Goal: Task Accomplishment & Management: Manage account settings

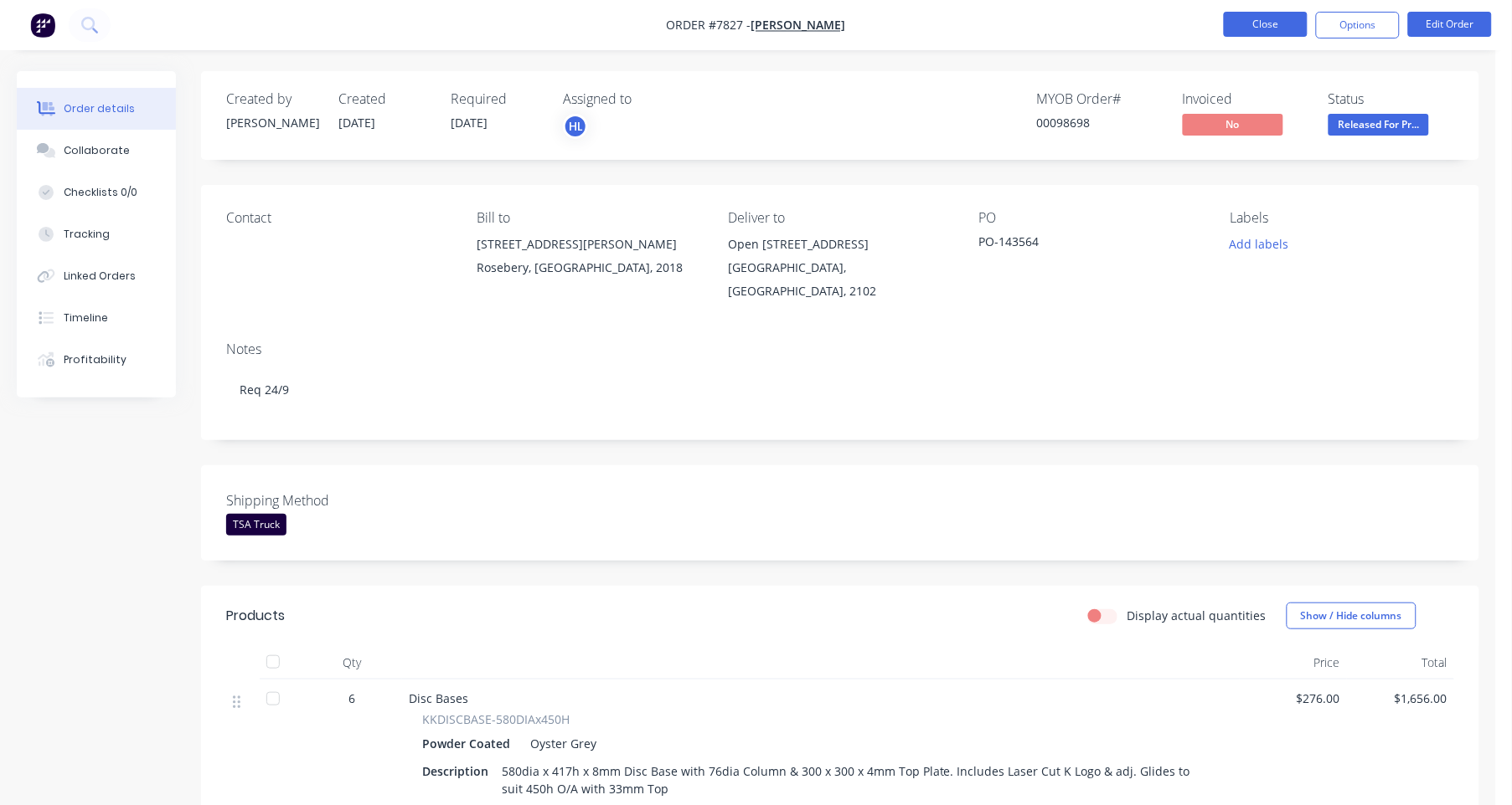
click at [1263, 24] on button "Close" at bounding box center [1265, 24] width 84 height 25
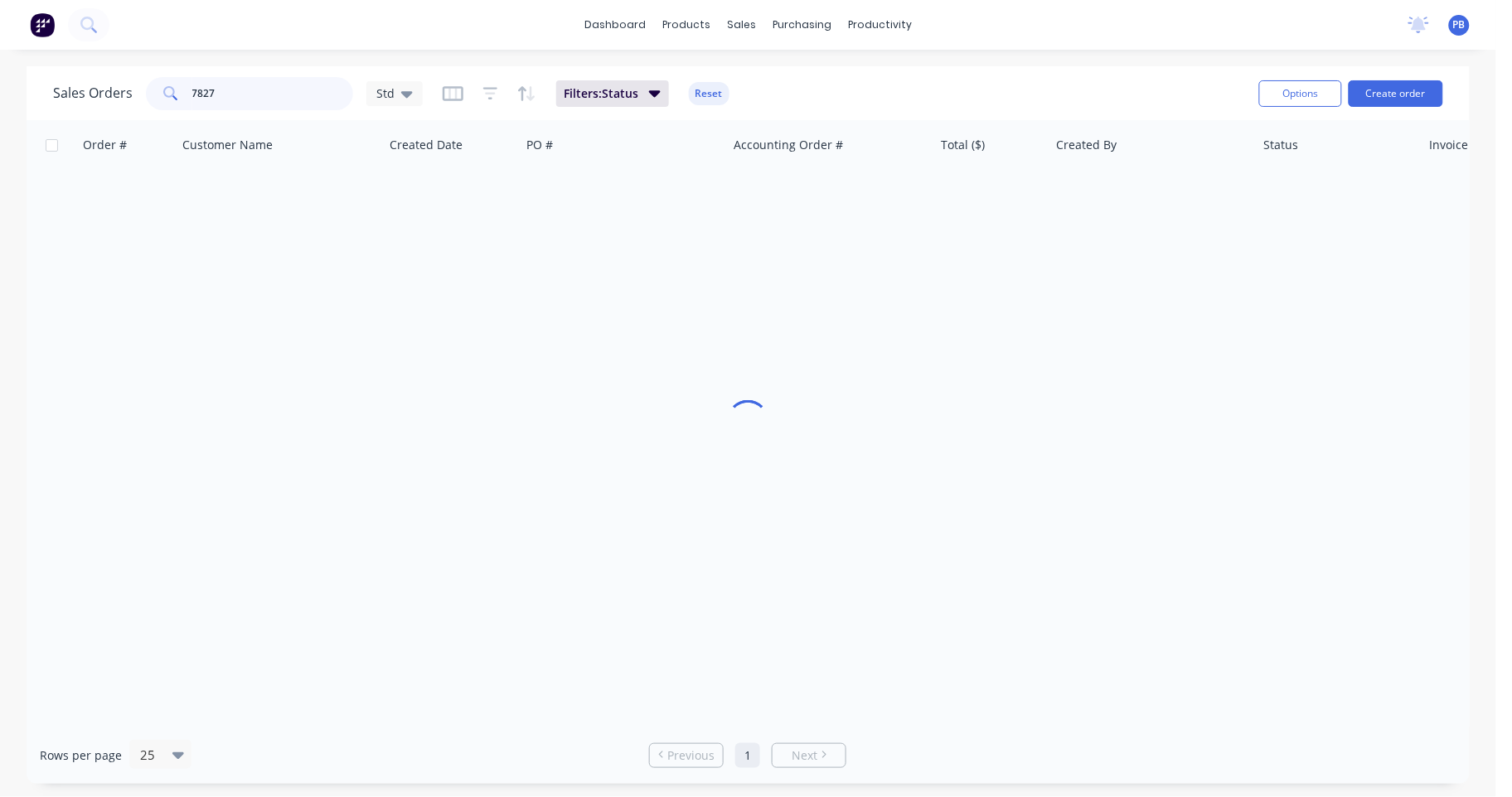
drag, startPoint x: 246, startPoint y: 88, endPoint x: 142, endPoint y: 84, distance: 104.1
click at [141, 89] on div "Sales Orders [STREET_ADDRESS]" at bounding box center [237, 94] width 369 height 33
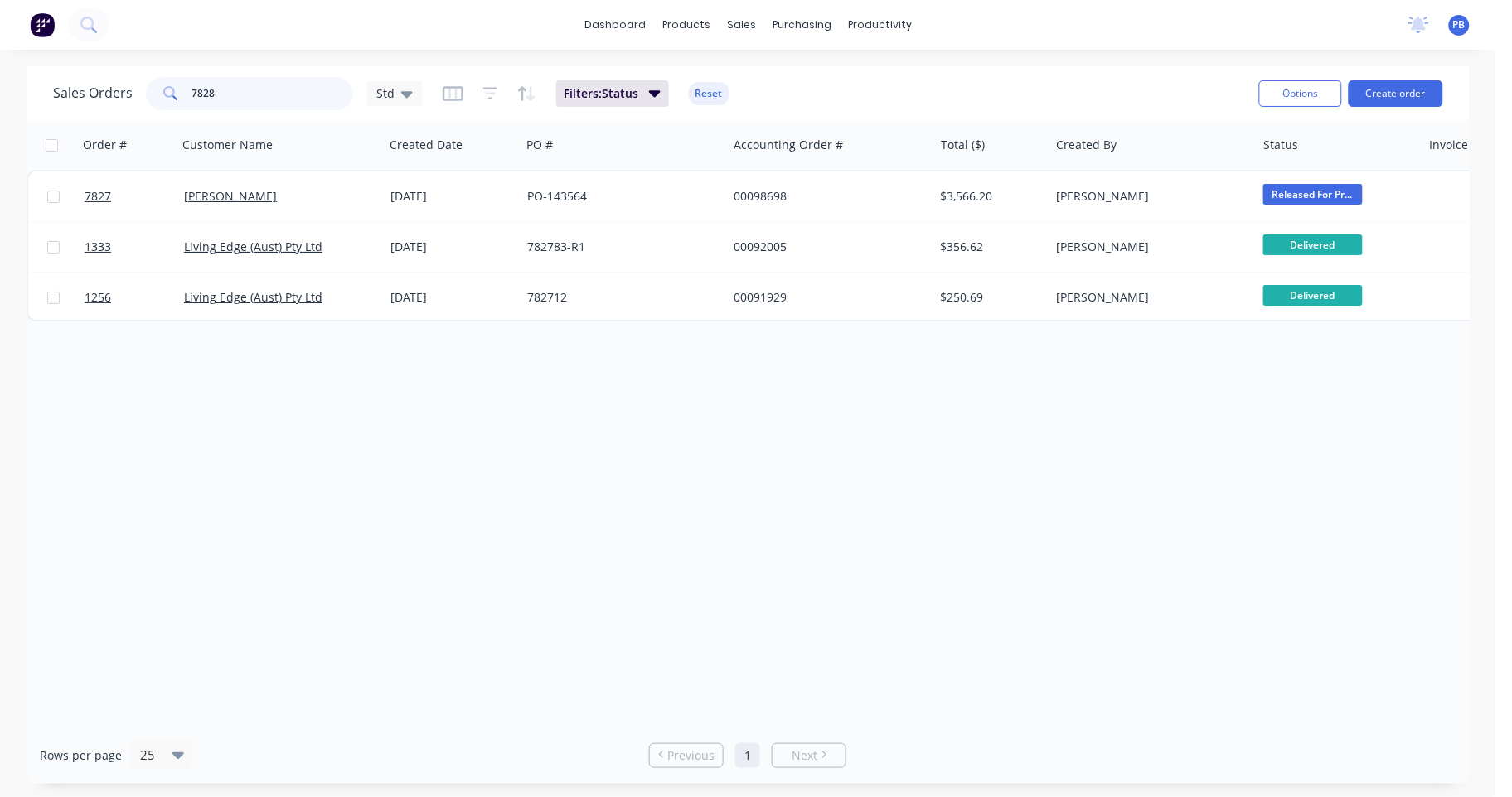
type input "7828"
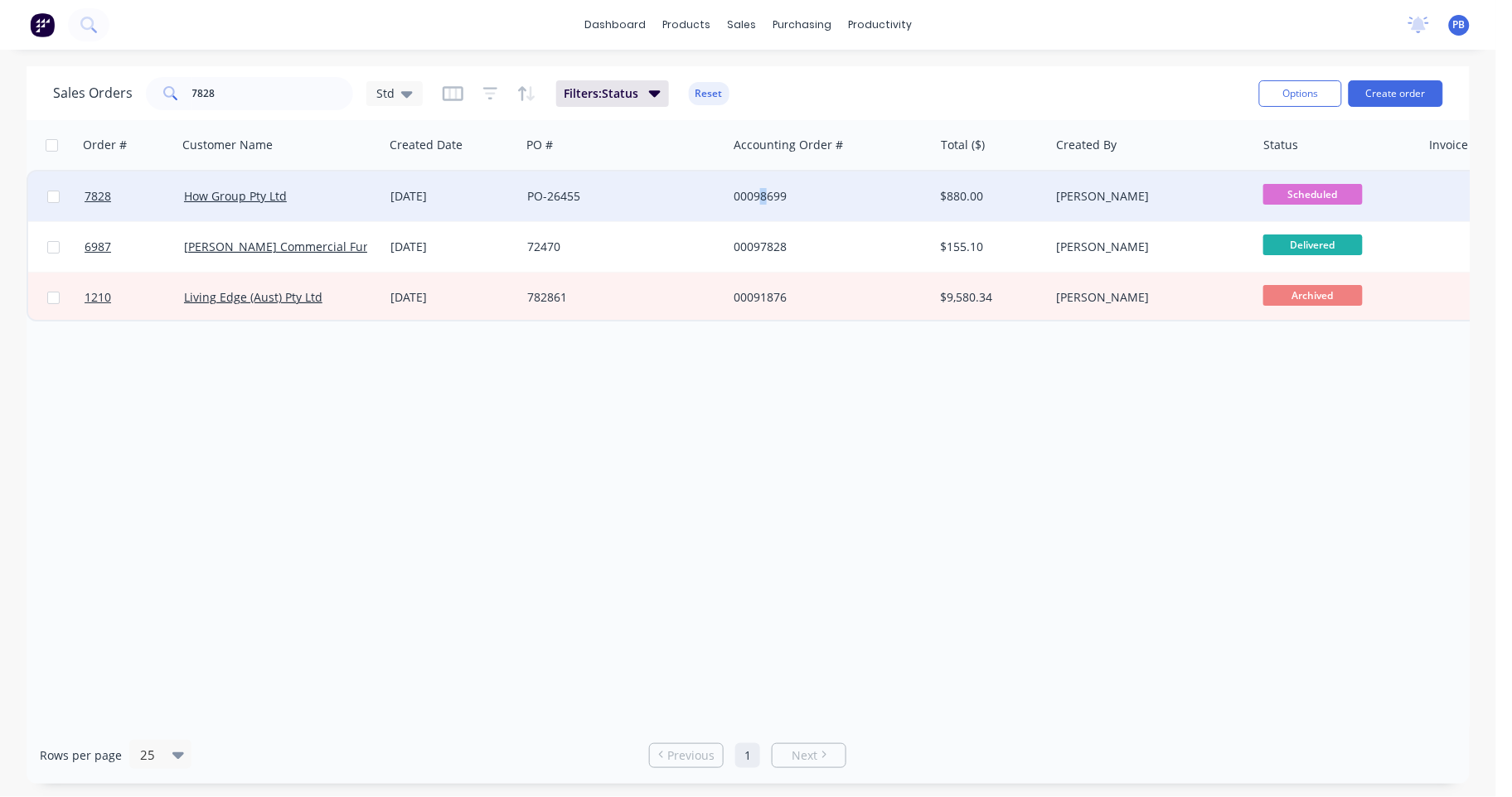
click at [764, 189] on div "00098699" at bounding box center [825, 196] width 184 height 17
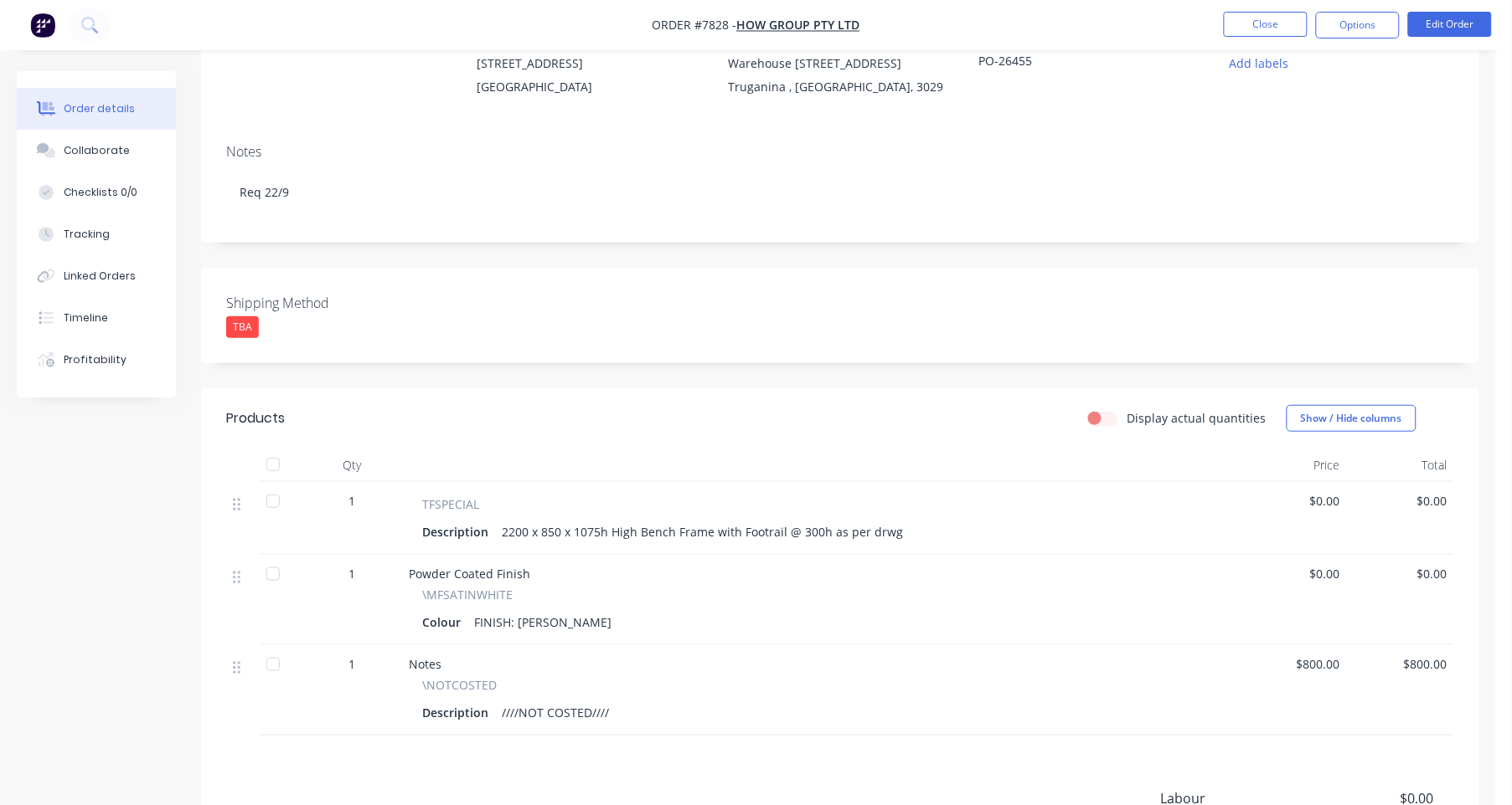
scroll to position [208, 0]
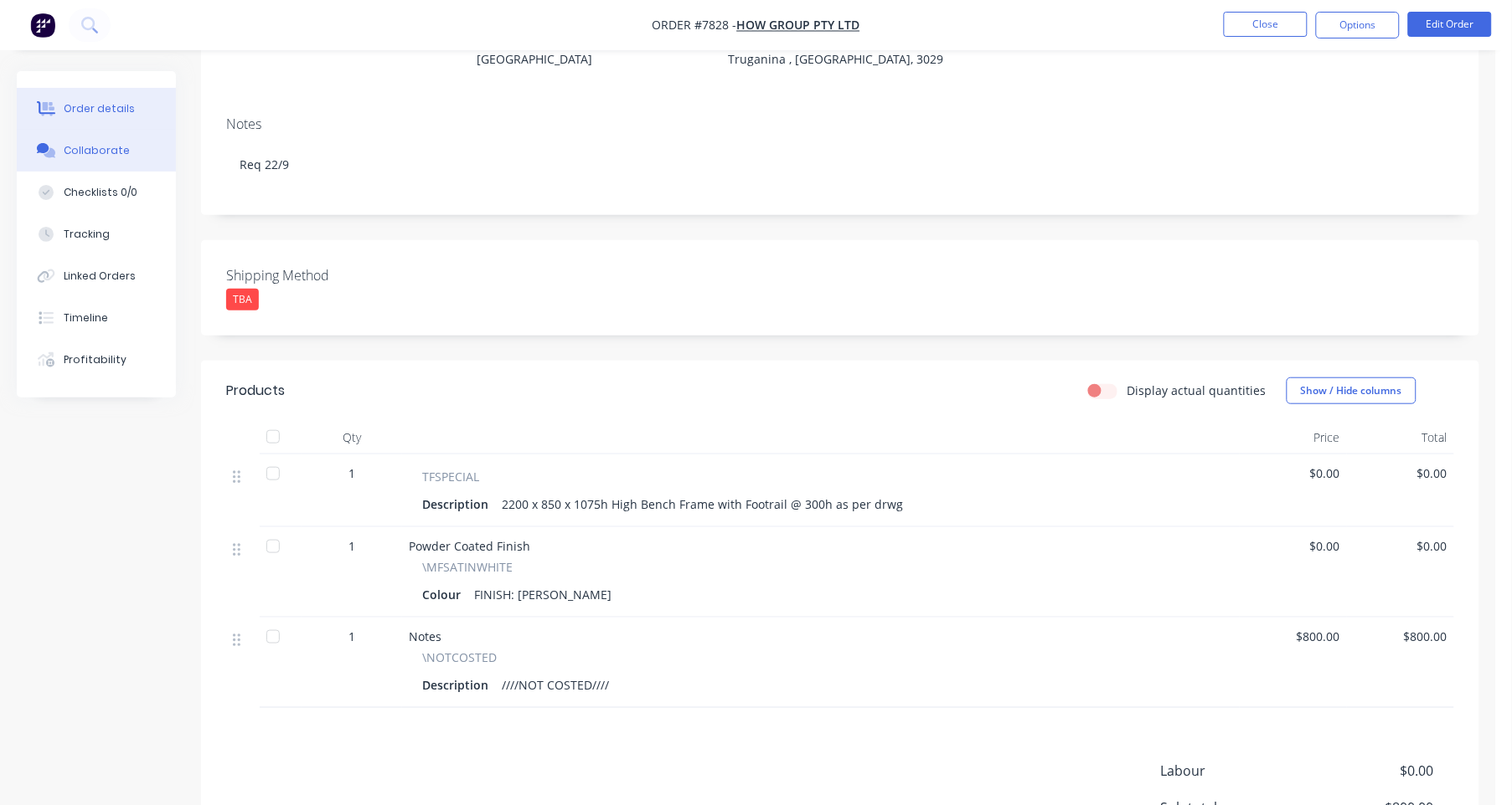
click at [90, 151] on div "Collaborate" at bounding box center [96, 151] width 66 height 15
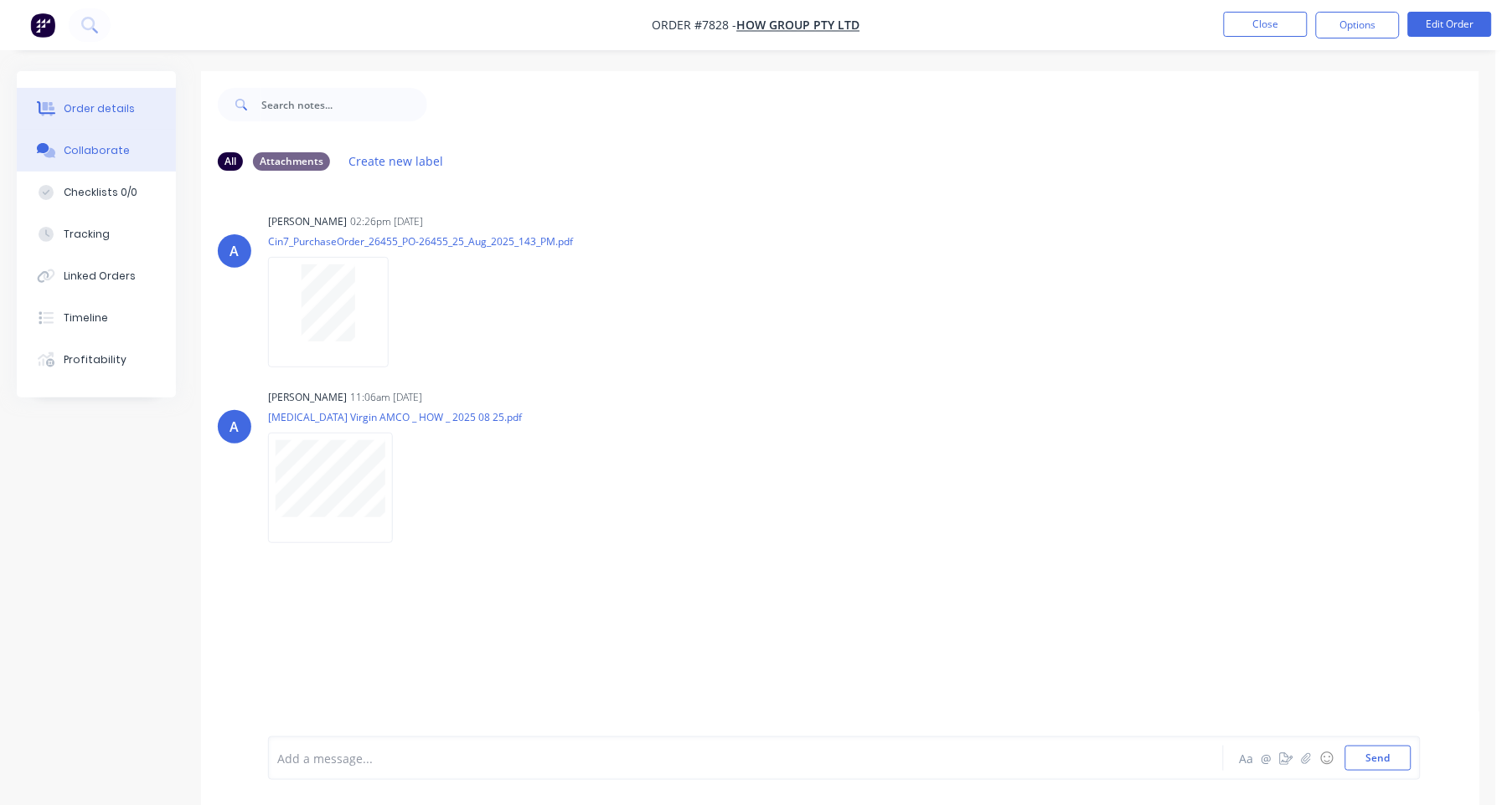
click at [84, 95] on button "Order details" at bounding box center [96, 109] width 160 height 42
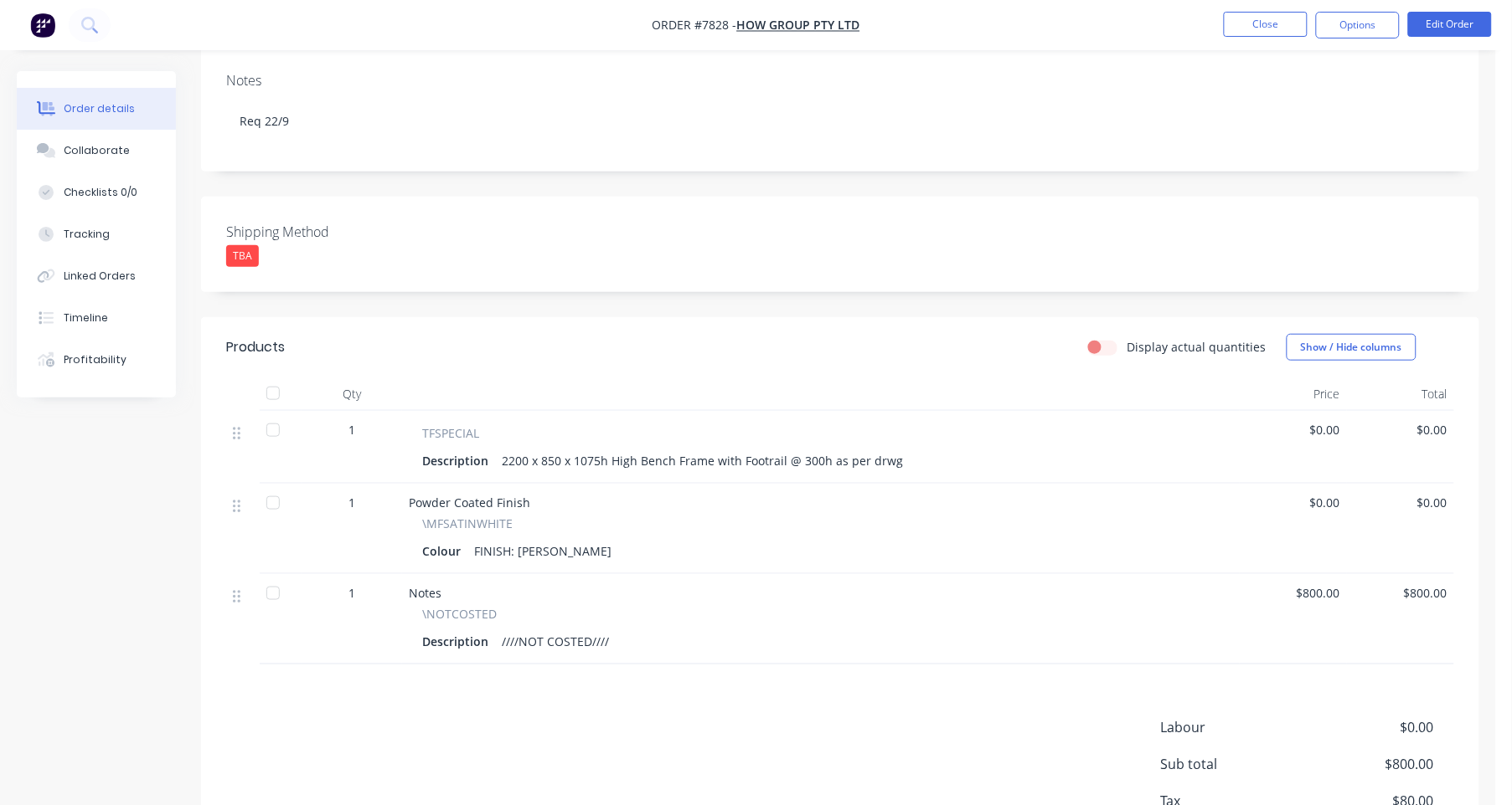
scroll to position [314, 0]
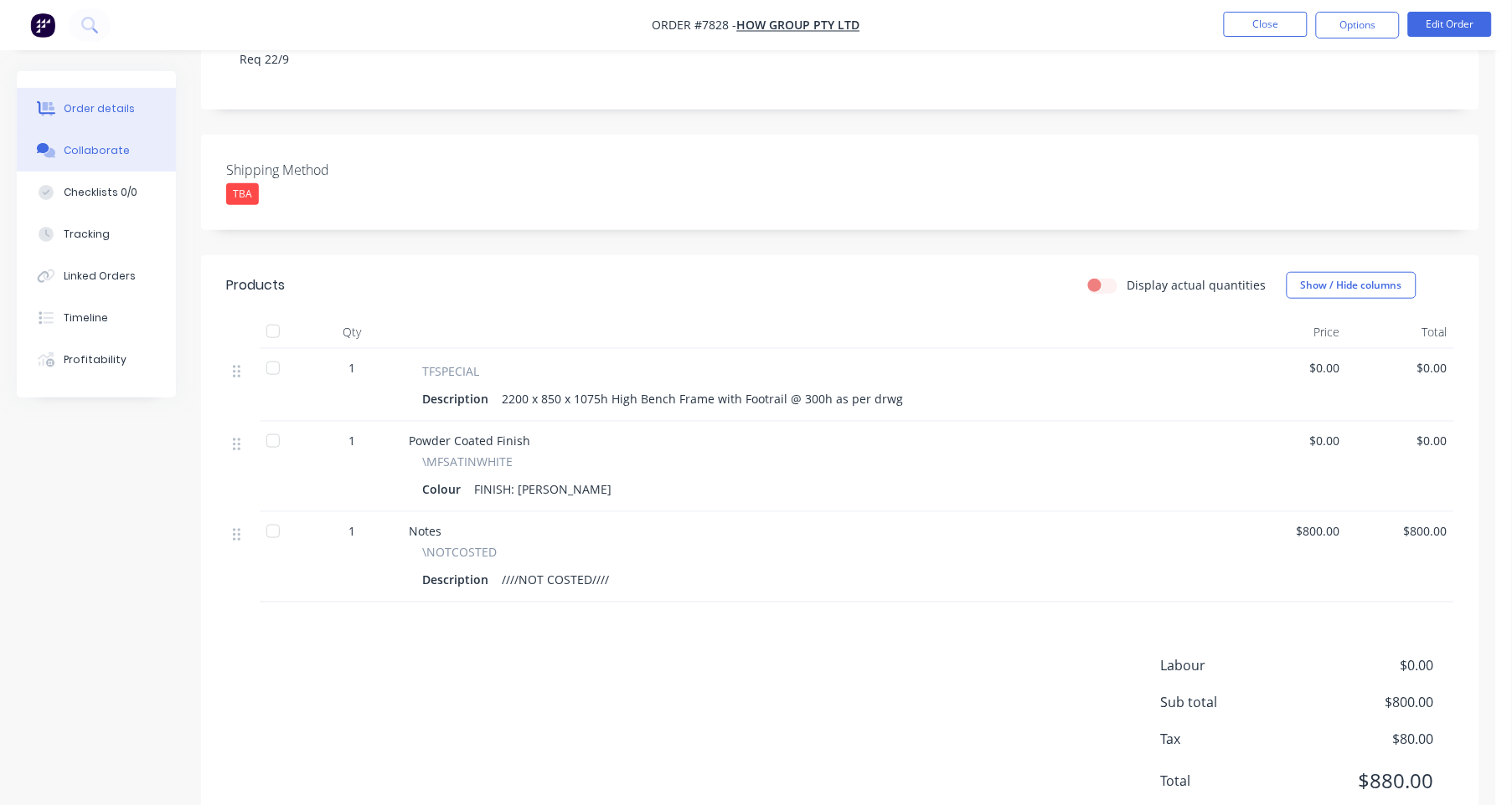
click at [106, 150] on div "Collaborate" at bounding box center [96, 151] width 66 height 15
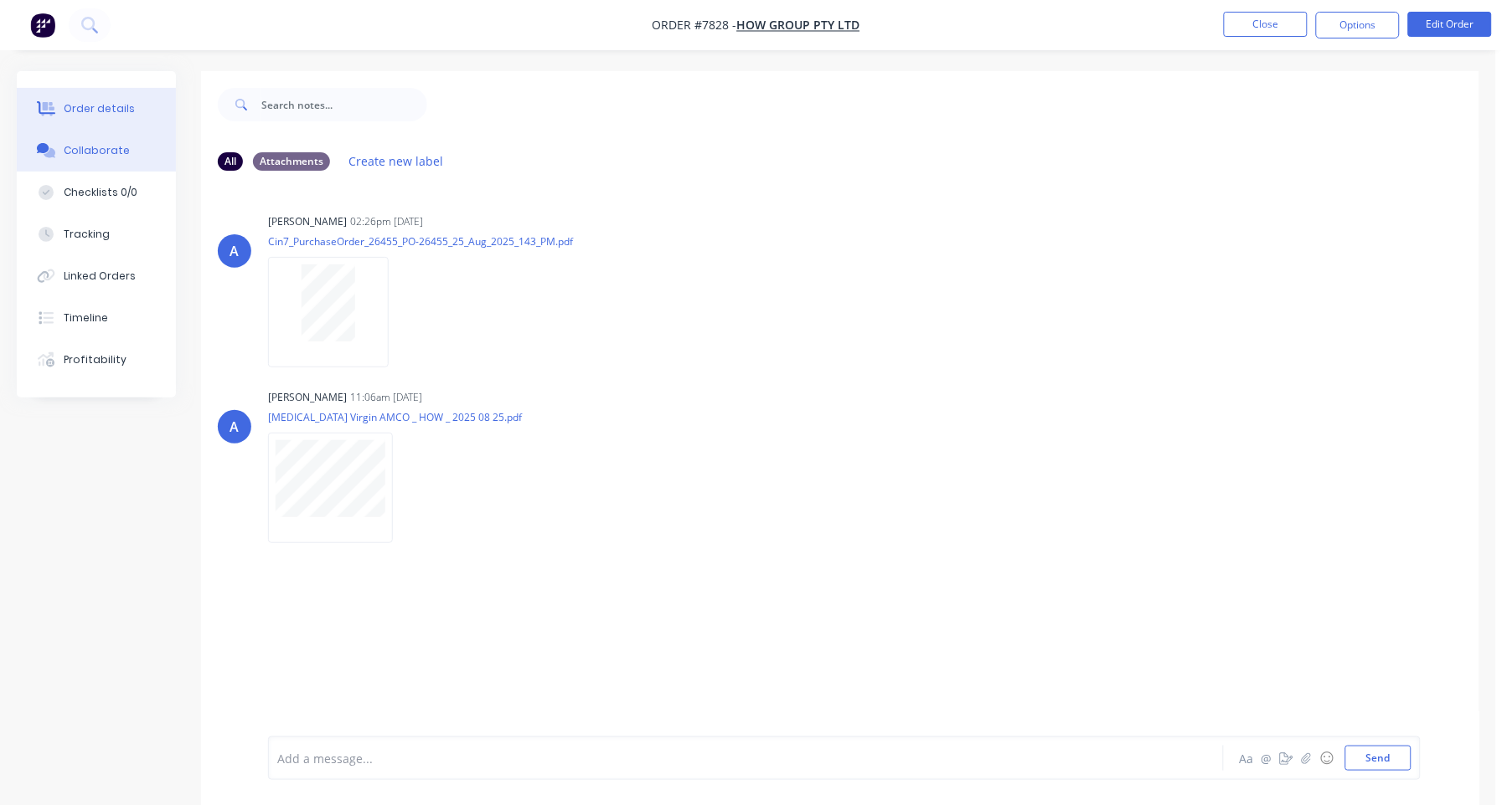
click at [110, 105] on div "Order details" at bounding box center [99, 109] width 71 height 15
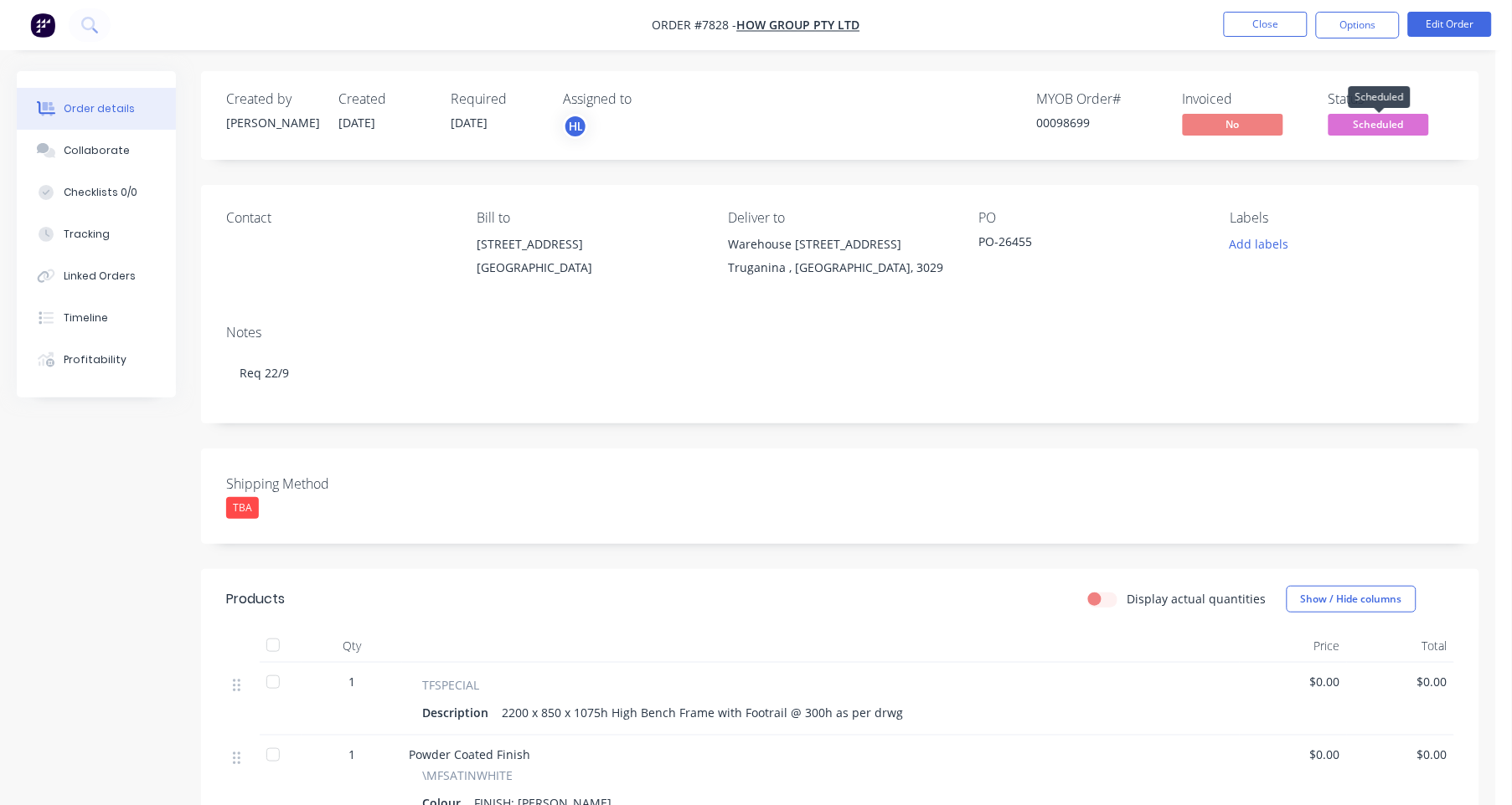
click at [1388, 120] on span "Scheduled" at bounding box center [1379, 124] width 100 height 21
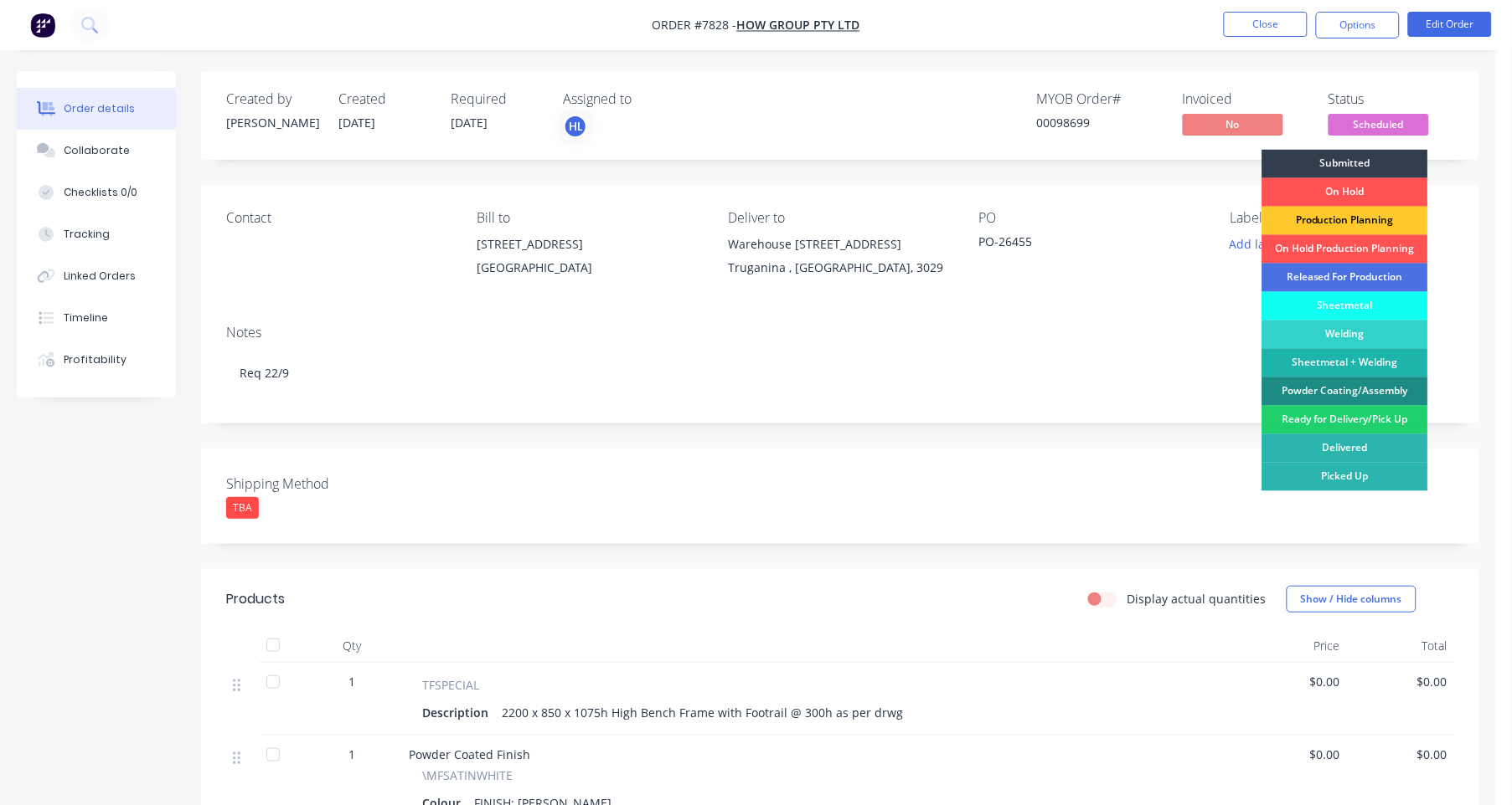
click at [1341, 217] on div "Production Planning" at bounding box center [1345, 221] width 165 height 29
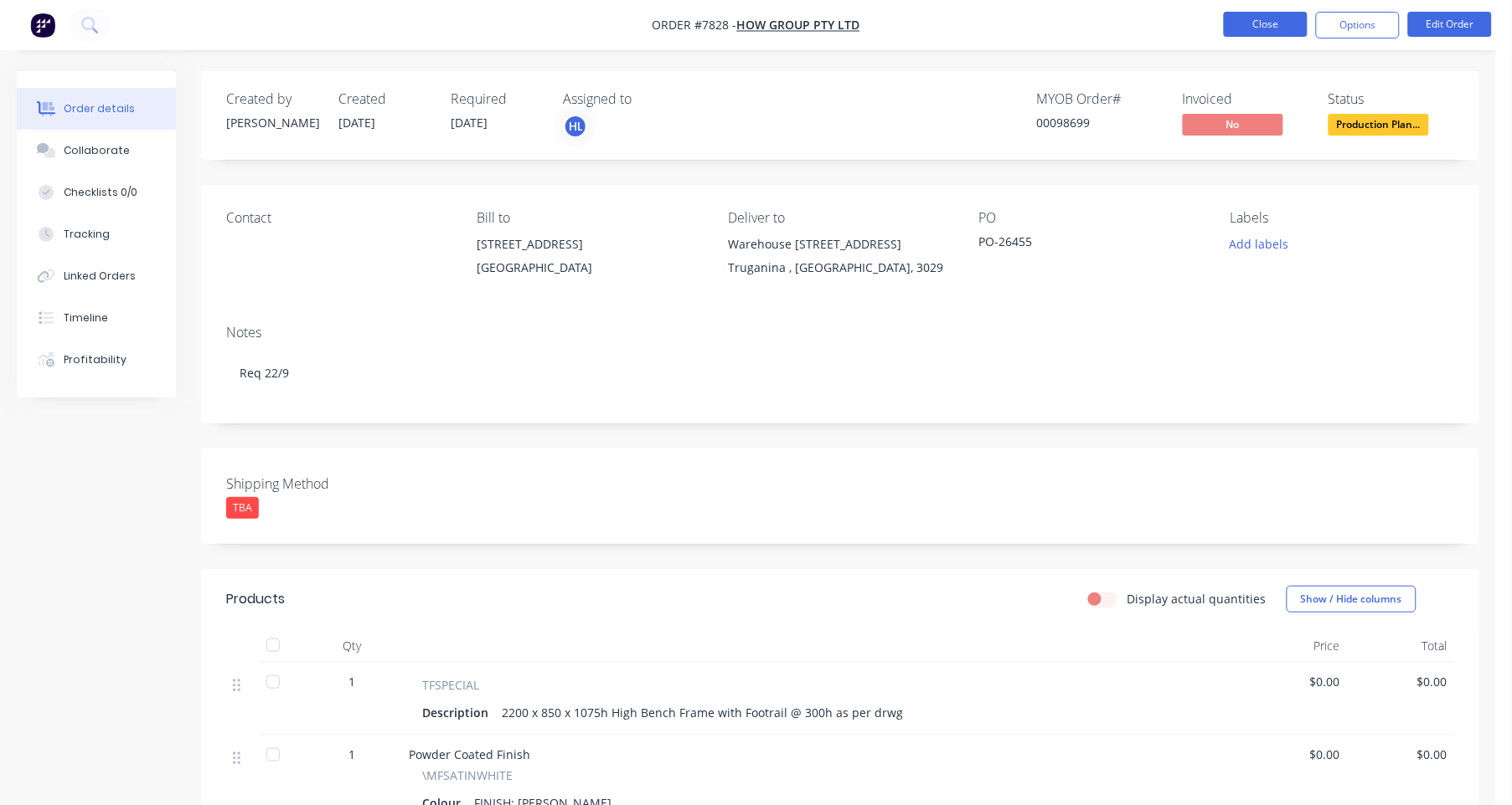
click at [1258, 26] on button "Close" at bounding box center [1265, 24] width 84 height 25
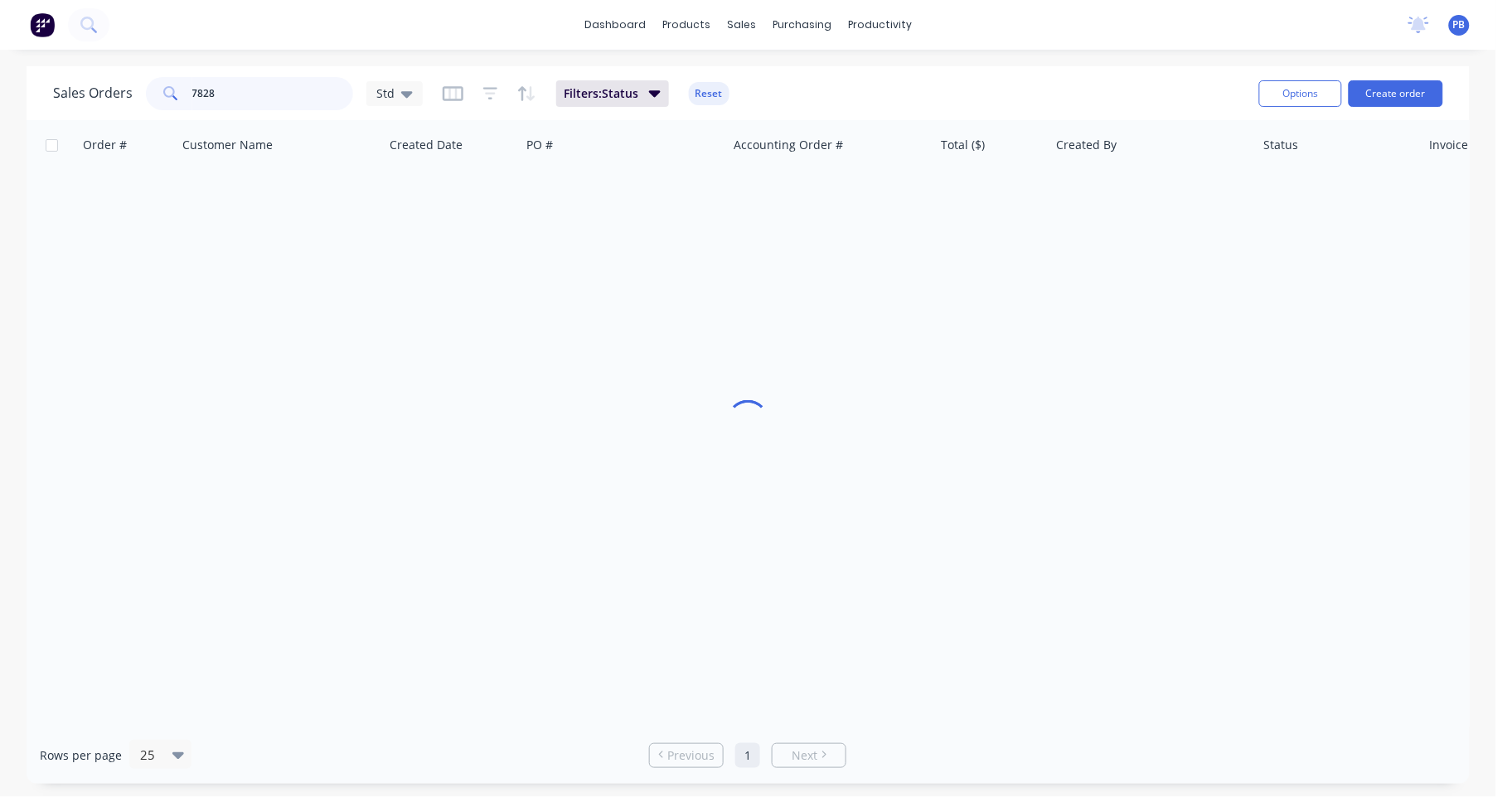
drag, startPoint x: 279, startPoint y: 100, endPoint x: 160, endPoint y: 88, distance: 119.6
click at [160, 88] on div "7828" at bounding box center [250, 94] width 207 height 33
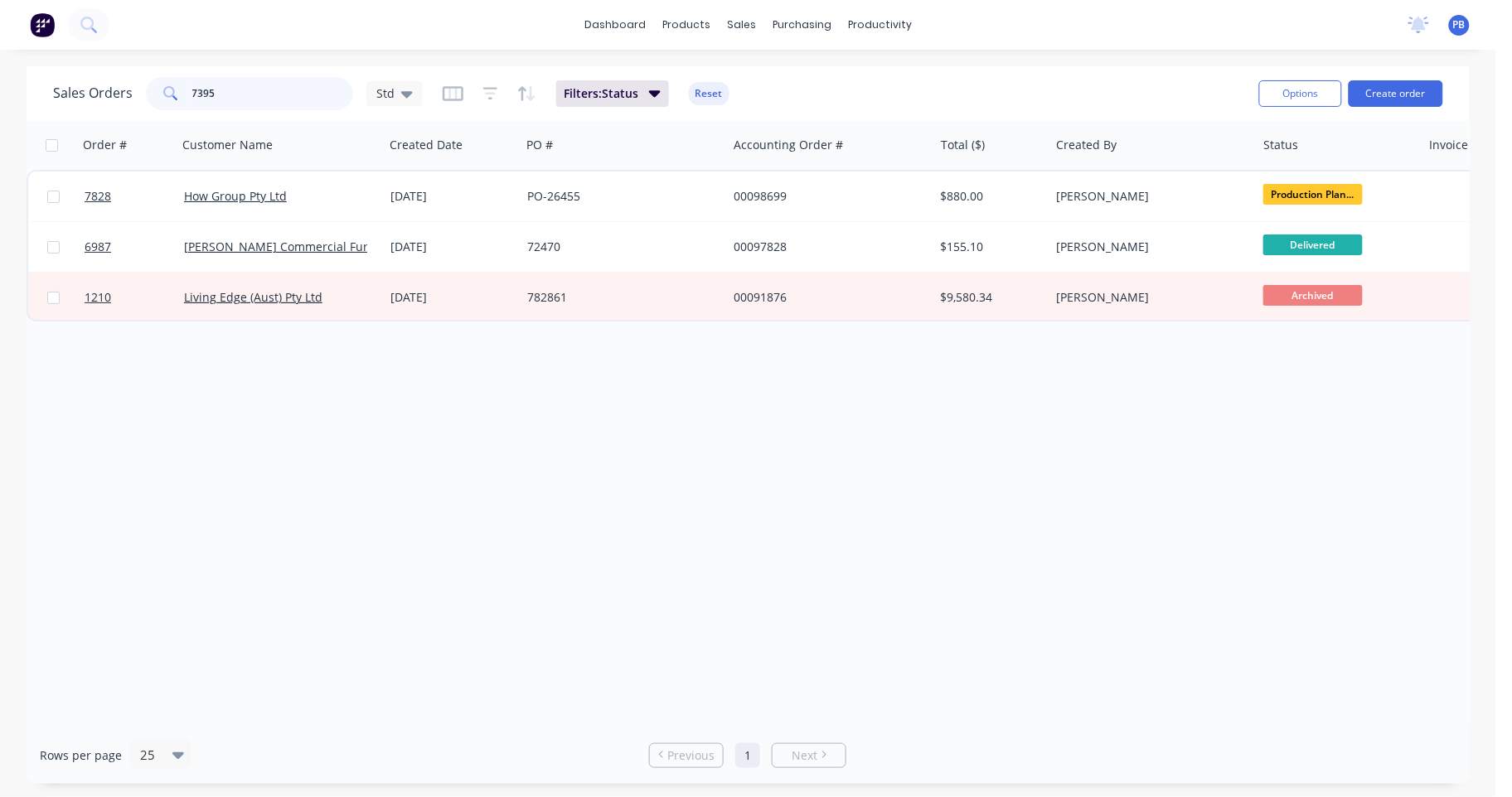
type input "7395"
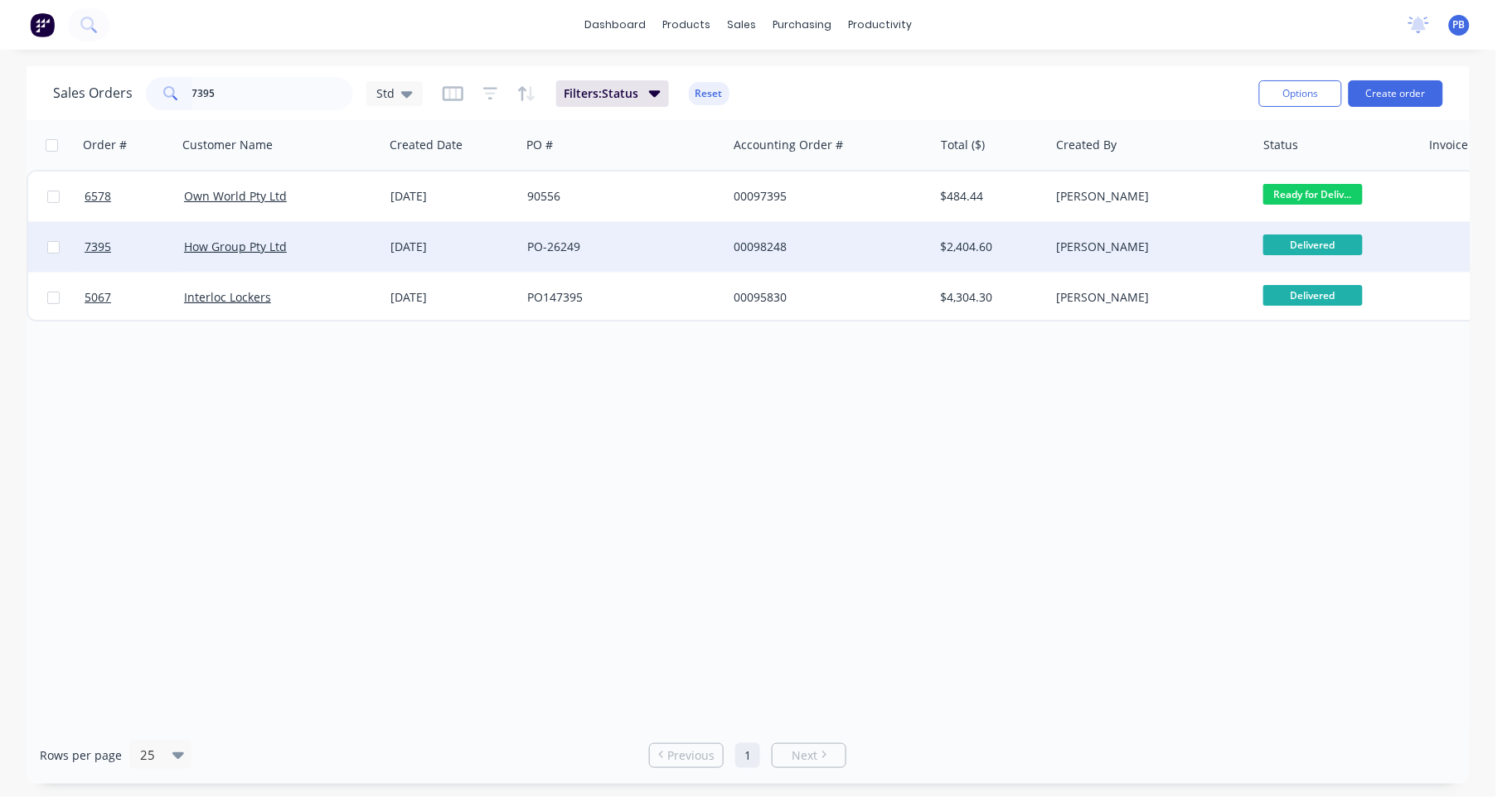
click at [775, 244] on div "00098248" at bounding box center [825, 247] width 184 height 17
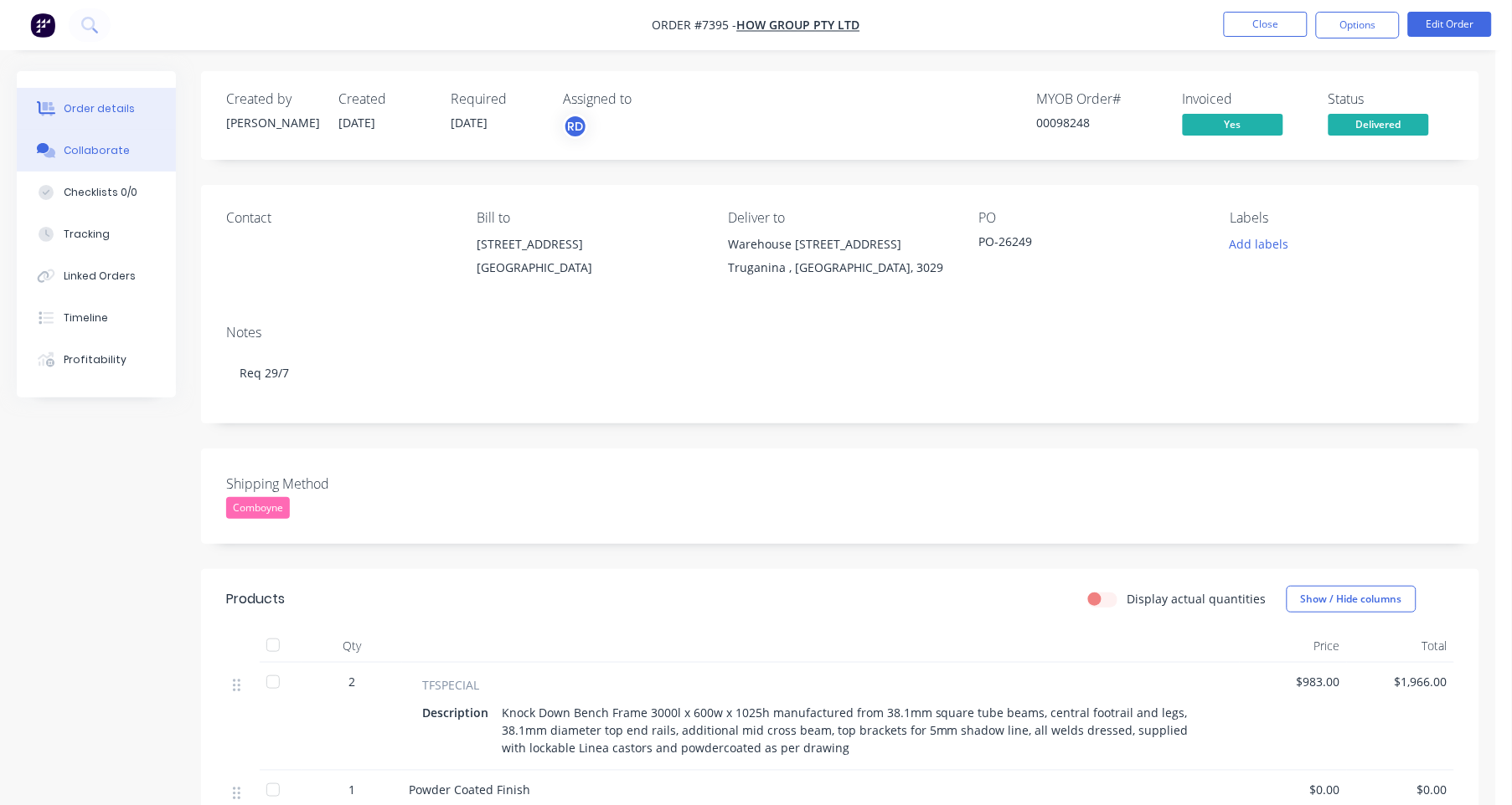
click at [95, 145] on div "Collaborate" at bounding box center [96, 151] width 66 height 15
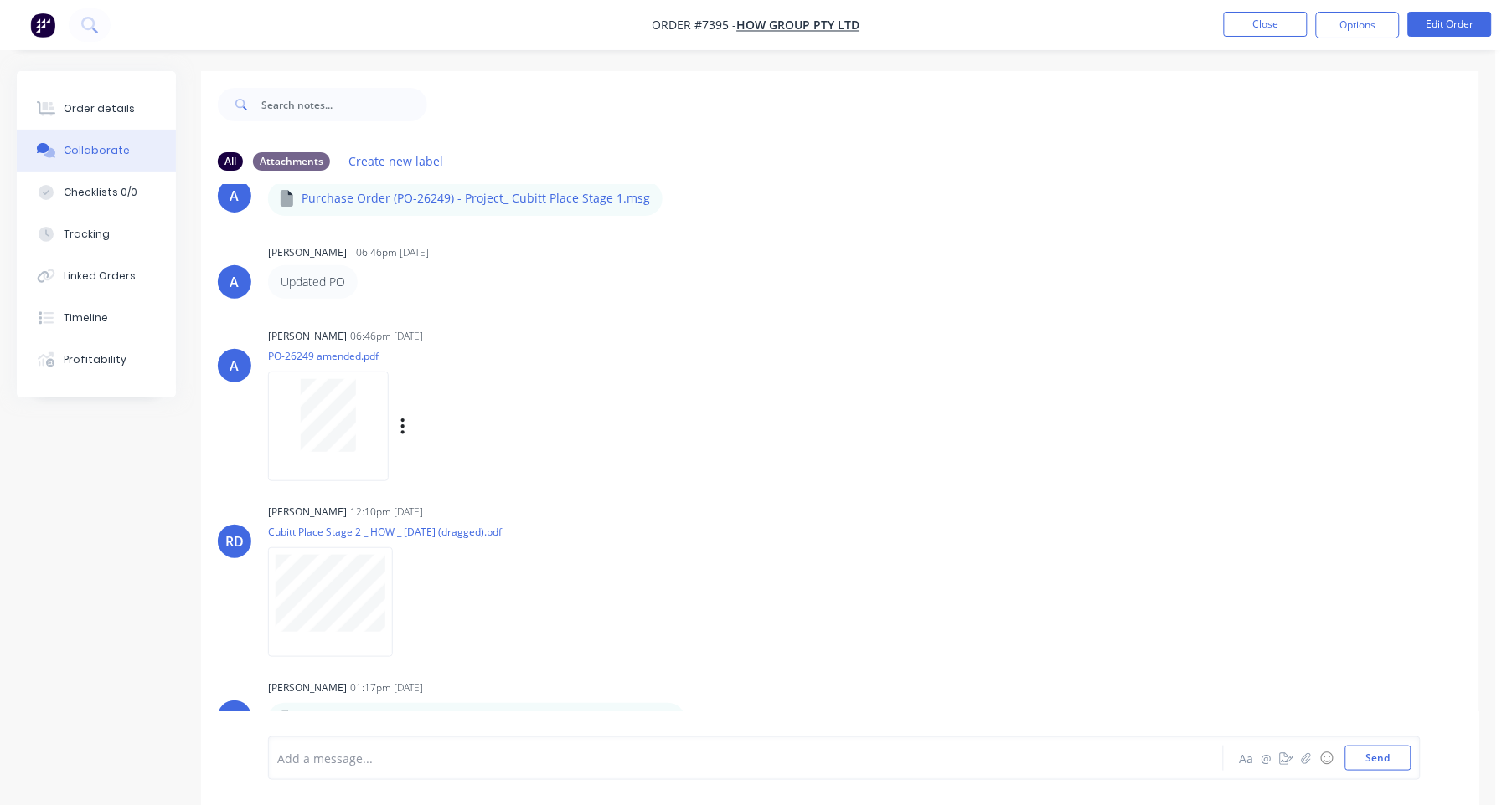
scroll to position [26, 0]
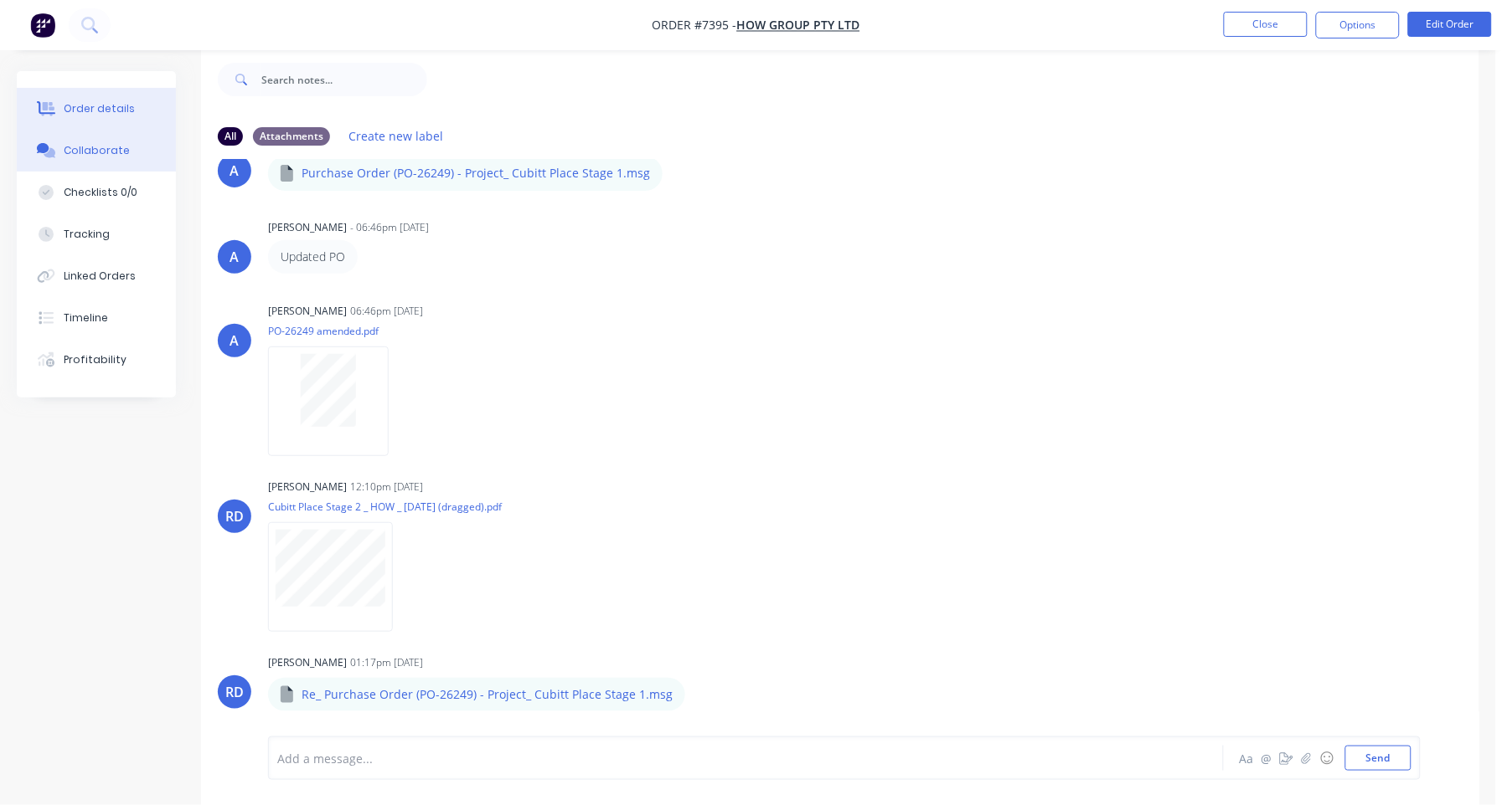
click at [102, 102] on div "Order details" at bounding box center [99, 109] width 71 height 15
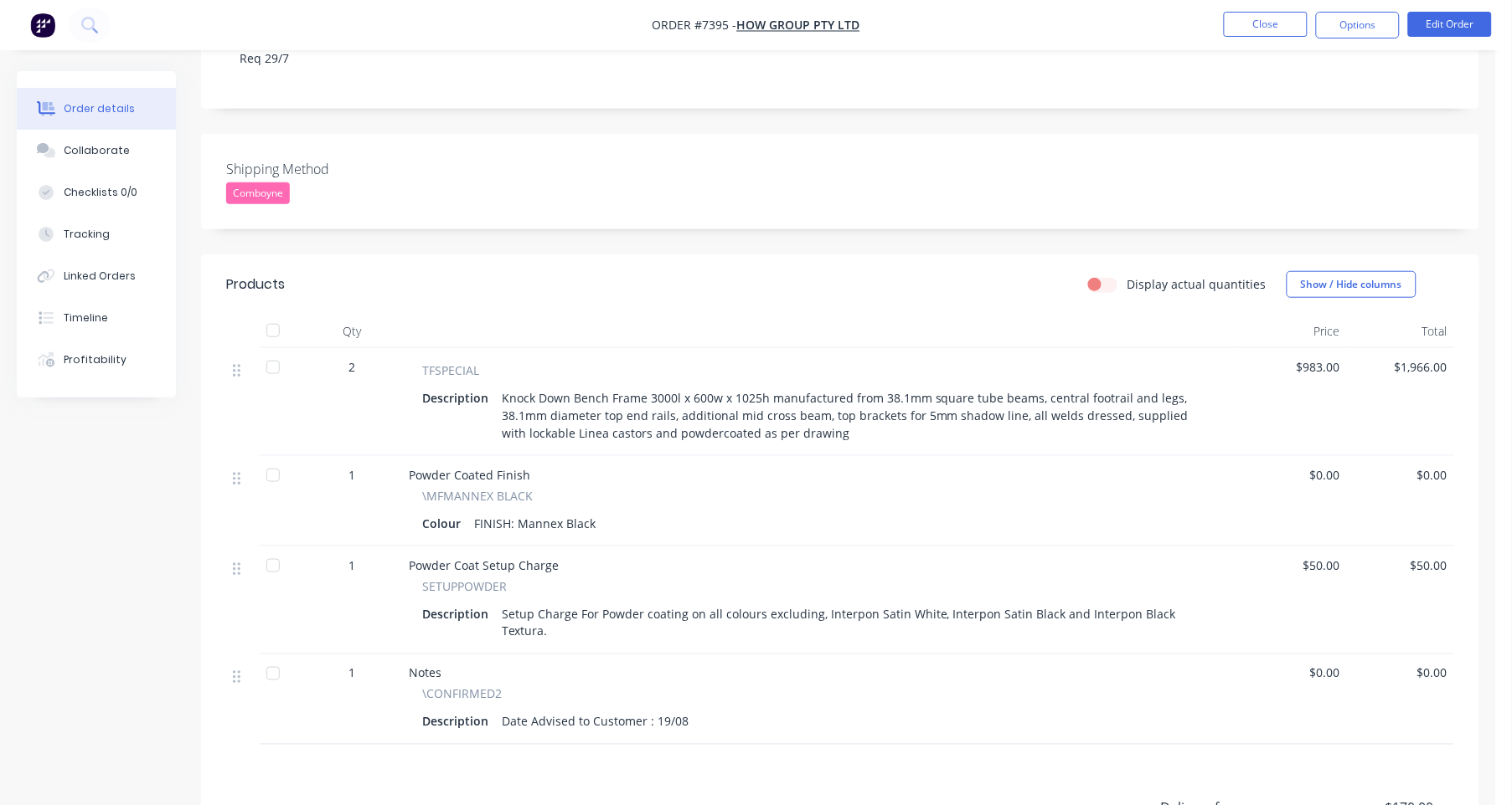
scroll to position [418, 0]
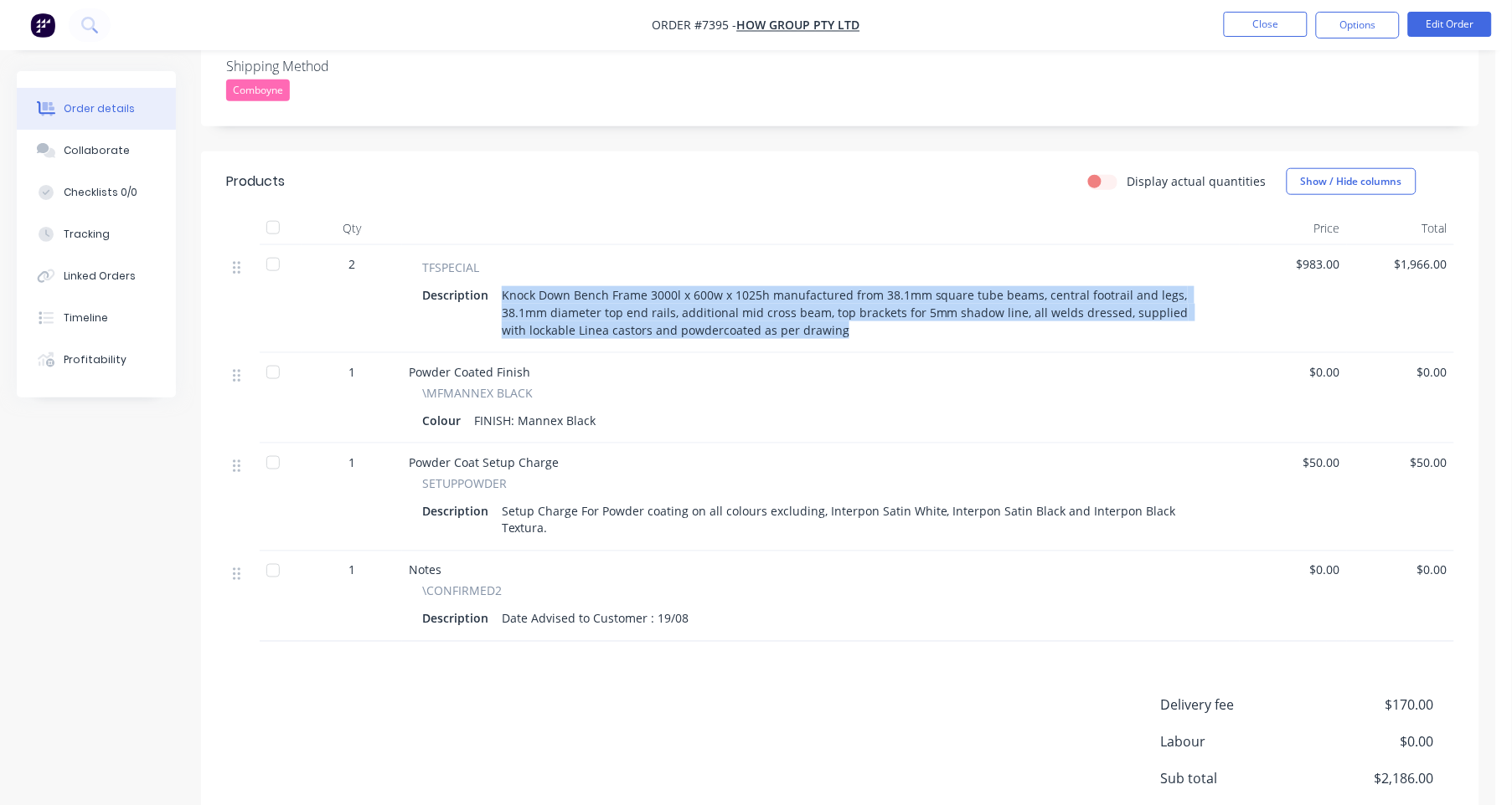
drag, startPoint x: 501, startPoint y: 293, endPoint x: 833, endPoint y: 333, distance: 334.4
click at [833, 333] on div "Knock Down Bench Frame 3000l x 600w x 1025h manufactured from 38.1mm square tub…" at bounding box center [857, 312] width 724 height 59
copy div "Knock Down Bench Frame 3000l x 600w x 1025h manufactured from 38.1mm square tub…"
click at [1260, 20] on button "Close" at bounding box center [1265, 24] width 84 height 25
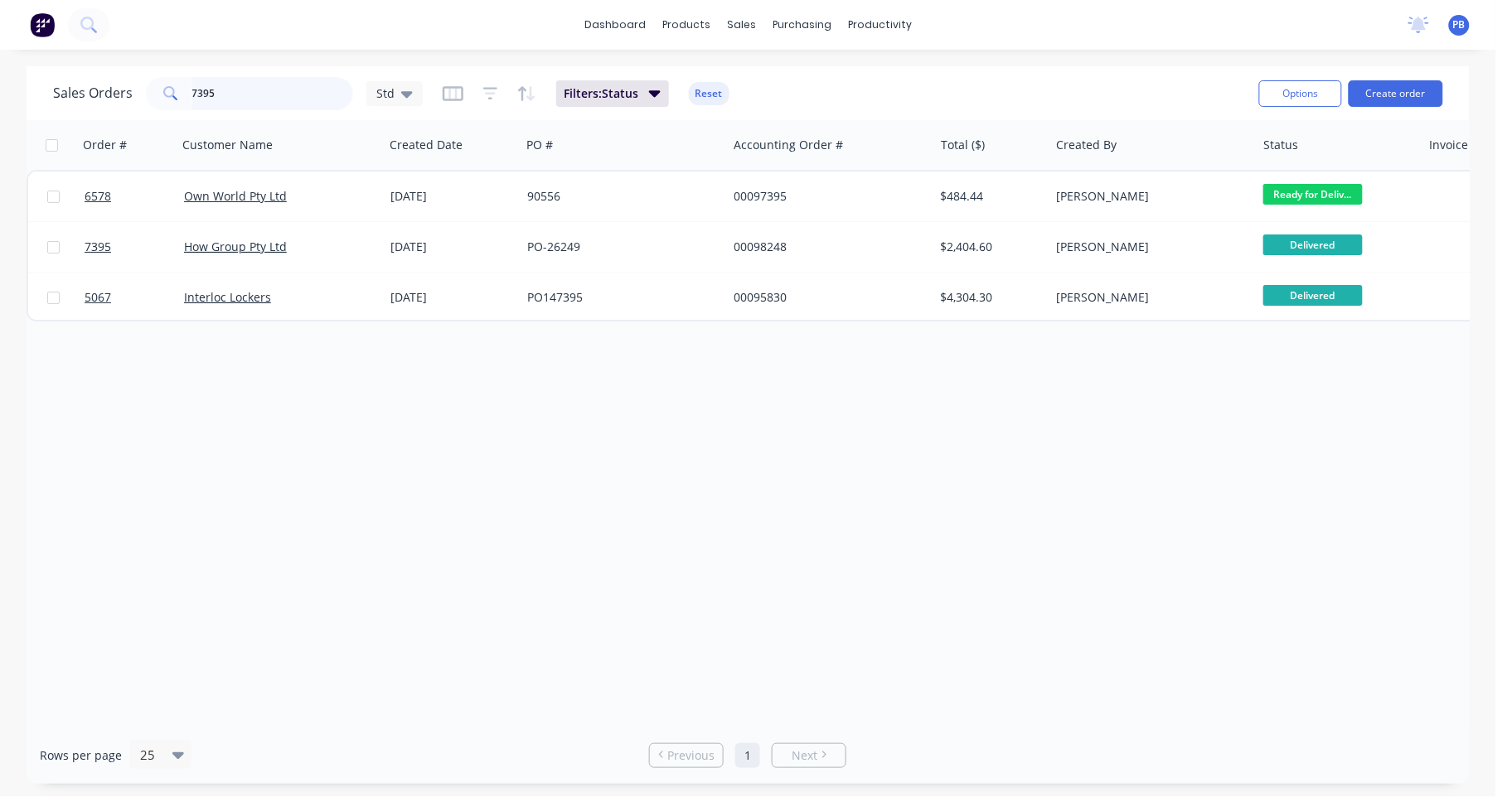
click at [280, 87] on input "7395" at bounding box center [272, 94] width 161 height 33
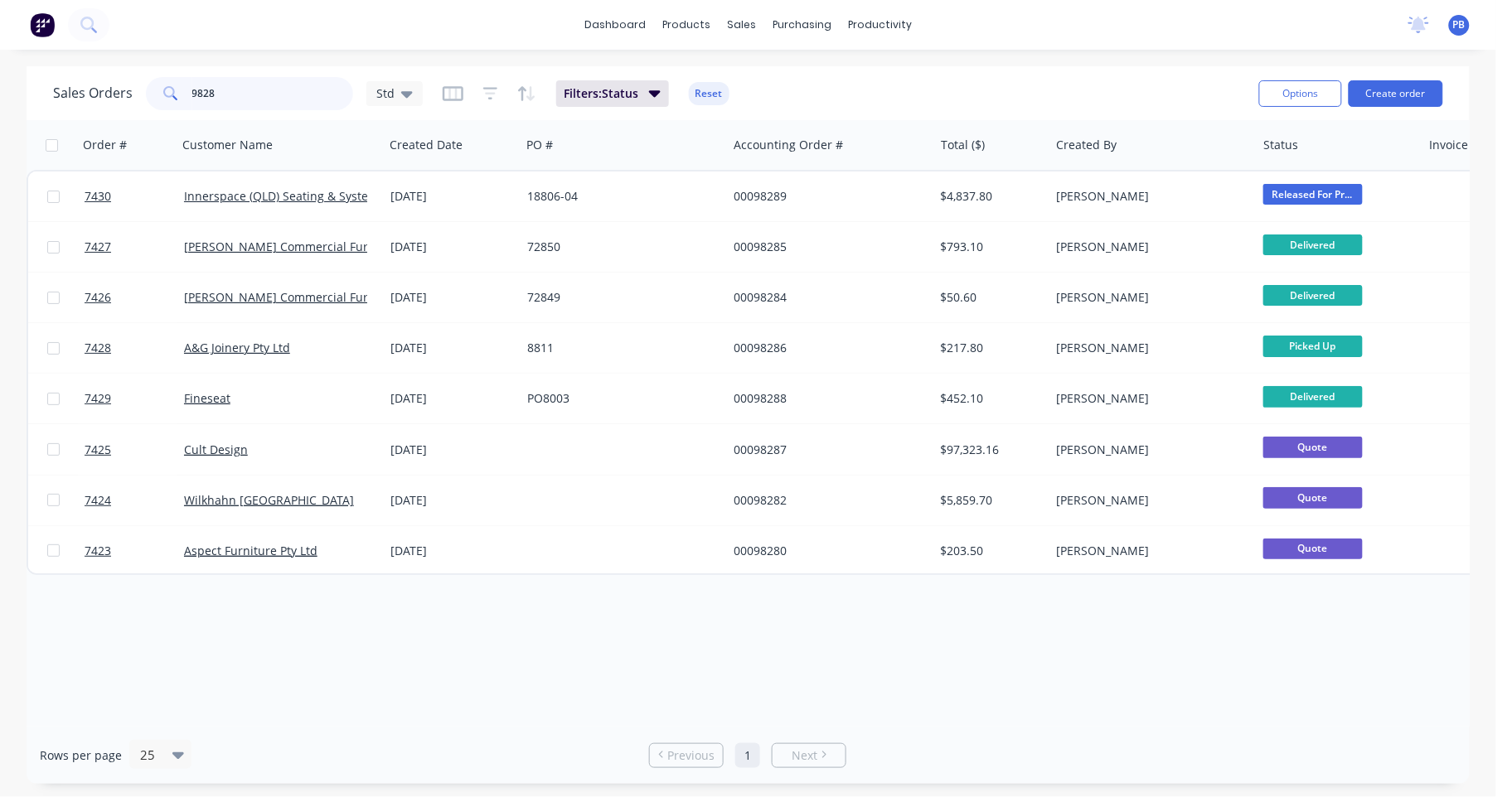
click at [233, 98] on input "9828" at bounding box center [272, 94] width 161 height 33
type input "7828"
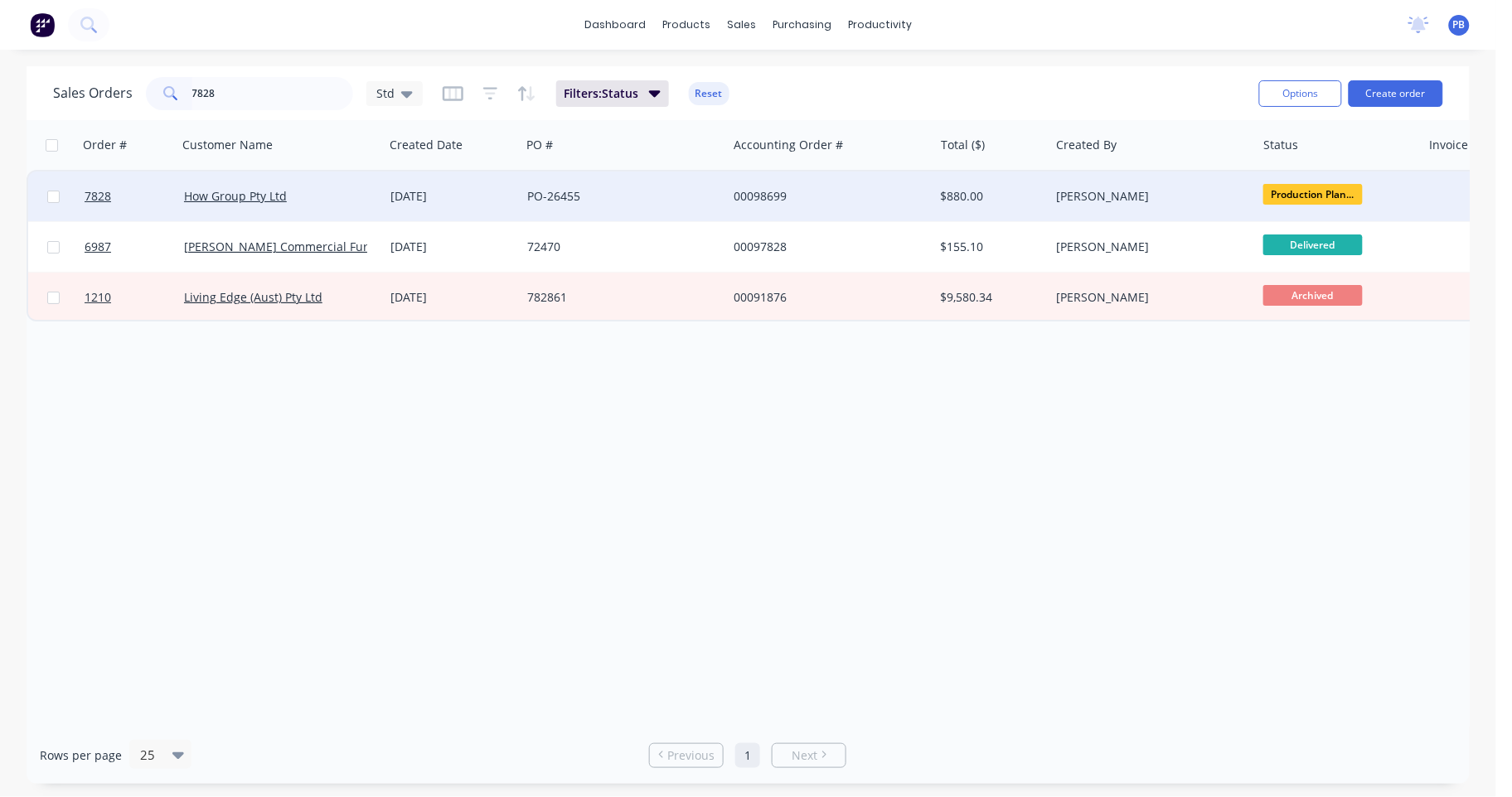
click at [774, 191] on div "00098699" at bounding box center [825, 196] width 184 height 17
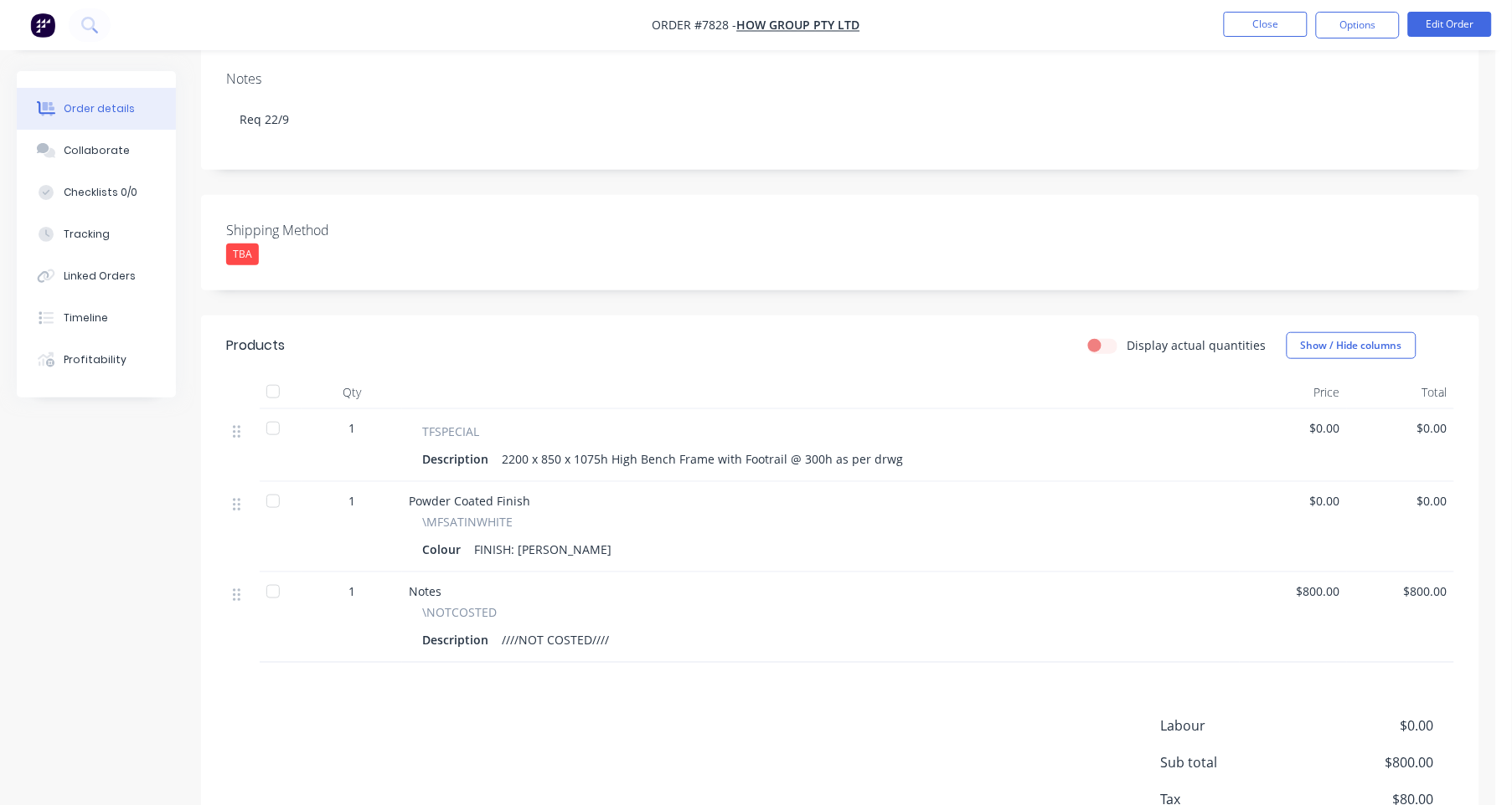
scroll to position [373, 0]
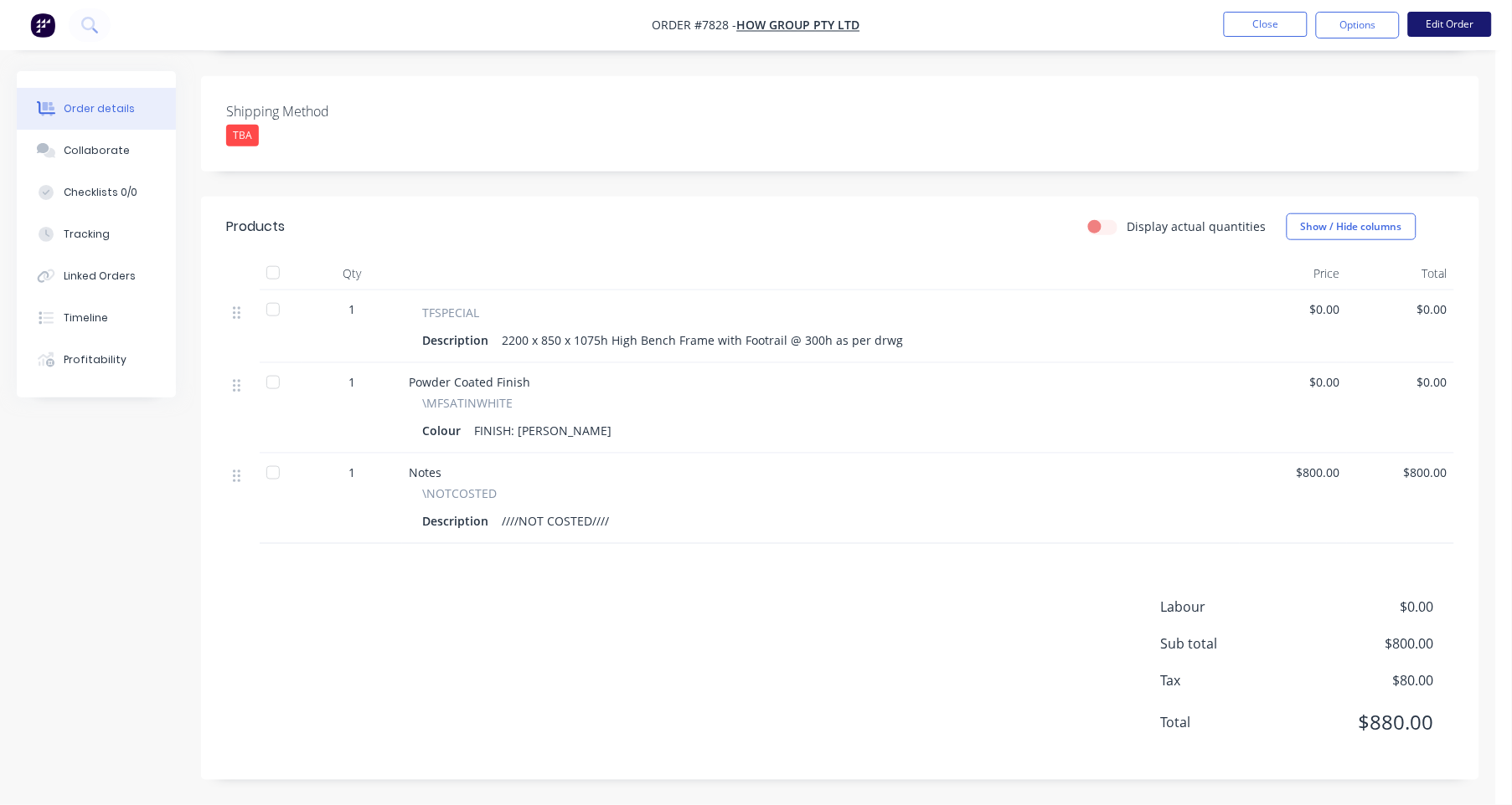
click at [1450, 21] on button "Edit Order" at bounding box center [1450, 24] width 84 height 25
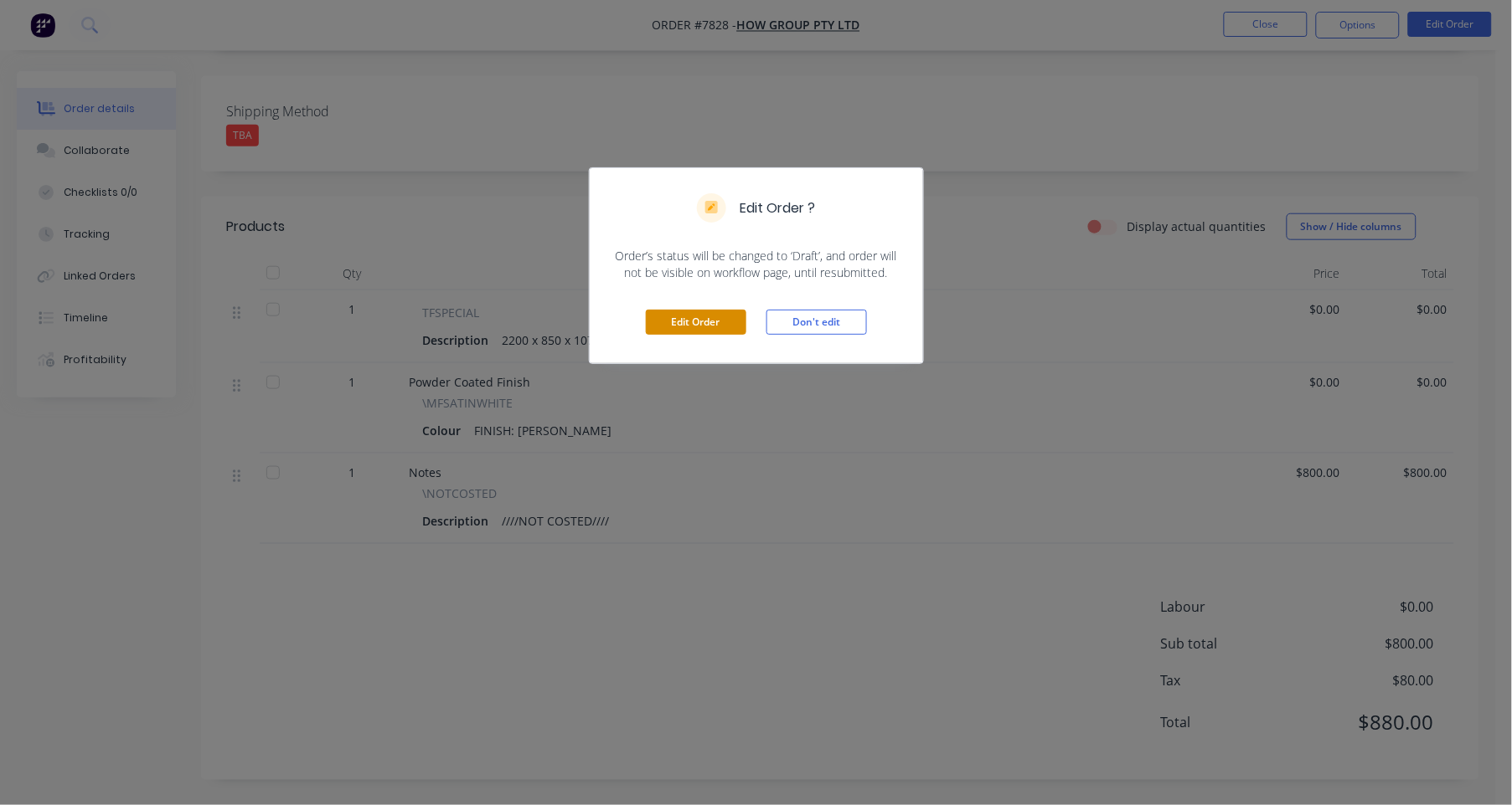
click at [712, 327] on button "Edit Order" at bounding box center [696, 322] width 100 height 25
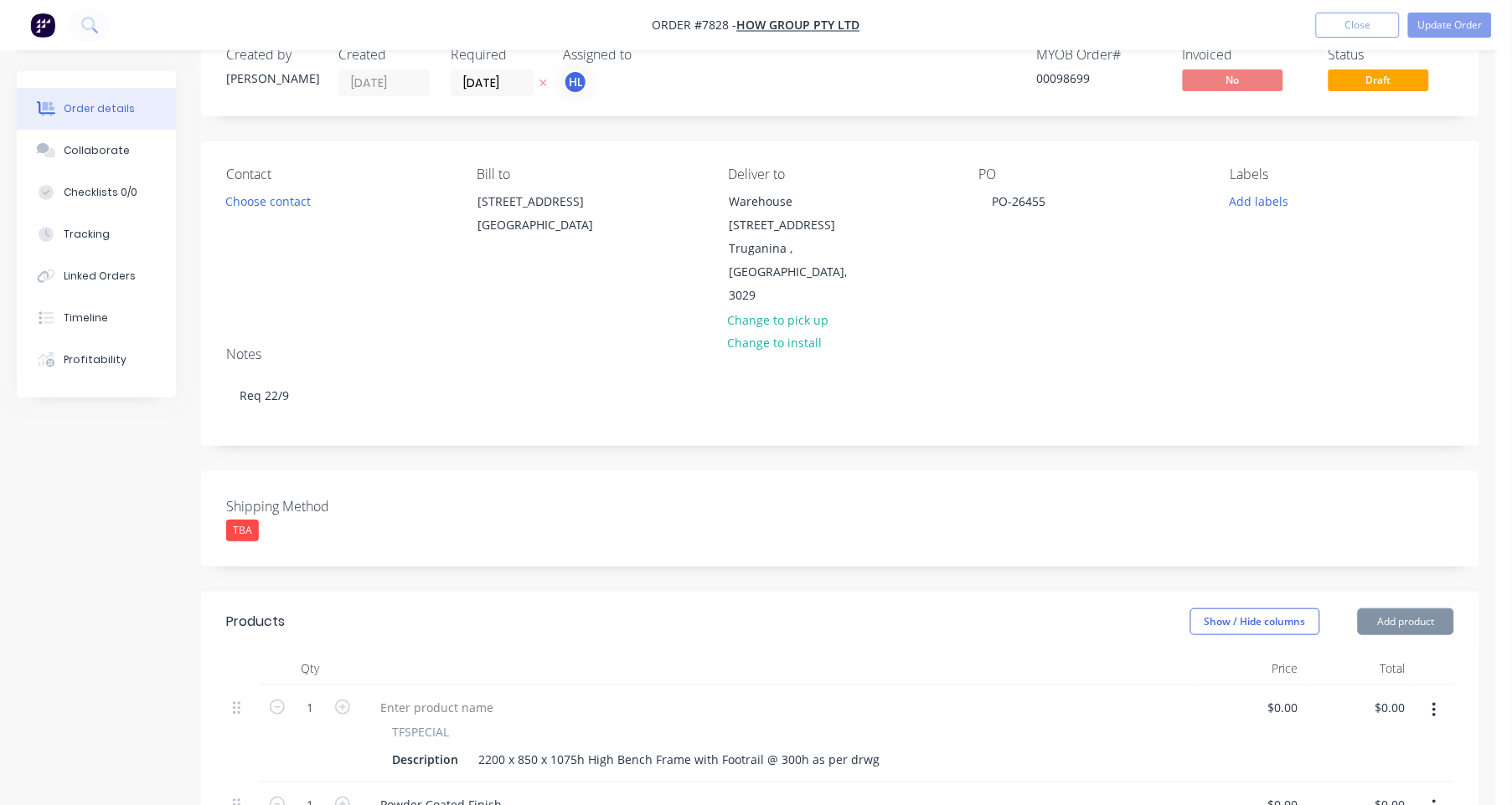
scroll to position [523, 0]
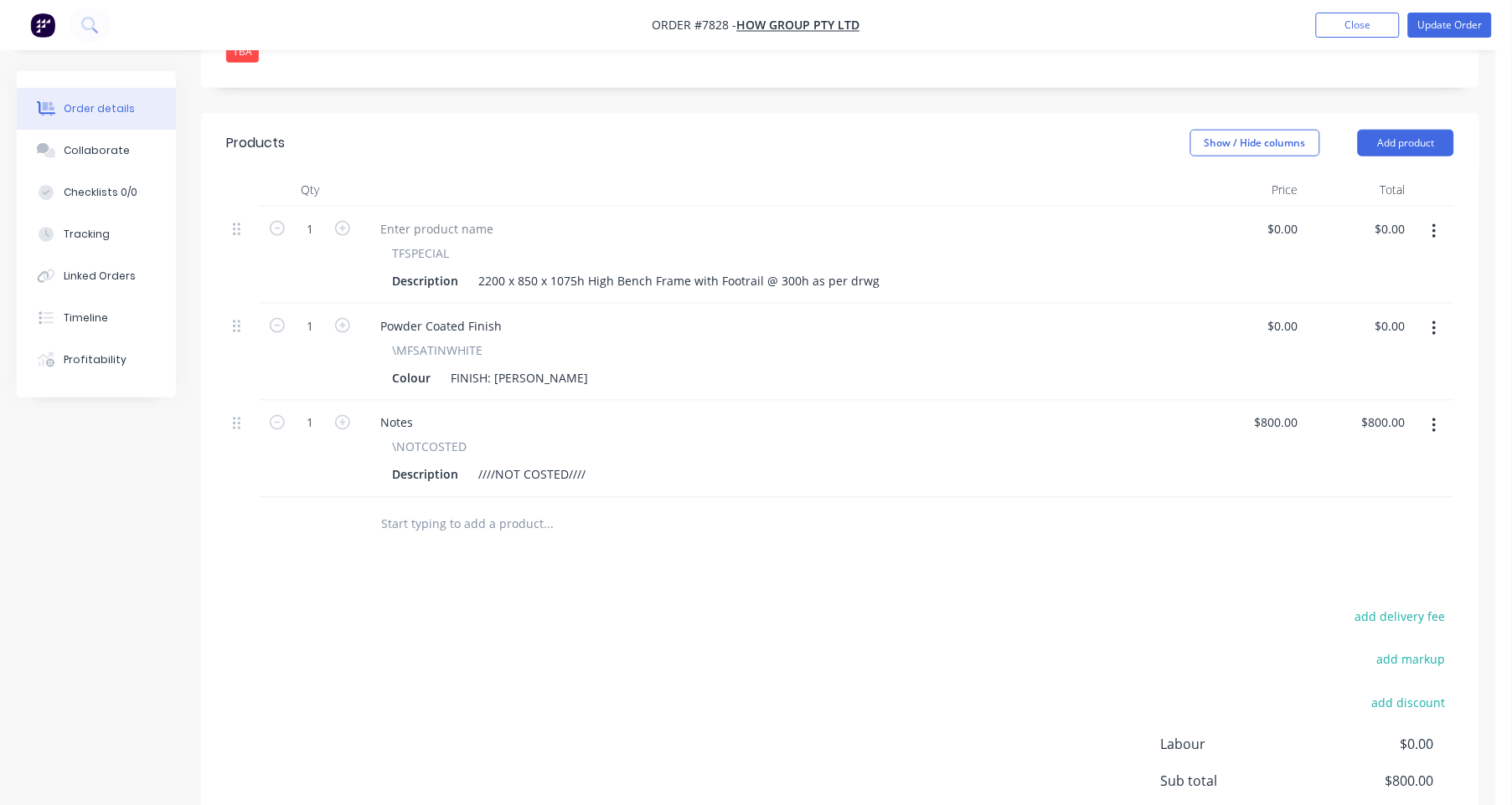
click at [447, 508] on input "text" at bounding box center [547, 525] width 335 height 34
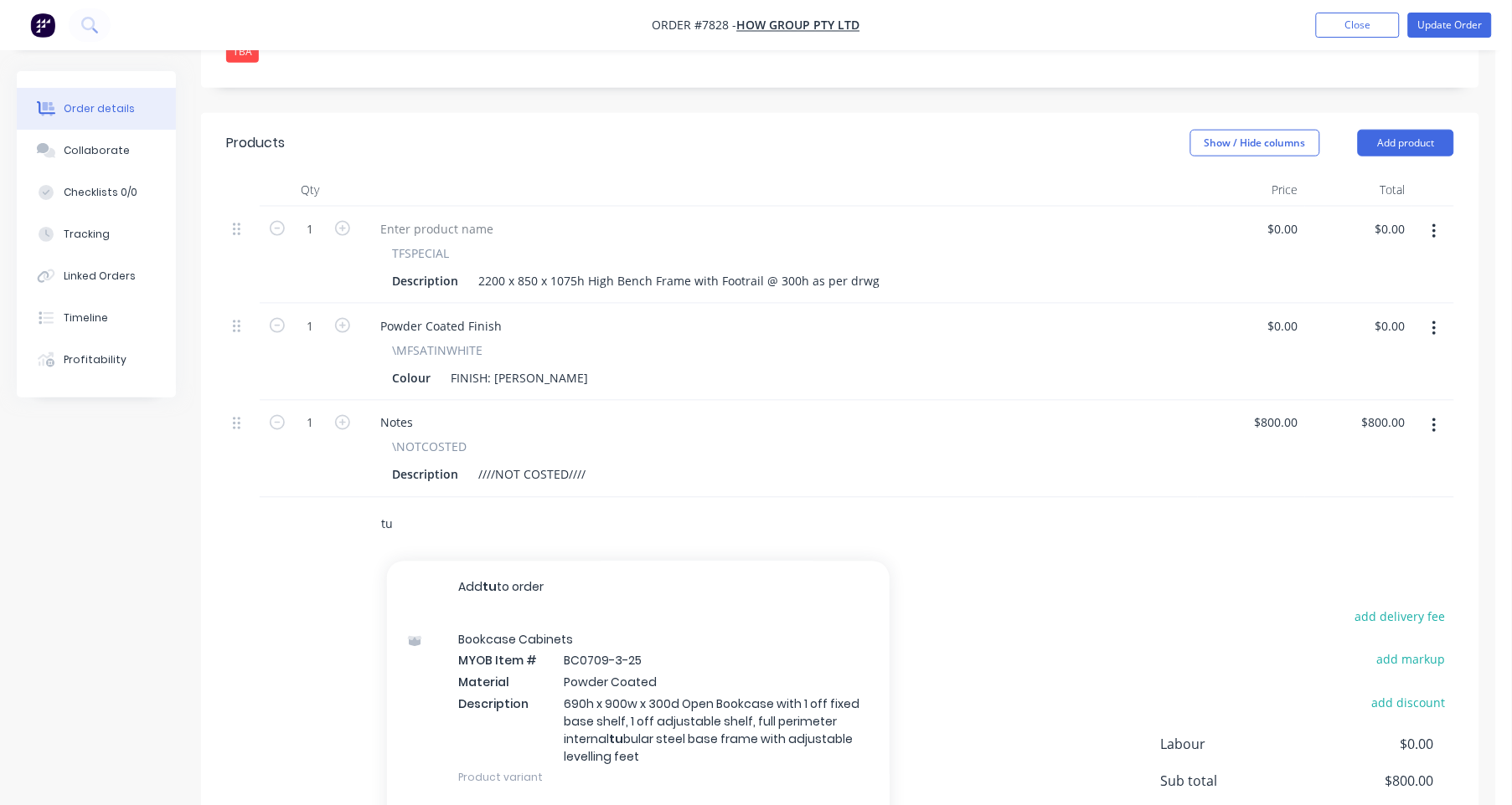
type input "t"
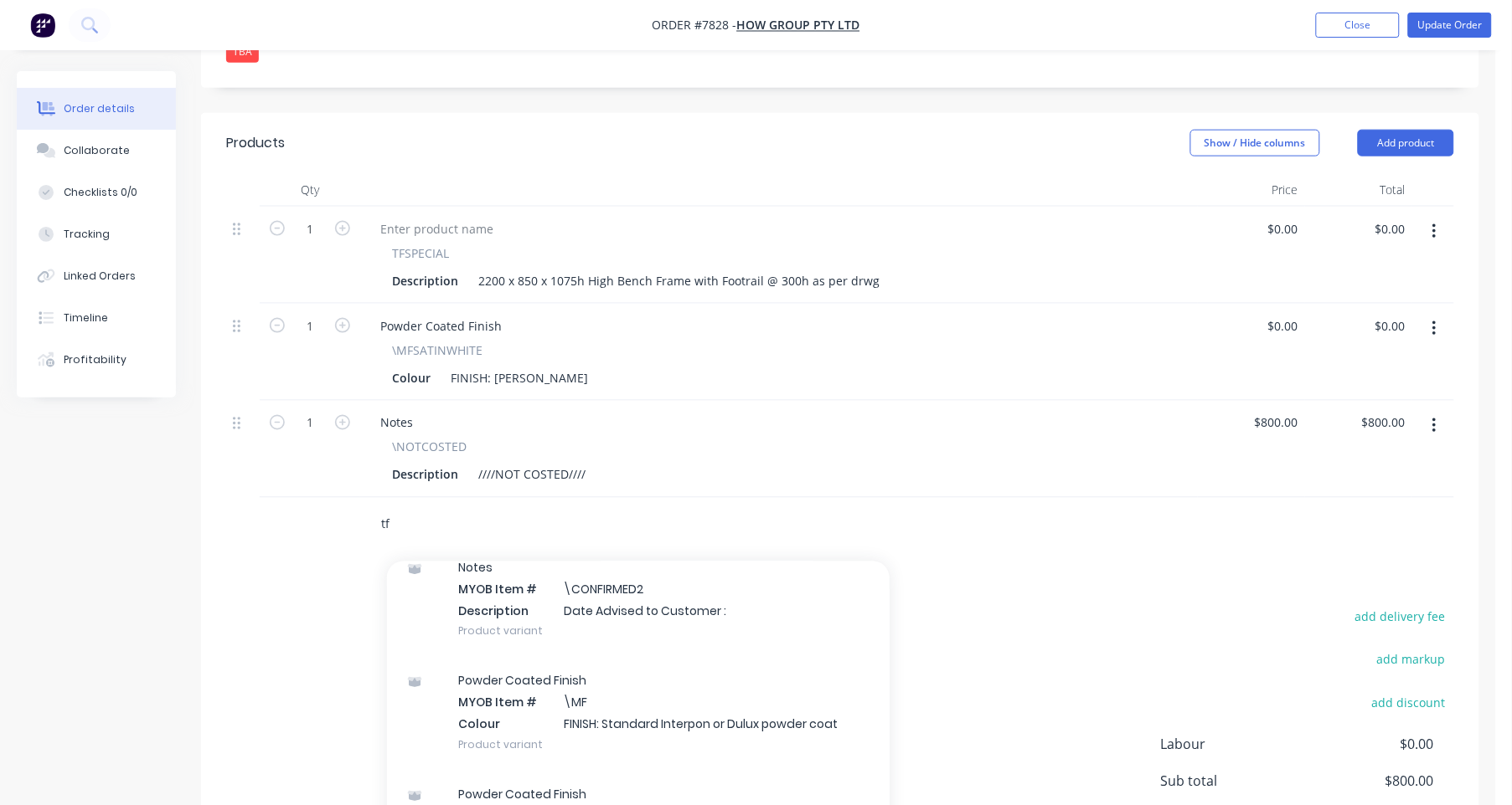
scroll to position [104, 0]
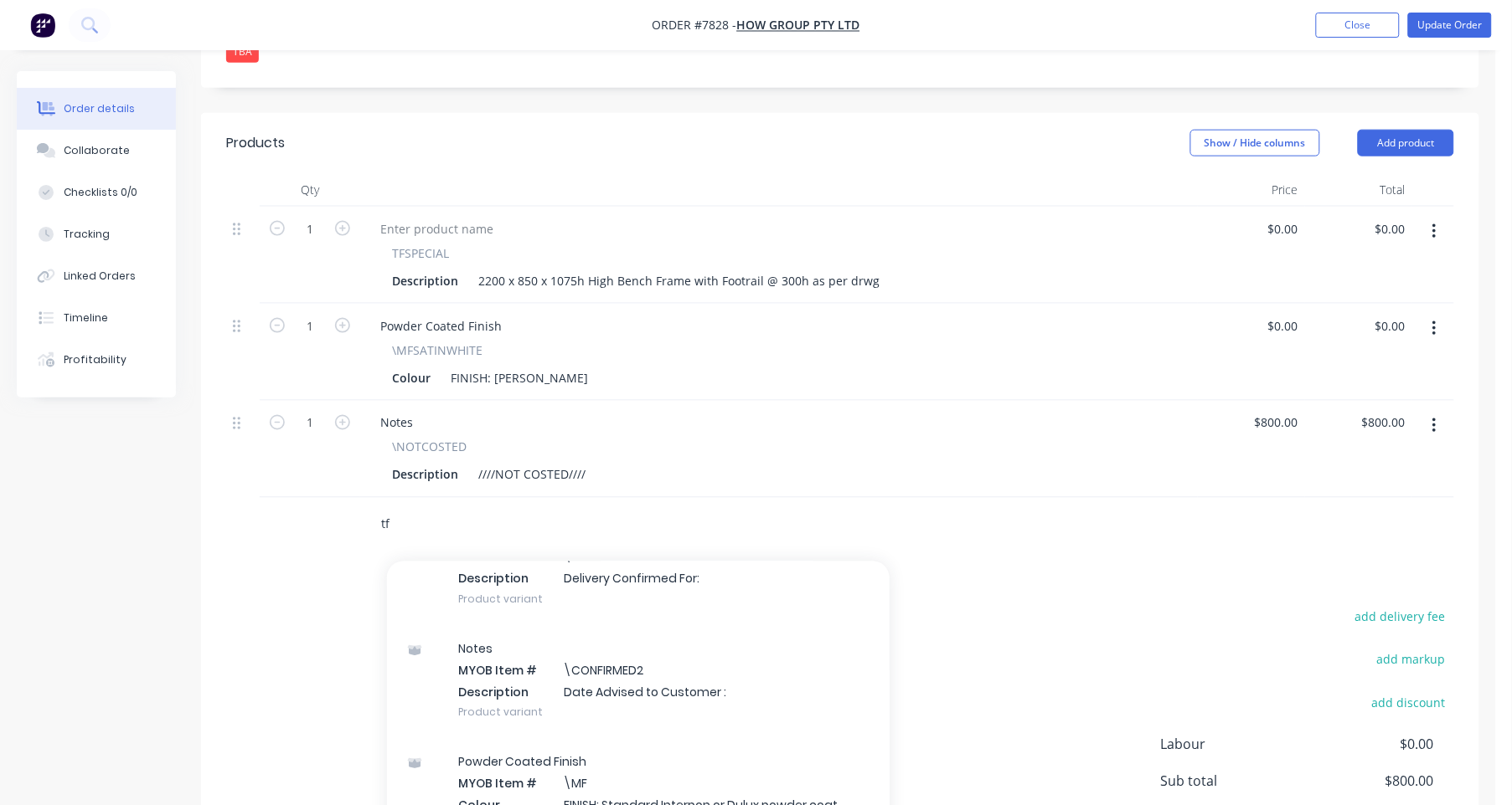
drag, startPoint x: 389, startPoint y: 475, endPoint x: 361, endPoint y: 475, distance: 28.0
click at [361, 498] on div "tf Add tf to order Notes MYOB Item # \CONFIRMED Description Delivery Confirmed …" at bounding box center [662, 525] width 603 height 54
click at [448, 508] on input "tableframe" at bounding box center [547, 525] width 335 height 34
click at [396, 508] on input "tableframe" at bounding box center [547, 525] width 335 height 34
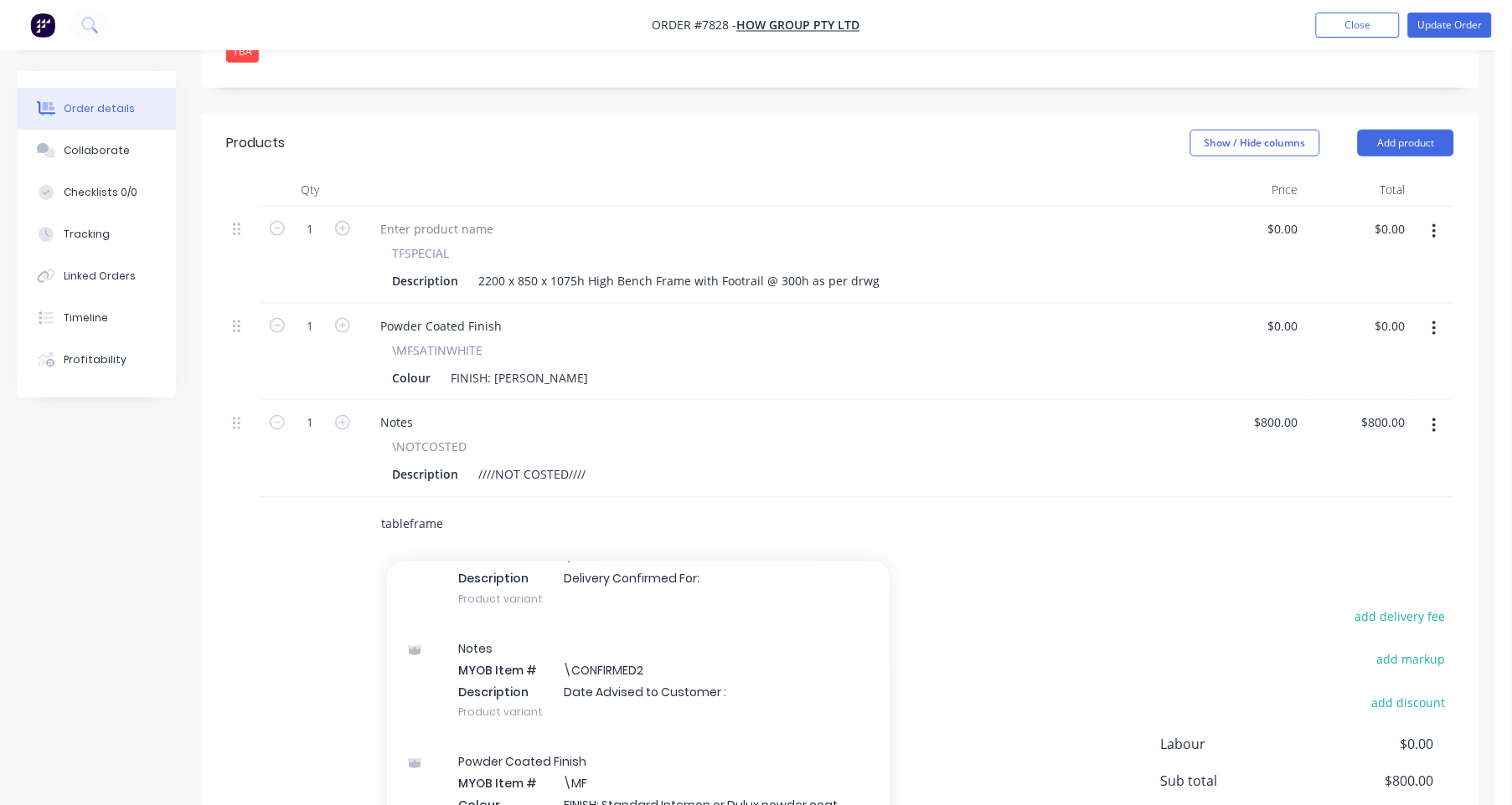
click at [387, 508] on input "tableframe" at bounding box center [547, 525] width 335 height 34
click at [428, 508] on input "tableframe" at bounding box center [547, 525] width 335 height 34
click at [381, 508] on div "tableframe Add tableframe to order Notes MYOB Item # \CONFIRMED Description Del…" at bounding box center [618, 525] width 502 height 34
click at [414, 508] on input "tableframe" at bounding box center [547, 525] width 335 height 34
click at [422, 508] on input "tableframe" at bounding box center [547, 525] width 335 height 34
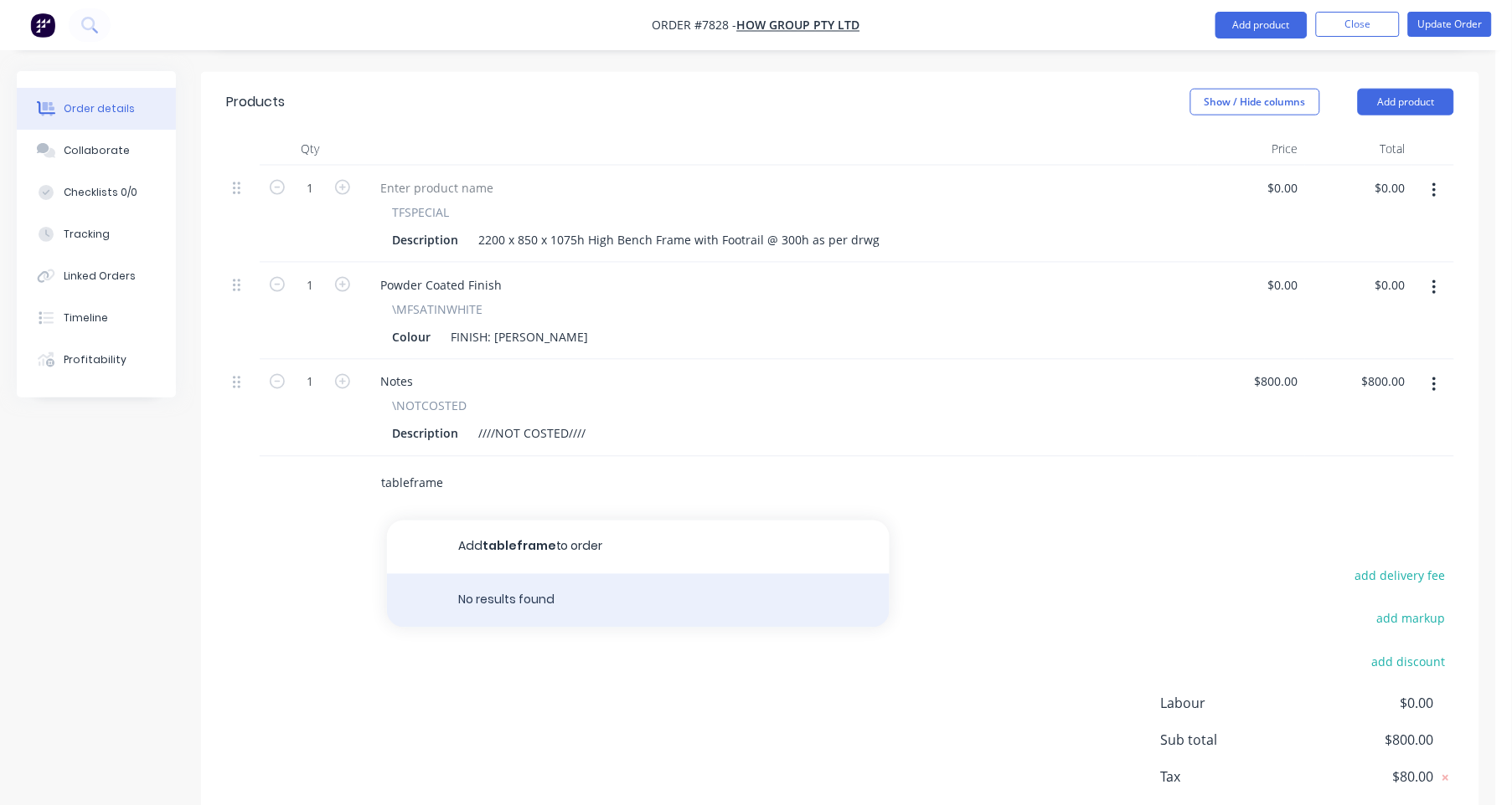
scroll to position [613, 0]
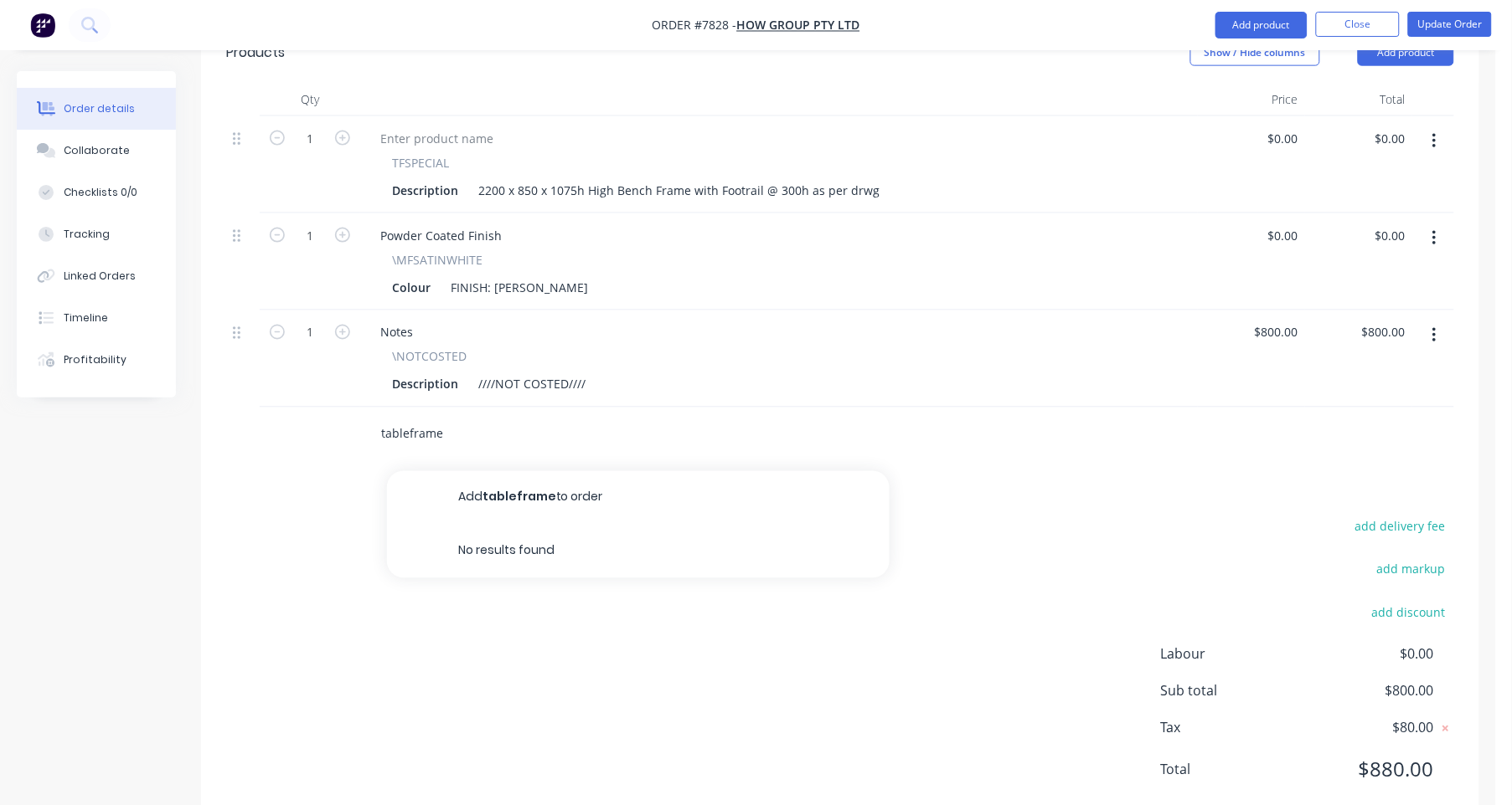
drag, startPoint x: 456, startPoint y: 390, endPoint x: 369, endPoint y: 383, distance: 87.3
click at [369, 418] on div "tableframe Add tableframe to order No results found" at bounding box center [618, 435] width 502 height 34
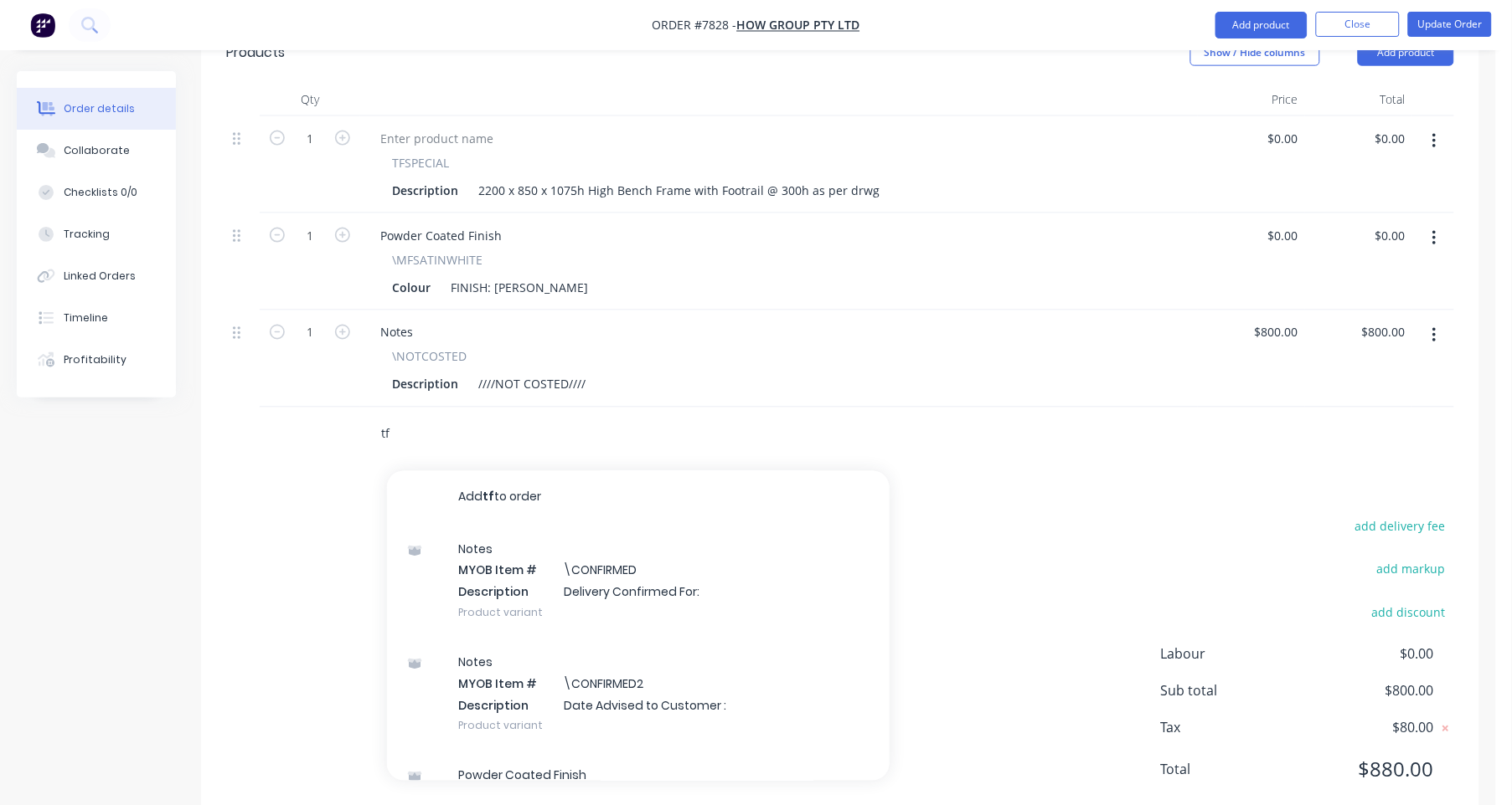
type input "t"
click at [442, 418] on input "text" at bounding box center [547, 435] width 335 height 34
click at [398, 418] on input "text" at bounding box center [547, 435] width 335 height 34
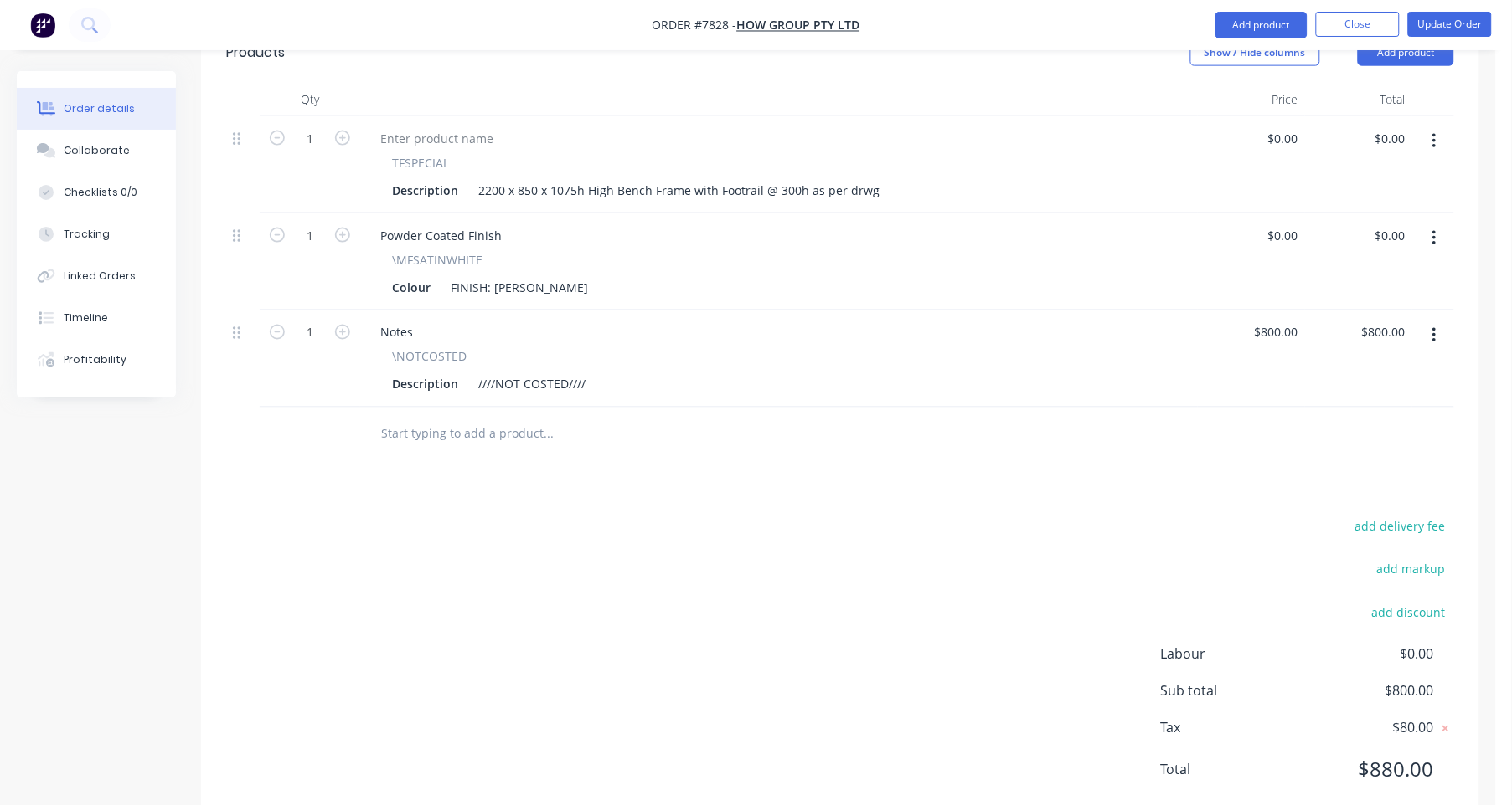
click at [398, 418] on input "text" at bounding box center [547, 435] width 335 height 34
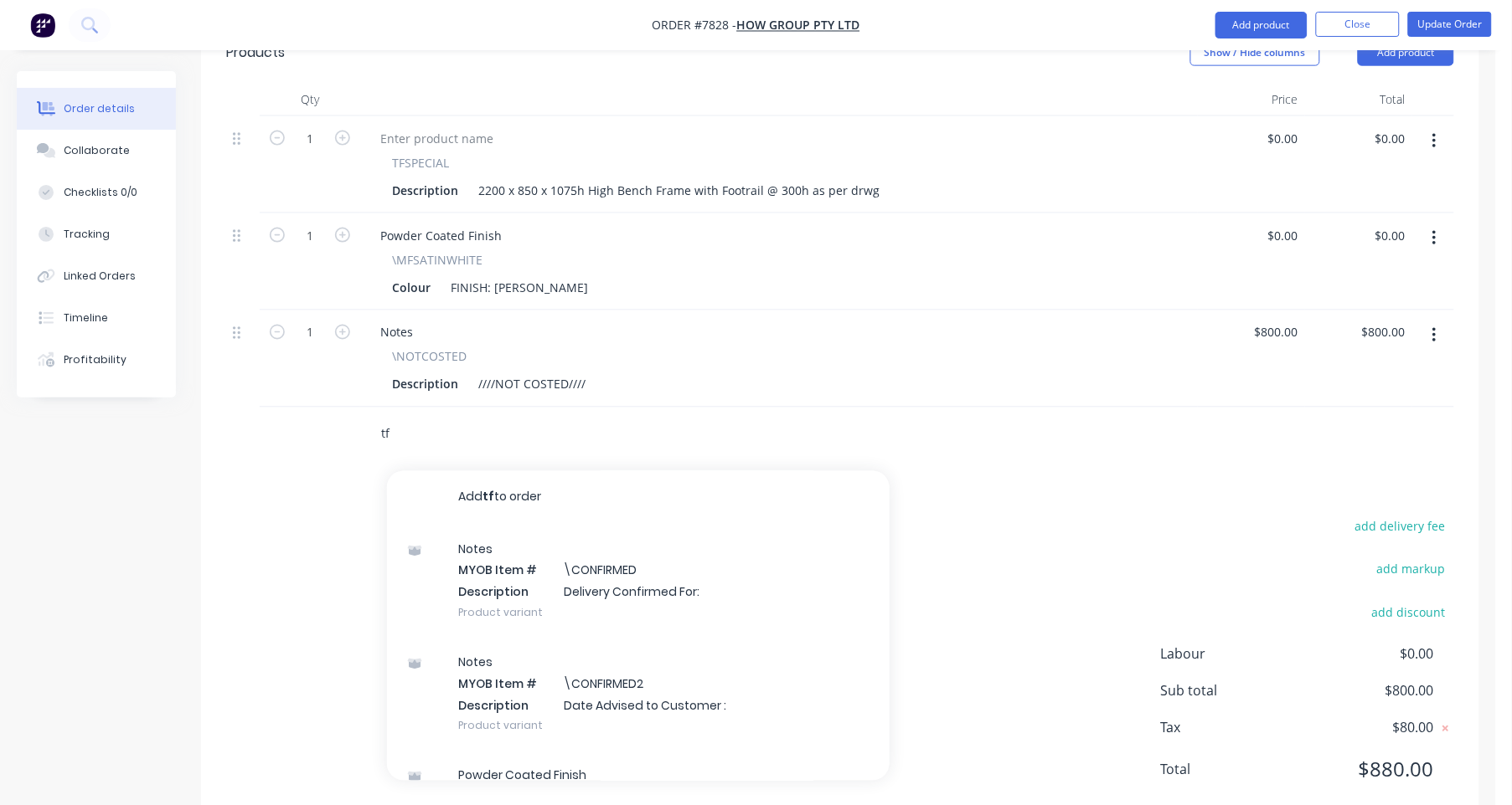
type input "t"
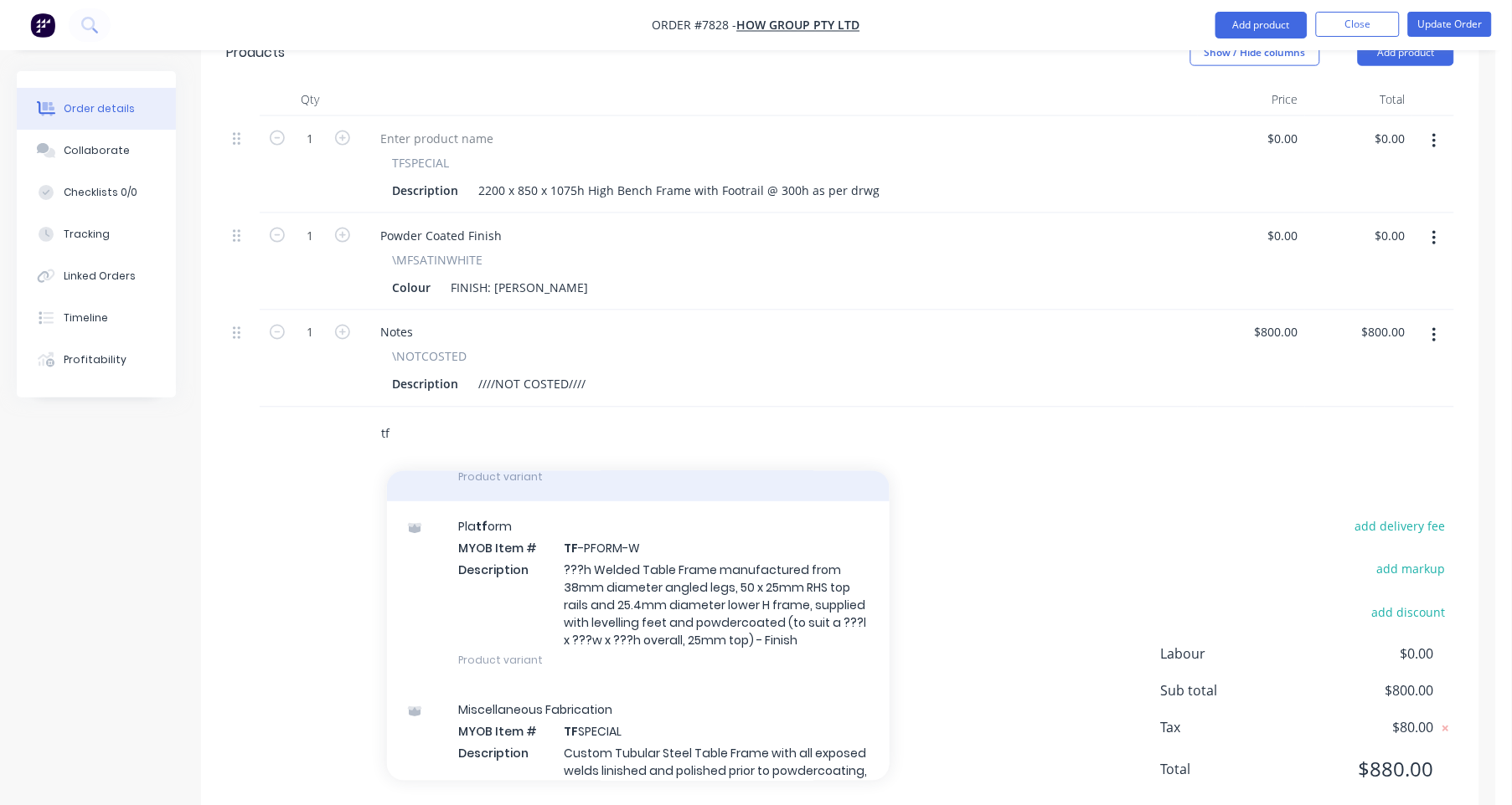
scroll to position [208, 0]
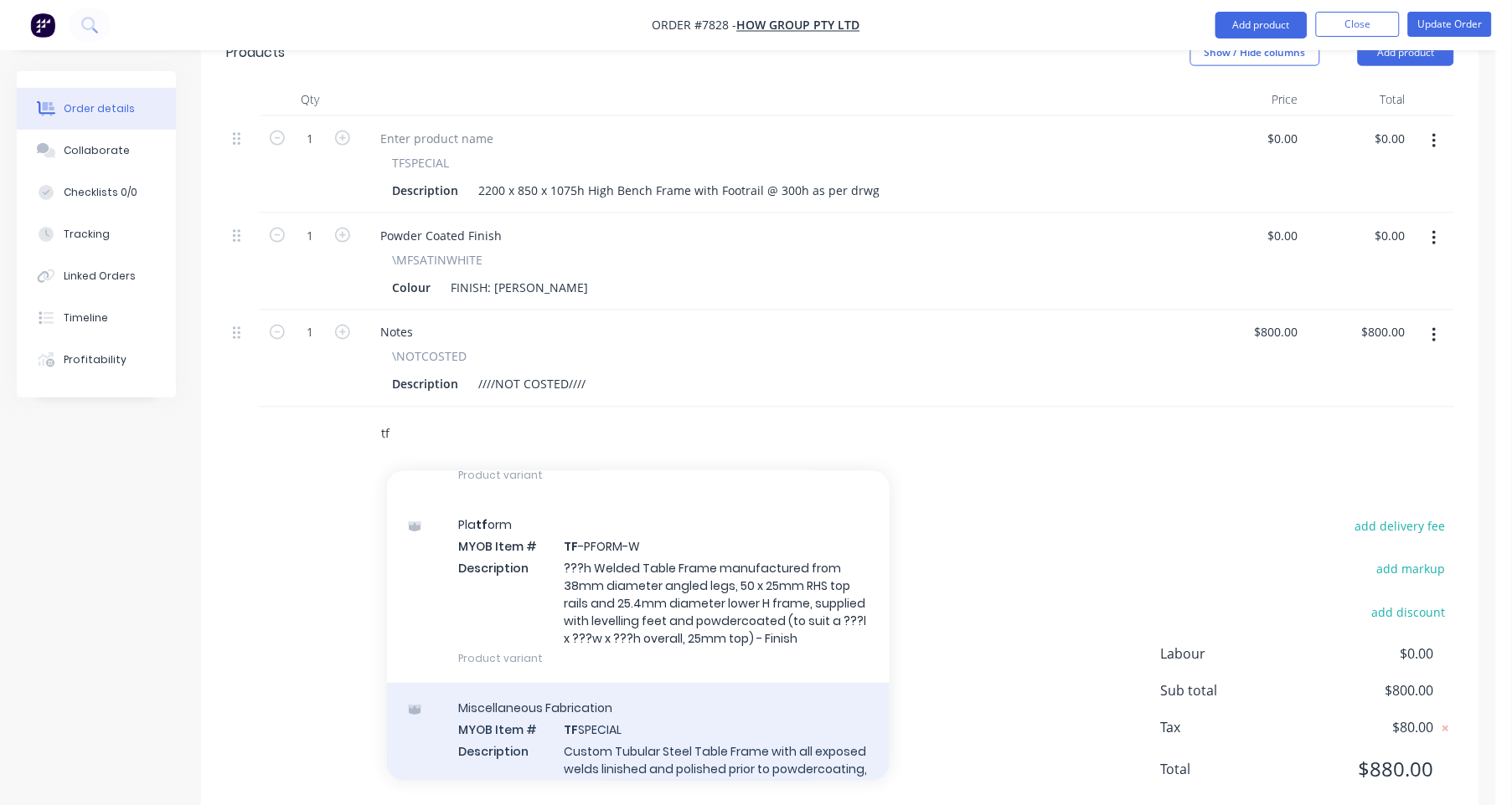
type input "tf"
click at [583, 695] on div "Miscellaneous Fabrication MYOB Item # TF SPECIAL Description Custom Tubular Ste…" at bounding box center [637, 758] width 502 height 149
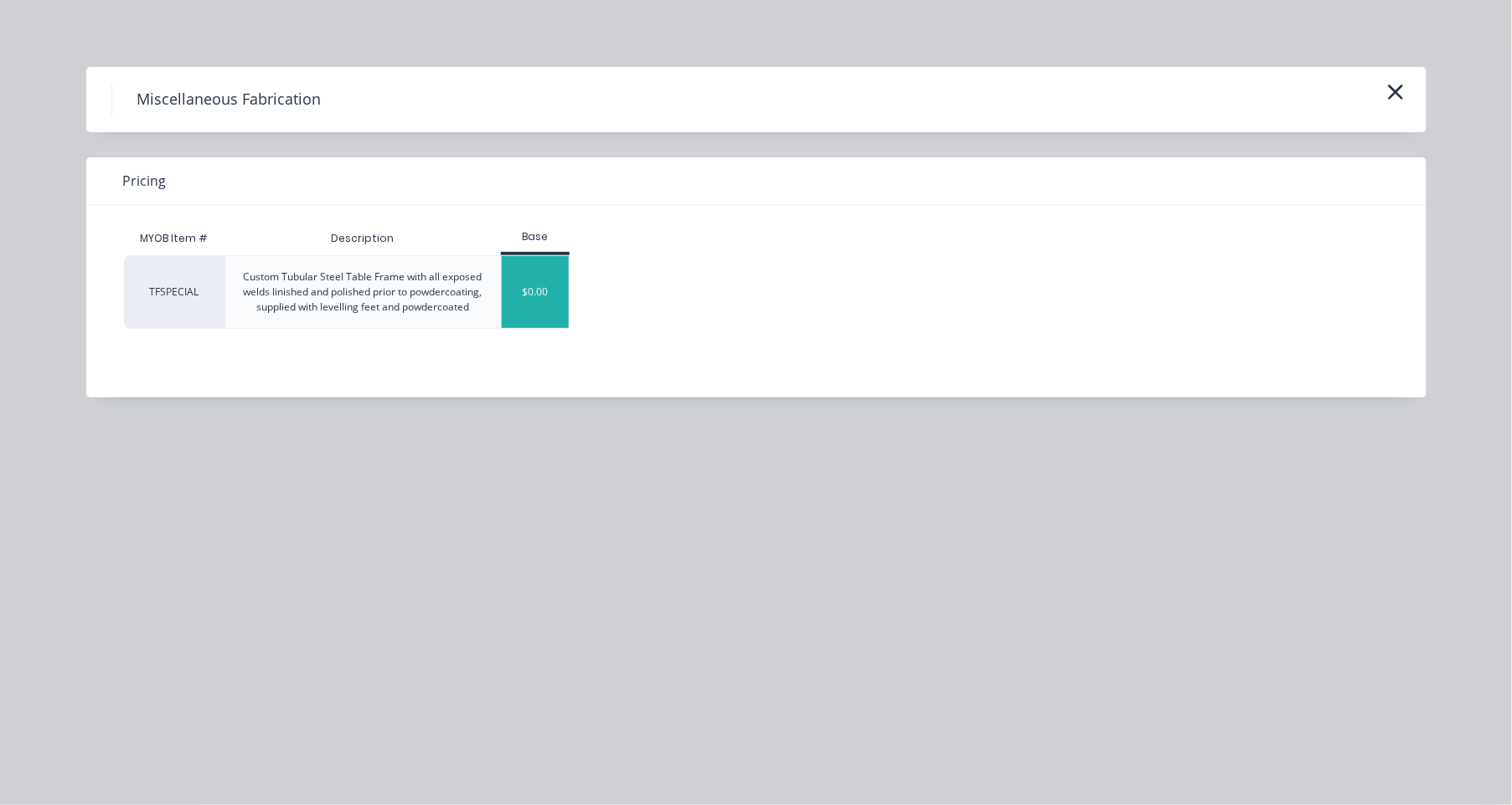
click at [533, 281] on div "$0.00" at bounding box center [535, 292] width 68 height 72
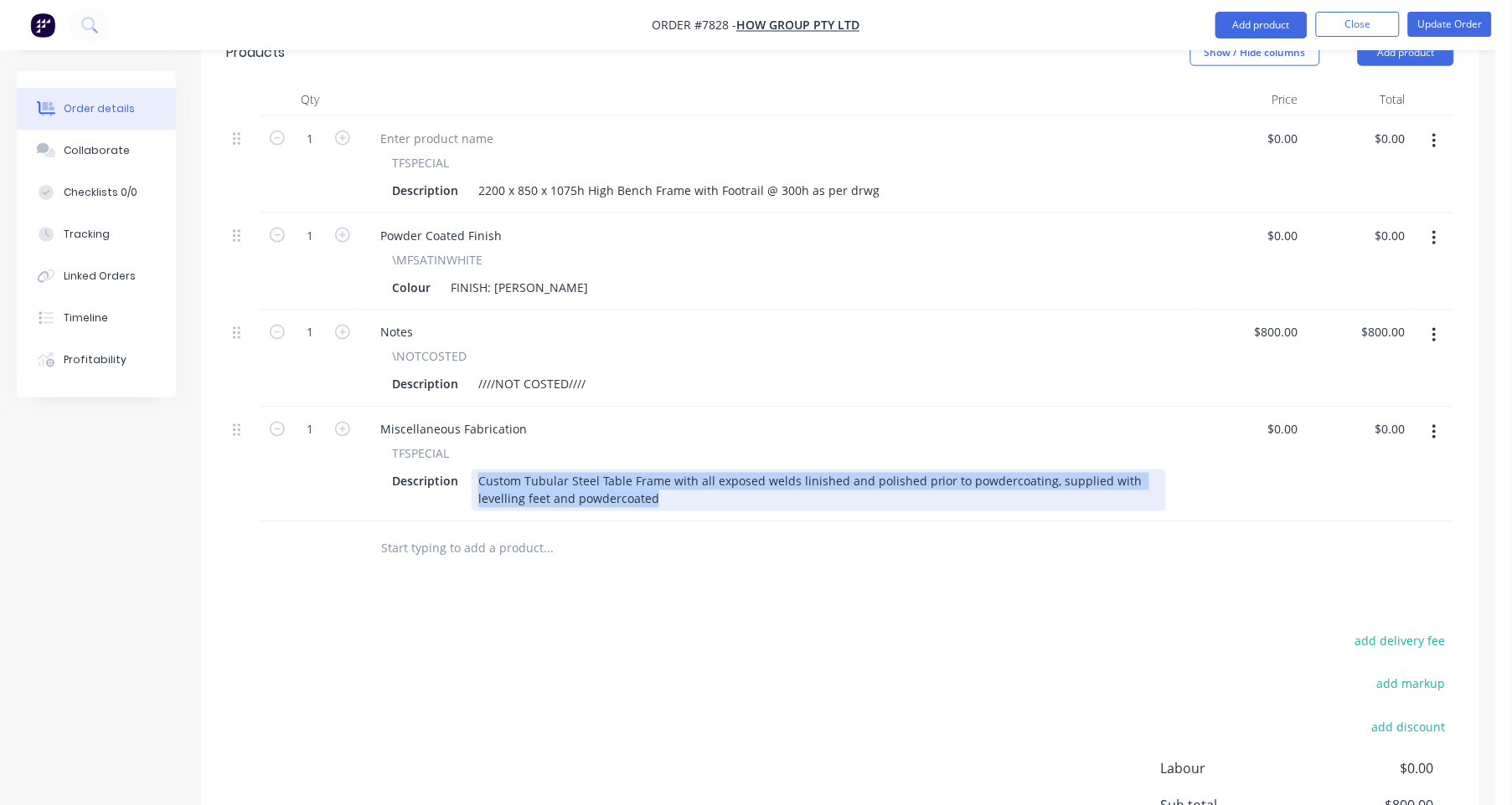
drag, startPoint x: 477, startPoint y: 435, endPoint x: 671, endPoint y: 471, distance: 197.3
click at [671, 471] on div "Miscellaneous Fabrication TFSPECIAL Description Custom Tubular Steel Table Fram…" at bounding box center [779, 465] width 837 height 115
paste div
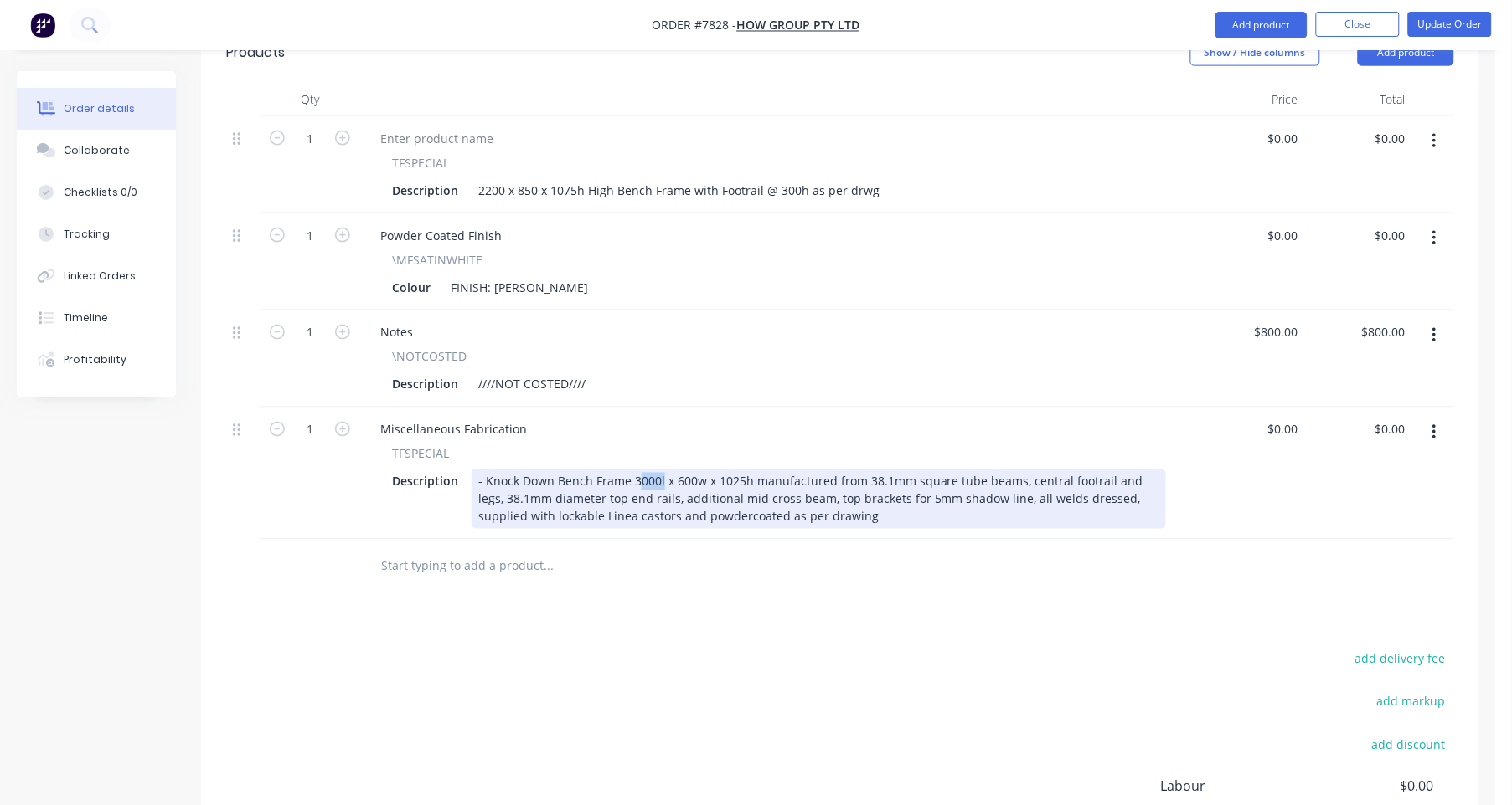
drag, startPoint x: 633, startPoint y: 431, endPoint x: 658, endPoint y: 431, distance: 25.0
click at [658, 470] on div "- Knock Down Bench Frame 3000l x 600w x 1025h manufactured from 38.1mm square t…" at bounding box center [819, 500] width 694 height 59
drag, startPoint x: 675, startPoint y: 435, endPoint x: 694, endPoint y: 432, distance: 19.2
click at [694, 470] on div "- Knock Down Bench Frame 2200l x 600w x 1025h manufactured from 38.1mm square t…" at bounding box center [819, 500] width 694 height 59
click at [736, 470] on div "- Knock Down Bench Frame 2200l x 850w x 1025h manufactured from 38.1mm square t…" at bounding box center [819, 500] width 694 height 59
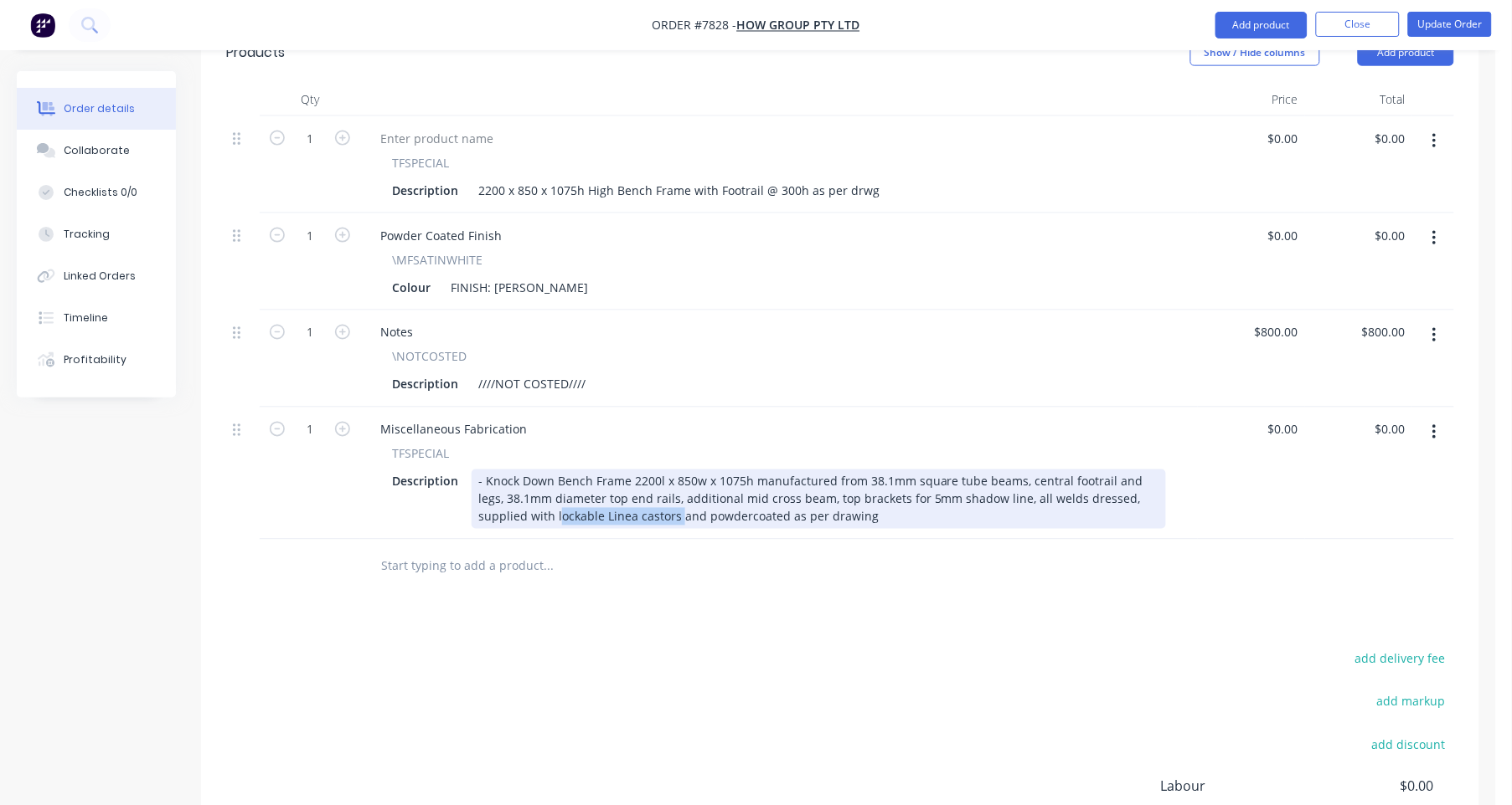
drag, startPoint x: 504, startPoint y: 471, endPoint x: 623, endPoint y: 473, distance: 119.0
click at [623, 473] on div "- Knock Down Bench Frame 2200l x 850w x 1075h manufactured from 38.1mm square t…" at bounding box center [819, 500] width 694 height 59
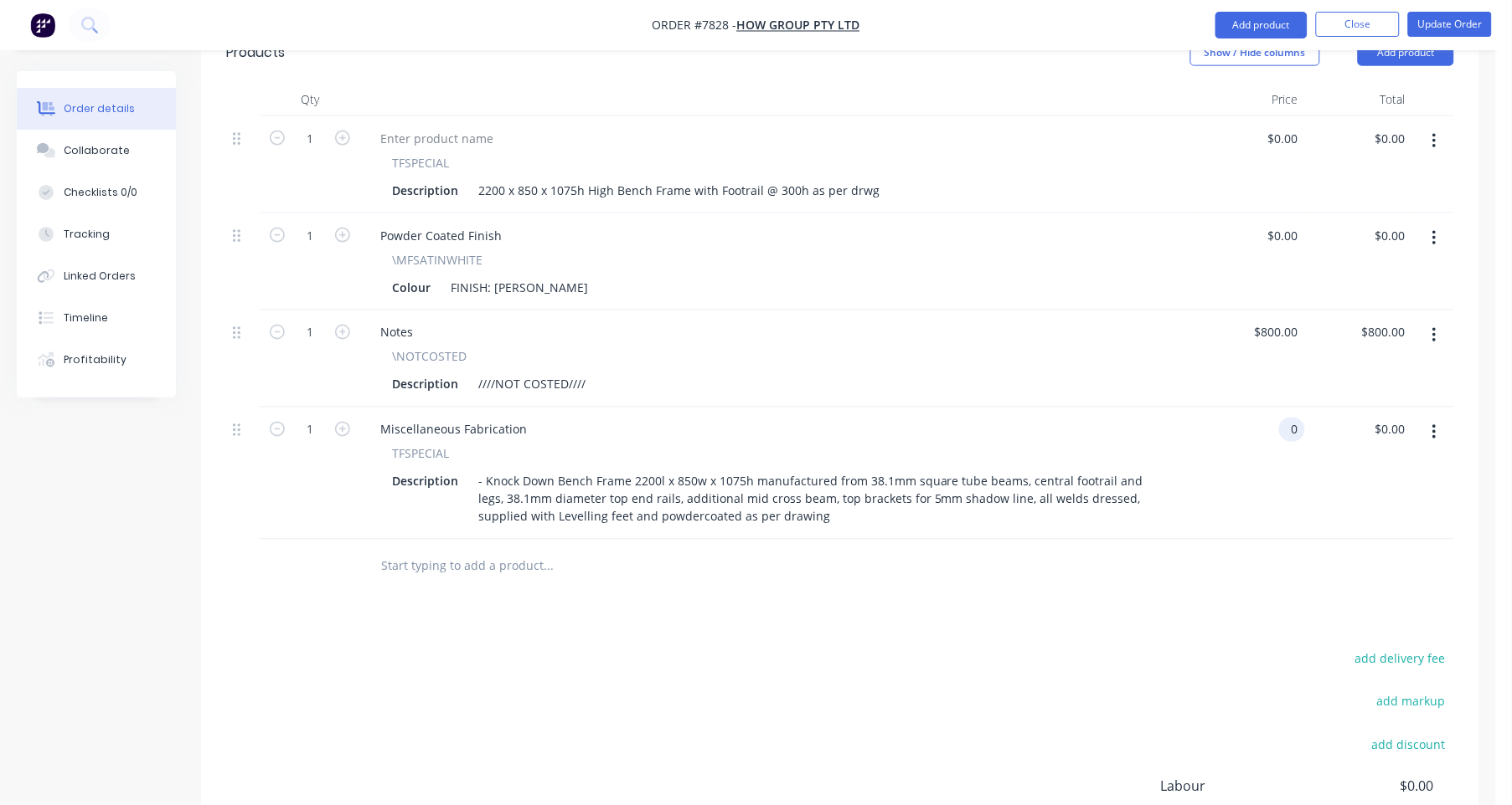
type input "$0.00"
click at [715, 550] on div at bounding box center [618, 567] width 502 height 34
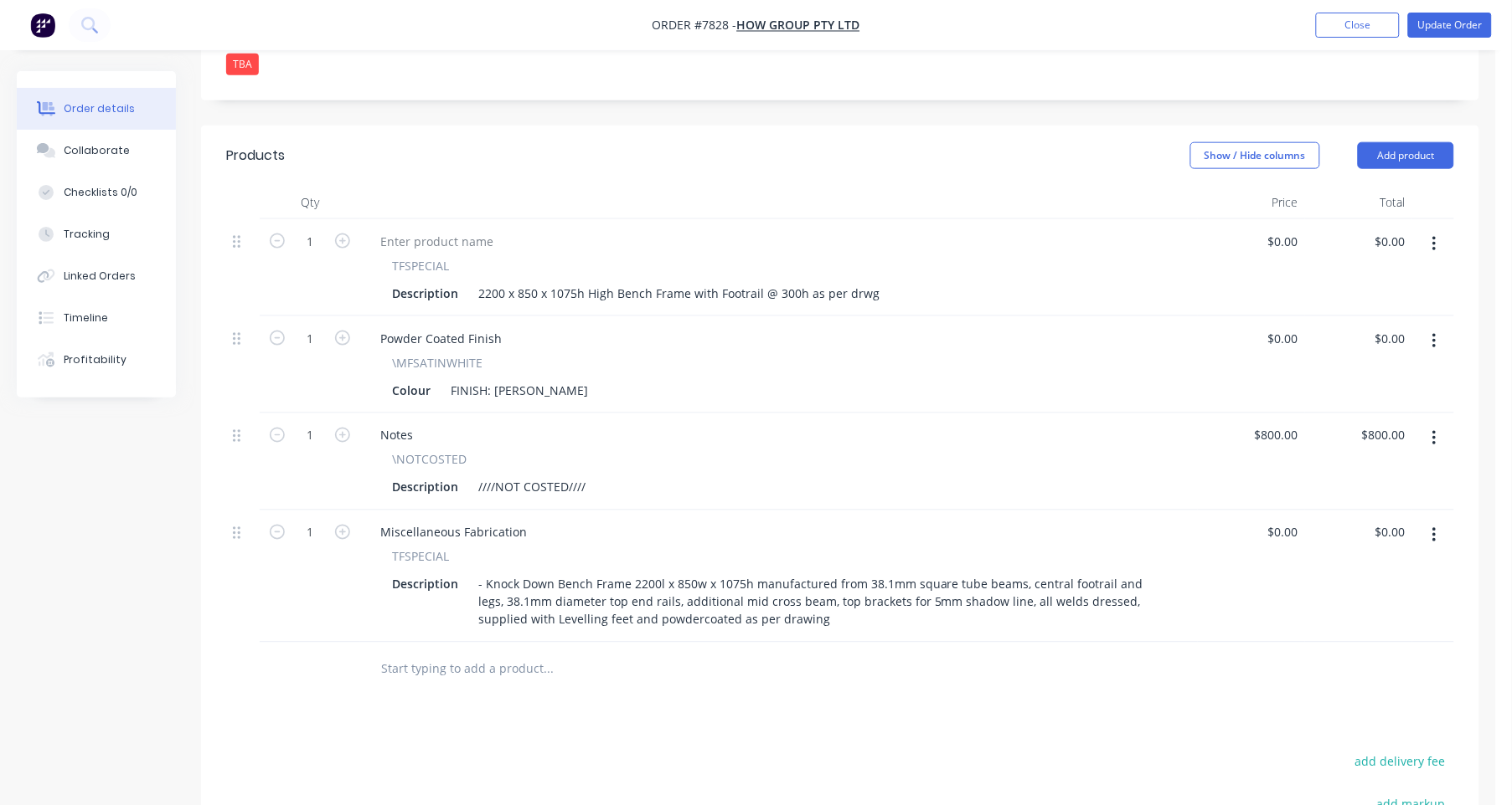
scroll to position [509, 0]
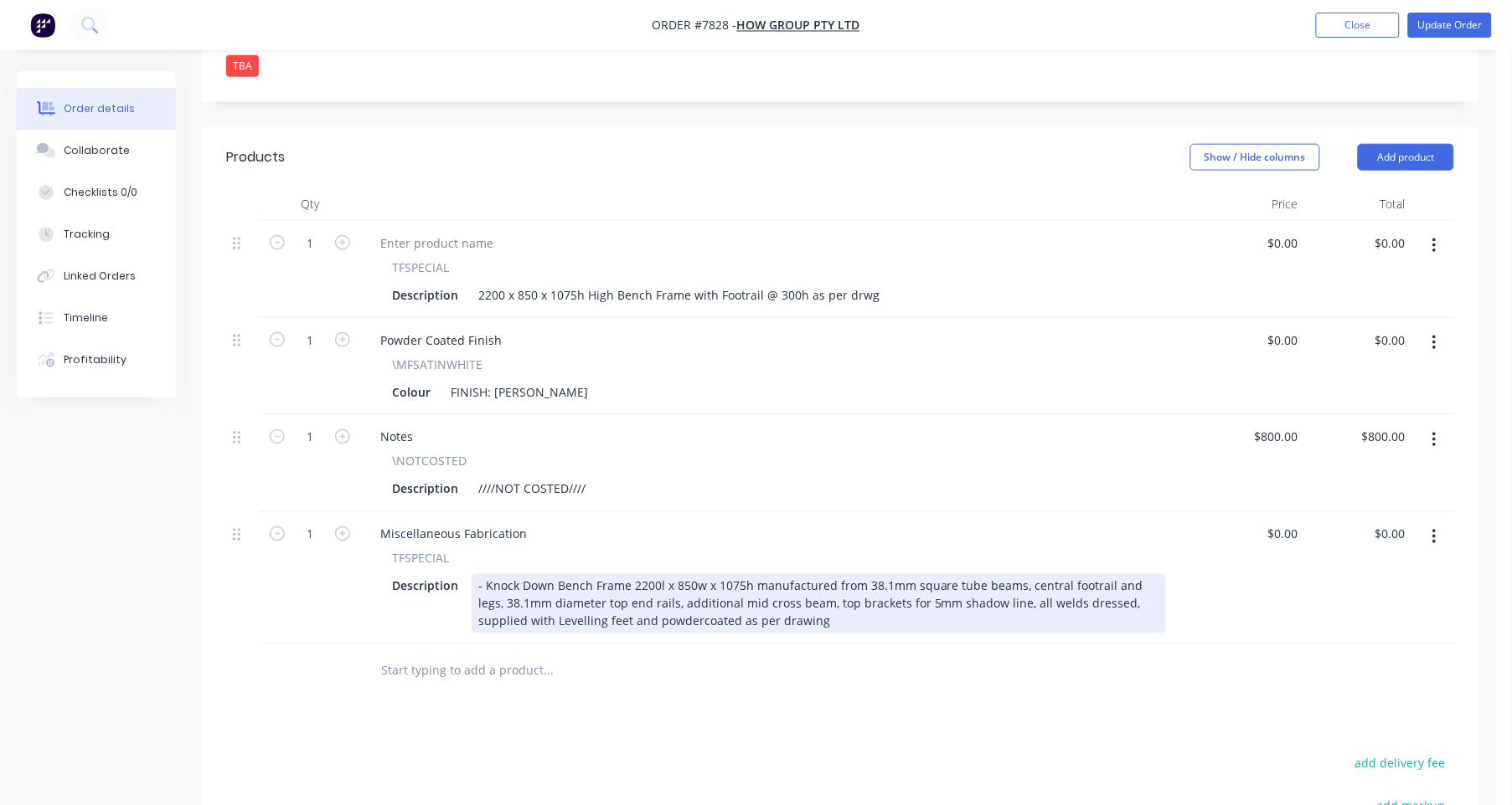
click at [1108, 575] on div "- Knock Down Bench Frame 2200l x 850w x 1075h manufactured from 38.1mm square t…" at bounding box center [819, 604] width 694 height 59
click at [1140, 575] on div "- Knock Down Bench Frame 2200l x 850w x 1075h manufactured from 38.1mm square t…" at bounding box center [819, 604] width 694 height 59
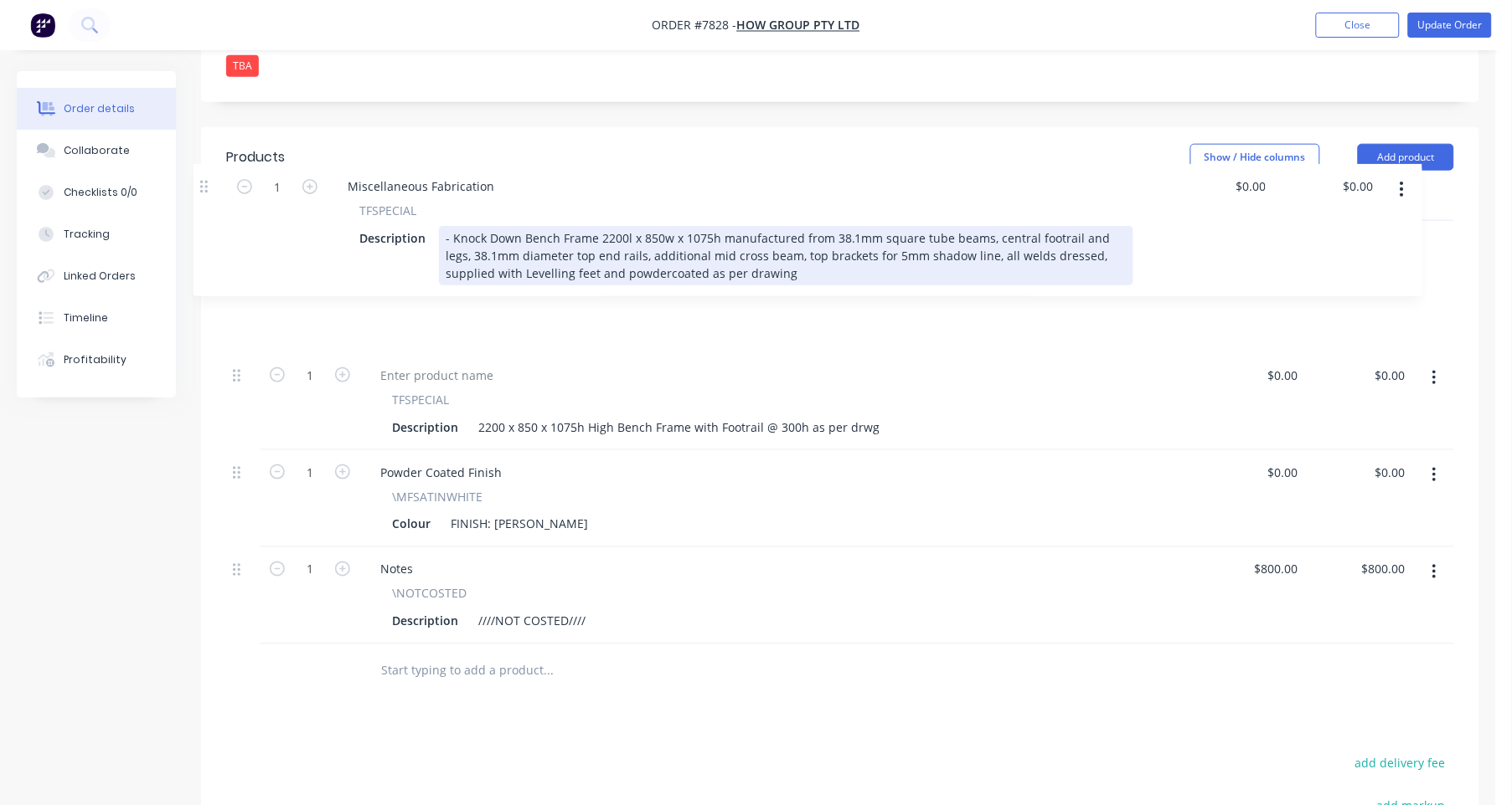
drag, startPoint x: 239, startPoint y: 490, endPoint x: 206, endPoint y: 180, distance: 311.8
click at [206, 187] on div "Qty Price Total 1 TFSPECIAL Description 2200 x 850 x 1075h High Bench Frame wit…" at bounding box center [840, 443] width 1278 height 511
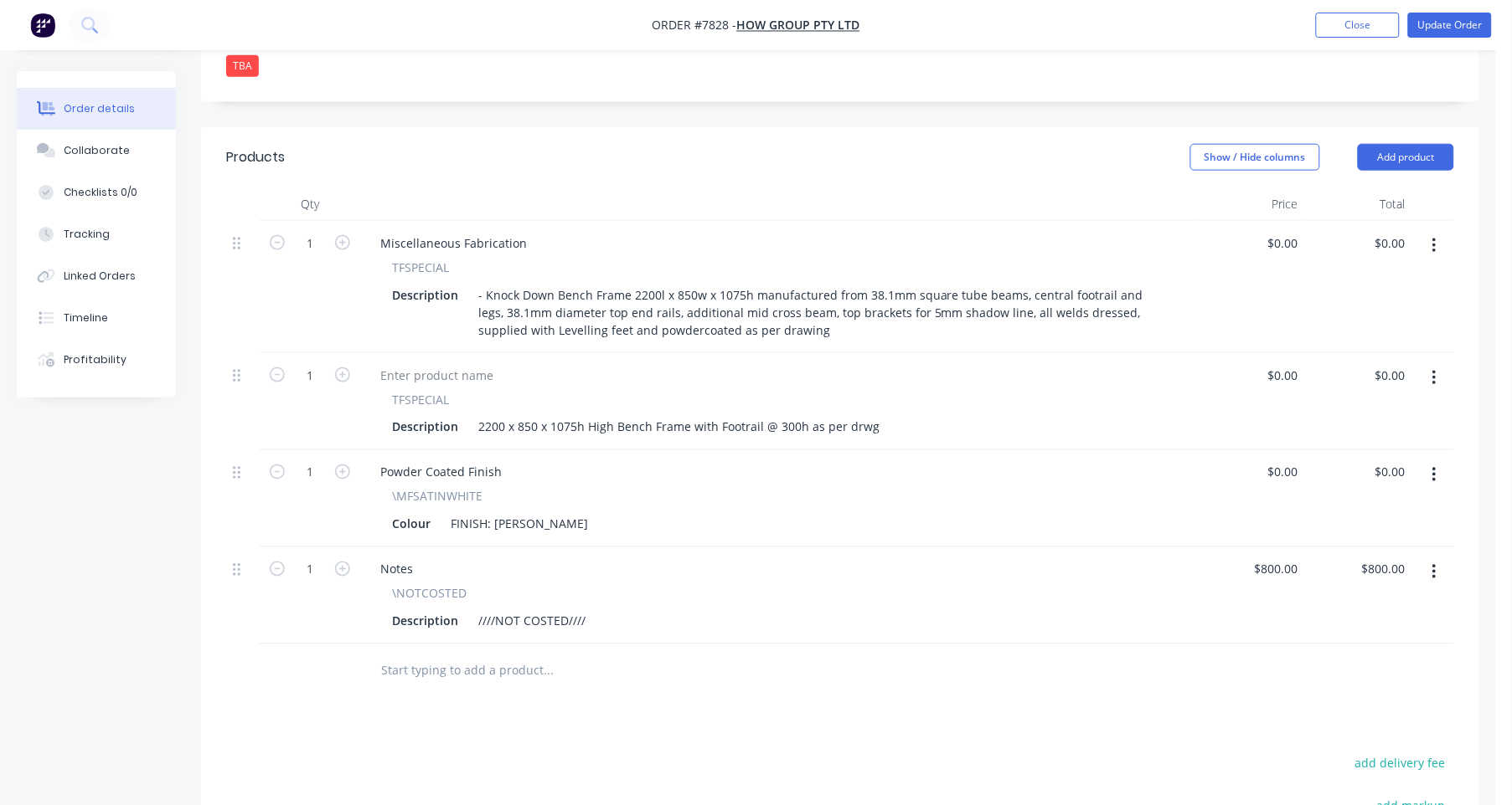
click at [1439, 364] on button "button" at bounding box center [1434, 379] width 40 height 30
click at [1357, 505] on button "Delete" at bounding box center [1374, 522] width 160 height 34
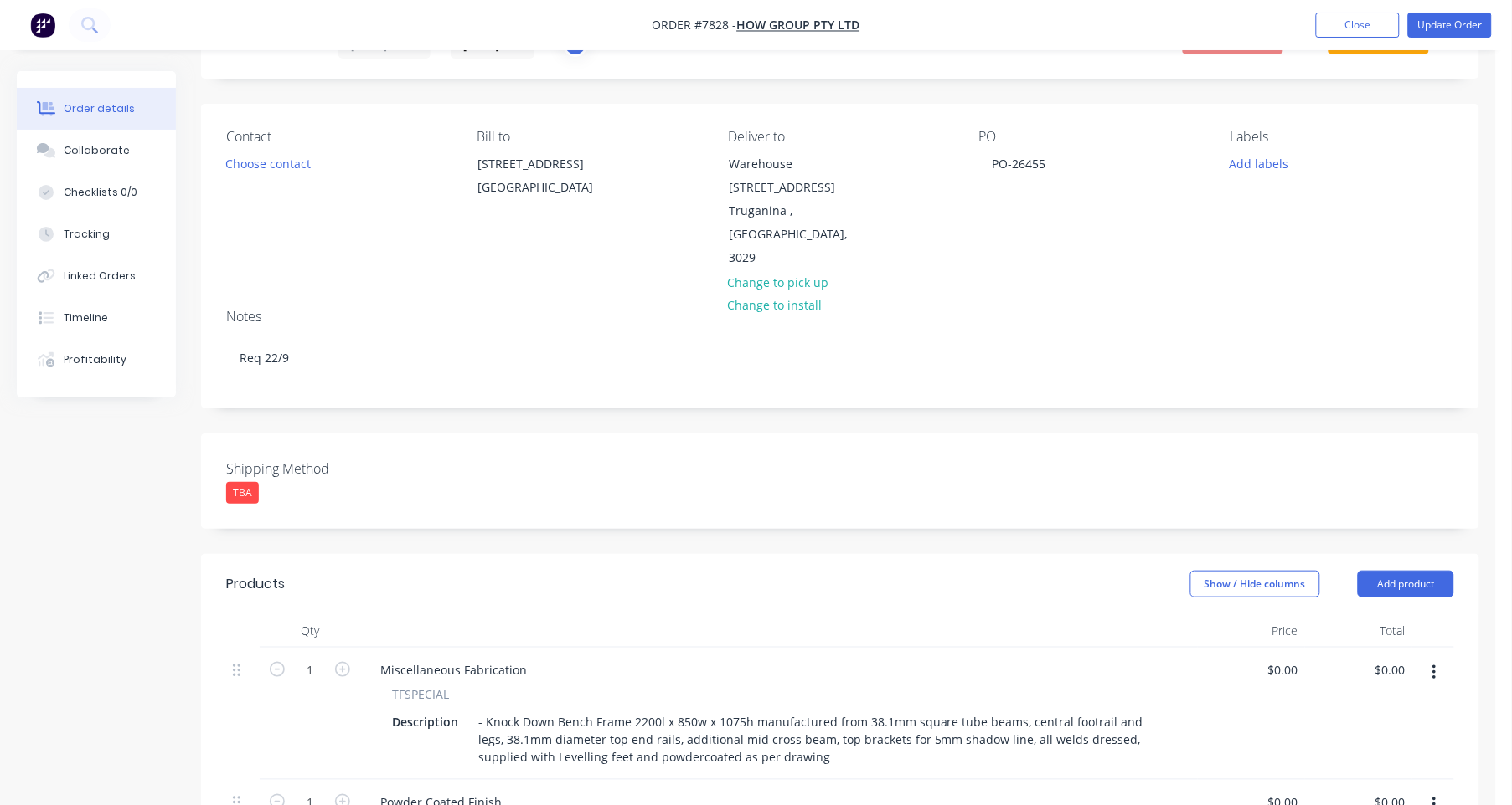
scroll to position [0, 0]
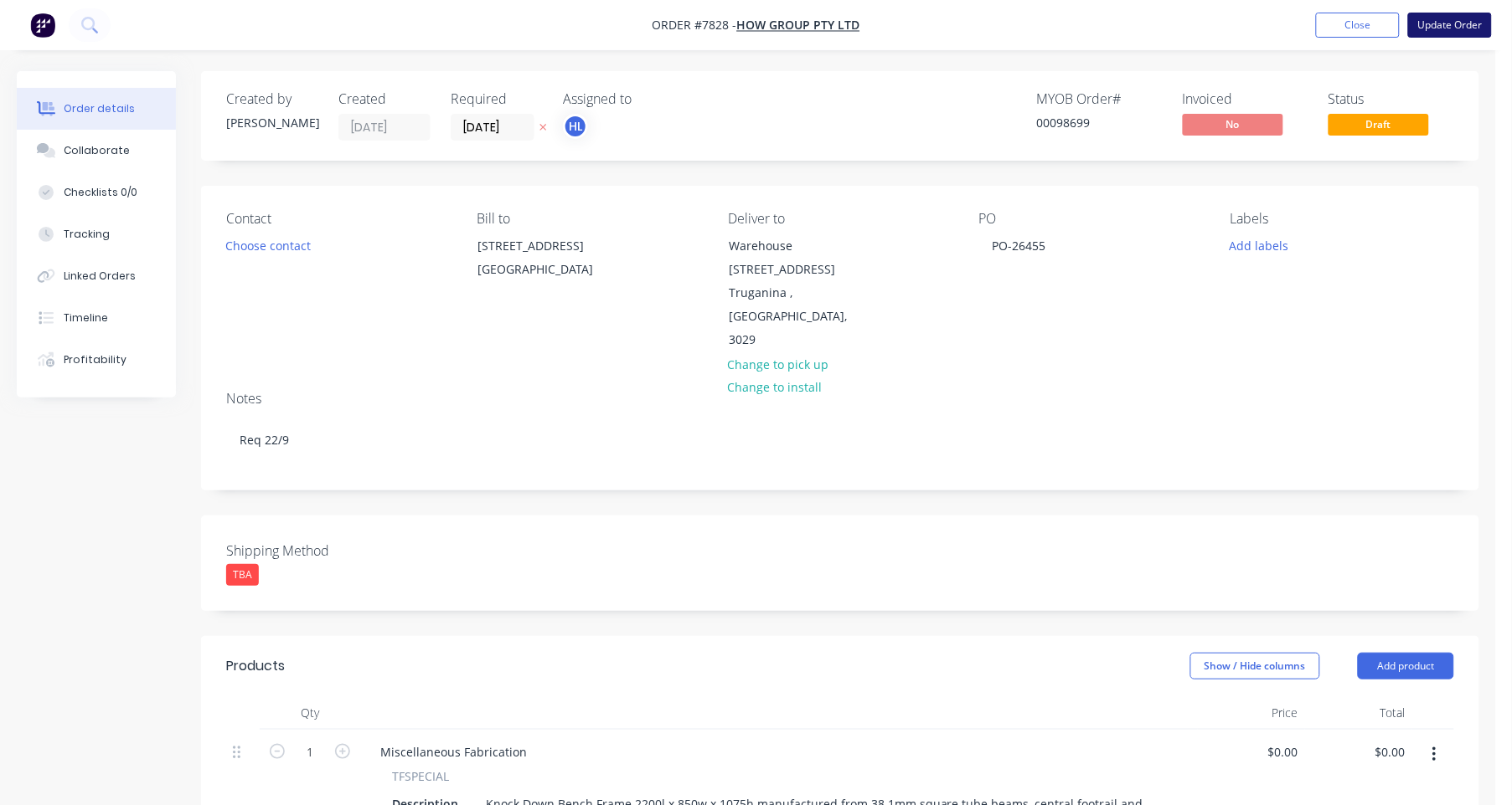
click at [1454, 14] on button "Update Order" at bounding box center [1450, 25] width 84 height 25
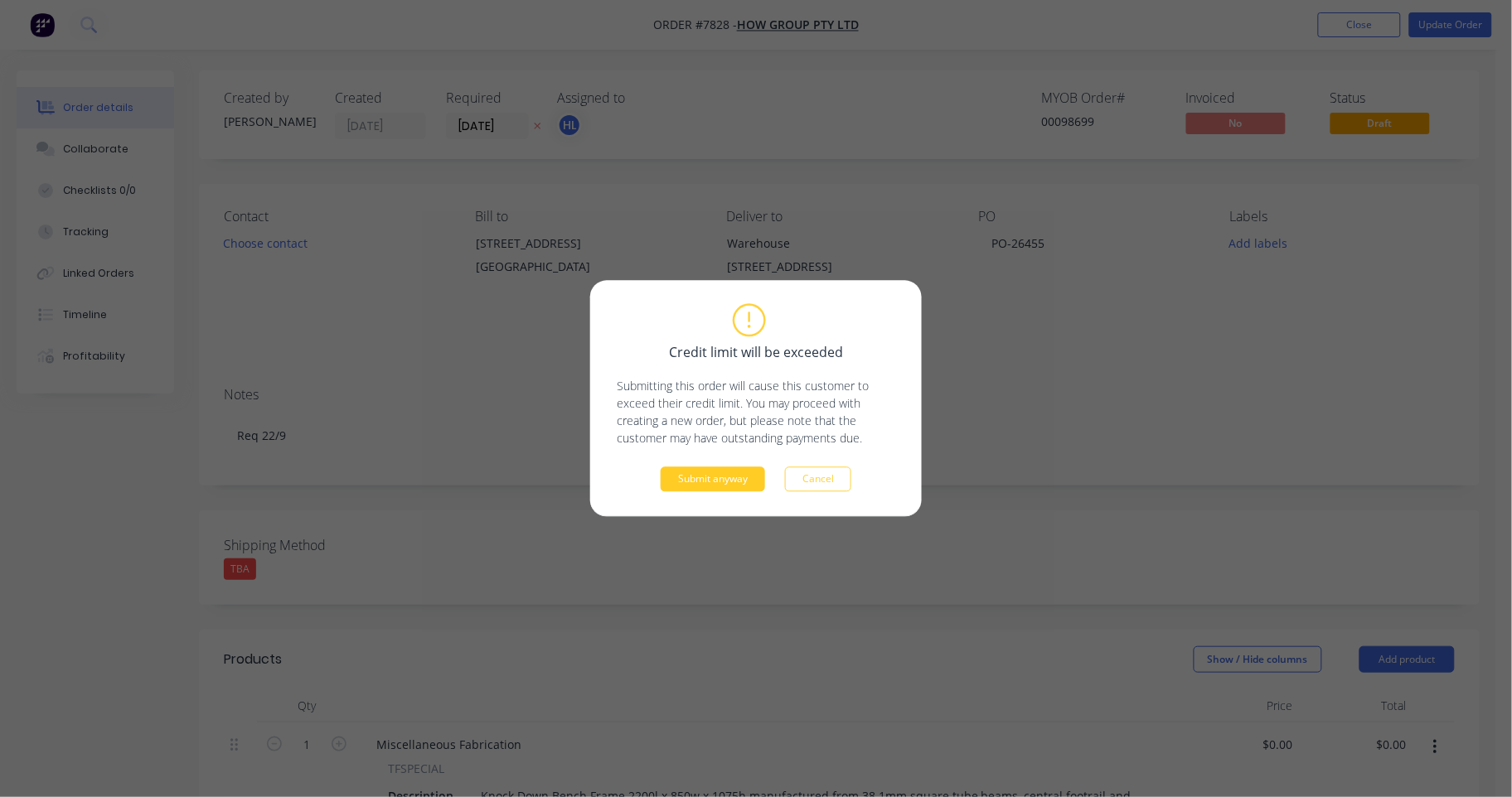
click at [723, 482] on button "Submit anyway" at bounding box center [713, 480] width 104 height 25
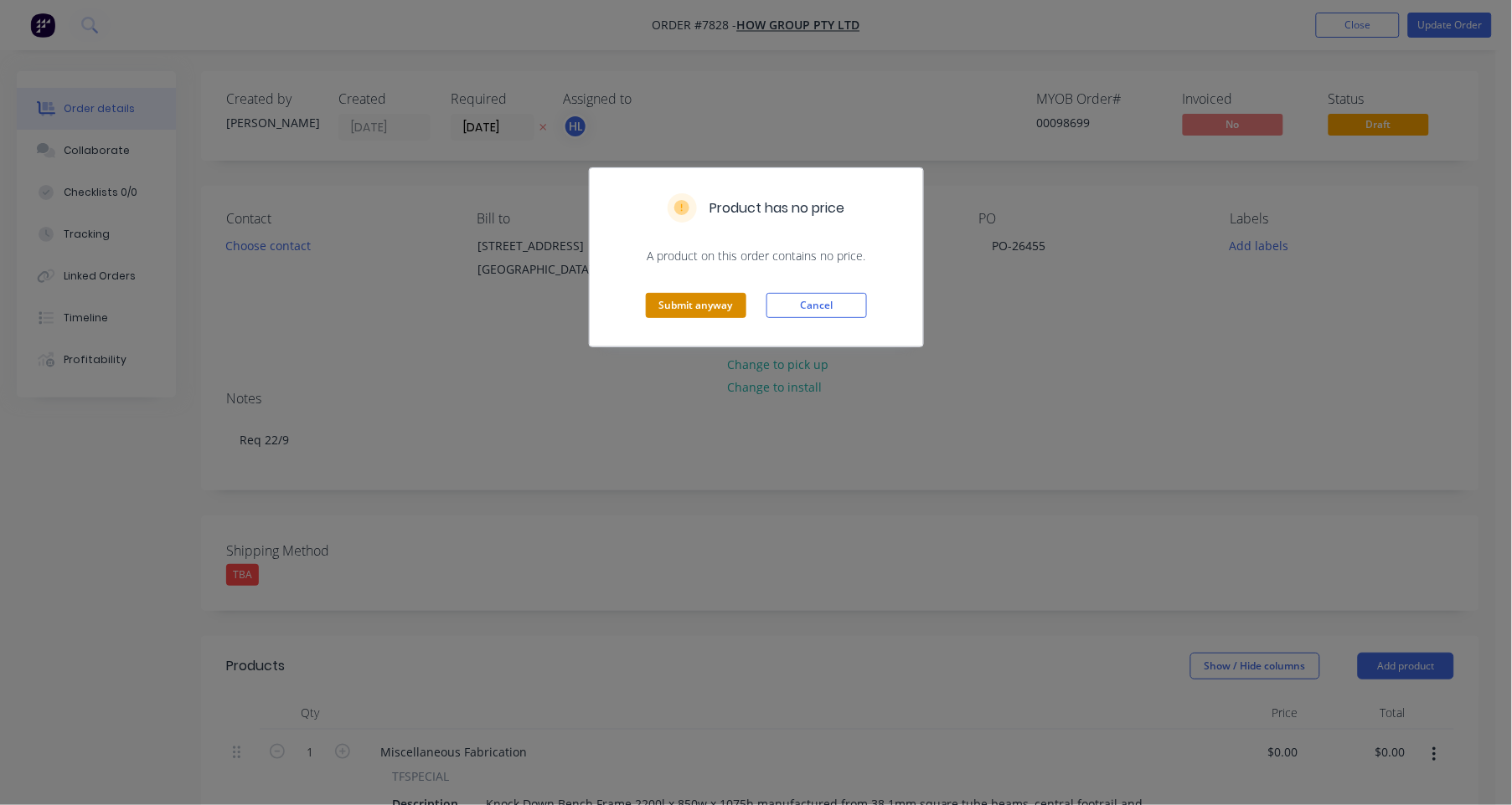
click at [686, 304] on button "Submit anyway" at bounding box center [696, 305] width 100 height 25
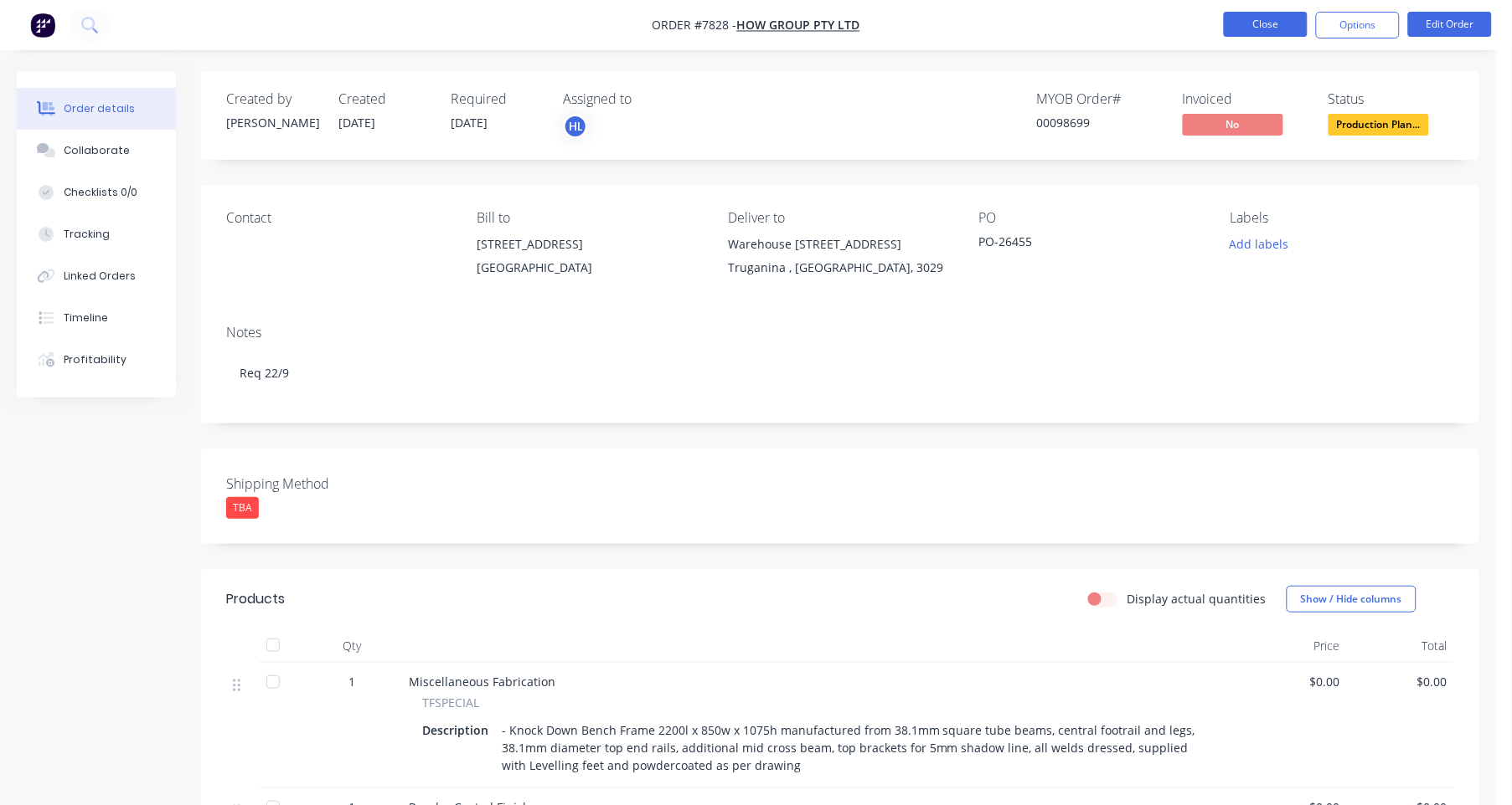
click at [1286, 30] on button "Close" at bounding box center [1265, 24] width 84 height 25
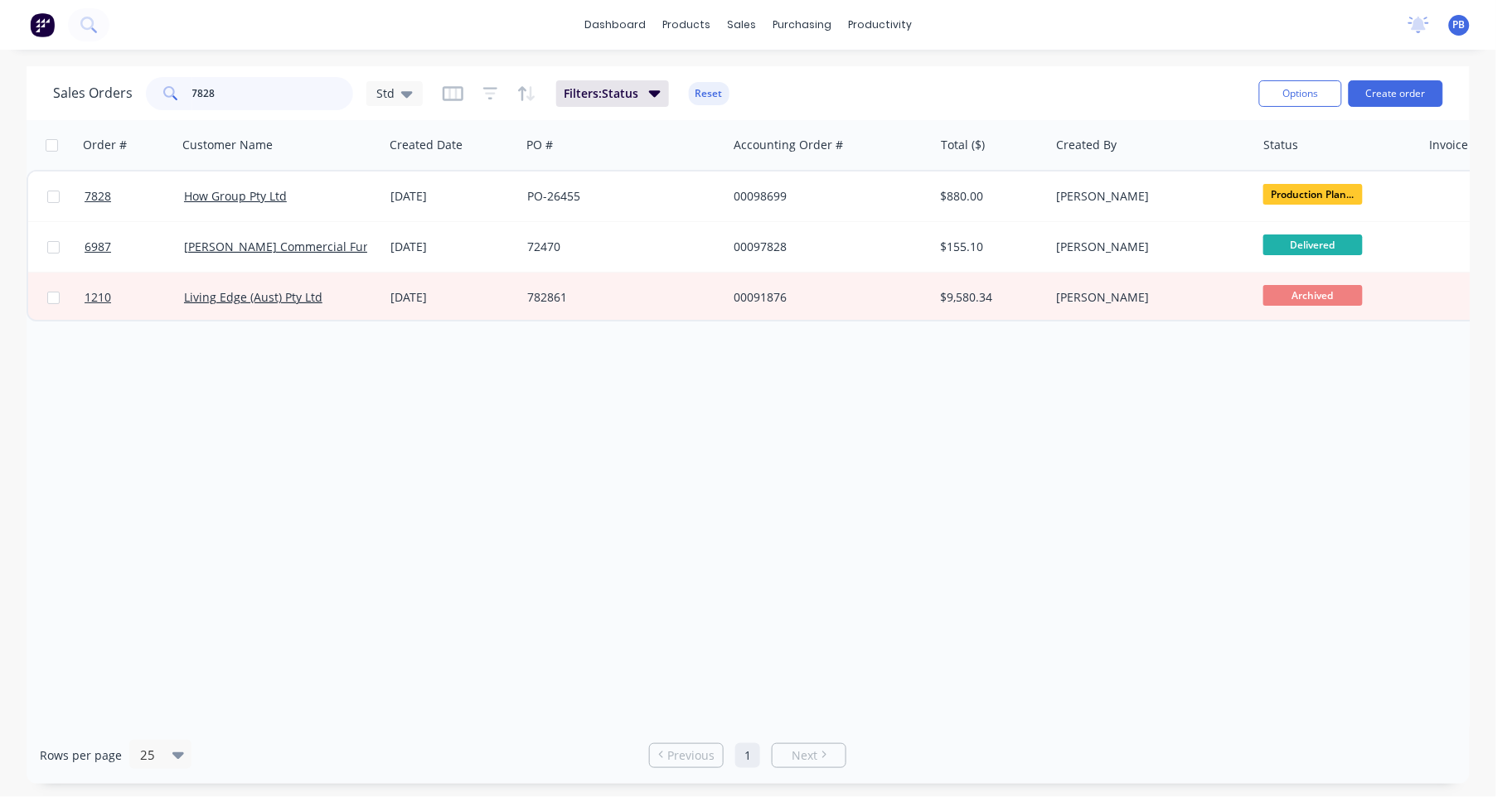
drag, startPoint x: 228, startPoint y: 96, endPoint x: 175, endPoint y: 85, distance: 54.1
click at [175, 85] on div "7828" at bounding box center [250, 94] width 207 height 33
type input "7726"
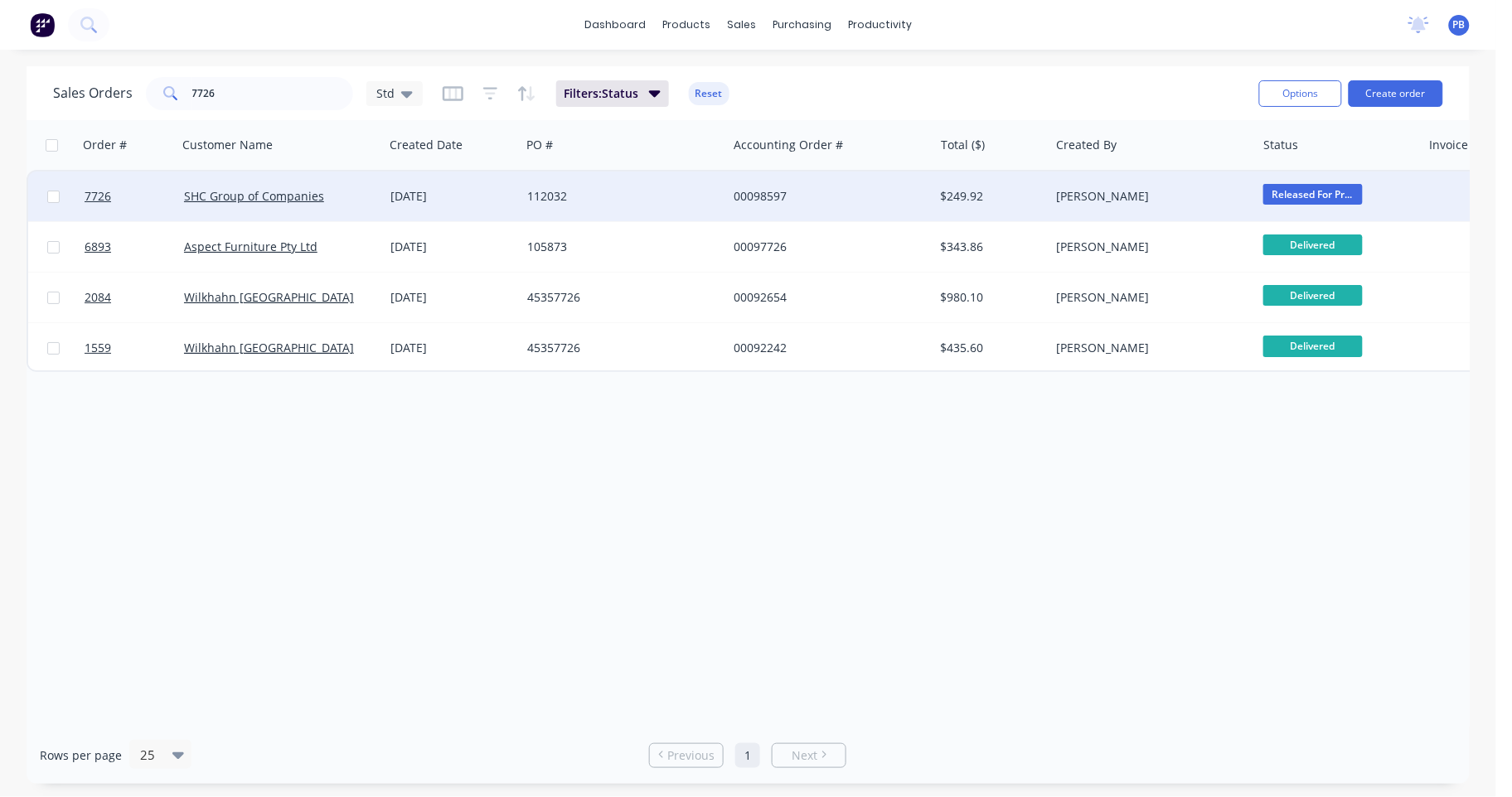
click at [787, 190] on div "00098597" at bounding box center [825, 196] width 184 height 17
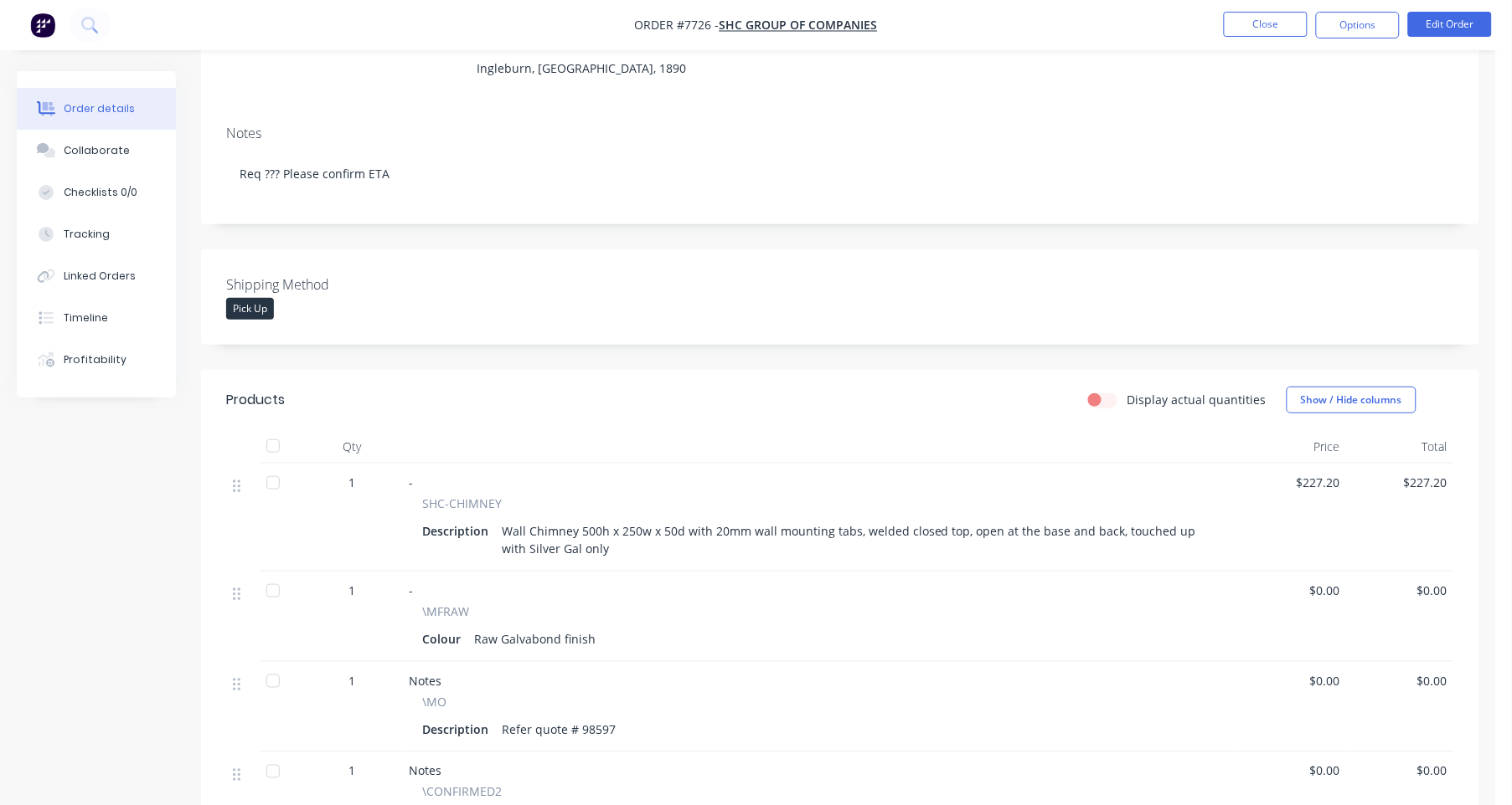
scroll to position [79, 0]
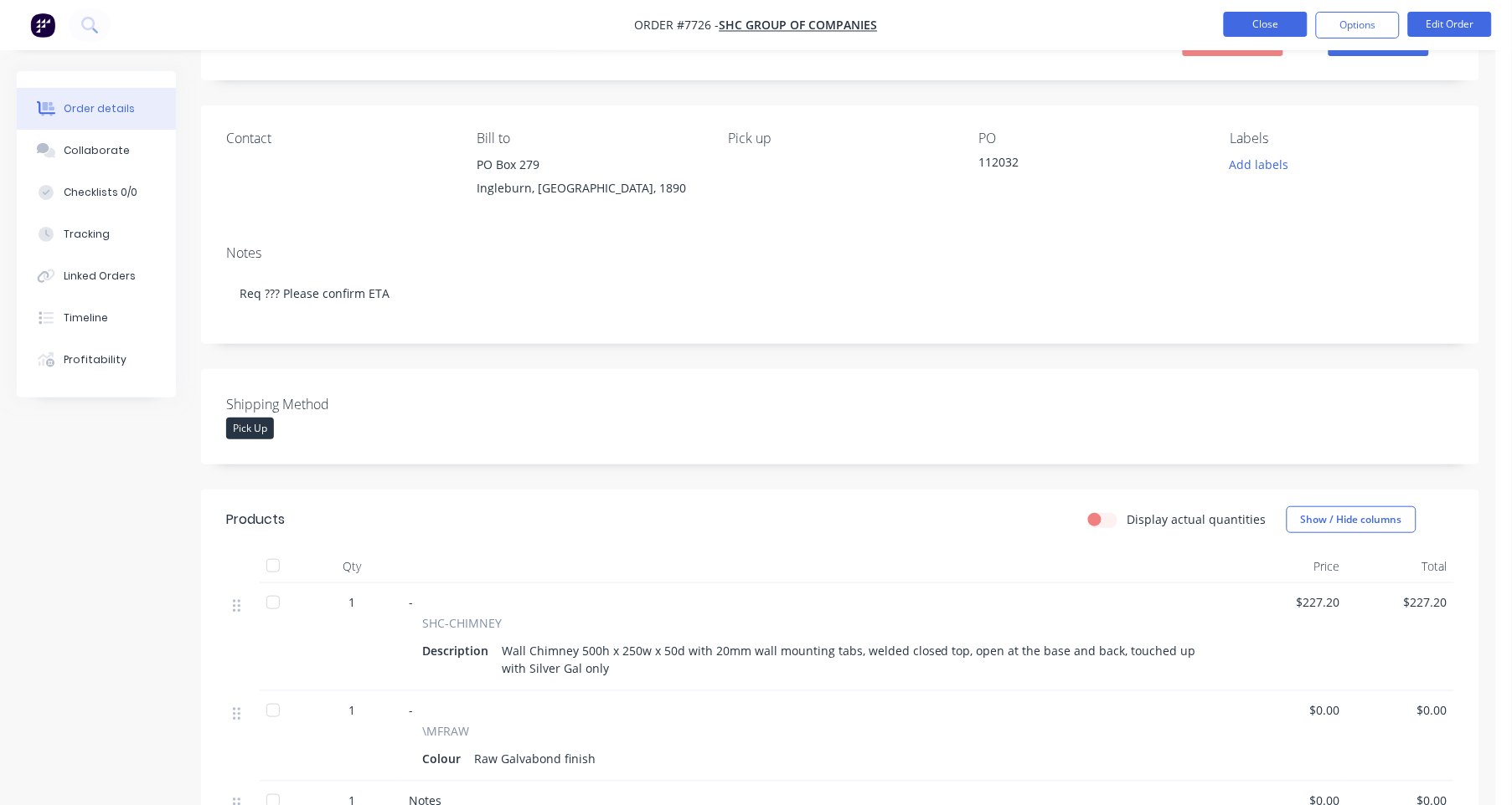
click at [1284, 21] on button "Close" at bounding box center [1265, 24] width 84 height 25
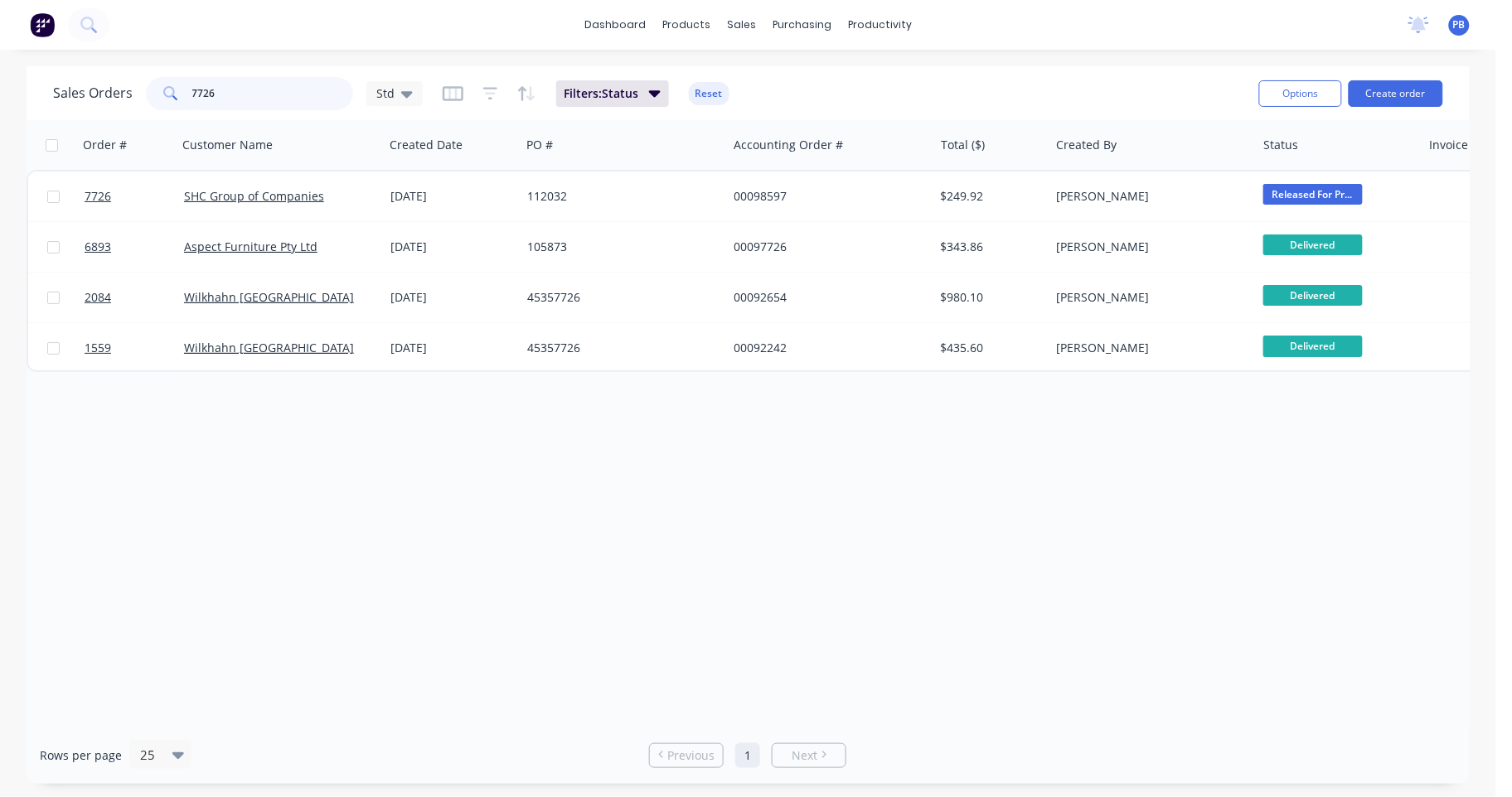
drag, startPoint x: 226, startPoint y: 95, endPoint x: 153, endPoint y: 88, distance: 73.3
click at [153, 88] on div "7726" at bounding box center [250, 94] width 207 height 33
type input "7821"
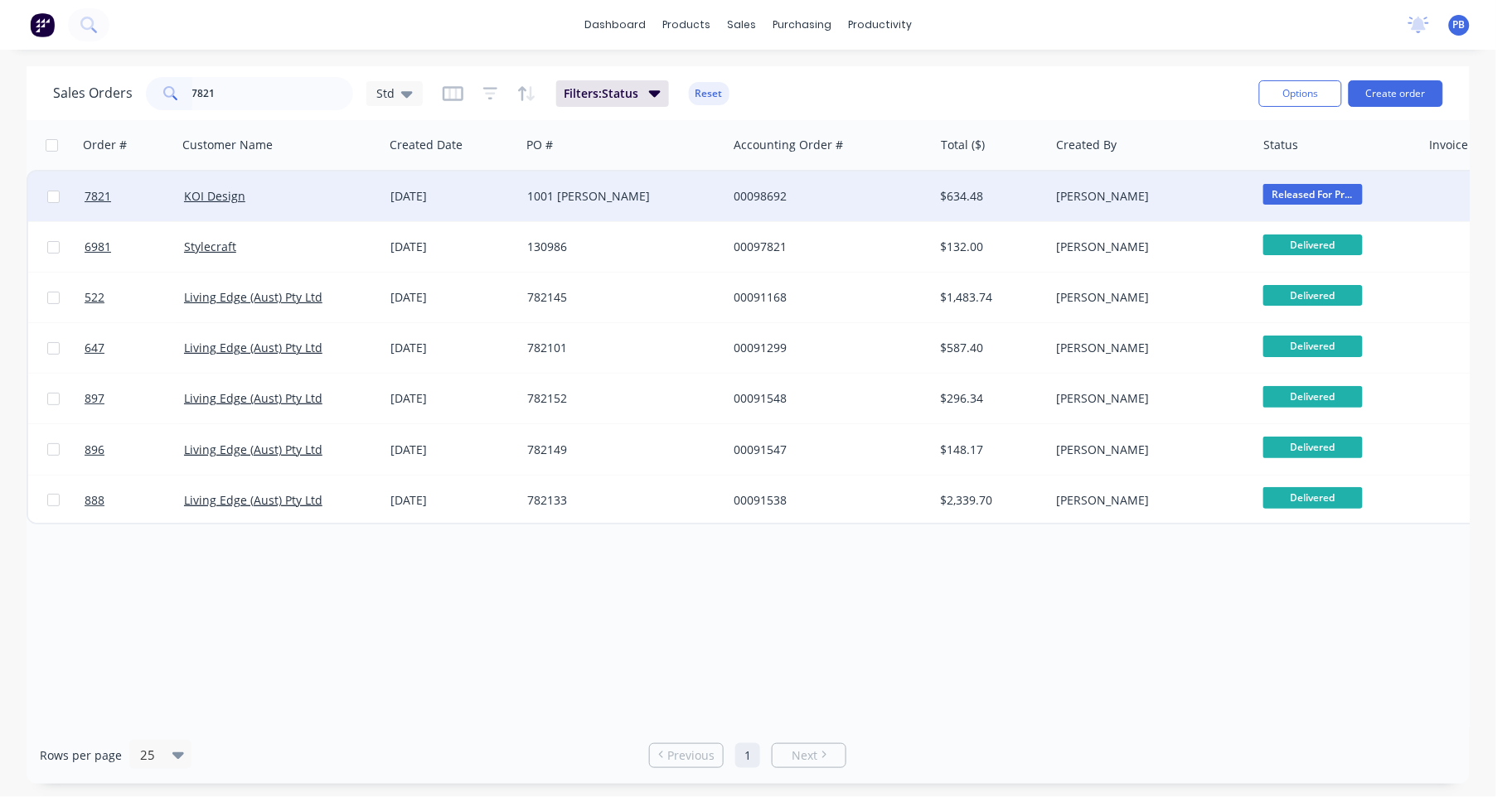
click at [754, 191] on div "00098692" at bounding box center [825, 196] width 184 height 17
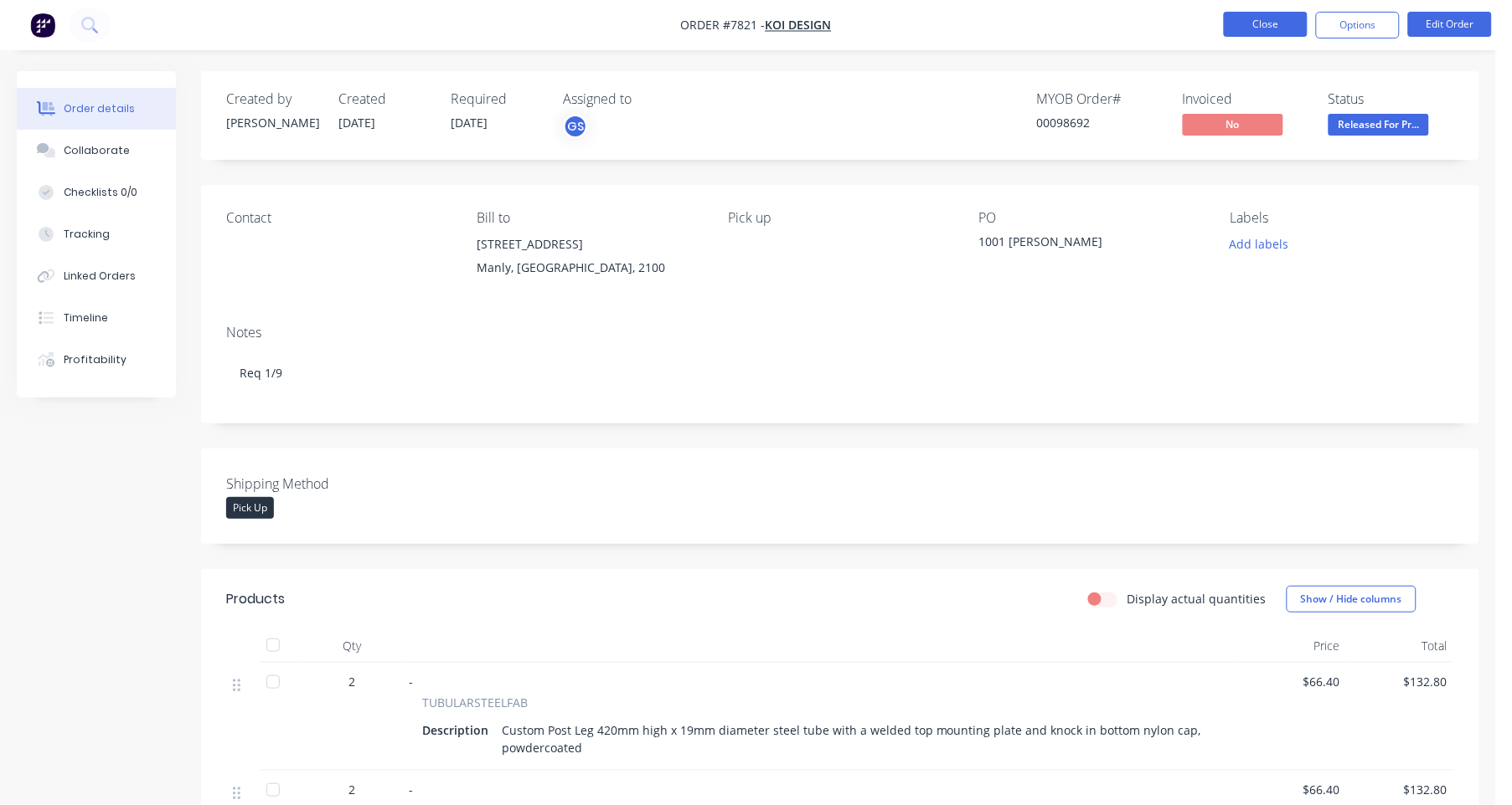
click at [1258, 17] on button "Close" at bounding box center [1265, 24] width 84 height 25
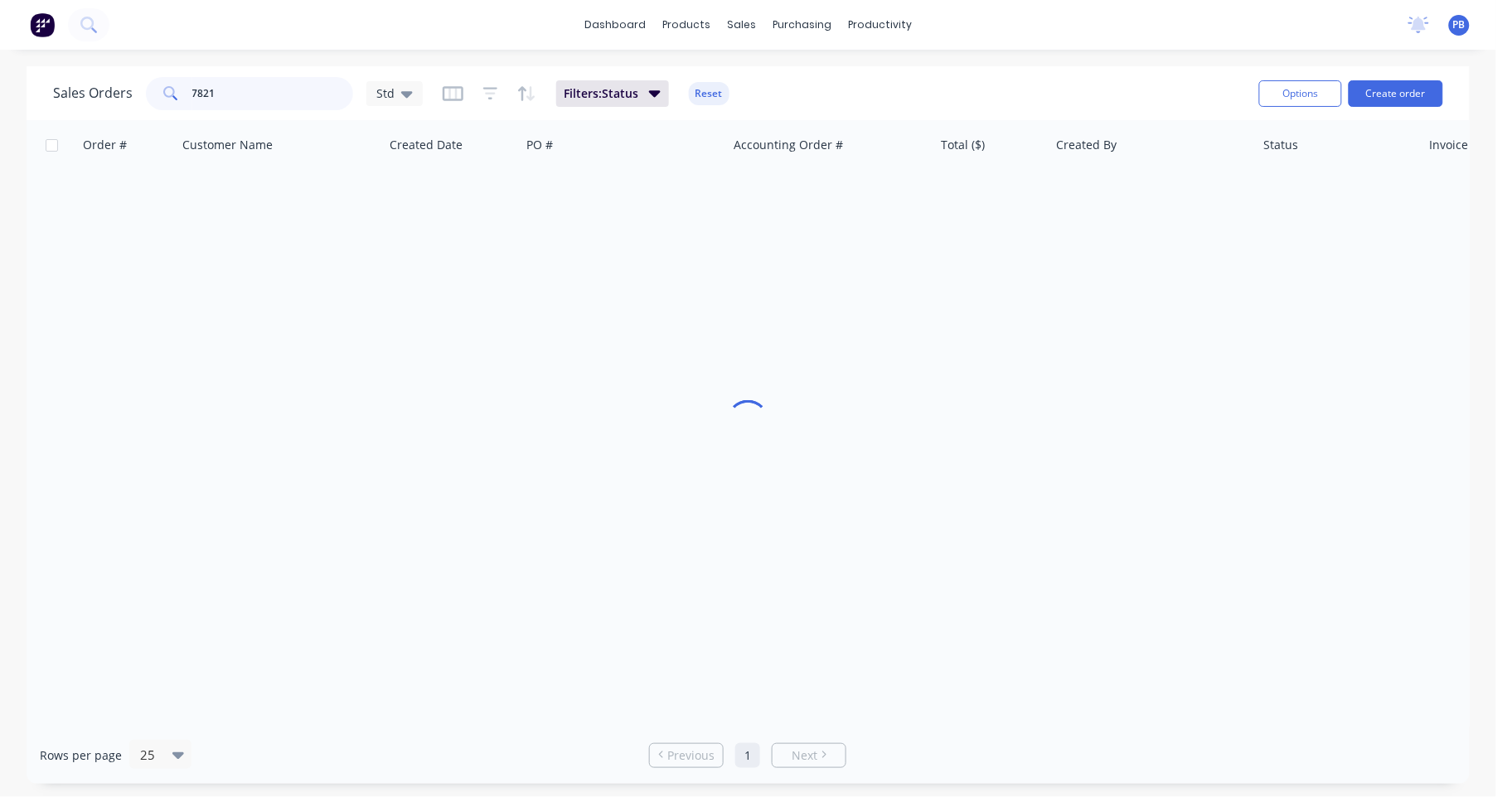
drag, startPoint x: 206, startPoint y: 92, endPoint x: 149, endPoint y: 87, distance: 57.2
click at [149, 87] on div "7821" at bounding box center [250, 94] width 207 height 33
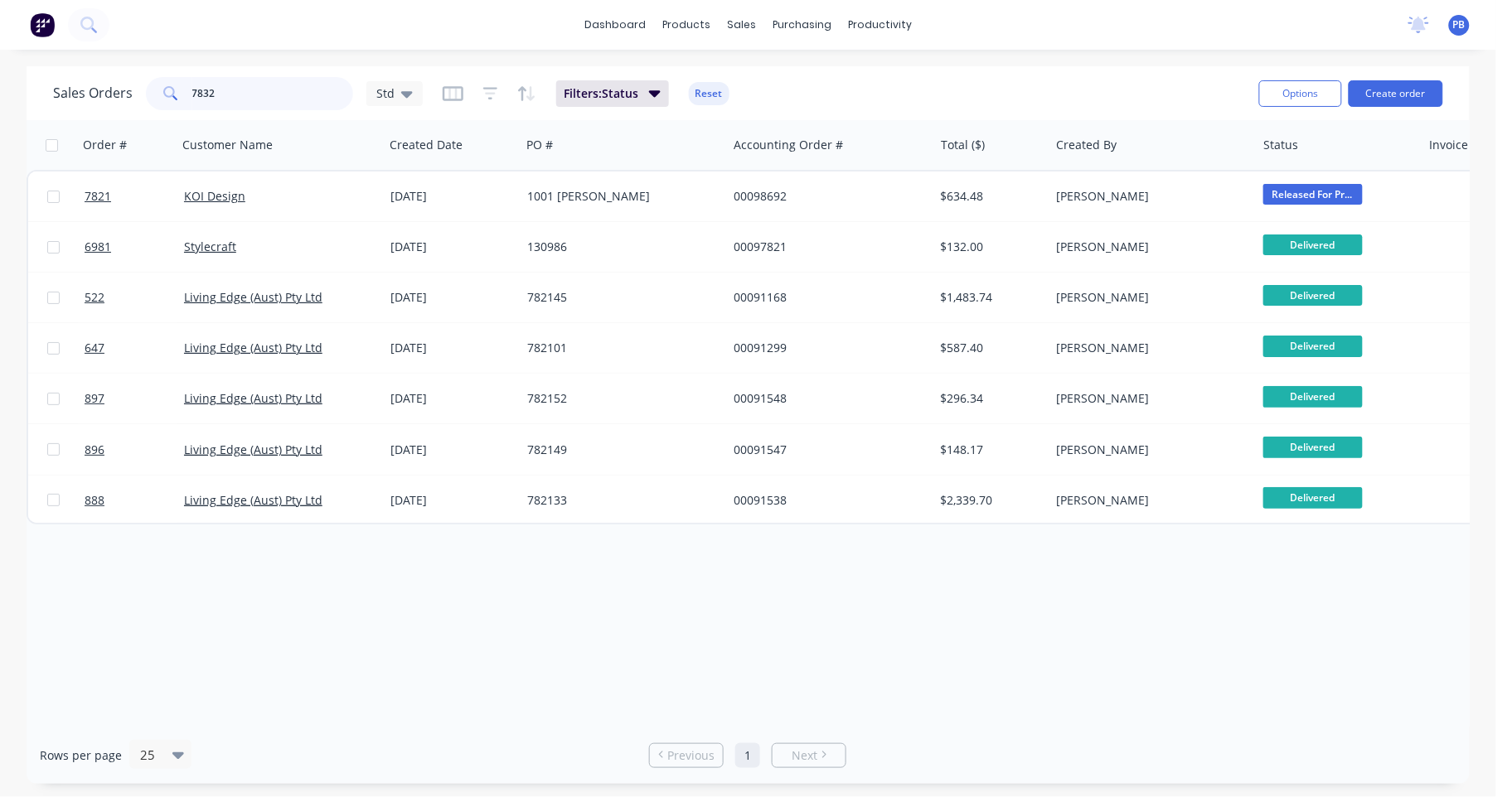
type input "7832"
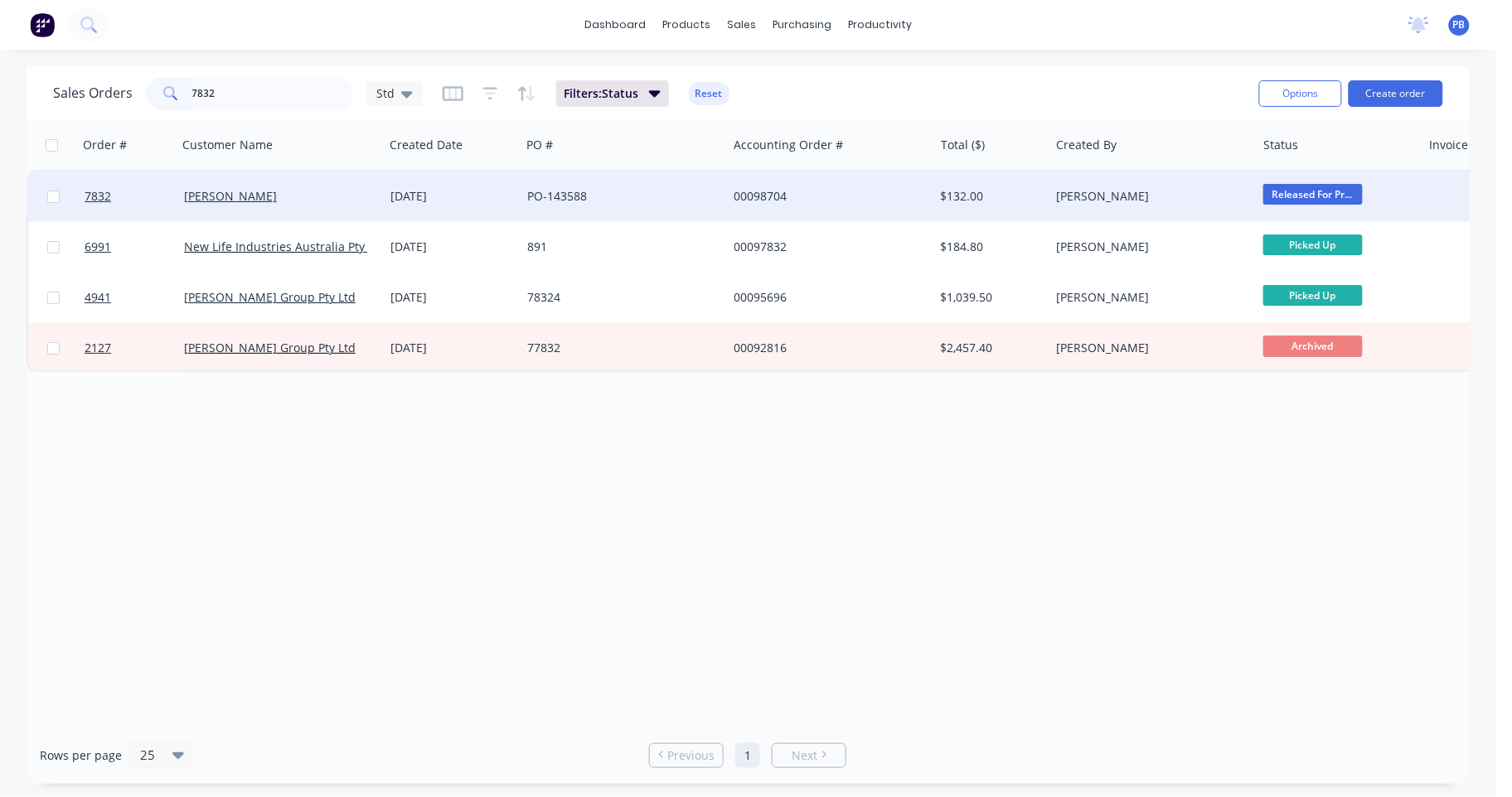
click at [750, 190] on div "00098704" at bounding box center [825, 196] width 184 height 17
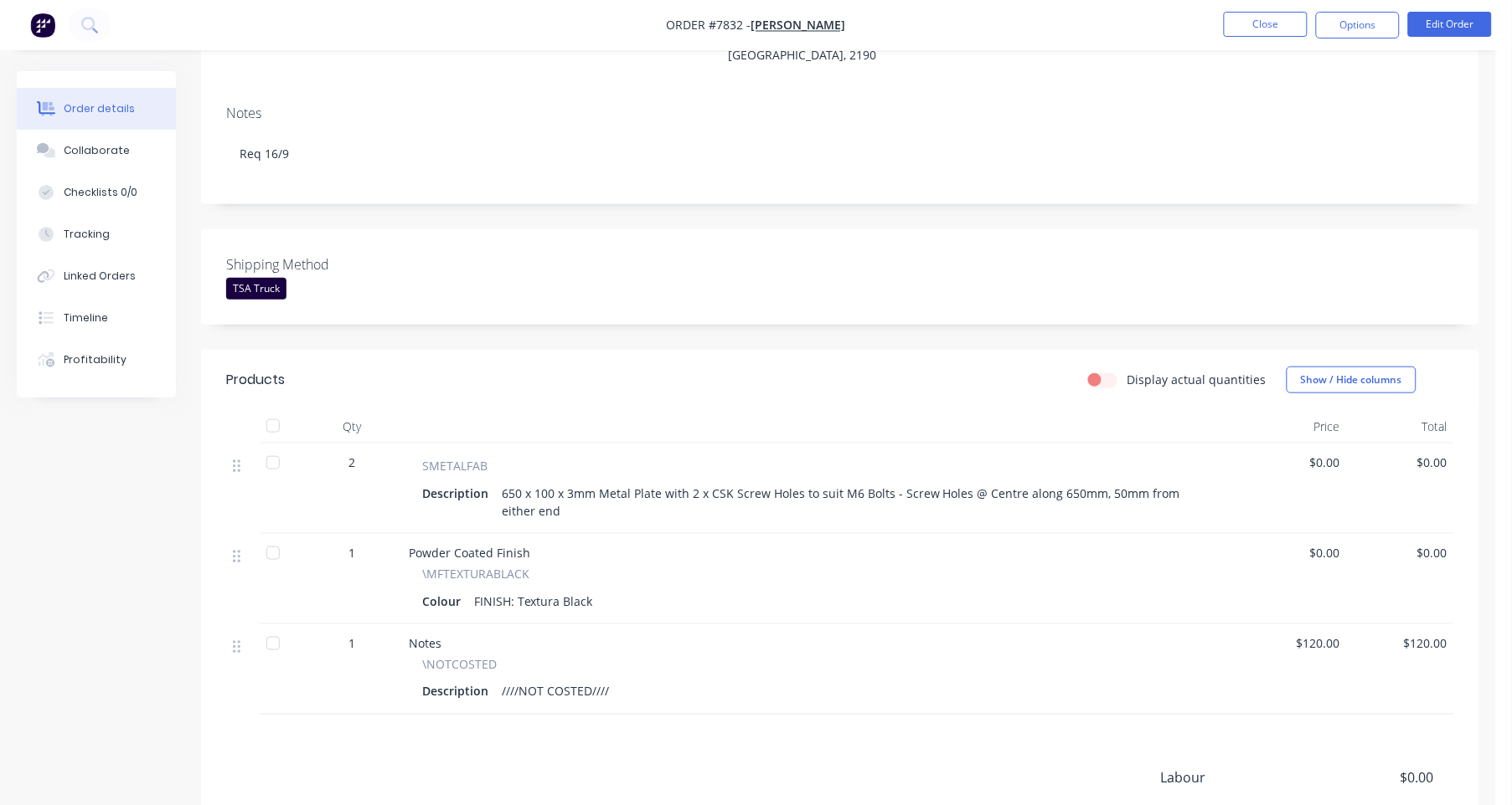
scroll to position [314, 0]
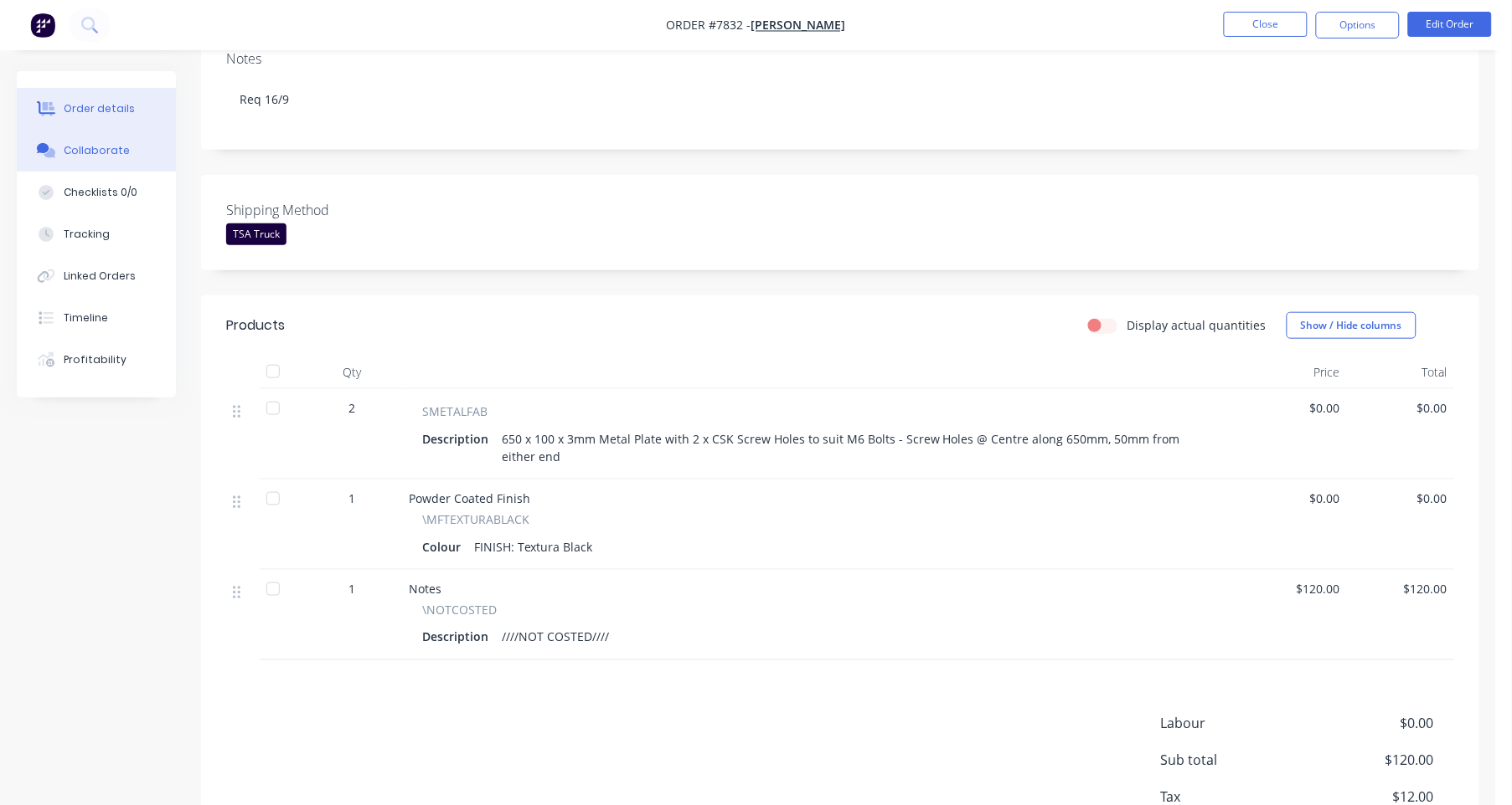
click at [95, 153] on div "Collaborate" at bounding box center [96, 151] width 66 height 15
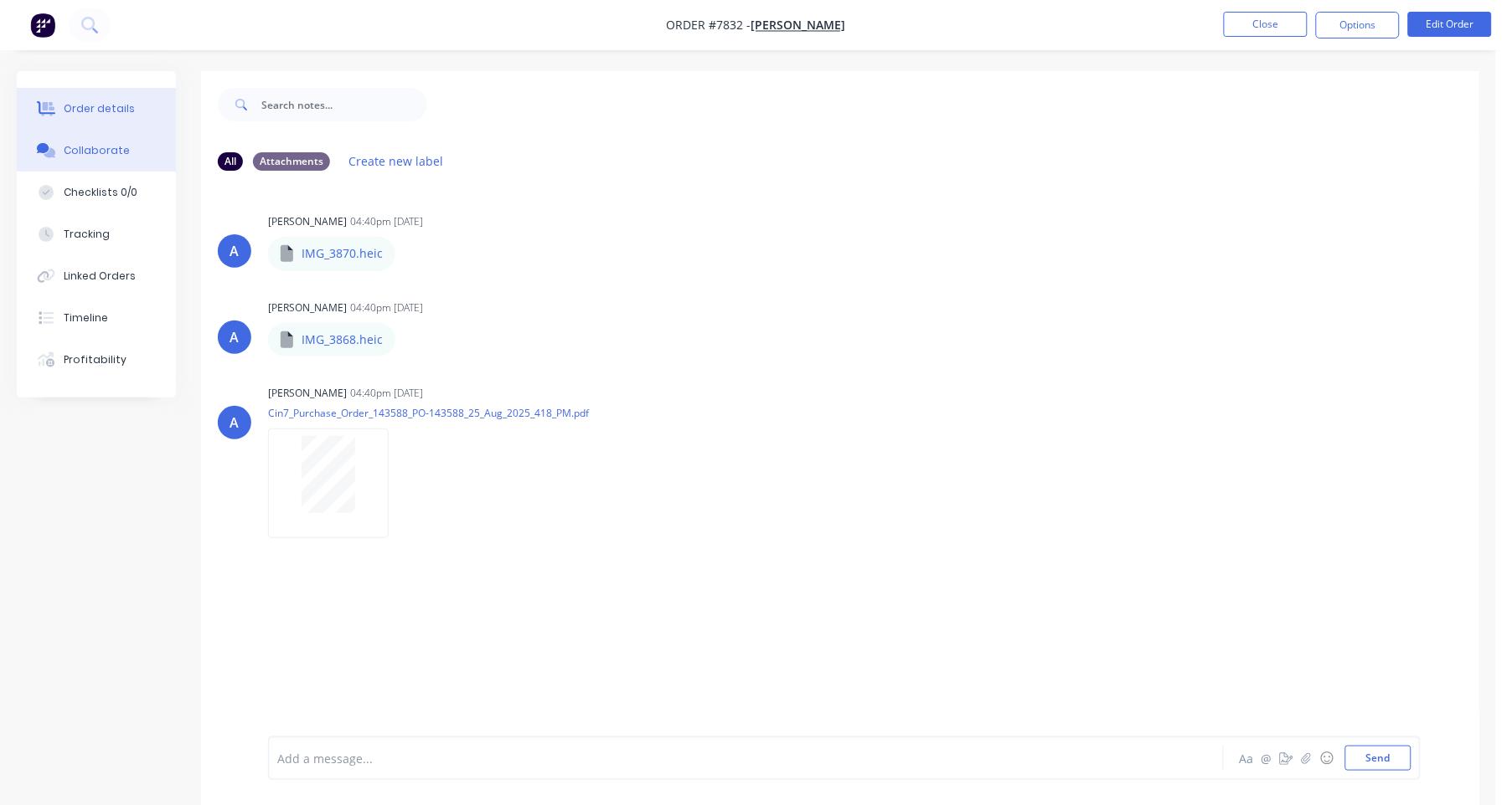
click at [95, 96] on button "Order details" at bounding box center [96, 109] width 160 height 42
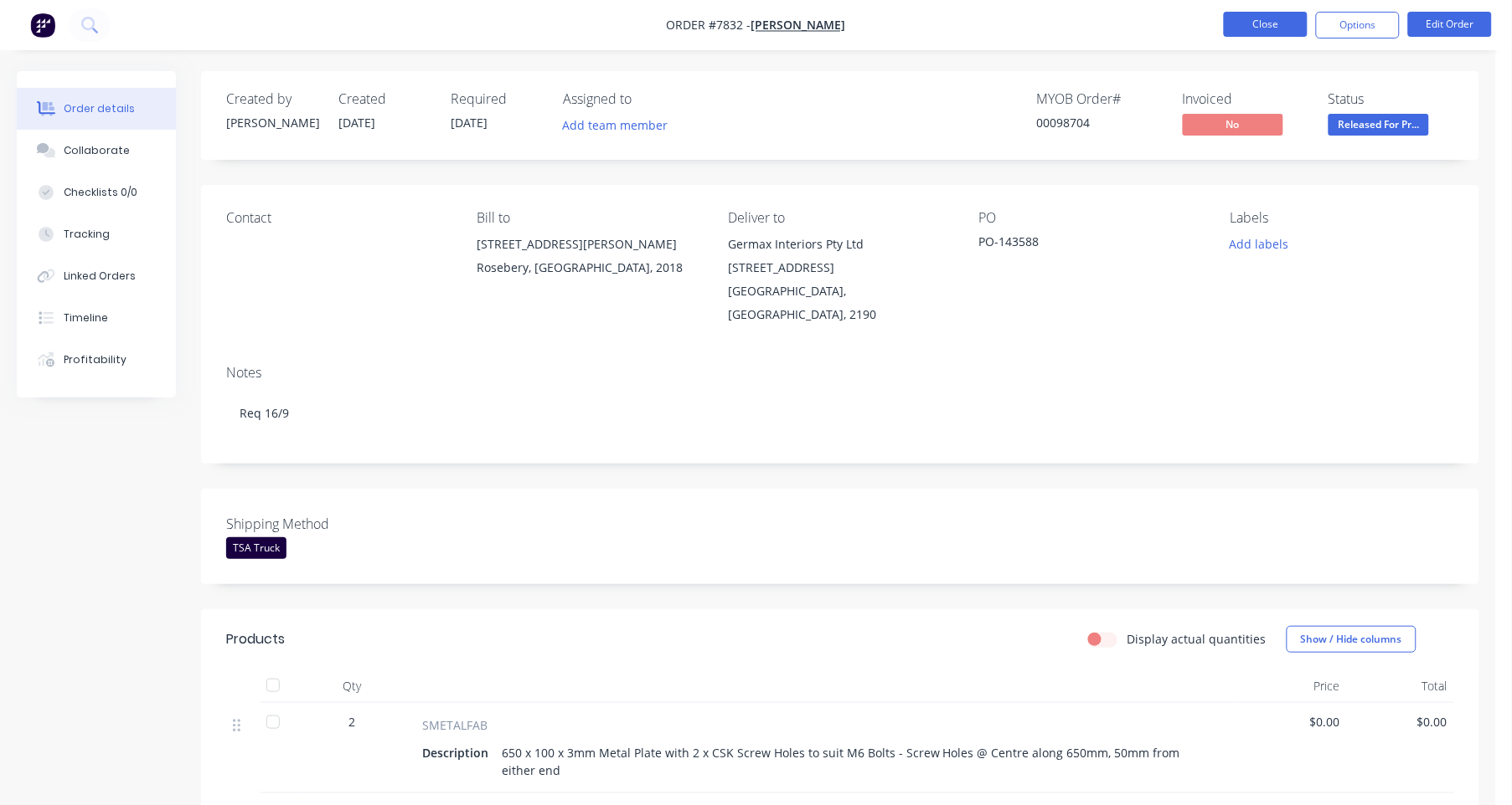
click at [1258, 19] on button "Close" at bounding box center [1265, 24] width 84 height 25
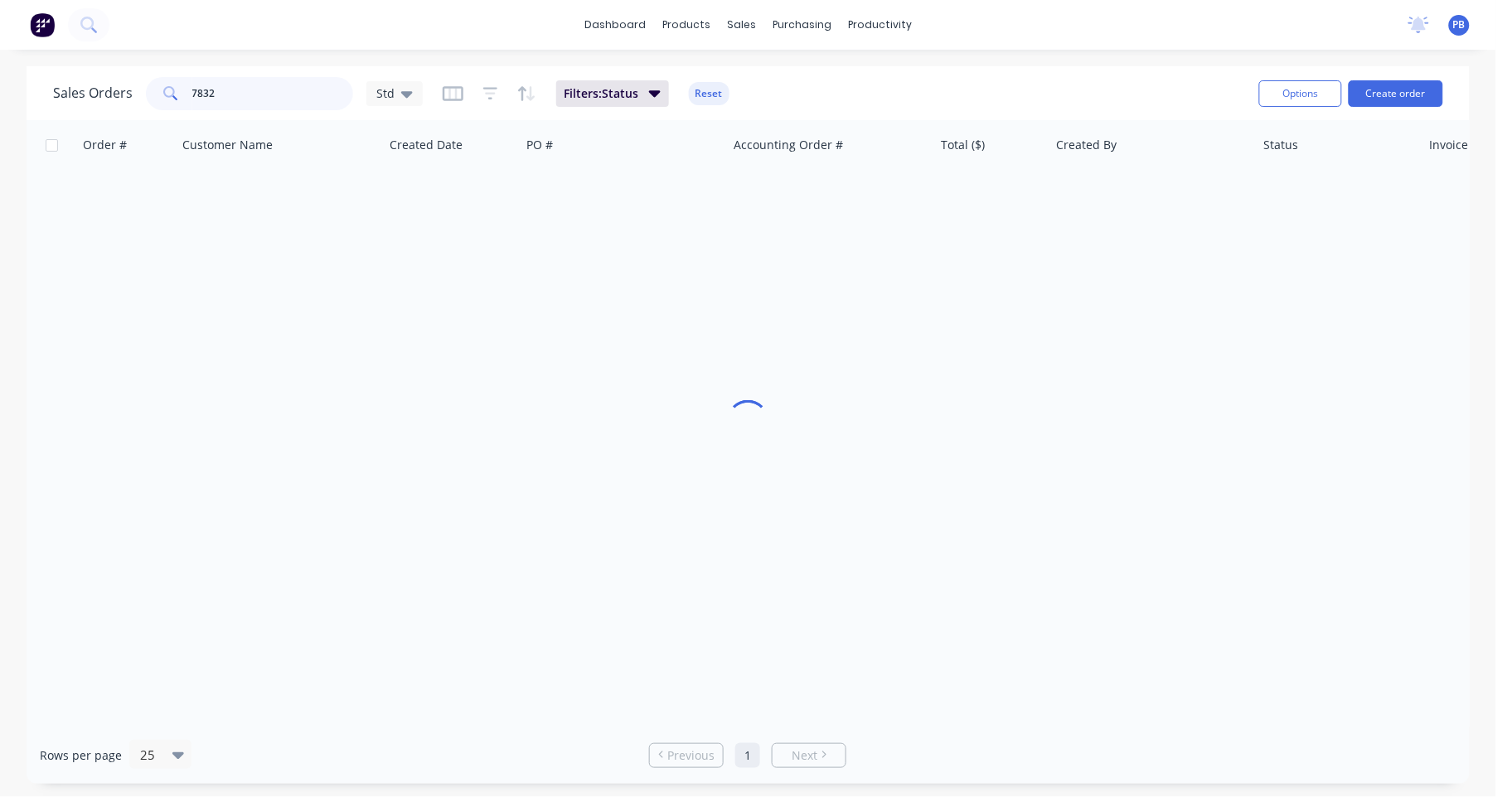
drag, startPoint x: 279, startPoint y: 99, endPoint x: 155, endPoint y: 86, distance: 124.7
click at [155, 86] on div "7832" at bounding box center [250, 94] width 207 height 33
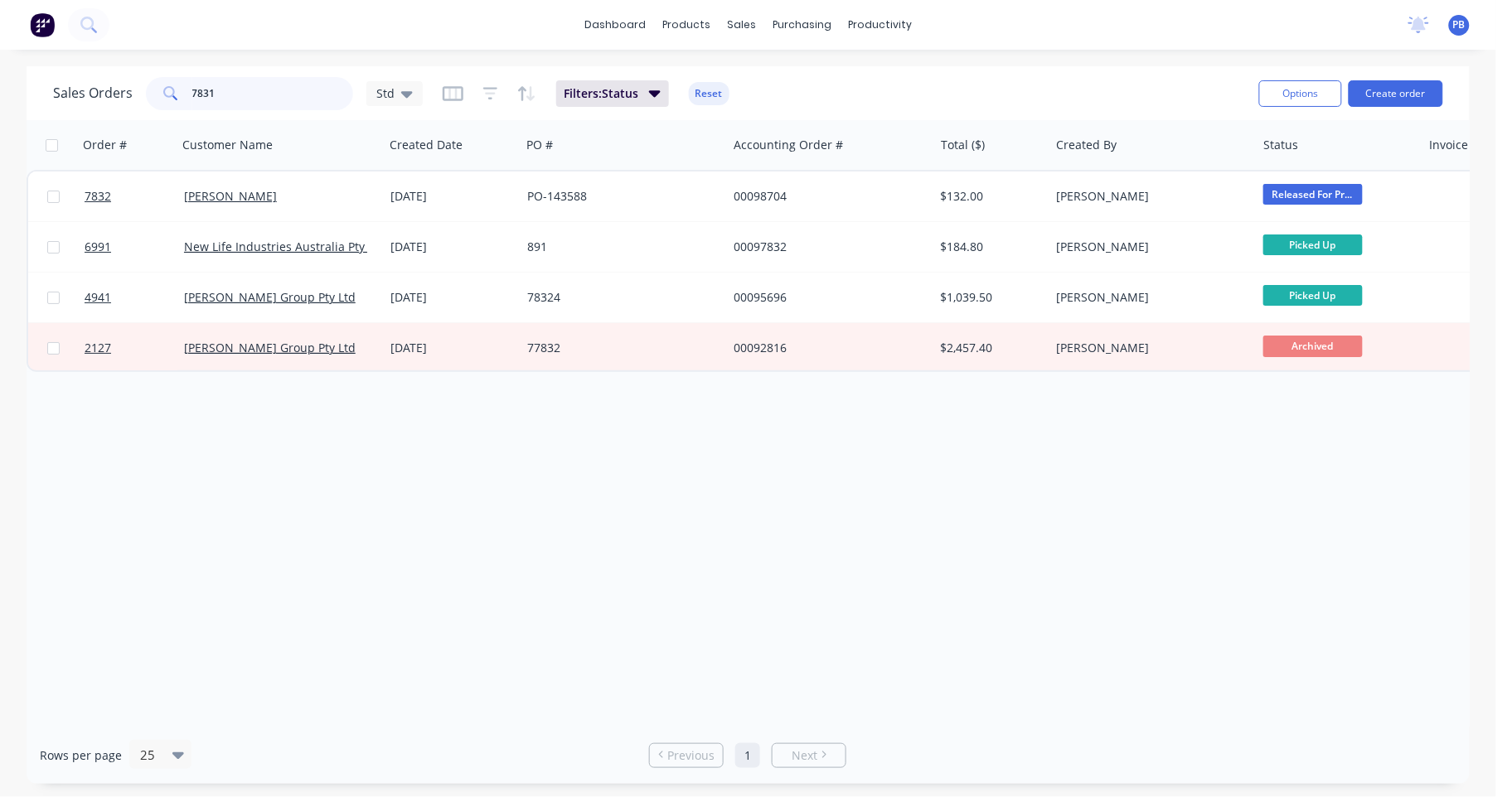
type input "7831"
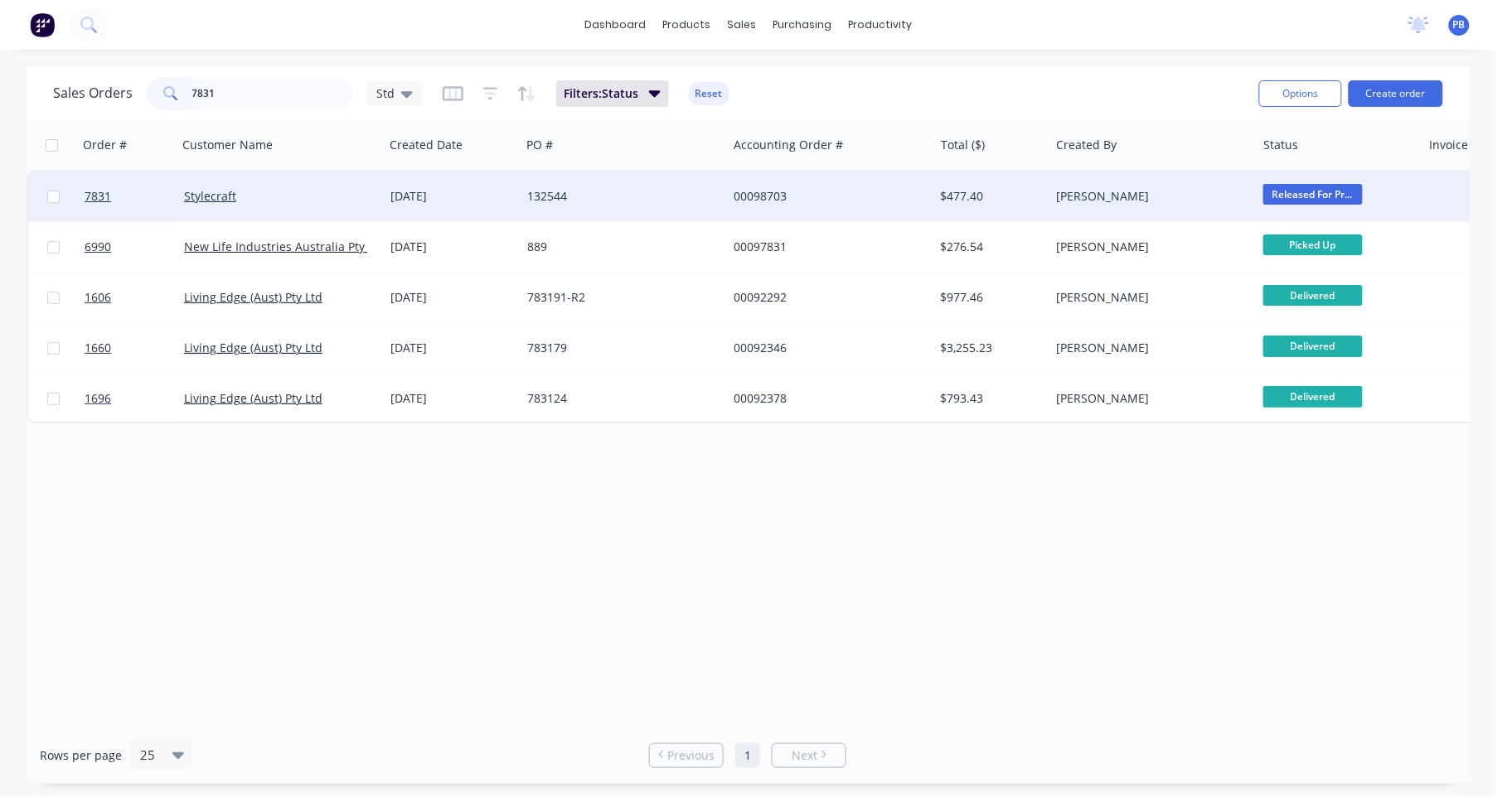
click at [775, 188] on div "00098703" at bounding box center [825, 196] width 184 height 17
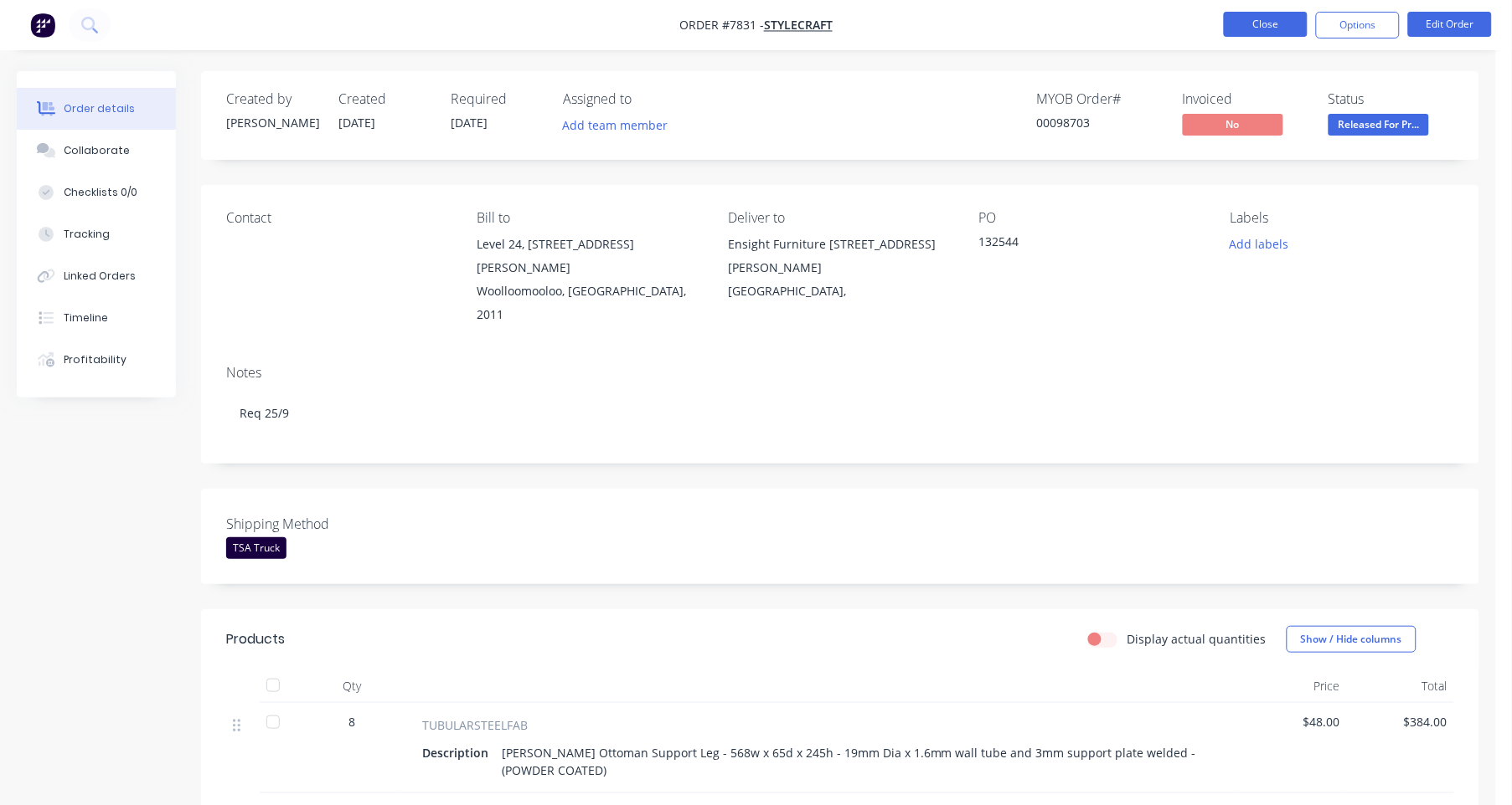
click at [1273, 17] on button "Close" at bounding box center [1265, 24] width 84 height 25
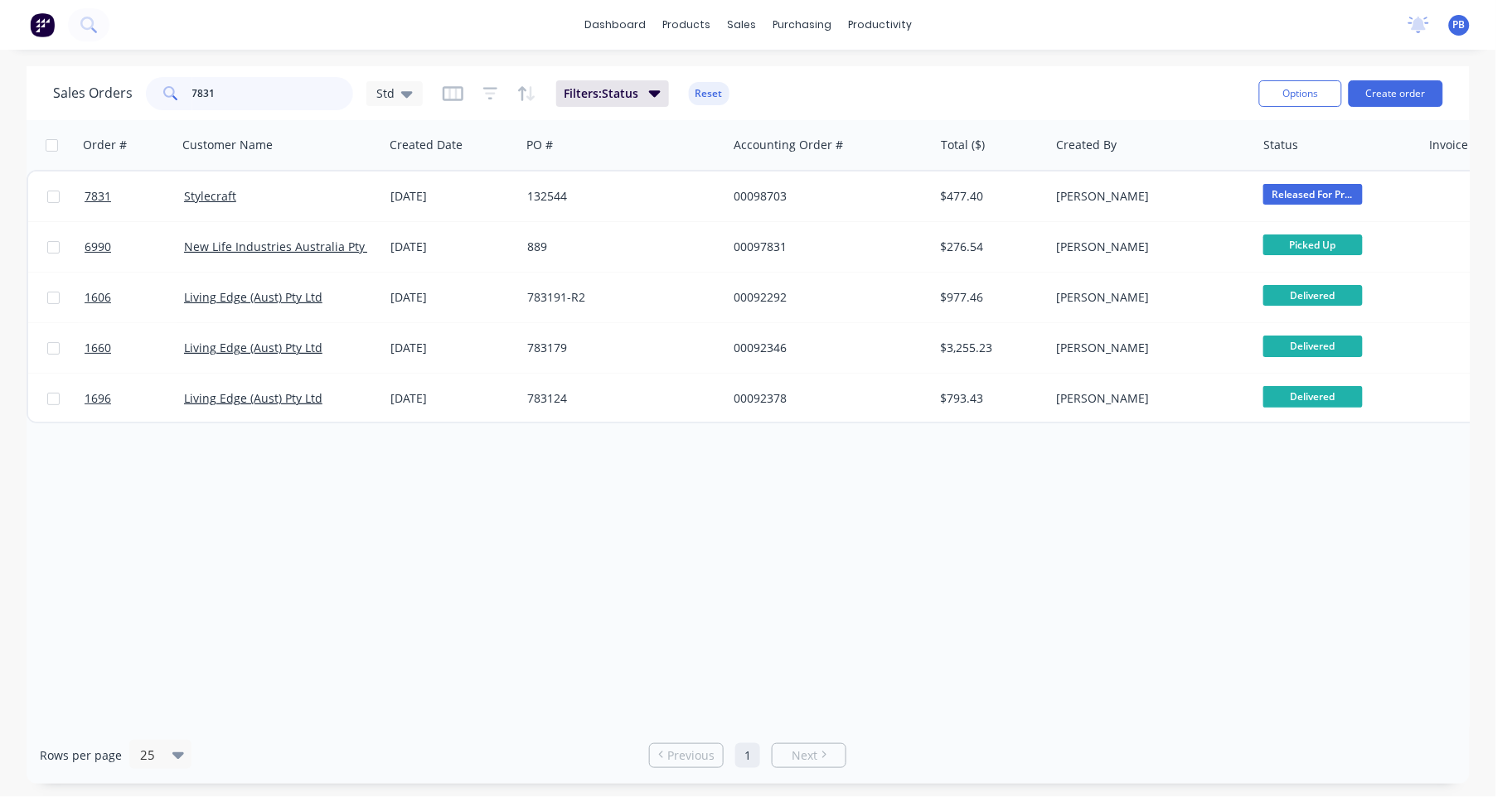
drag, startPoint x: 266, startPoint y: 101, endPoint x: 173, endPoint y: 90, distance: 93.6
click at [173, 90] on div "7831" at bounding box center [250, 94] width 207 height 33
type input "7836"
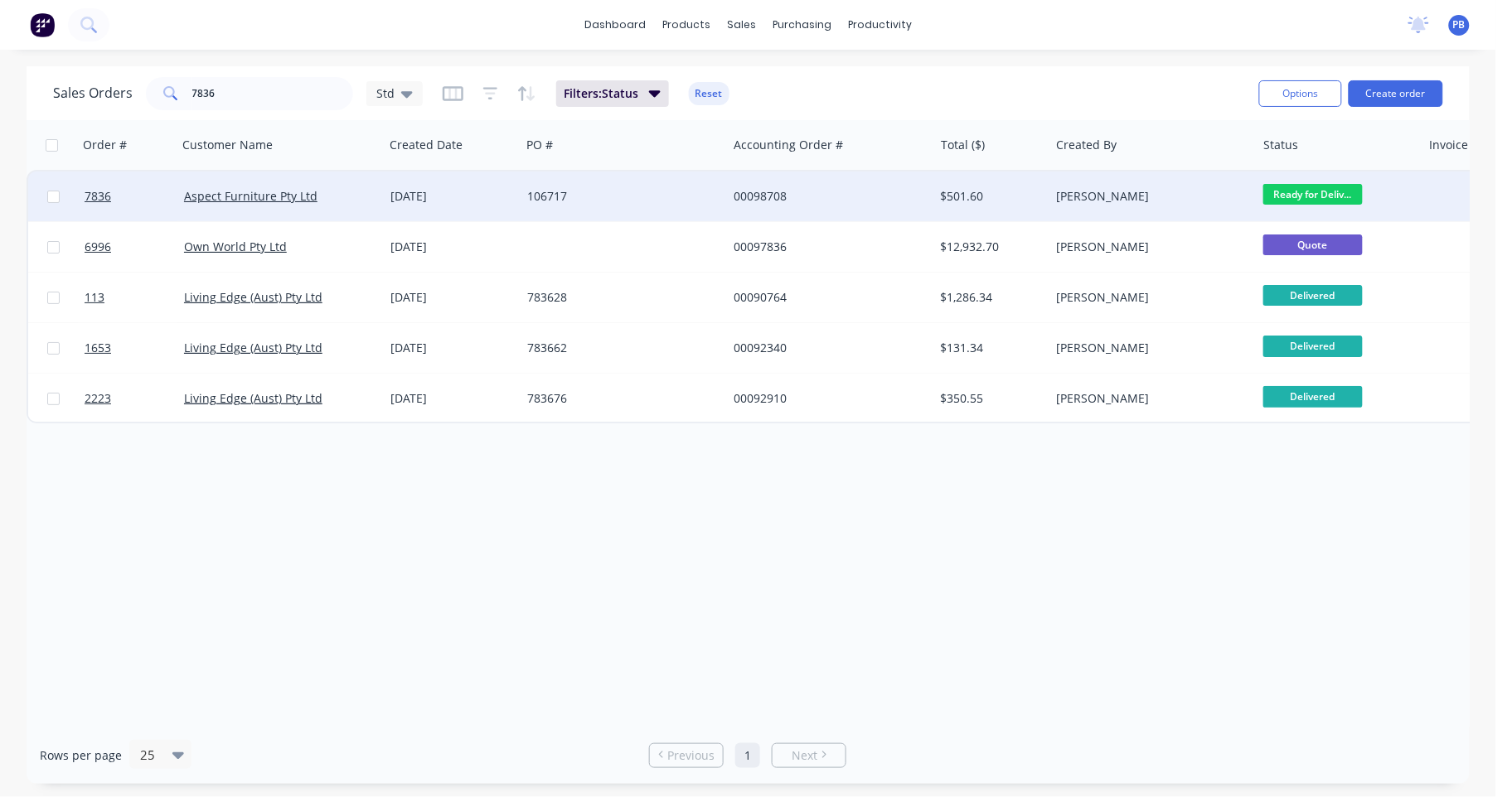
click at [764, 188] on div "00098708" at bounding box center [825, 196] width 184 height 17
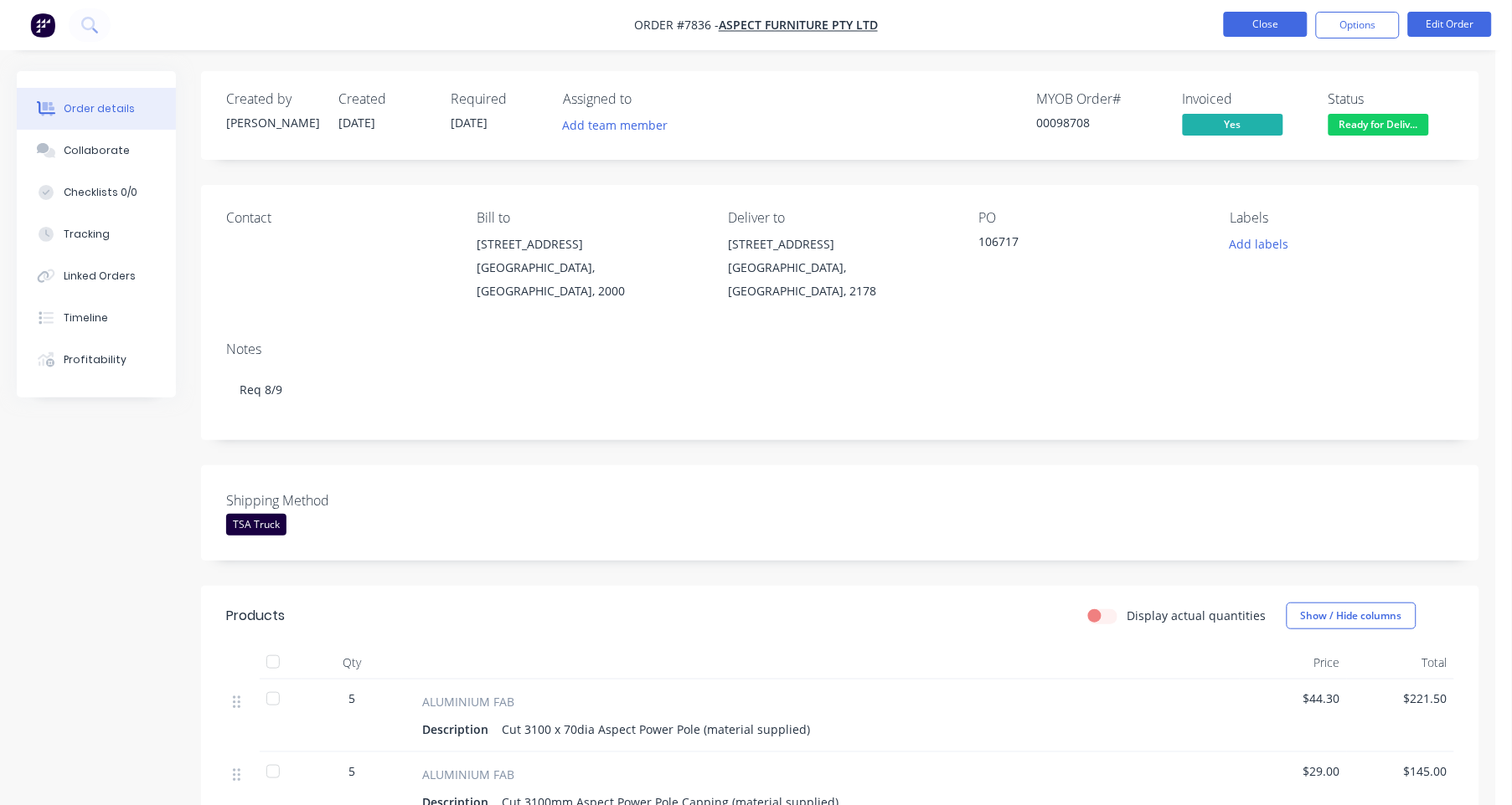
click at [1254, 23] on button "Close" at bounding box center [1265, 24] width 84 height 25
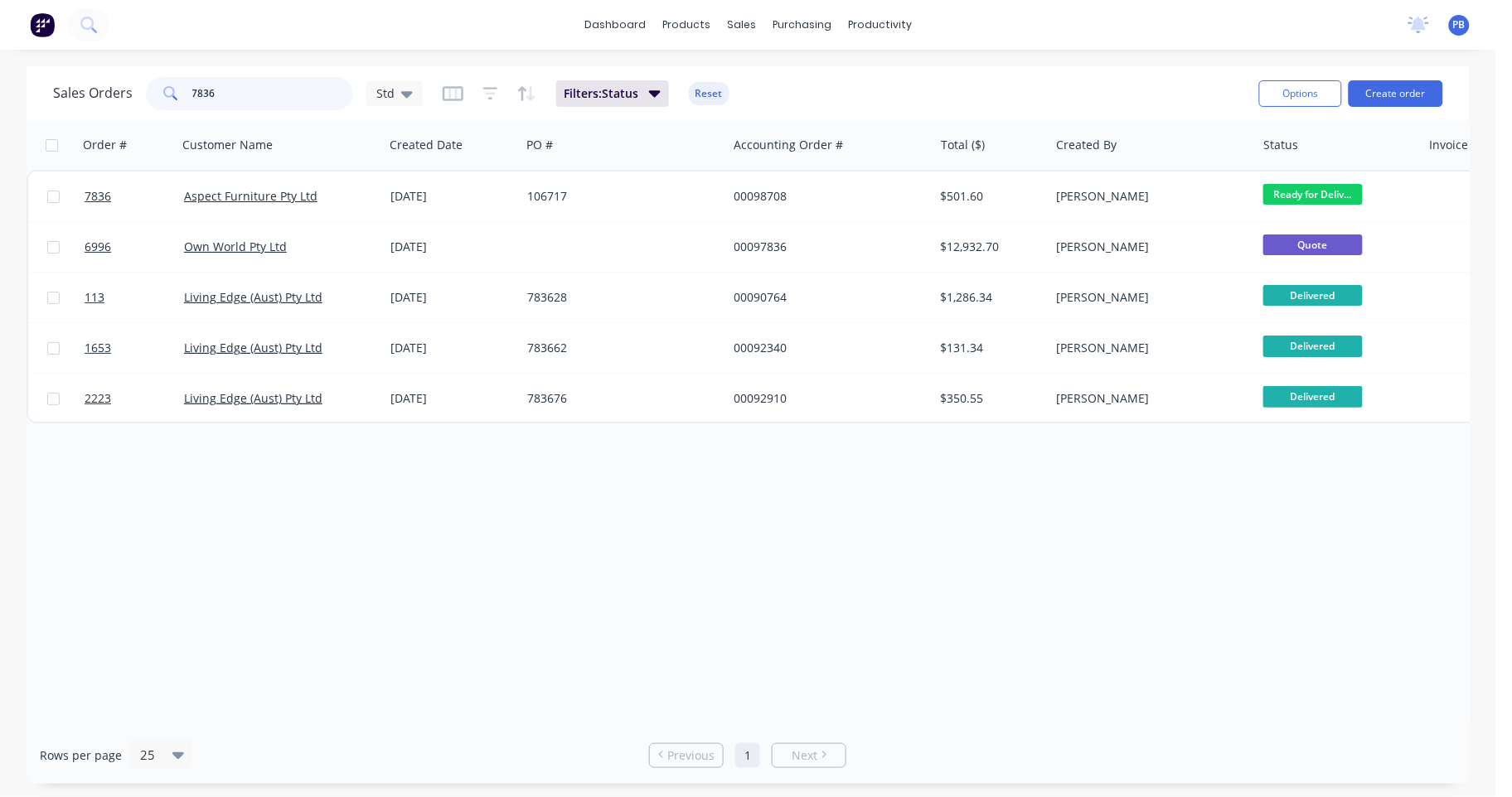
drag, startPoint x: 224, startPoint y: 98, endPoint x: 160, endPoint y: 79, distance: 66.8
click at [160, 79] on div "7836" at bounding box center [250, 94] width 207 height 33
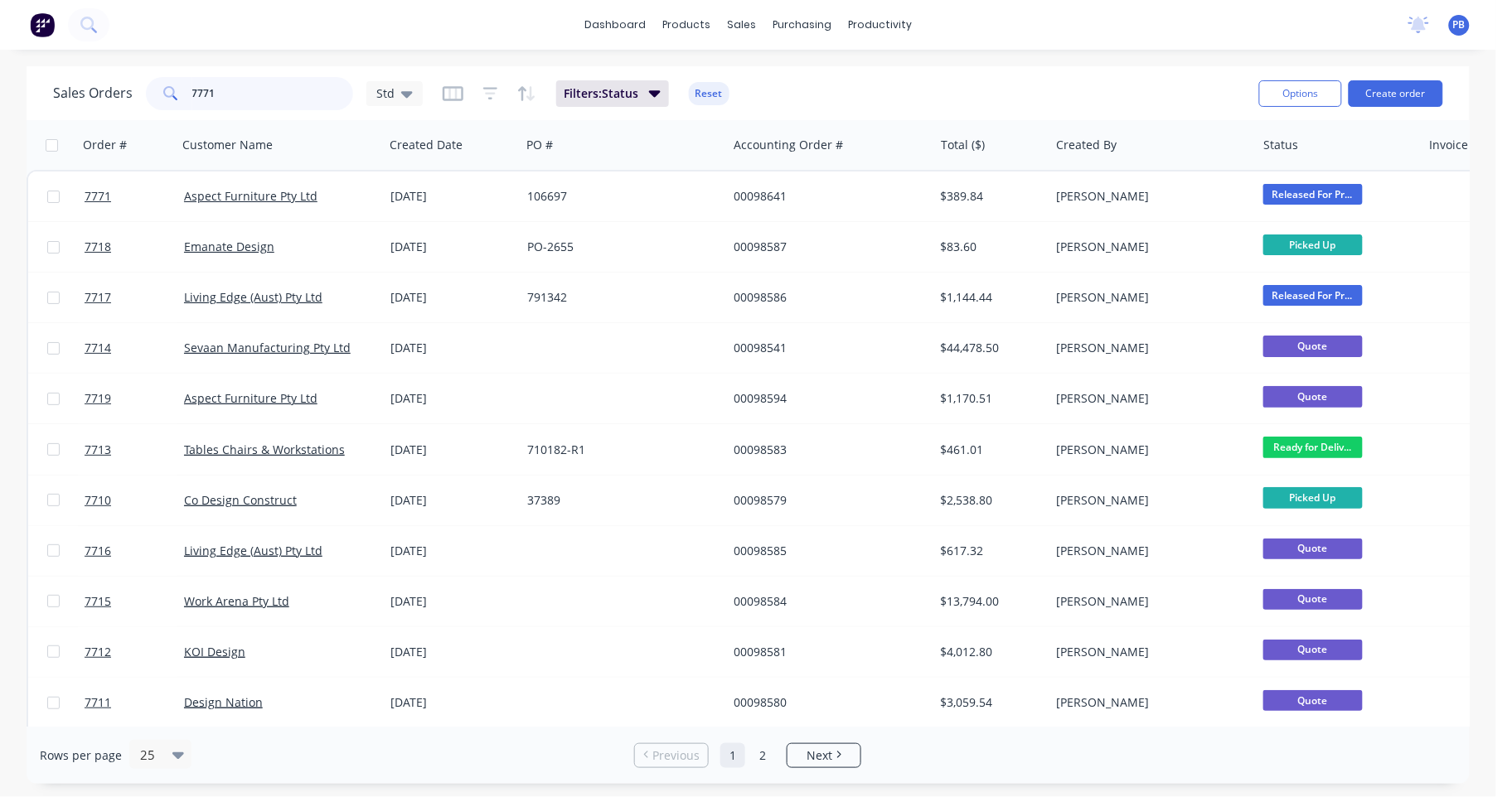
type input "7771"
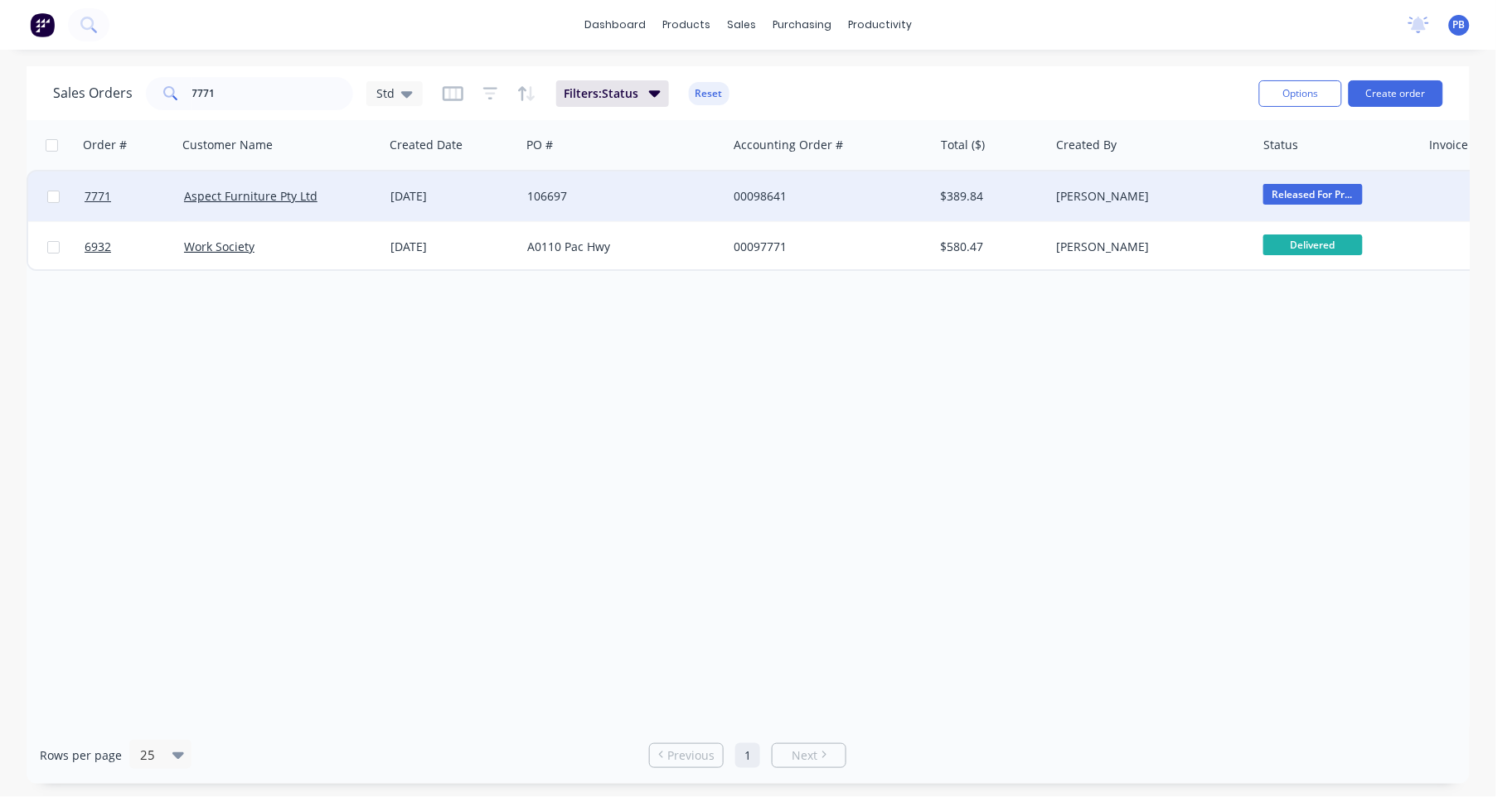
click at [772, 193] on div "00098641" at bounding box center [825, 196] width 184 height 17
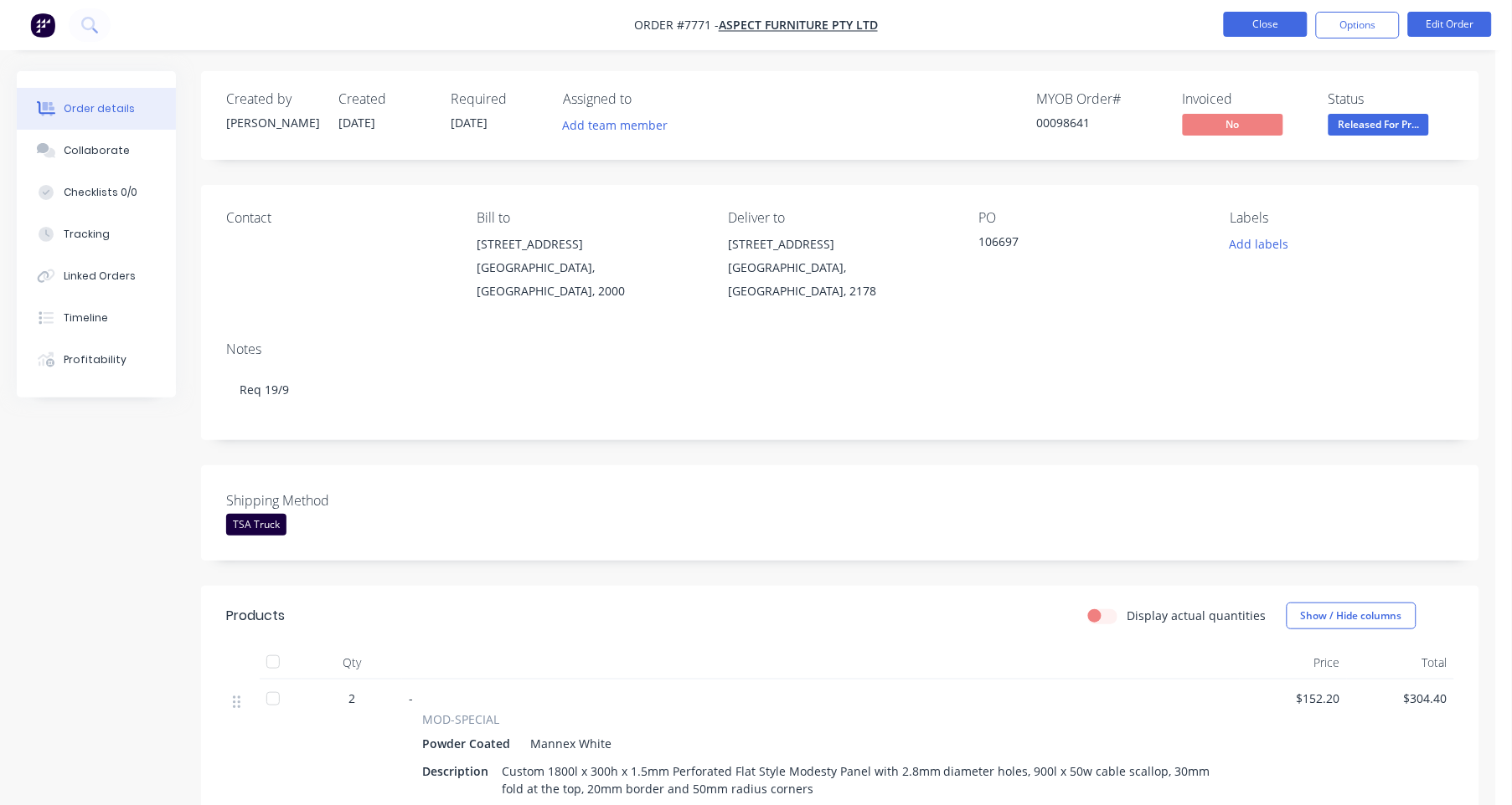
click at [1271, 23] on button "Close" at bounding box center [1265, 24] width 84 height 25
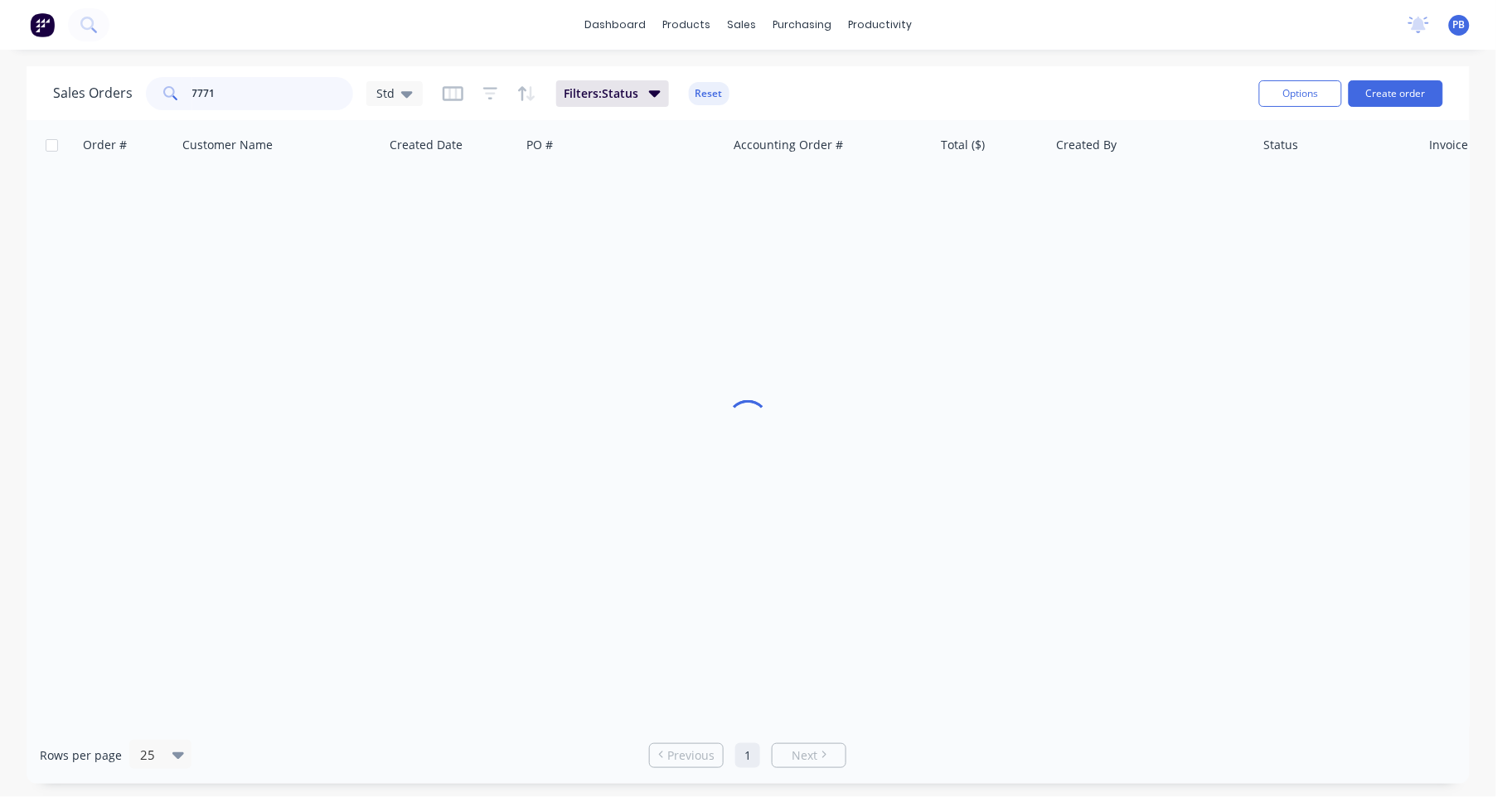
drag, startPoint x: 251, startPoint y: 86, endPoint x: 153, endPoint y: 82, distance: 98.1
click at [153, 82] on div "7771" at bounding box center [250, 94] width 207 height 33
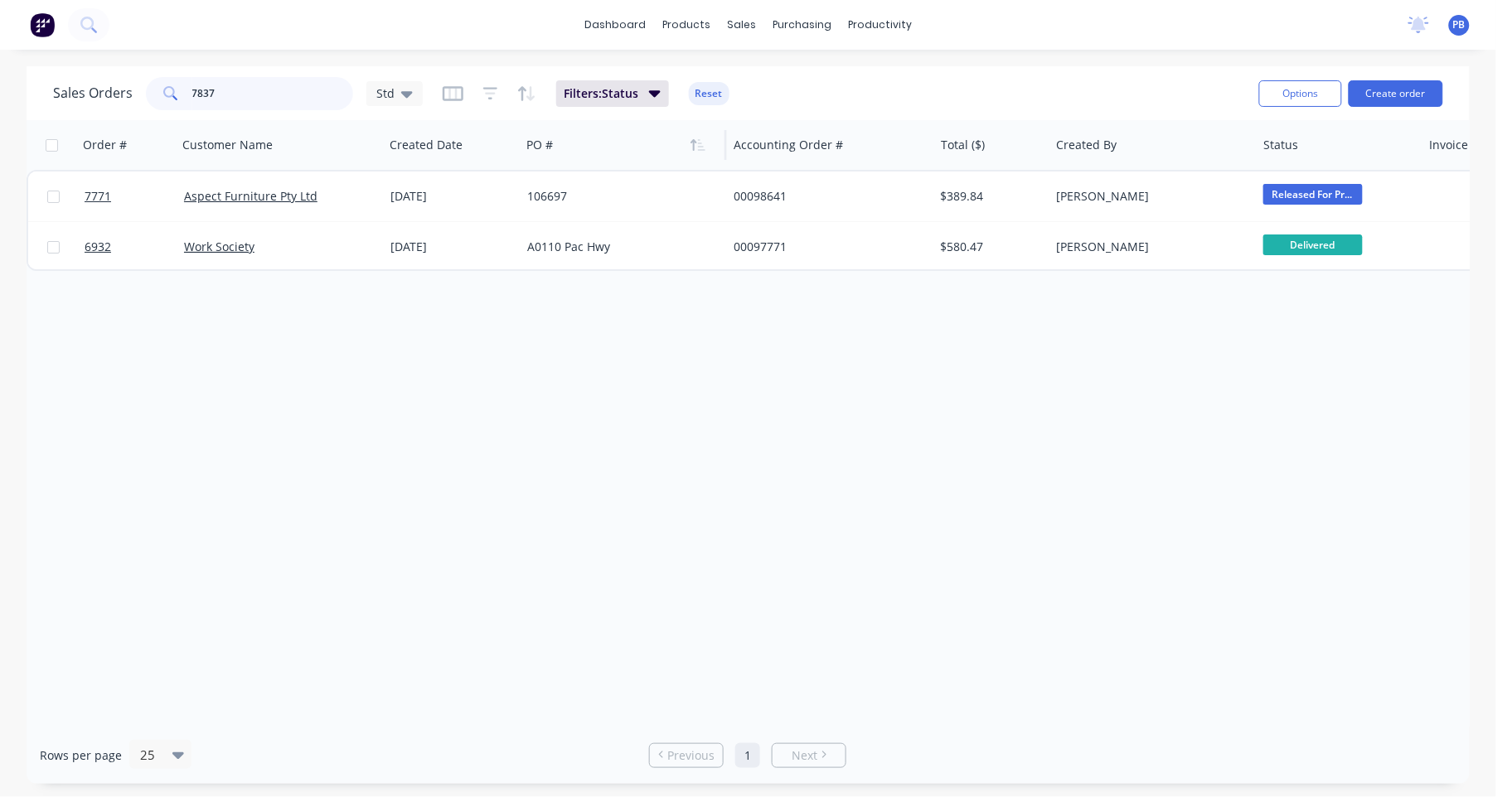
type input "7837"
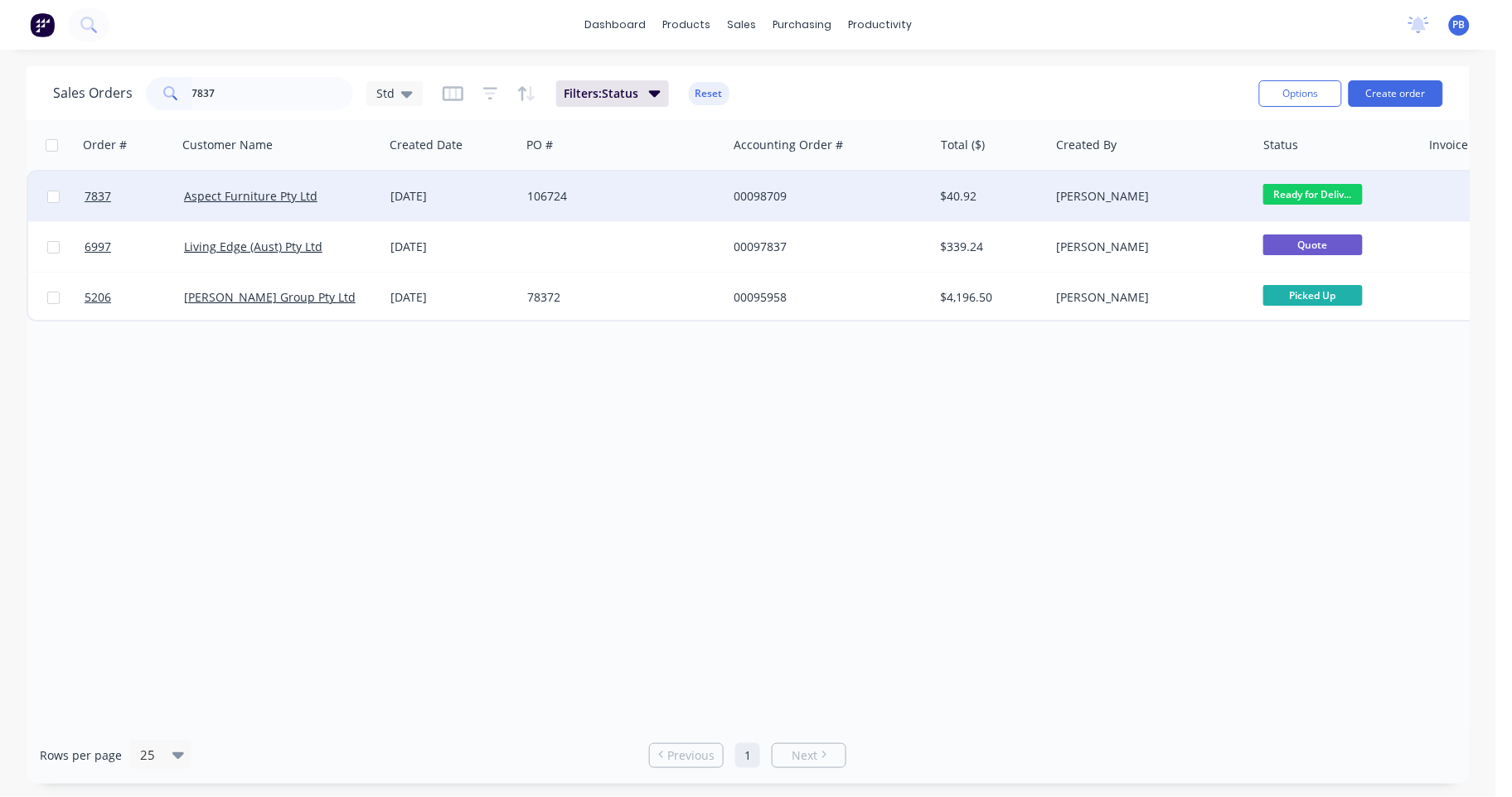
click at [775, 194] on div "00098709" at bounding box center [825, 196] width 184 height 17
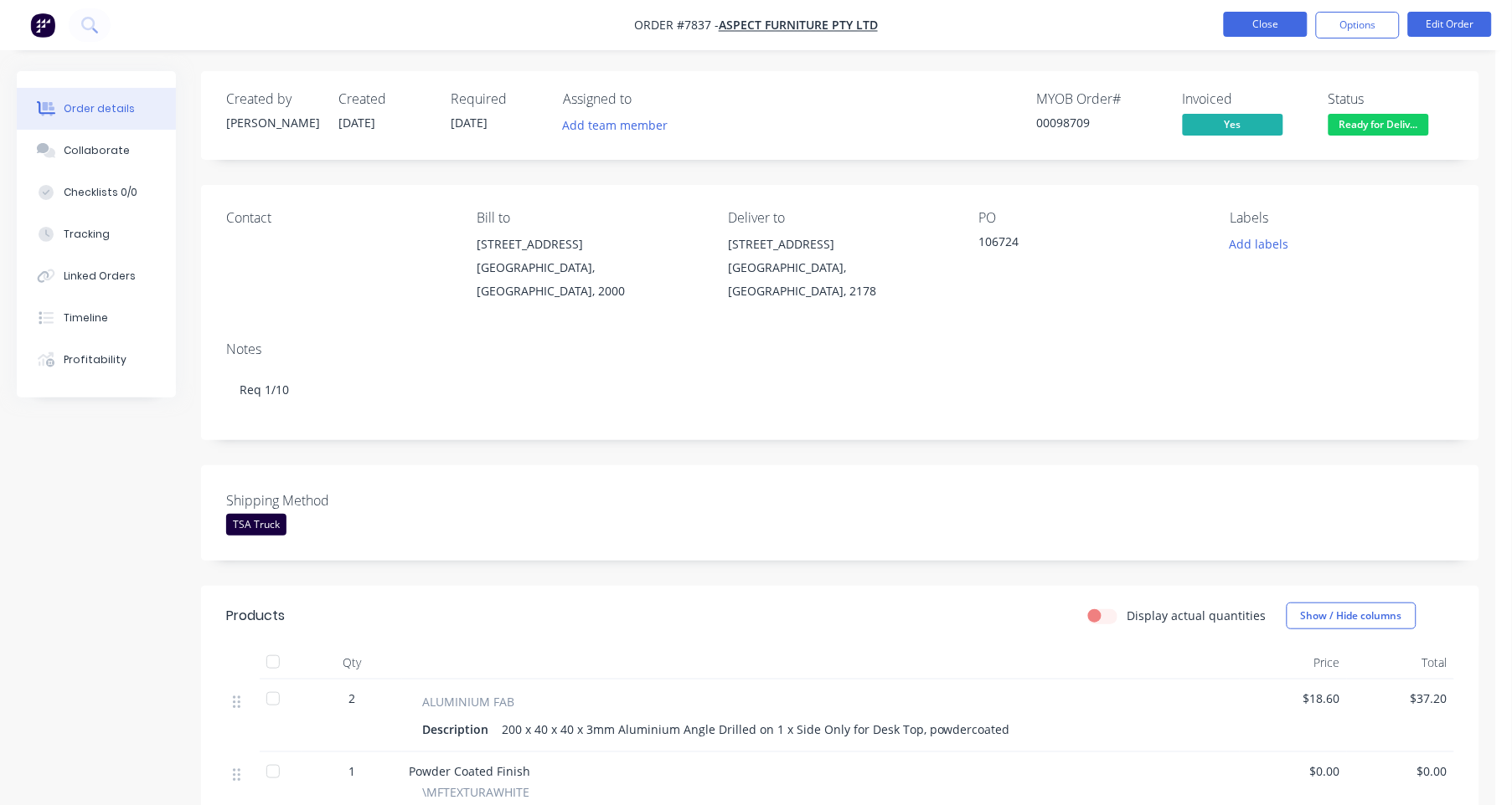
click at [1265, 20] on button "Close" at bounding box center [1265, 24] width 84 height 25
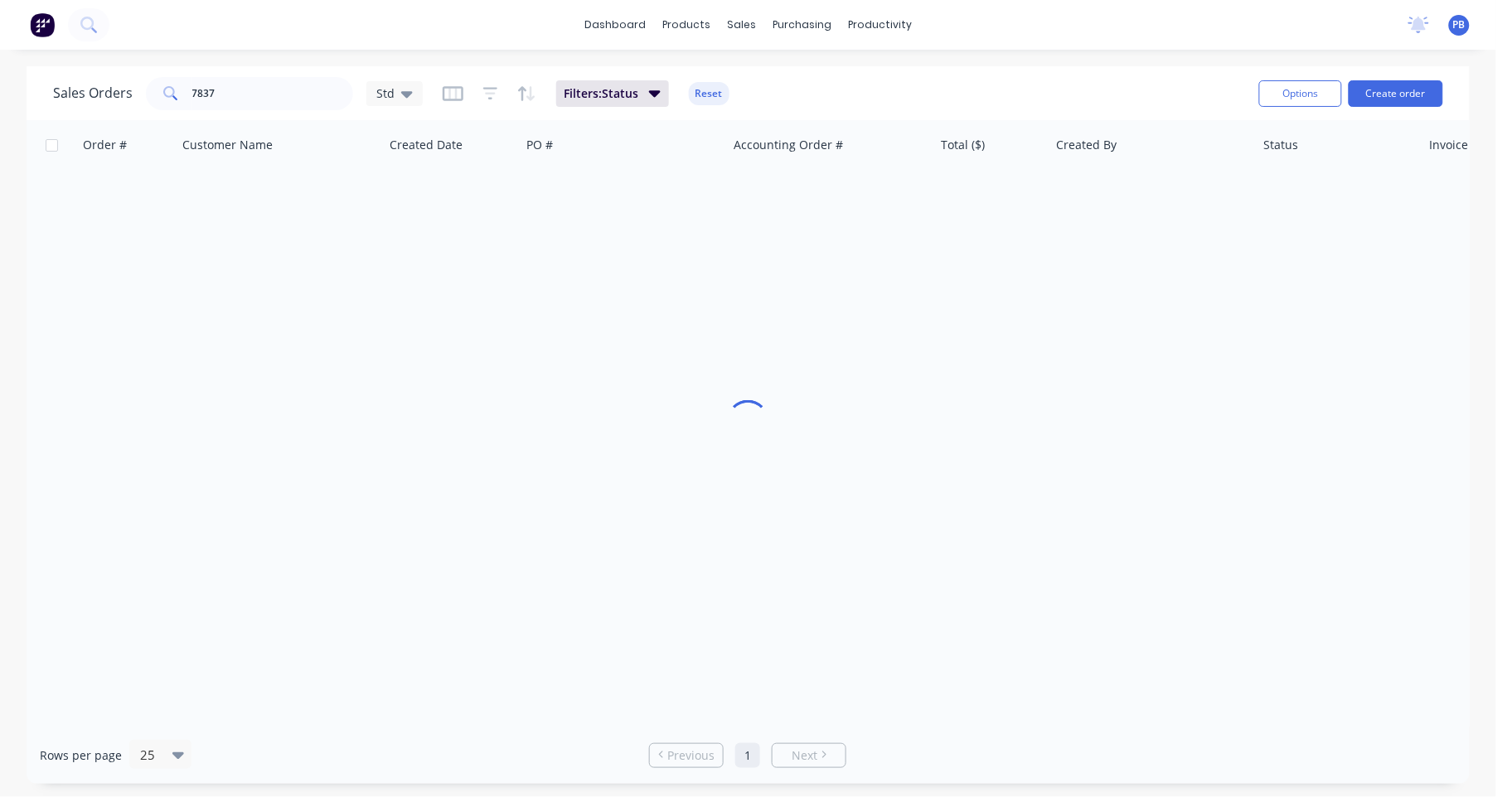
drag, startPoint x: 258, startPoint y: 71, endPoint x: 242, endPoint y: 94, distance: 28.0
click at [260, 71] on div "Sales Orders 7837 Std Filters: Status Reset Options Create order" at bounding box center [748, 93] width 1443 height 53
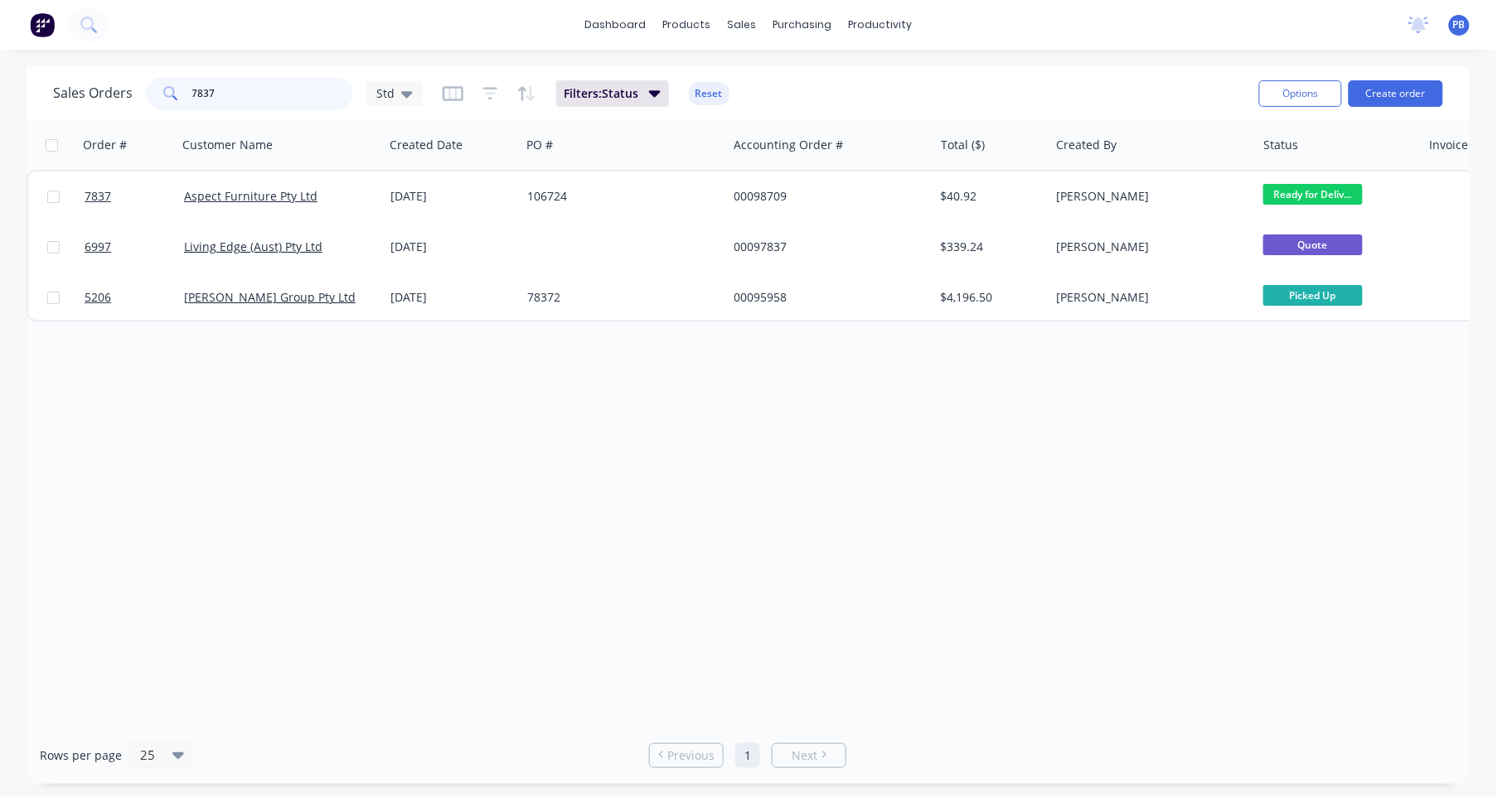
drag, startPoint x: 242, startPoint y: 94, endPoint x: 177, endPoint y: 94, distance: 65.0
click at [177, 94] on div "7837" at bounding box center [250, 94] width 207 height 33
type input "7840"
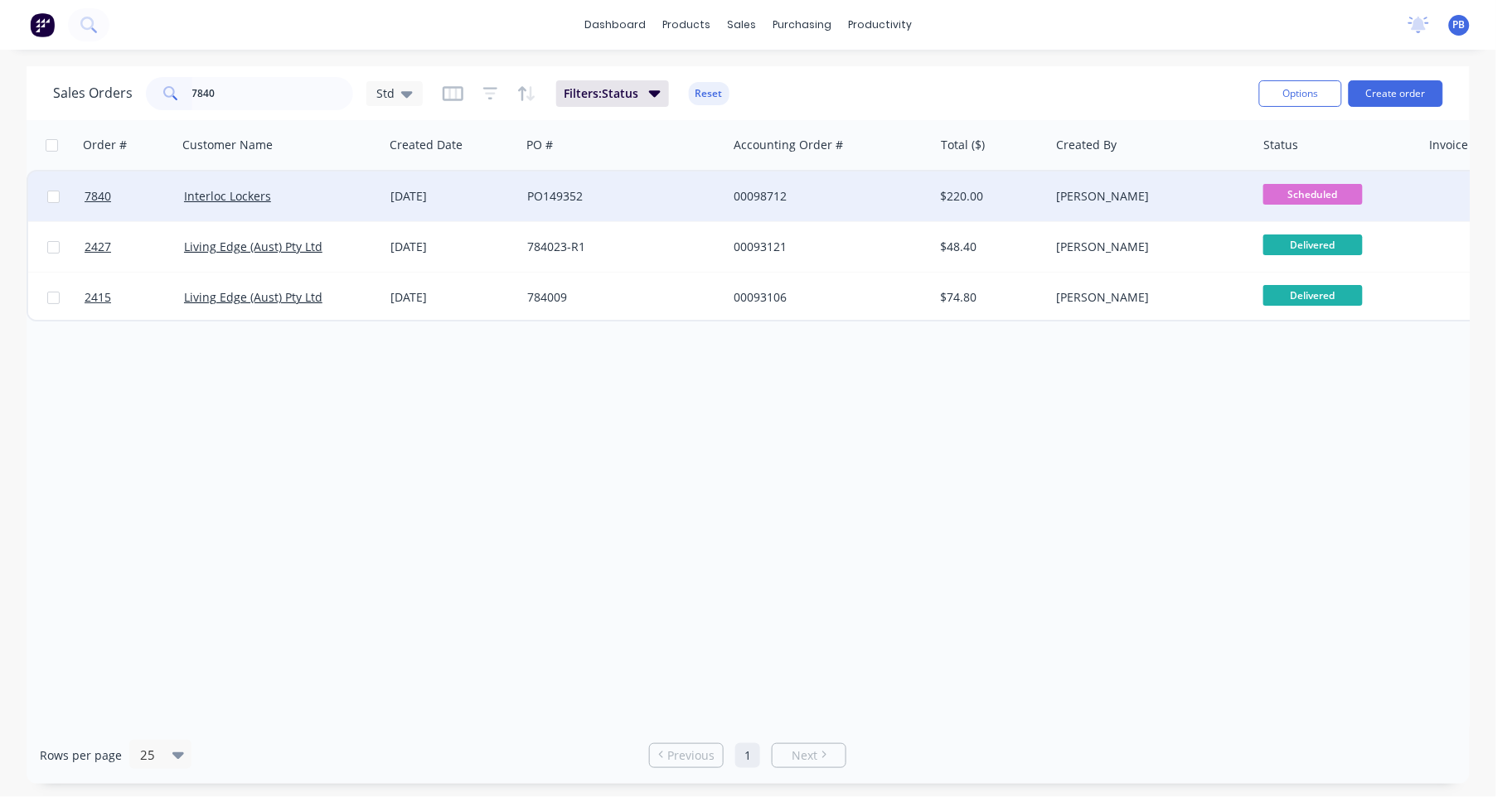
click at [742, 189] on div "00098712" at bounding box center [825, 196] width 184 height 17
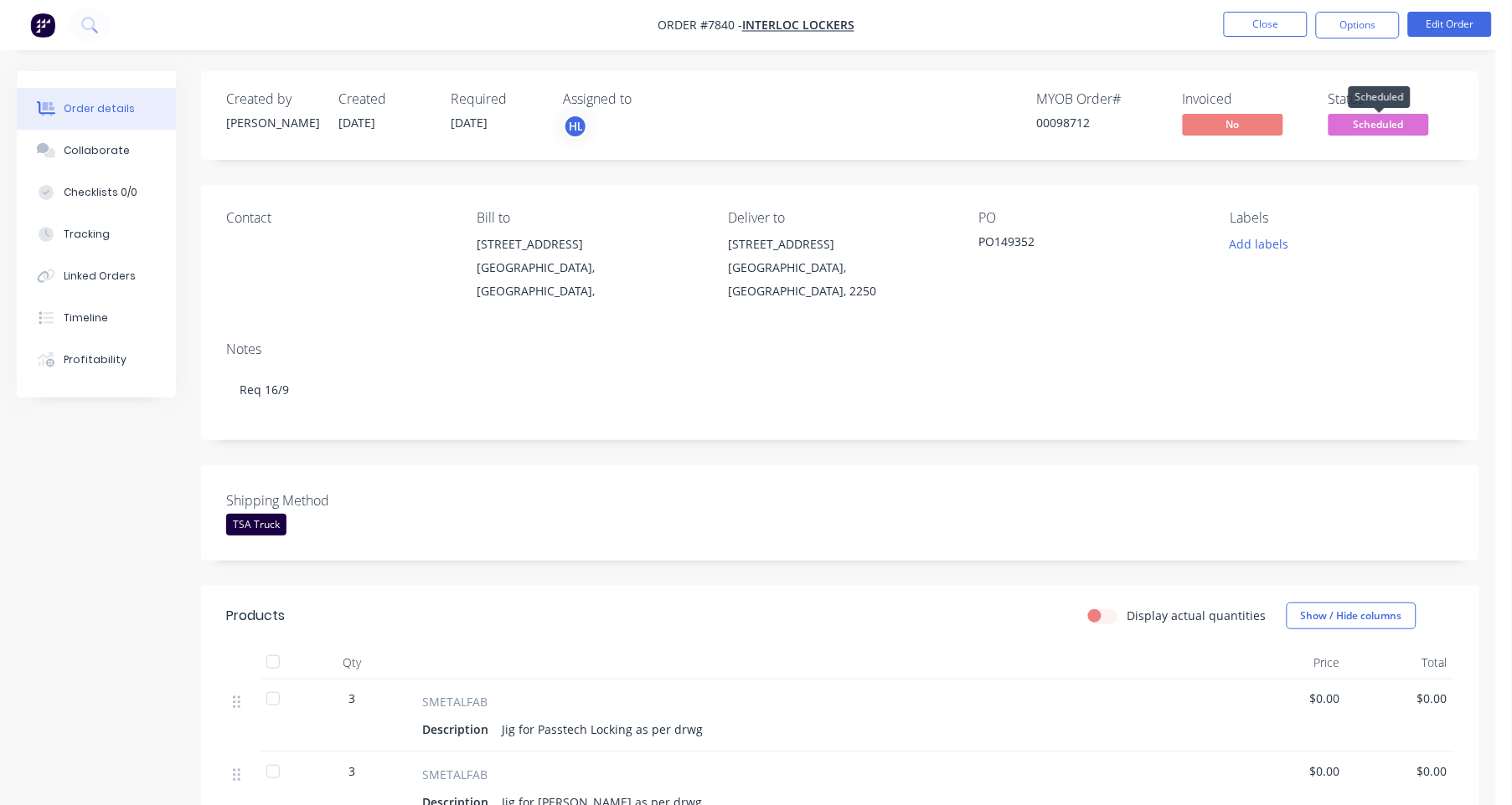
click at [1384, 119] on span "Scheduled" at bounding box center [1379, 124] width 100 height 21
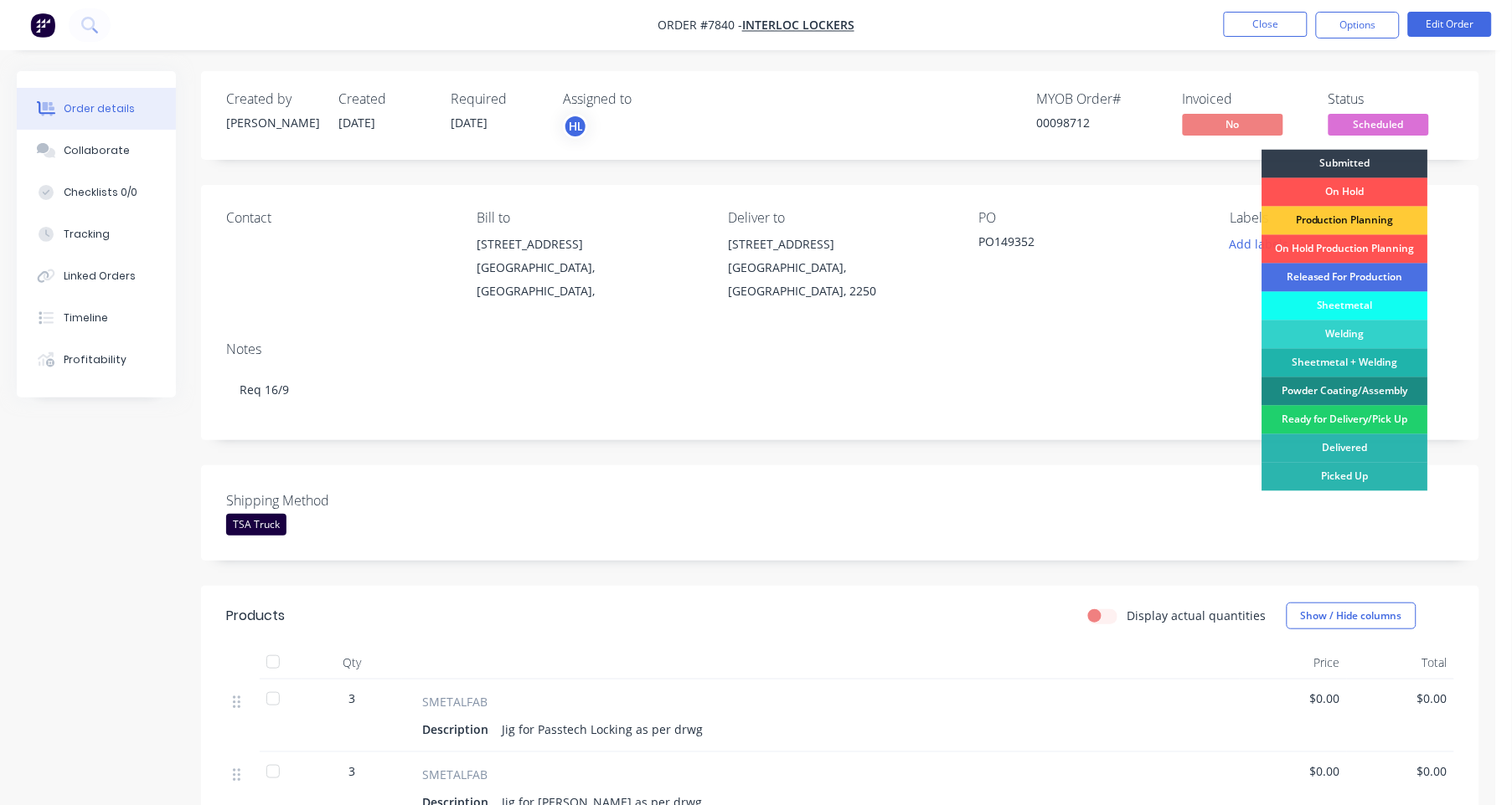
click at [1378, 73] on div "Created by [PERSON_NAME] Created [DATE] Required [DATE] Assigned to HL MYOB Ord…" at bounding box center [840, 115] width 1278 height 89
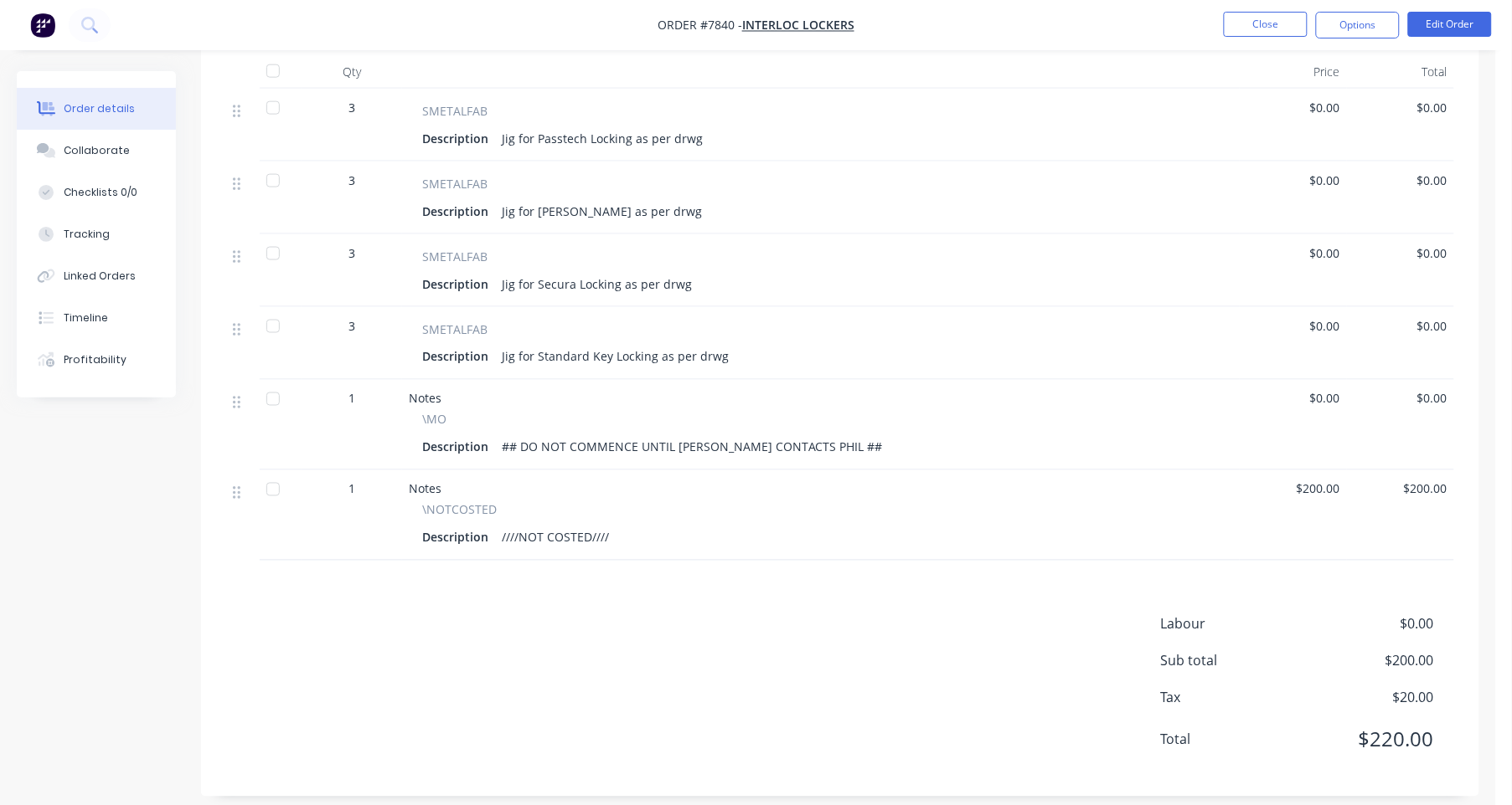
scroll to position [592, 0]
click at [1255, 22] on button "Close" at bounding box center [1265, 24] width 84 height 25
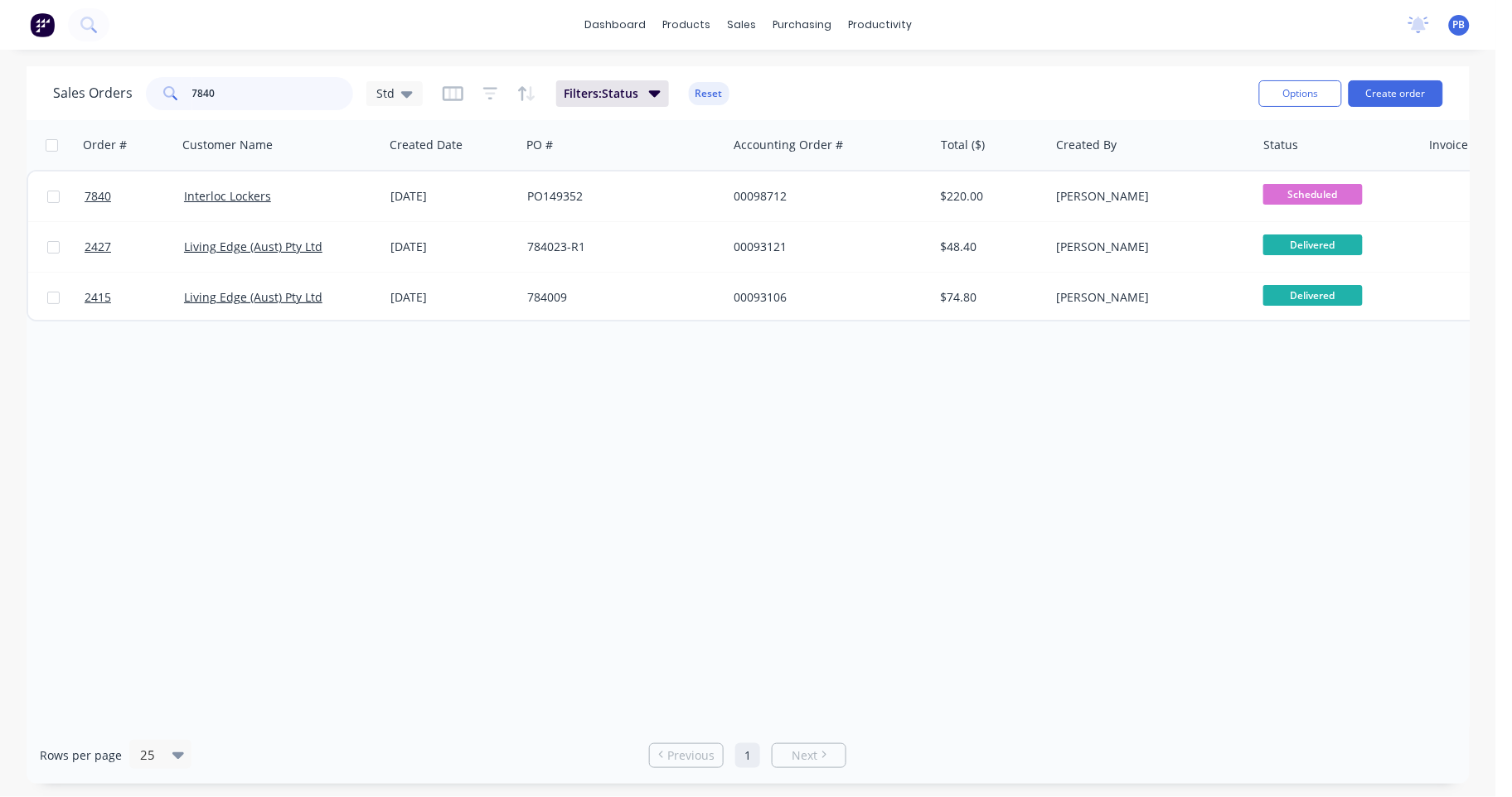
drag, startPoint x: 216, startPoint y: 90, endPoint x: 290, endPoint y: 79, distance: 74.8
click at [160, 80] on div "7840" at bounding box center [250, 94] width 207 height 33
type input "7844"
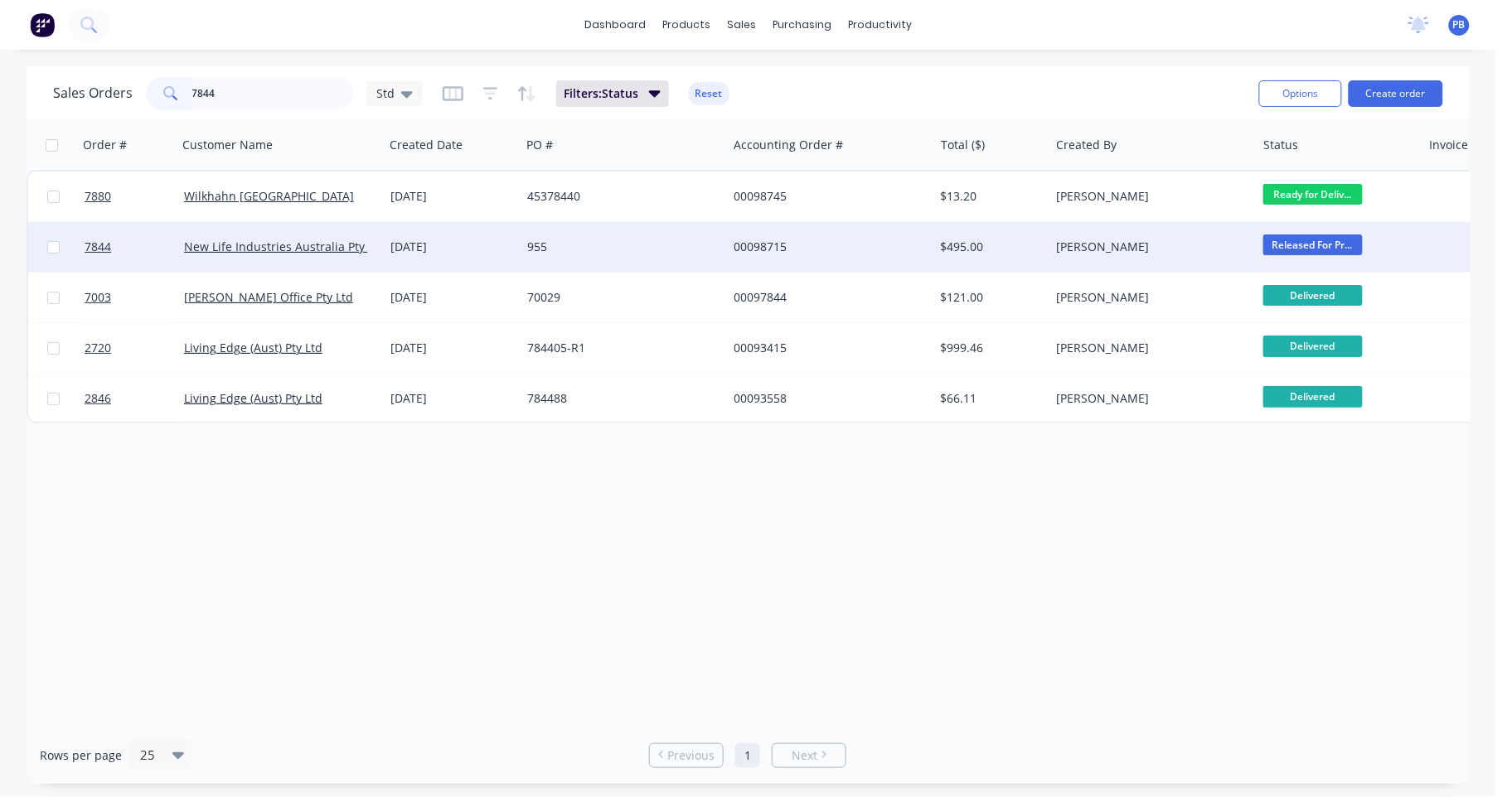
click at [763, 245] on div "00098715" at bounding box center [825, 247] width 184 height 17
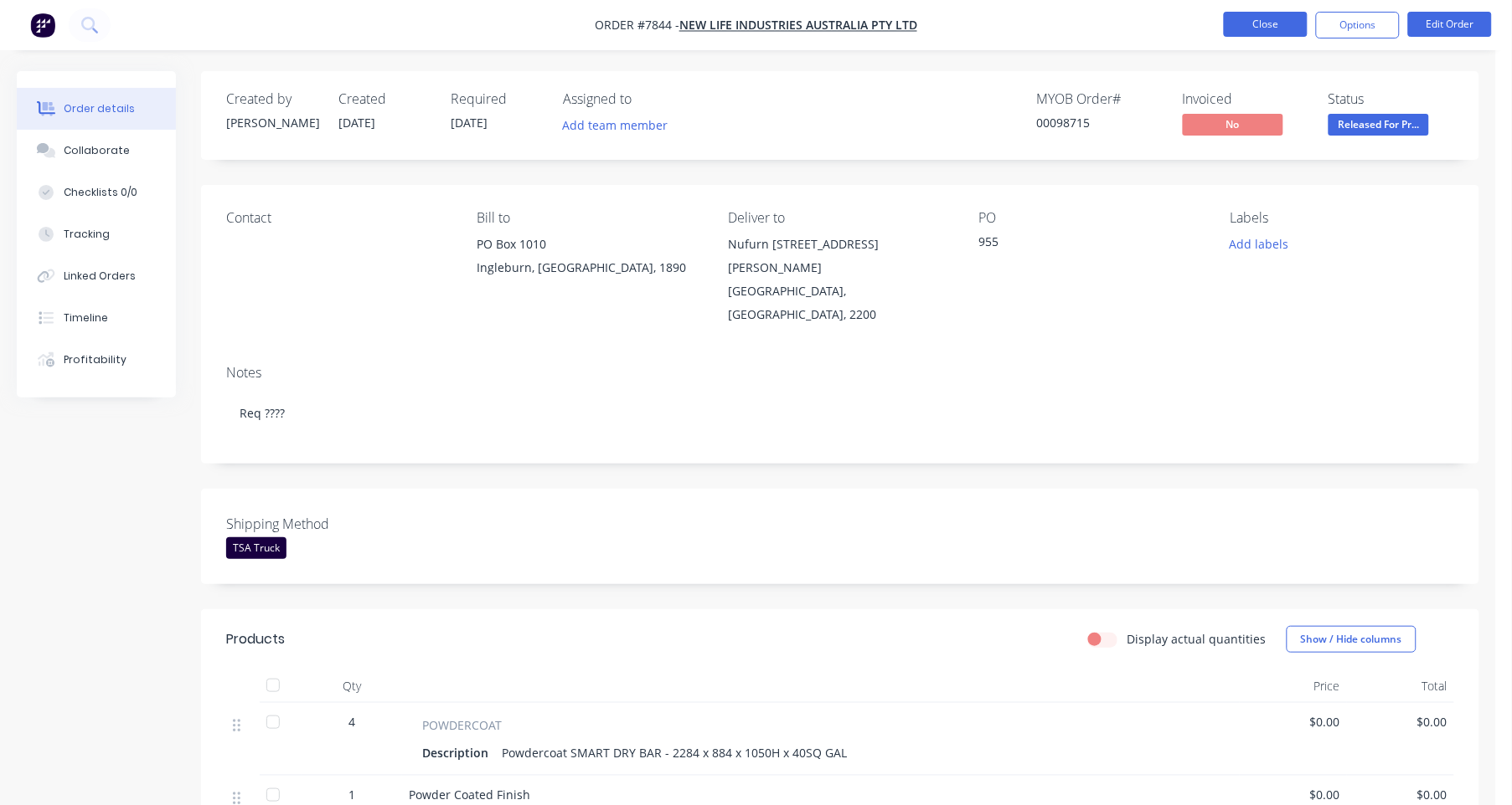
click at [1265, 31] on button "Close" at bounding box center [1265, 24] width 84 height 25
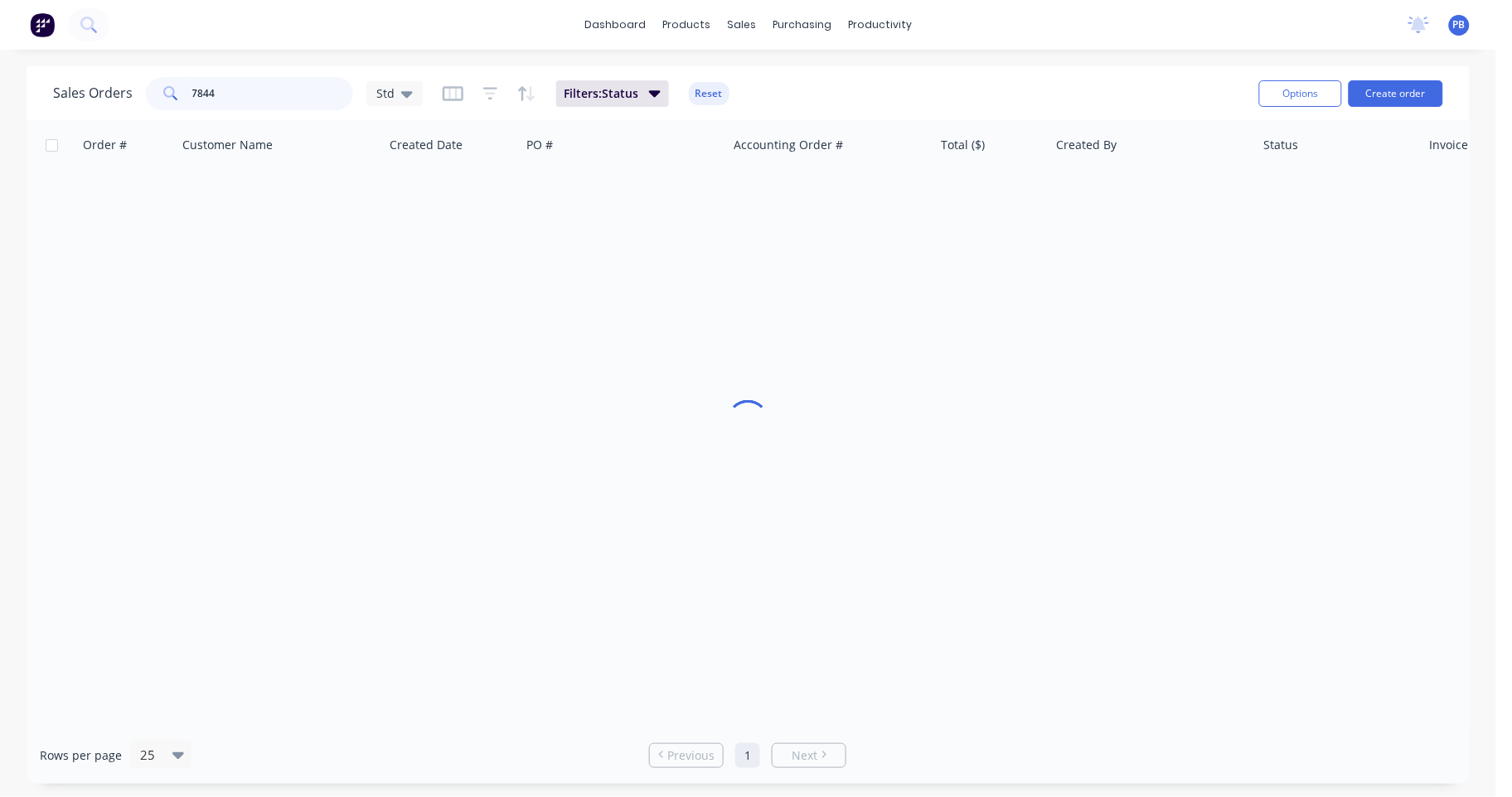
drag, startPoint x: 271, startPoint y: 94, endPoint x: 146, endPoint y: 78, distance: 126.0
click at [146, 78] on div "7844" at bounding box center [250, 94] width 207 height 33
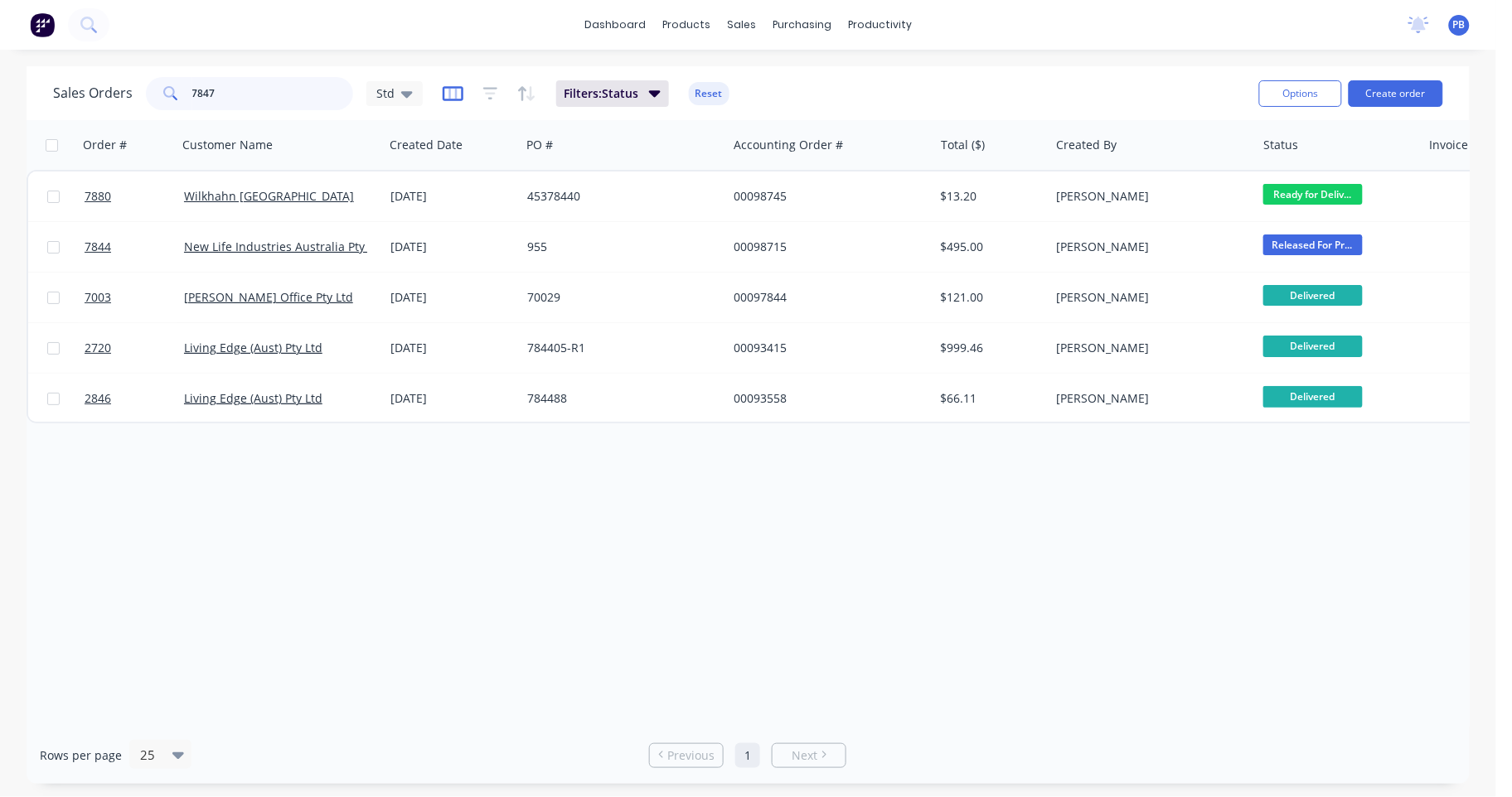
type input "7847"
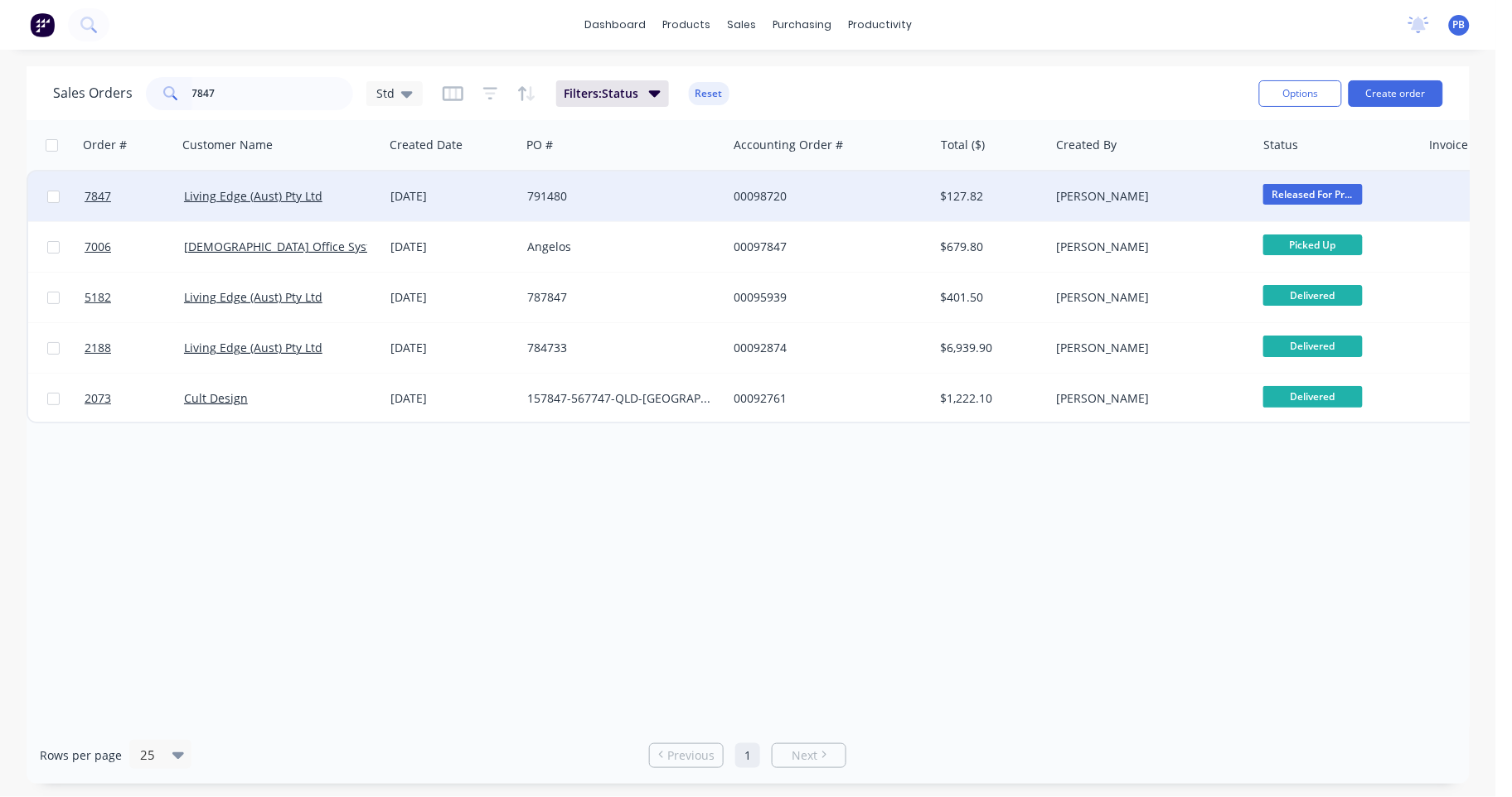
click at [759, 191] on div "00098720" at bounding box center [825, 196] width 184 height 17
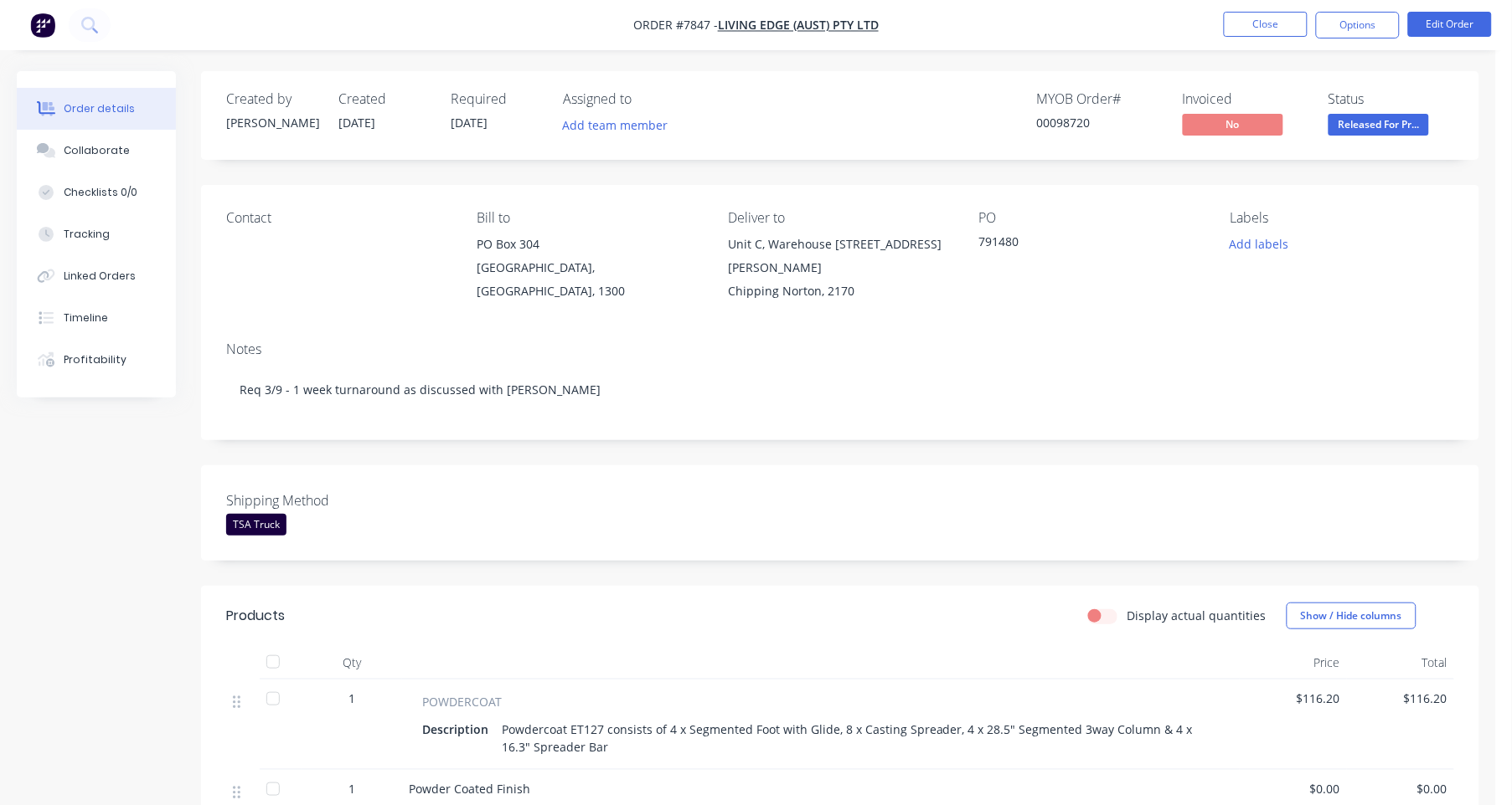
click at [1271, 8] on nav "Order #7847 - Living Edge (Aust) Pty Ltd Close Options Edit Order" at bounding box center [756, 25] width 1512 height 51
click at [1257, 26] on button "Close" at bounding box center [1265, 24] width 84 height 25
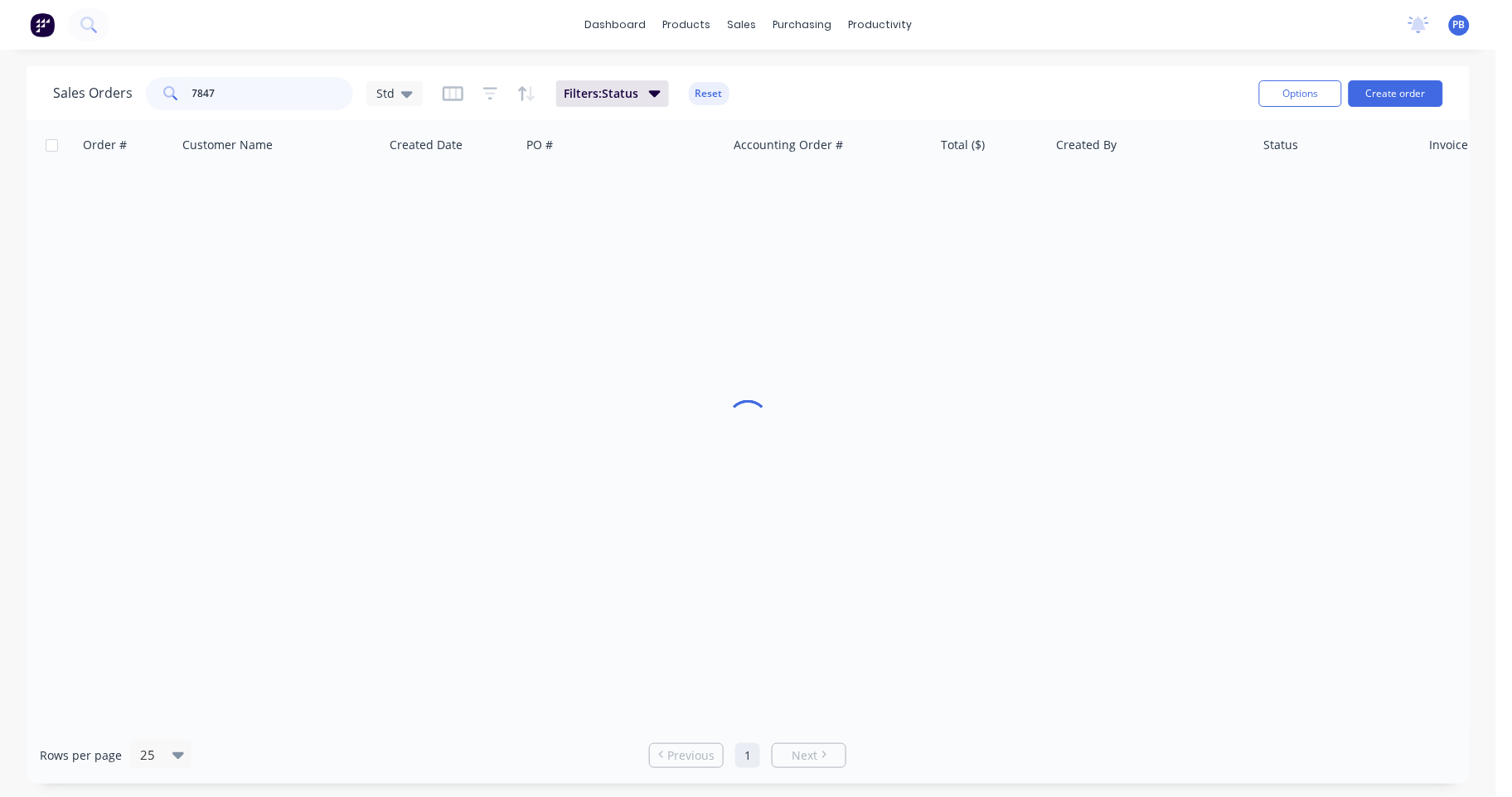
drag, startPoint x: 231, startPoint y: 90, endPoint x: 180, endPoint y: 71, distance: 54.4
click at [157, 84] on div "7847" at bounding box center [250, 94] width 207 height 33
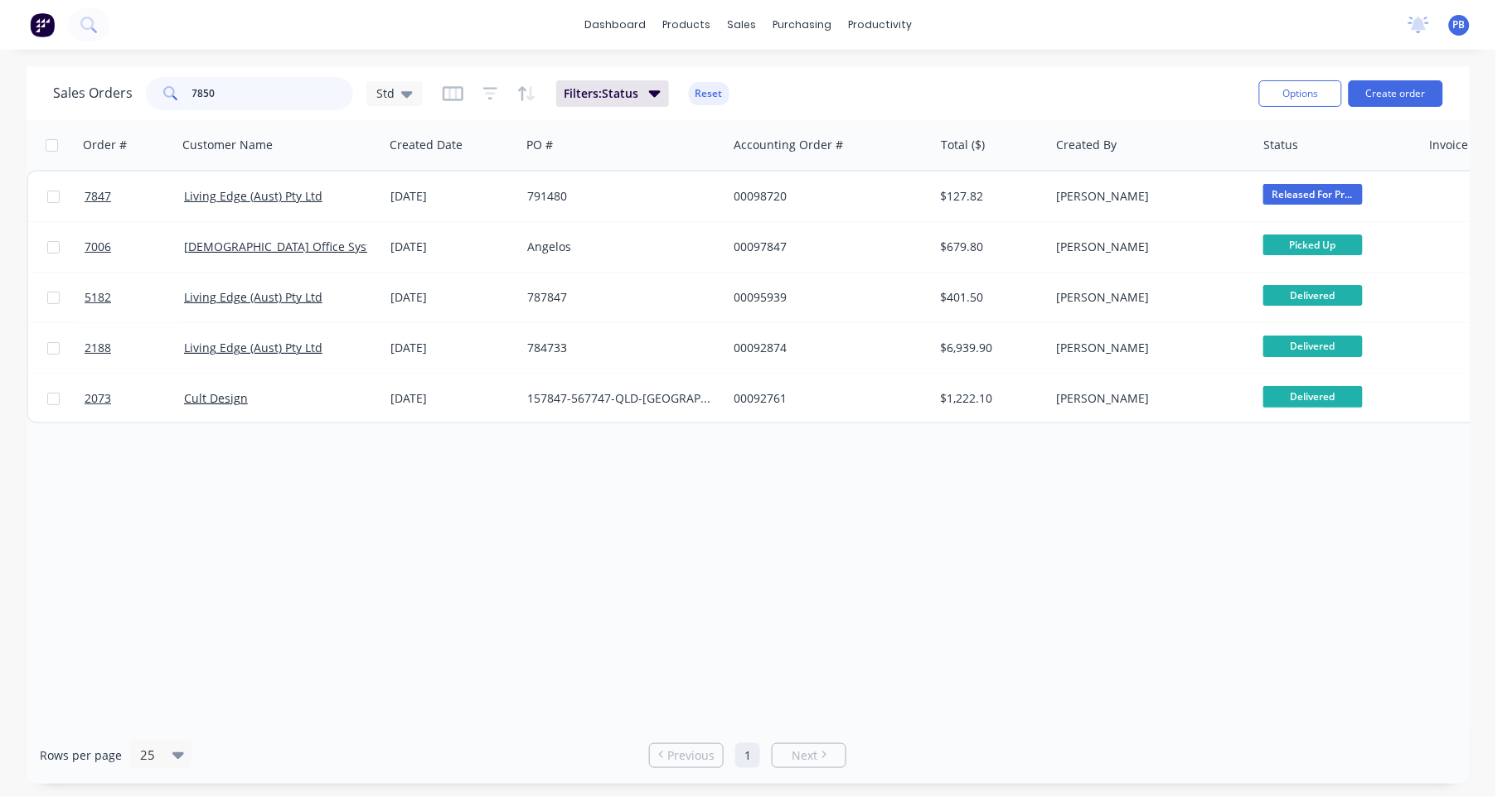
type input "7850"
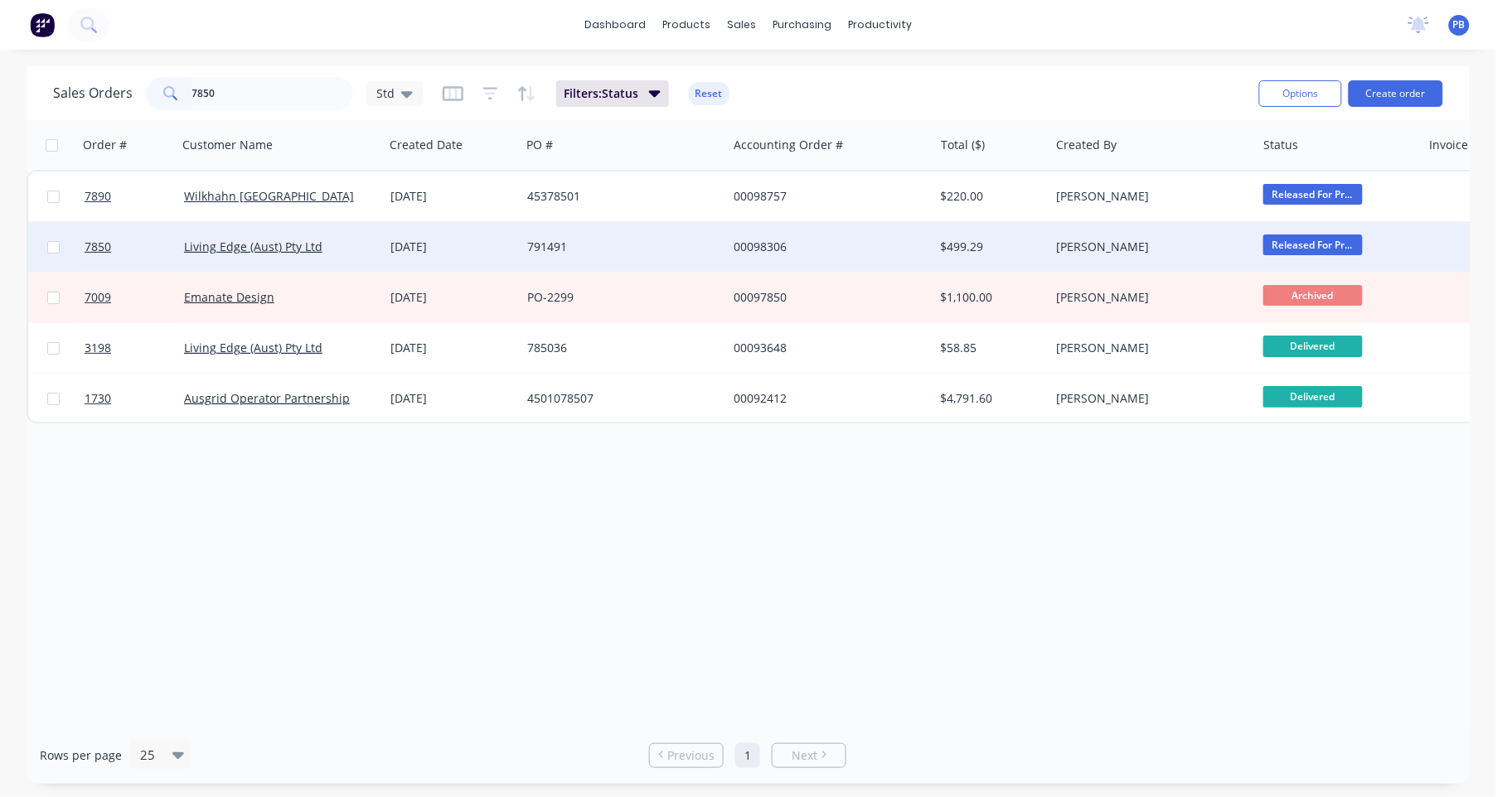
click at [764, 246] on div "00098306" at bounding box center [825, 247] width 184 height 17
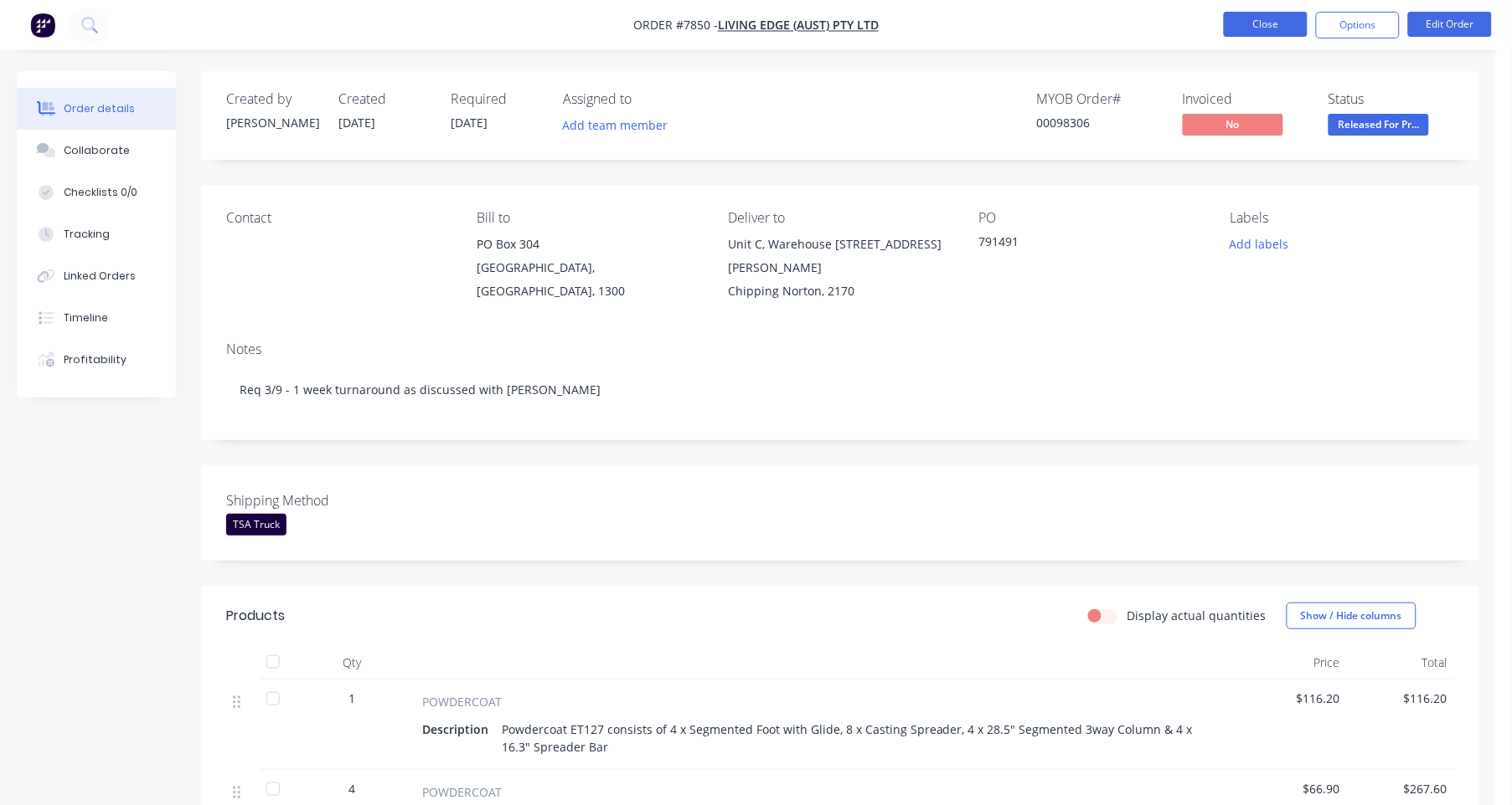
click at [1258, 21] on button "Close" at bounding box center [1265, 24] width 84 height 25
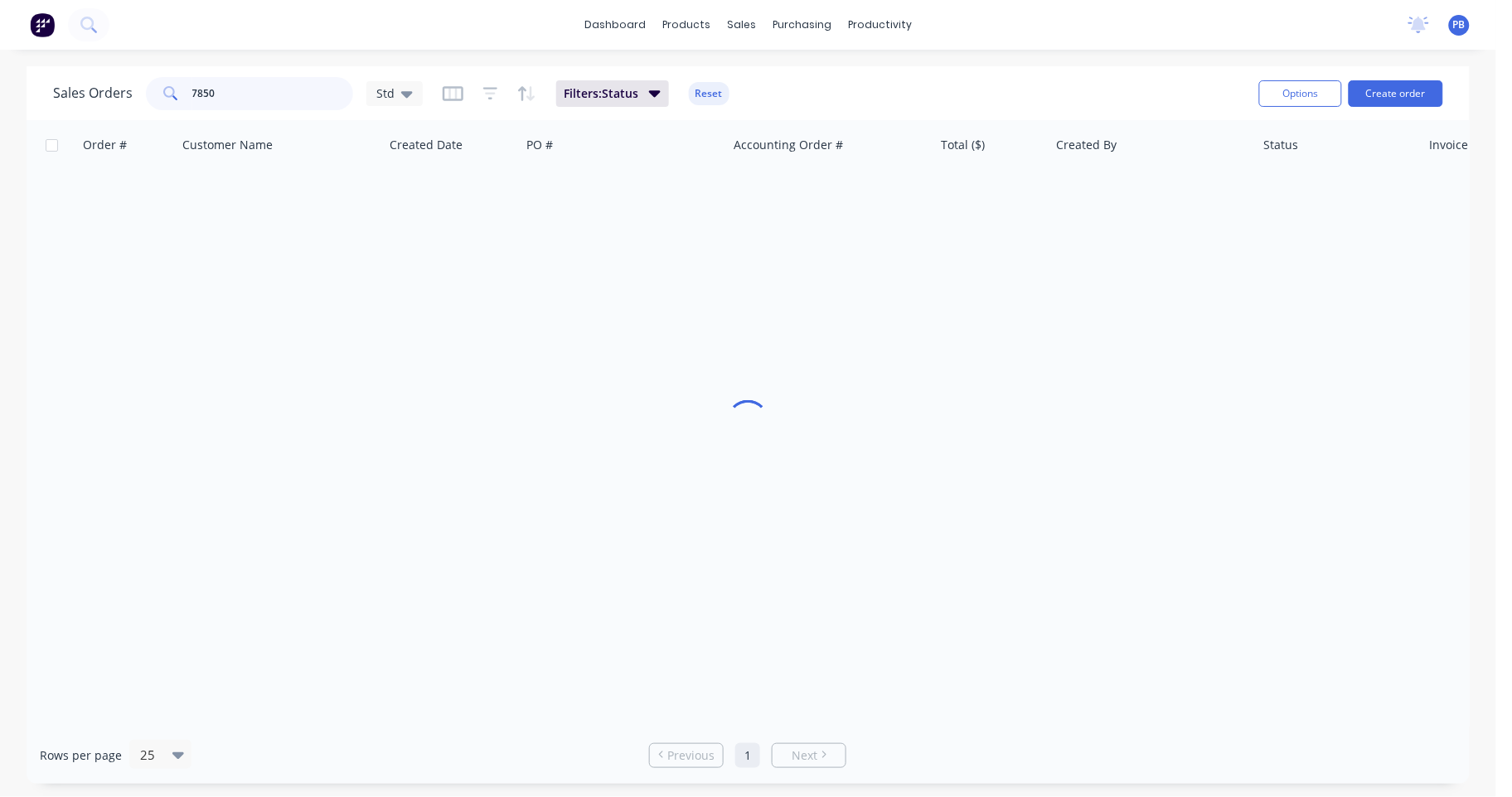
drag, startPoint x: 242, startPoint y: 86, endPoint x: 181, endPoint y: 84, distance: 61.0
click at [181, 84] on div "7850" at bounding box center [250, 94] width 207 height 33
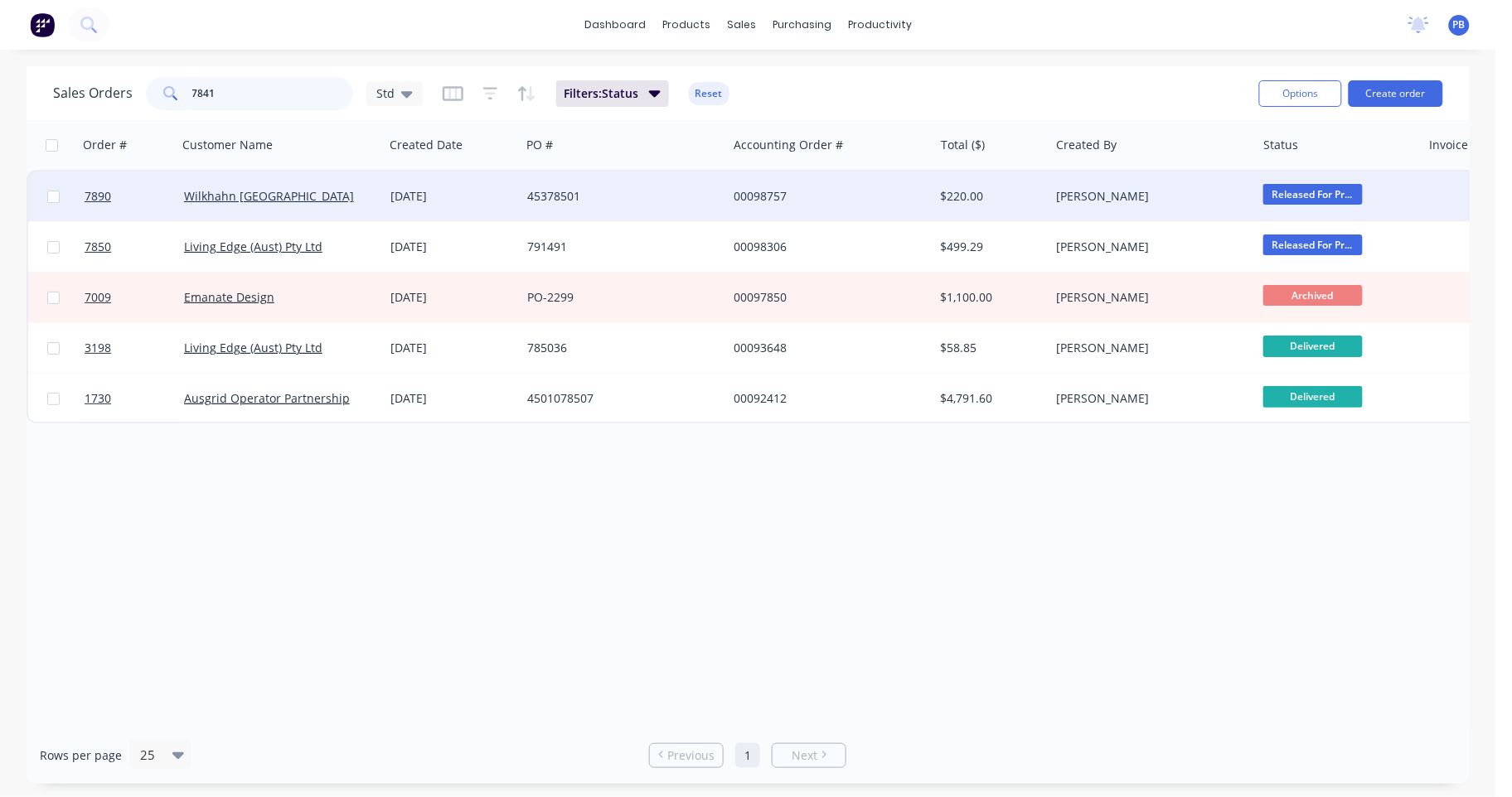
type input "7841"
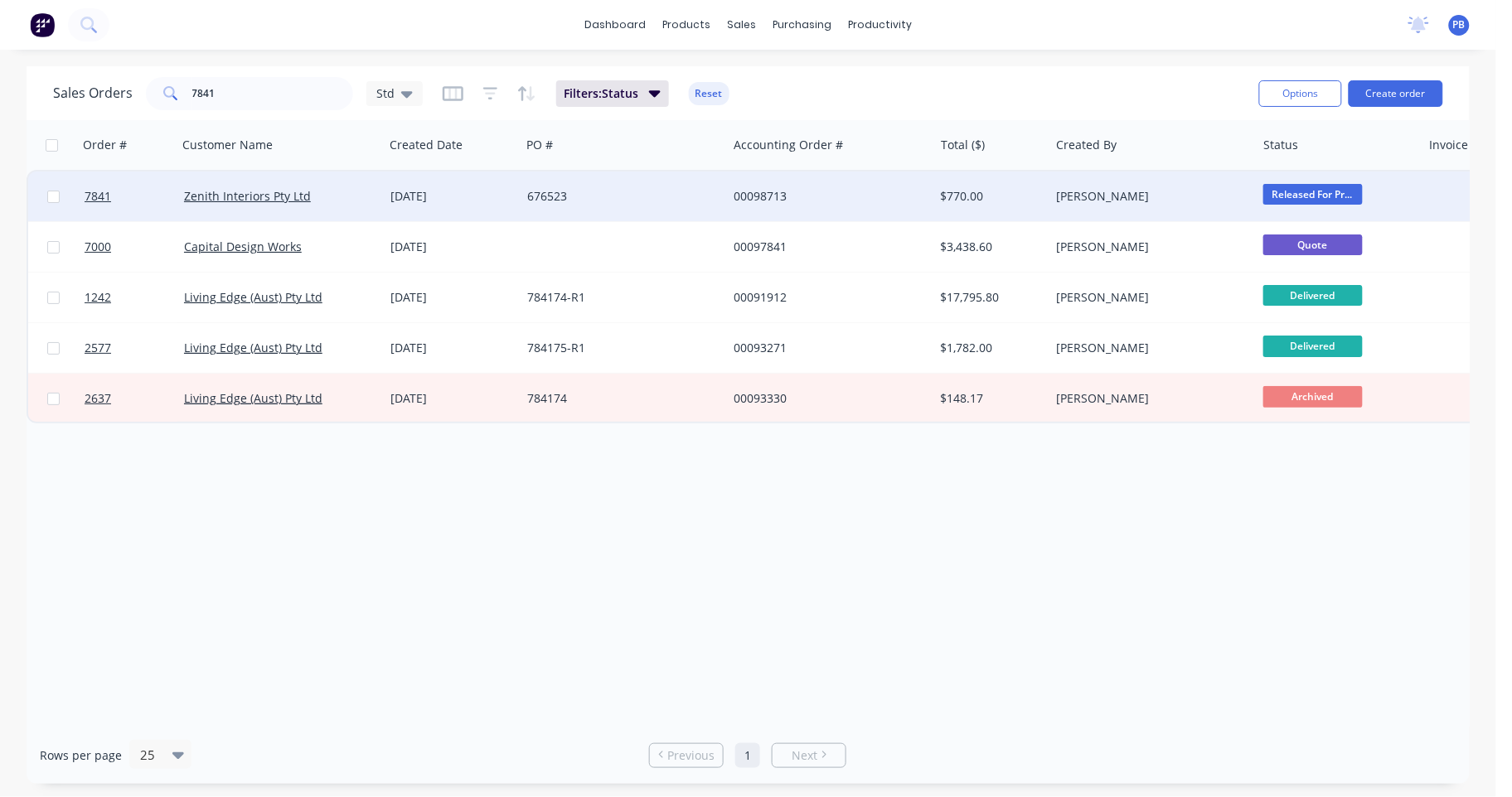
click at [779, 194] on div "00098713" at bounding box center [825, 196] width 184 height 17
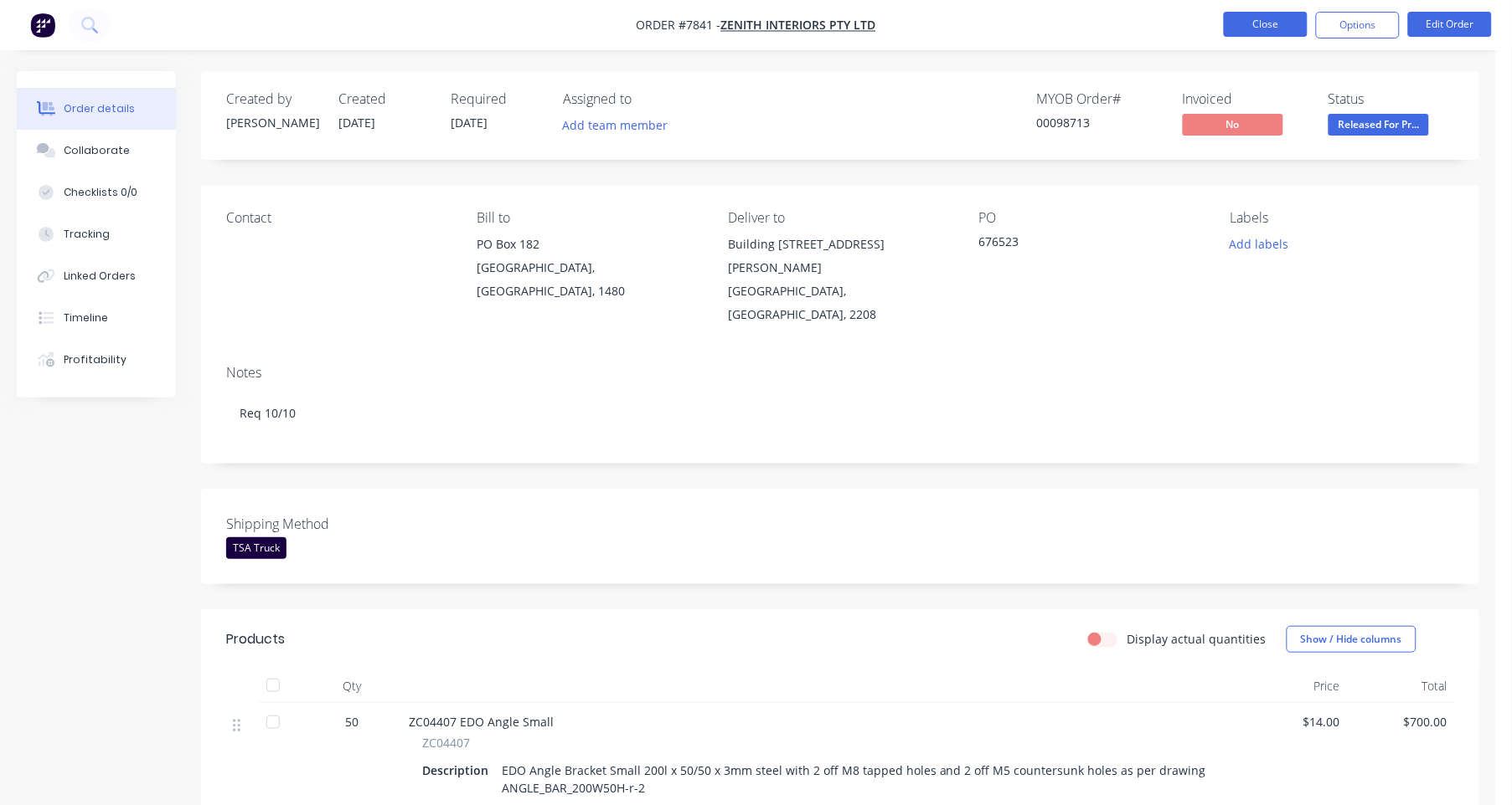
click at [1262, 19] on button "Close" at bounding box center [1265, 24] width 84 height 25
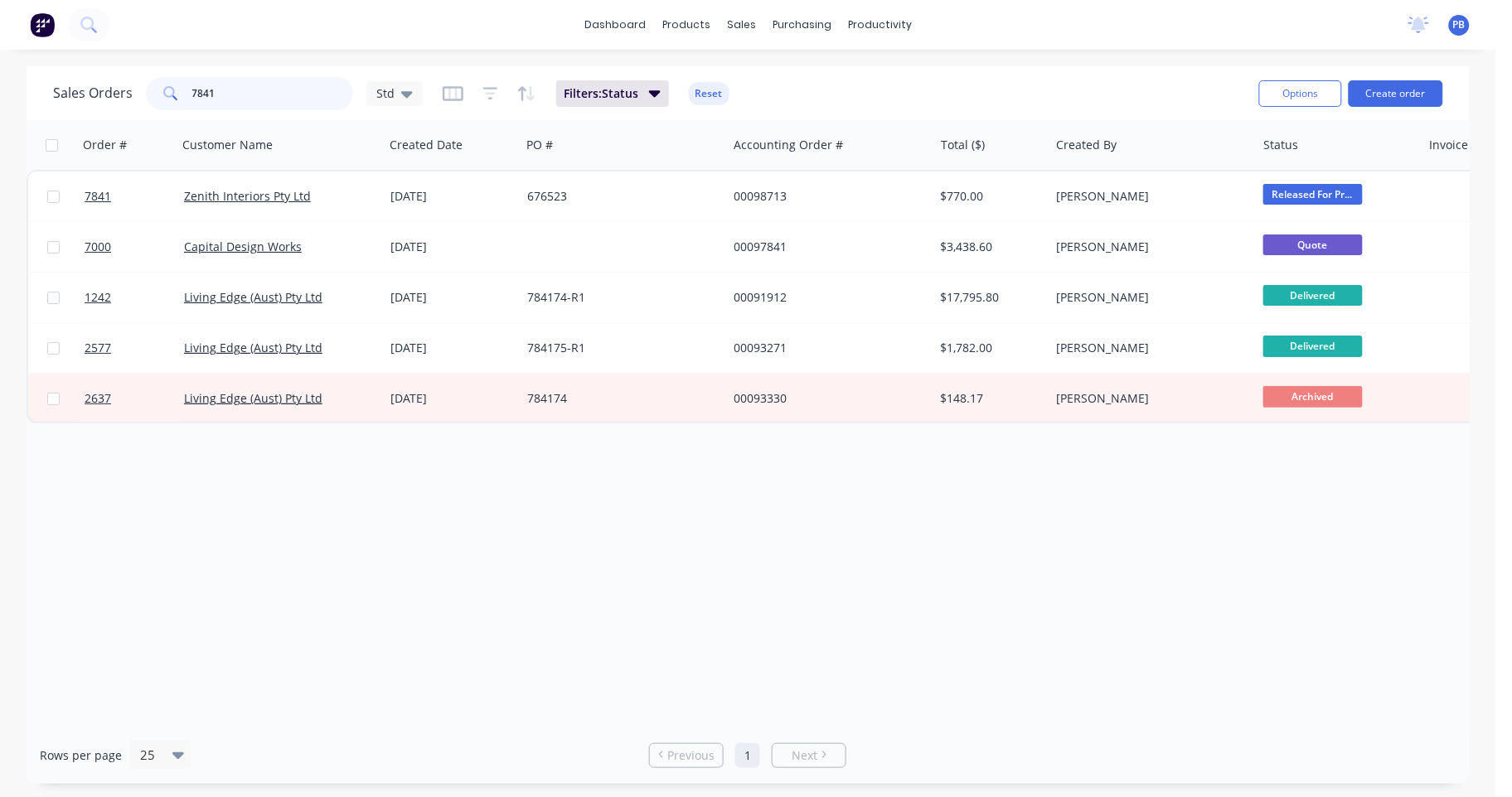
drag, startPoint x: 236, startPoint y: 91, endPoint x: 180, endPoint y: 88, distance: 56.1
click at [180, 88] on div "7841" at bounding box center [250, 94] width 207 height 33
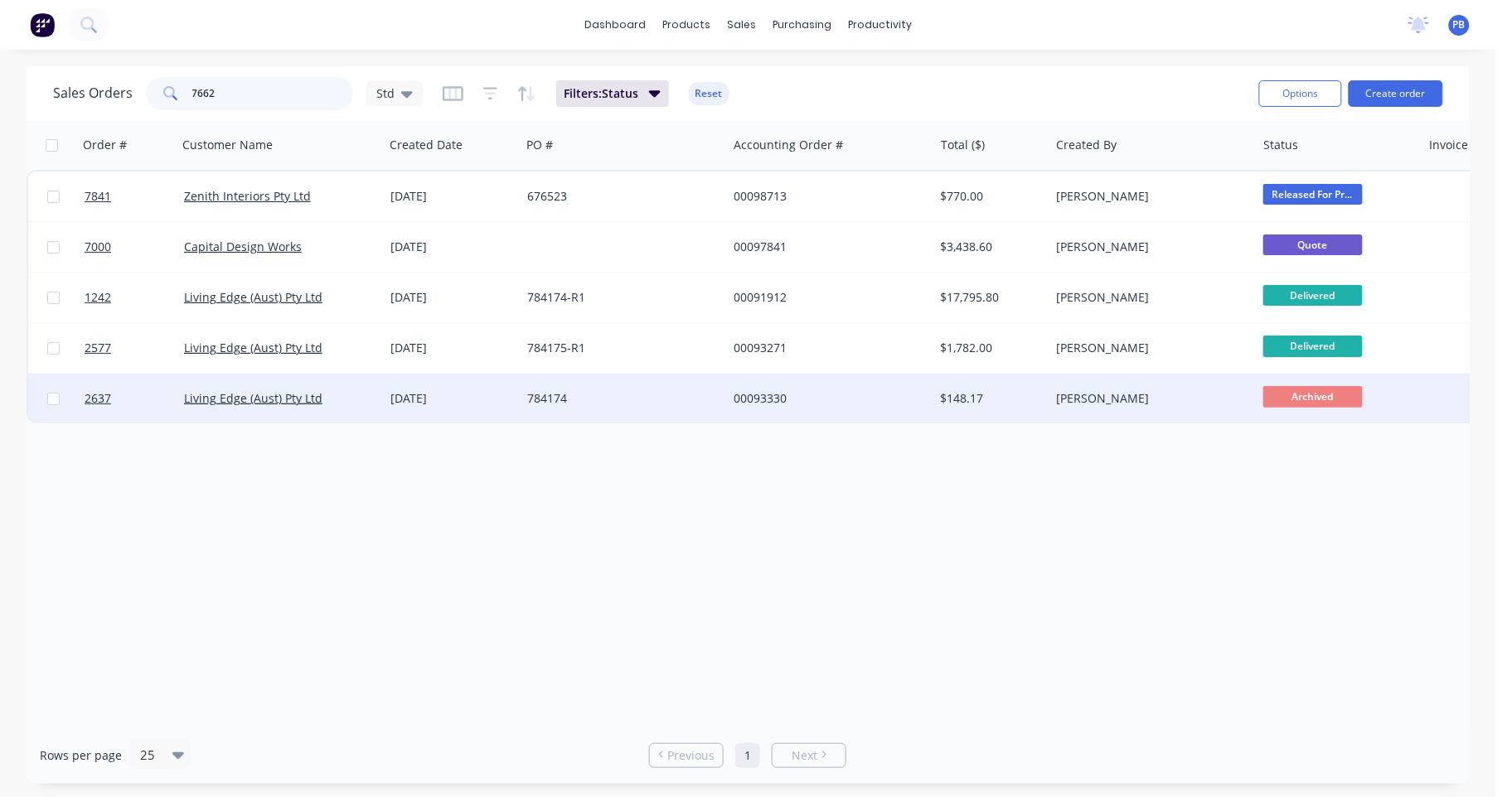
type input "7662"
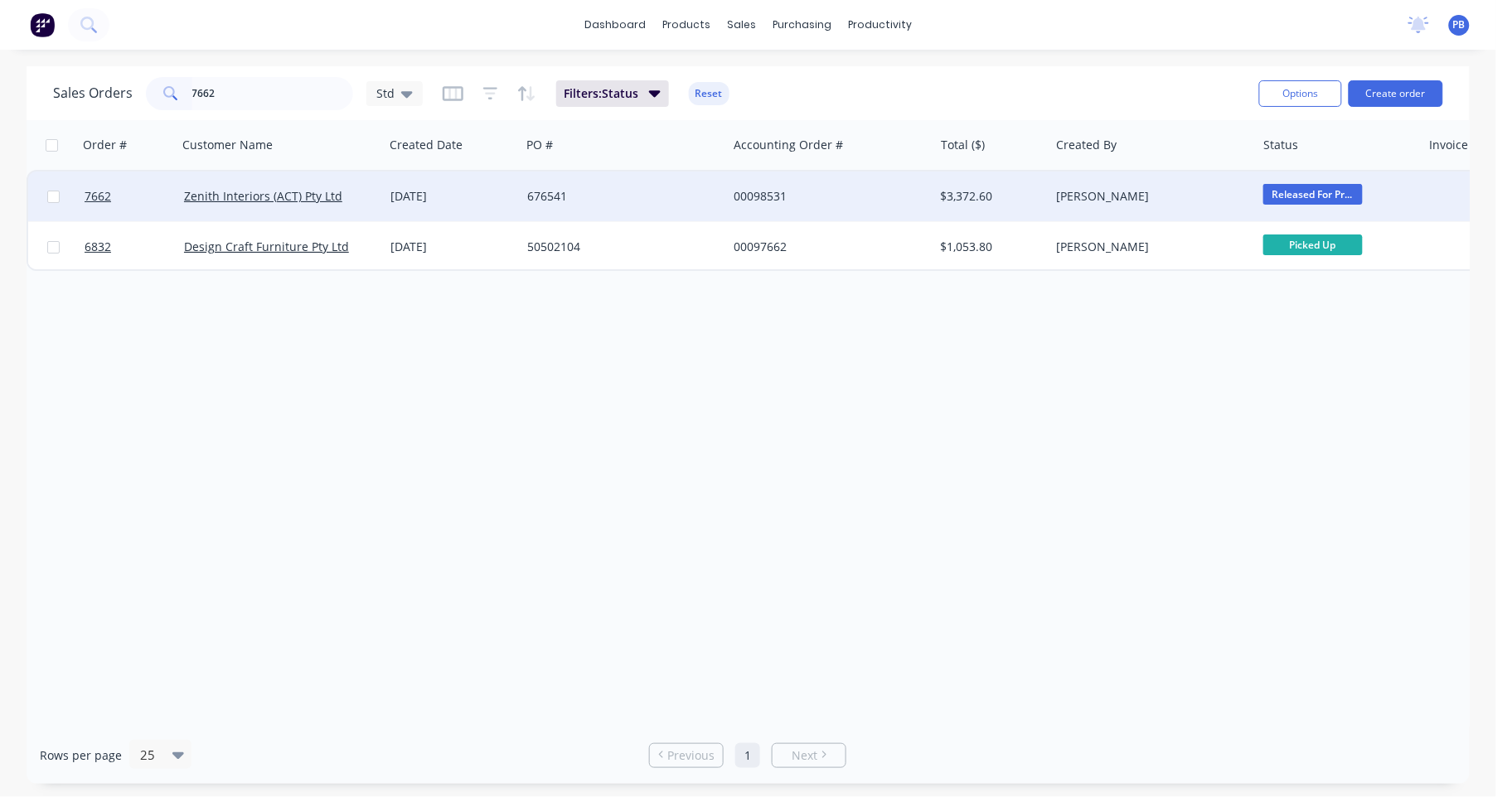
click at [775, 194] on div "00098531" at bounding box center [825, 196] width 184 height 17
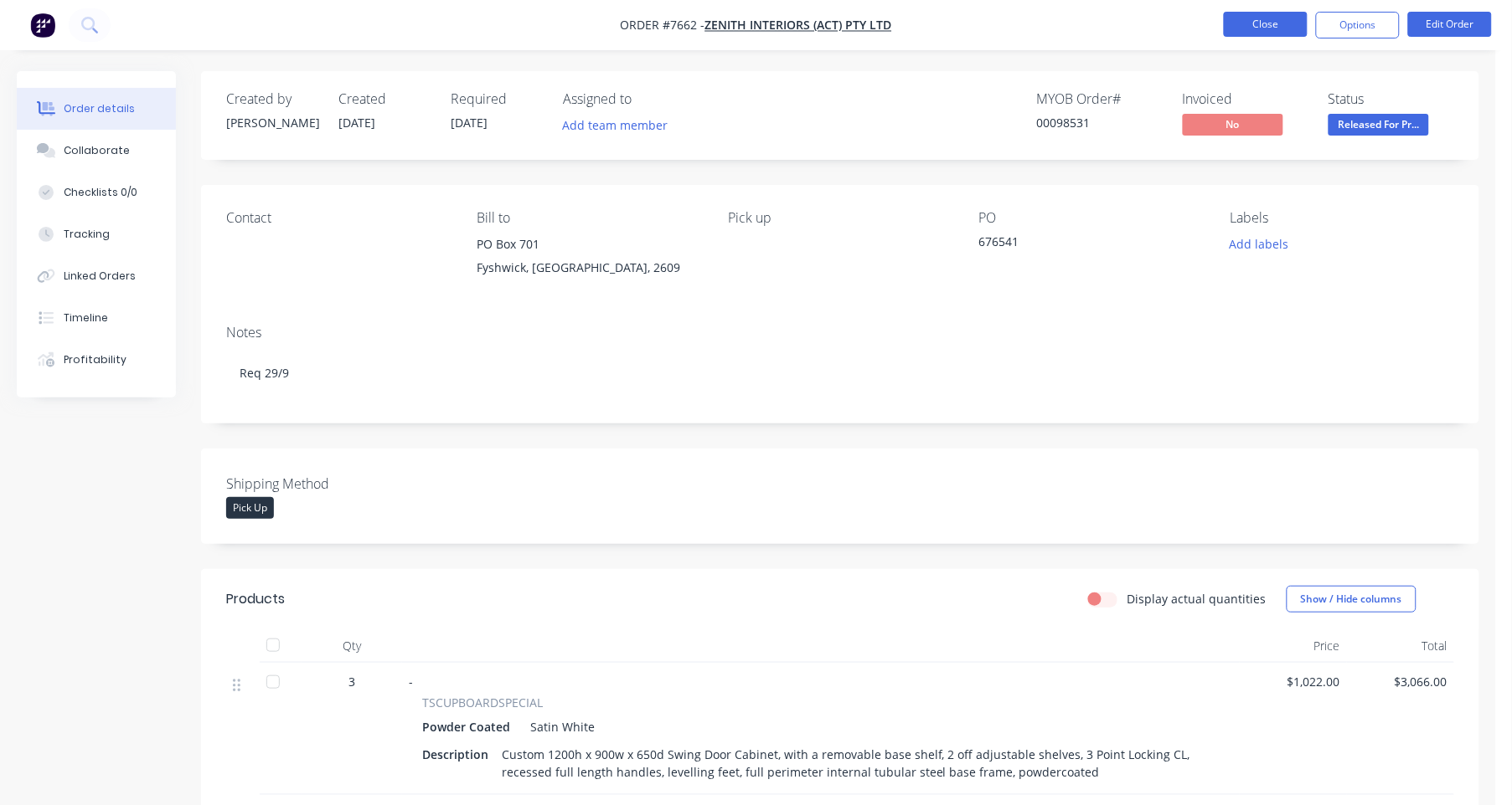
click at [1274, 21] on button "Close" at bounding box center [1265, 24] width 84 height 25
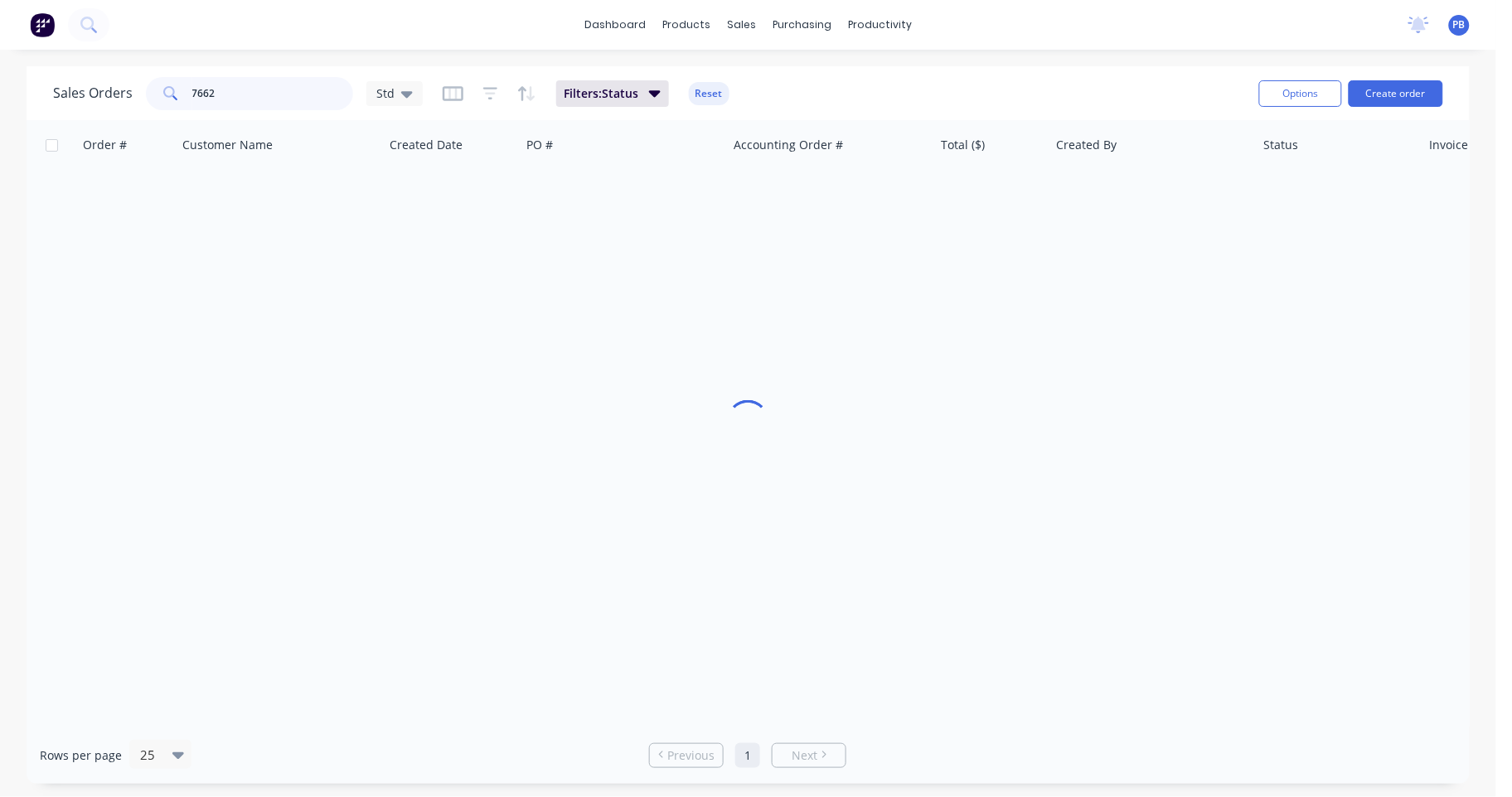
drag, startPoint x: 276, startPoint y: 103, endPoint x: 161, endPoint y: 88, distance: 116.0
click at [161, 88] on div "7662" at bounding box center [250, 94] width 207 height 33
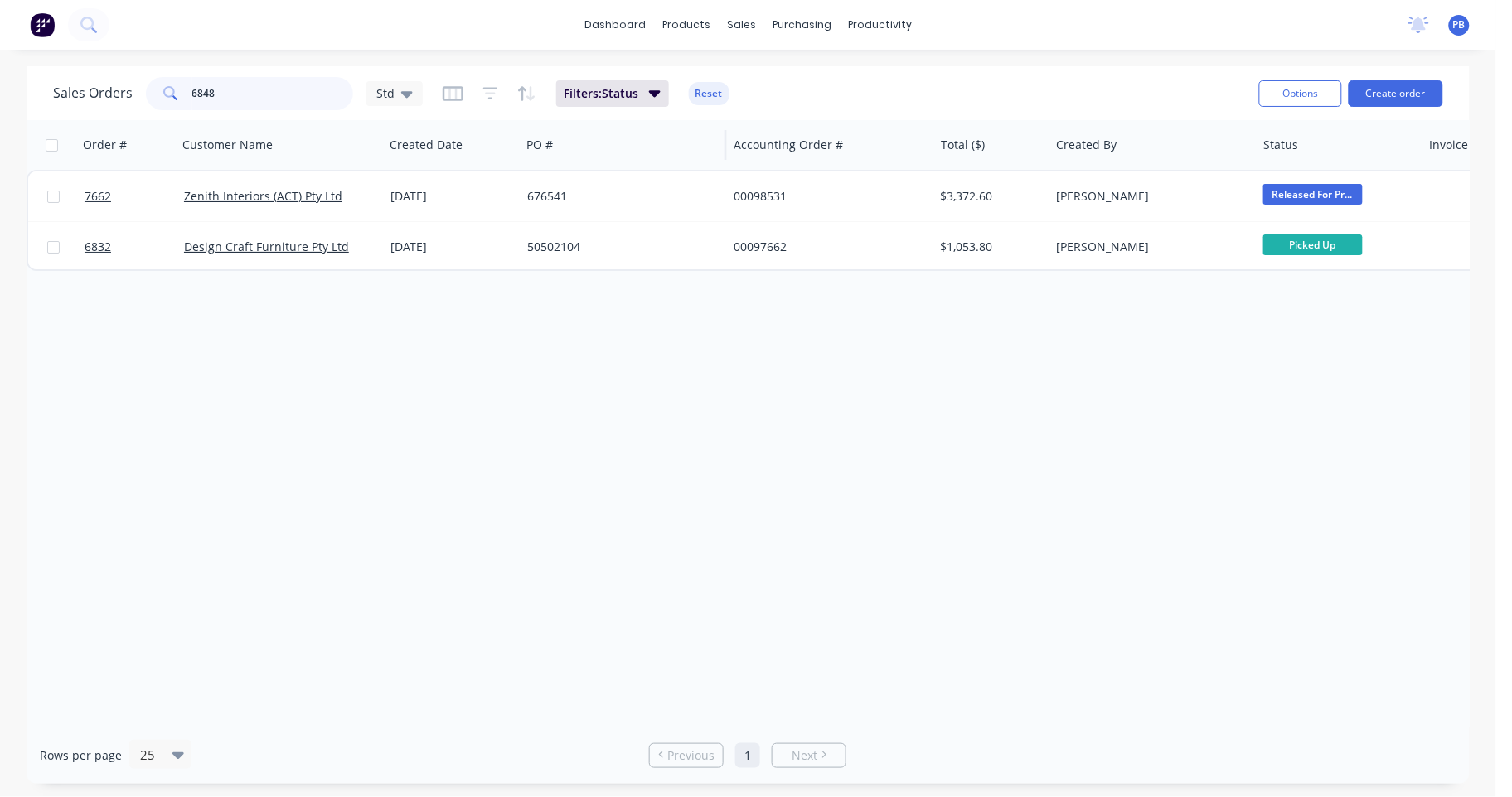
type input "6848"
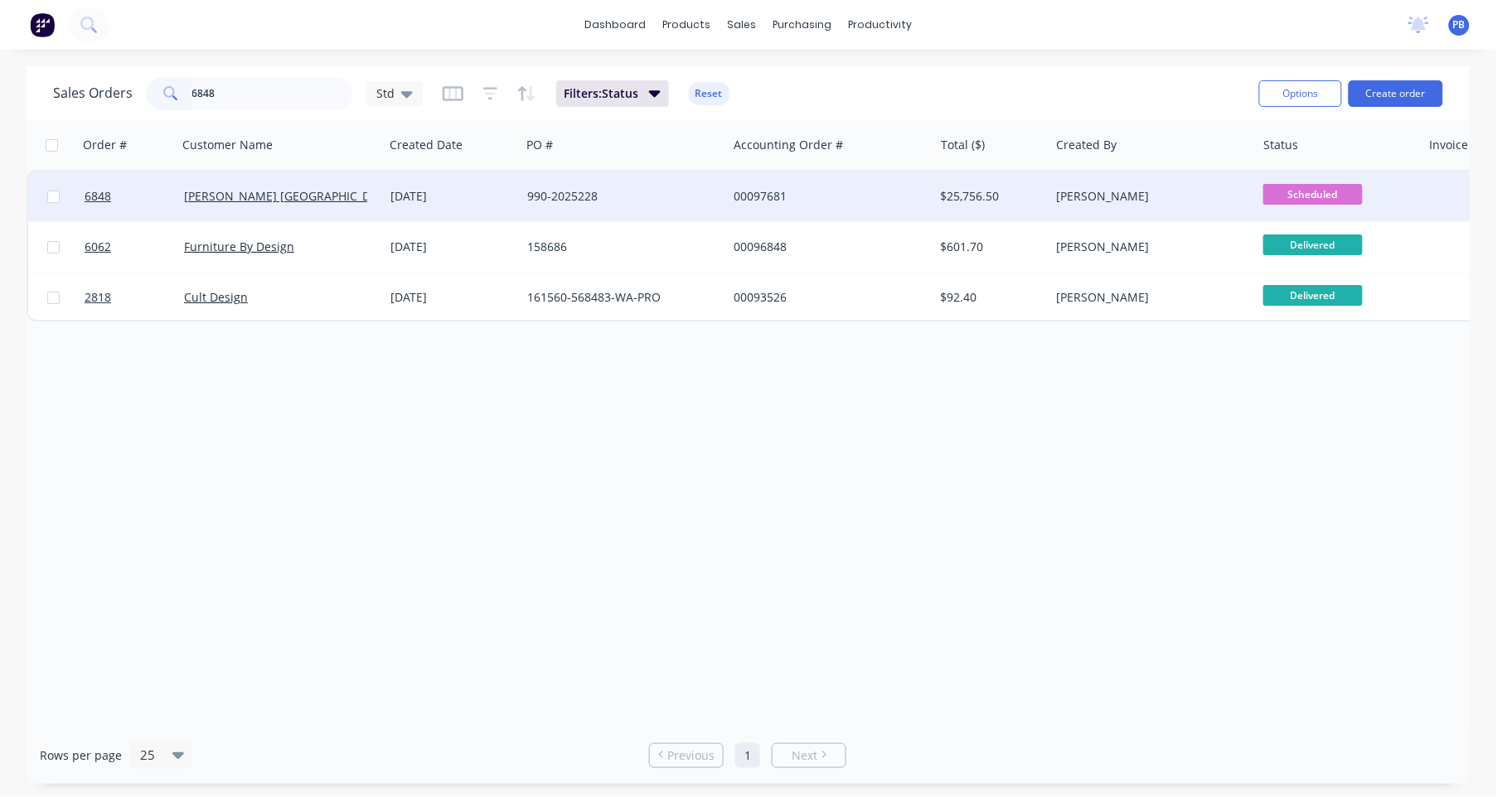
click at [766, 193] on div "00097681" at bounding box center [825, 196] width 184 height 17
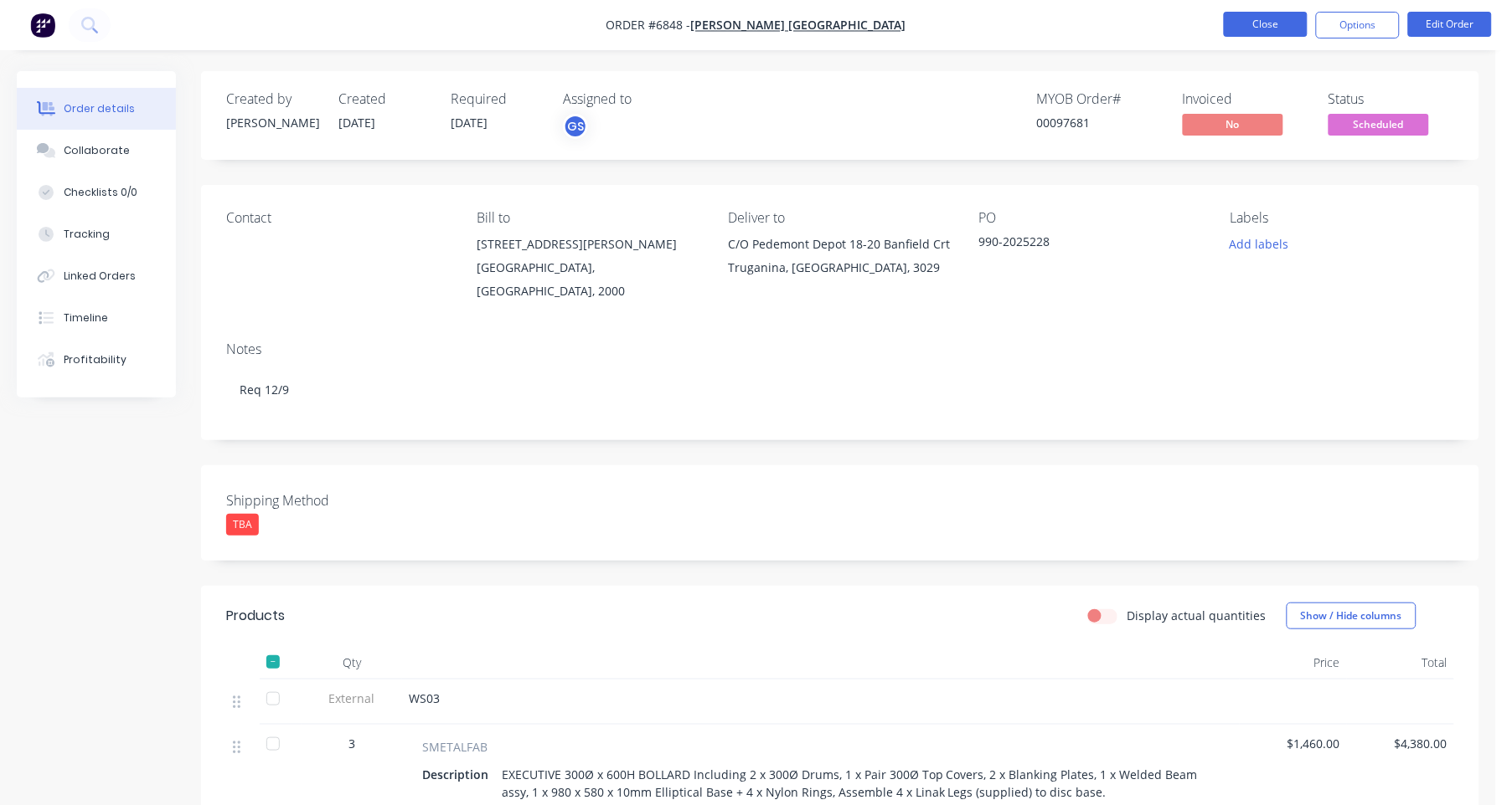
click at [1251, 24] on button "Close" at bounding box center [1265, 24] width 84 height 25
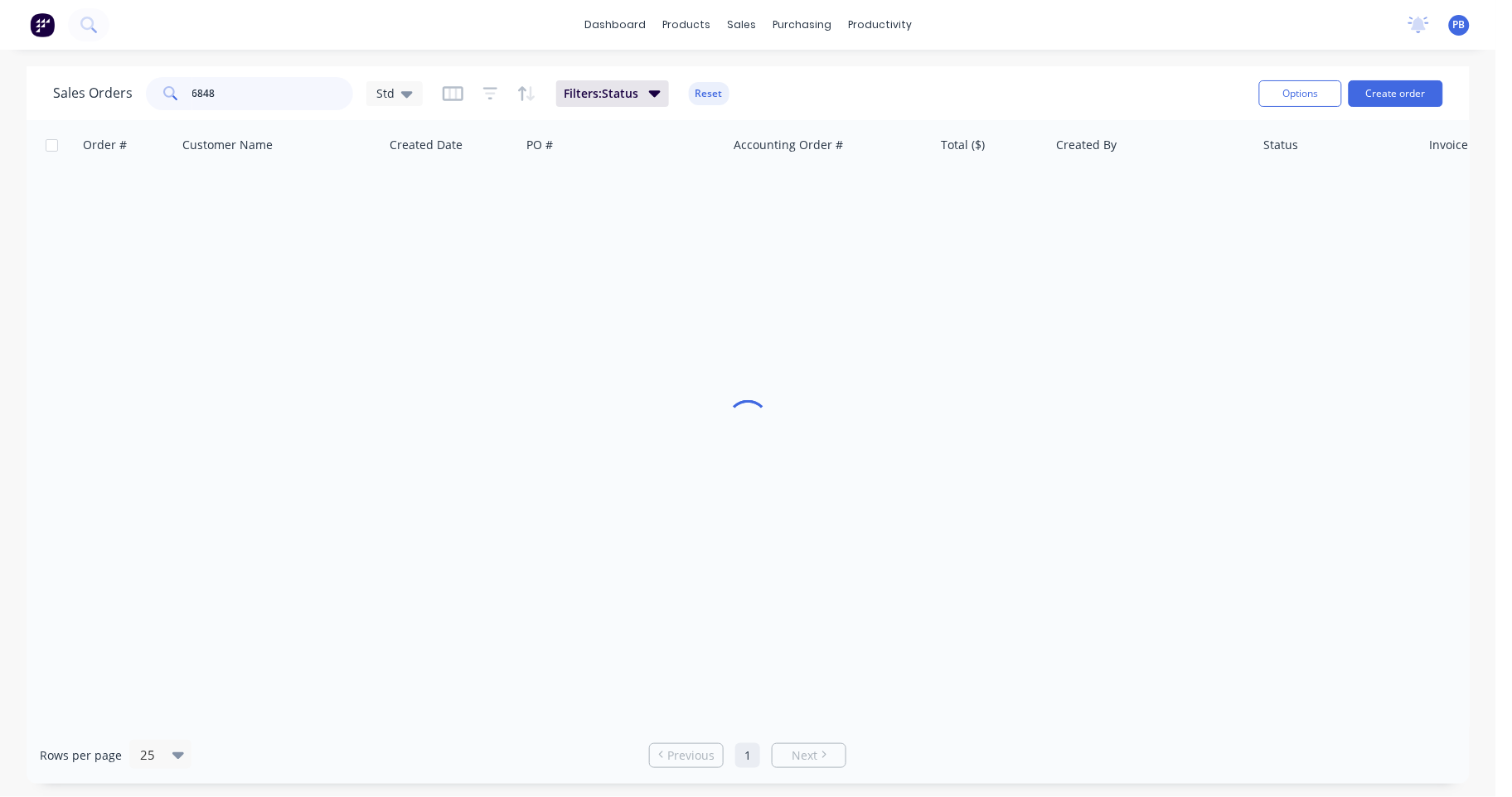
drag, startPoint x: 216, startPoint y: 99, endPoint x: 198, endPoint y: 84, distance: 23.4
click at [179, 85] on div "6848" at bounding box center [250, 94] width 207 height 33
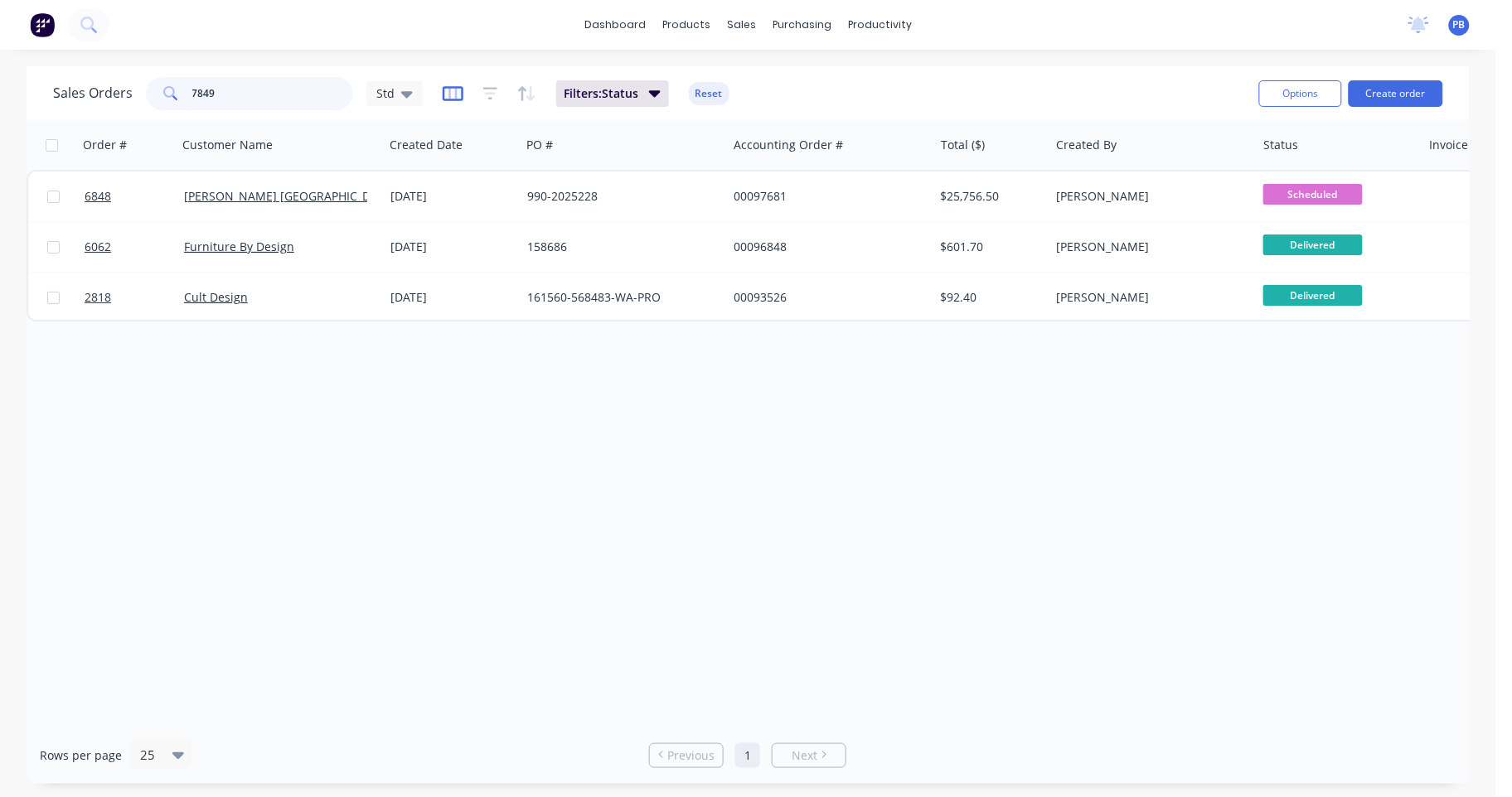
type input "7849"
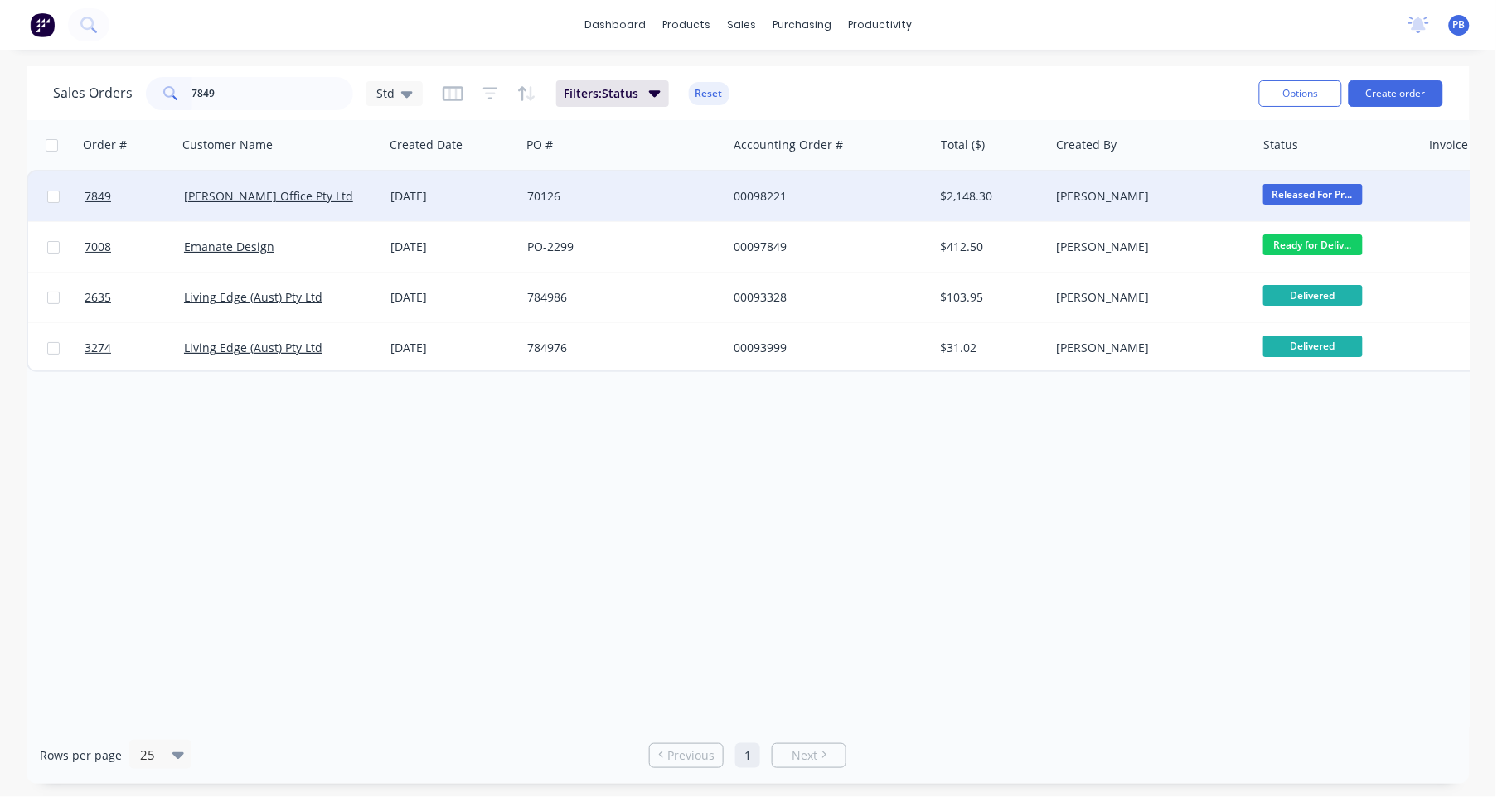
click at [770, 198] on div "00098221" at bounding box center [825, 196] width 184 height 17
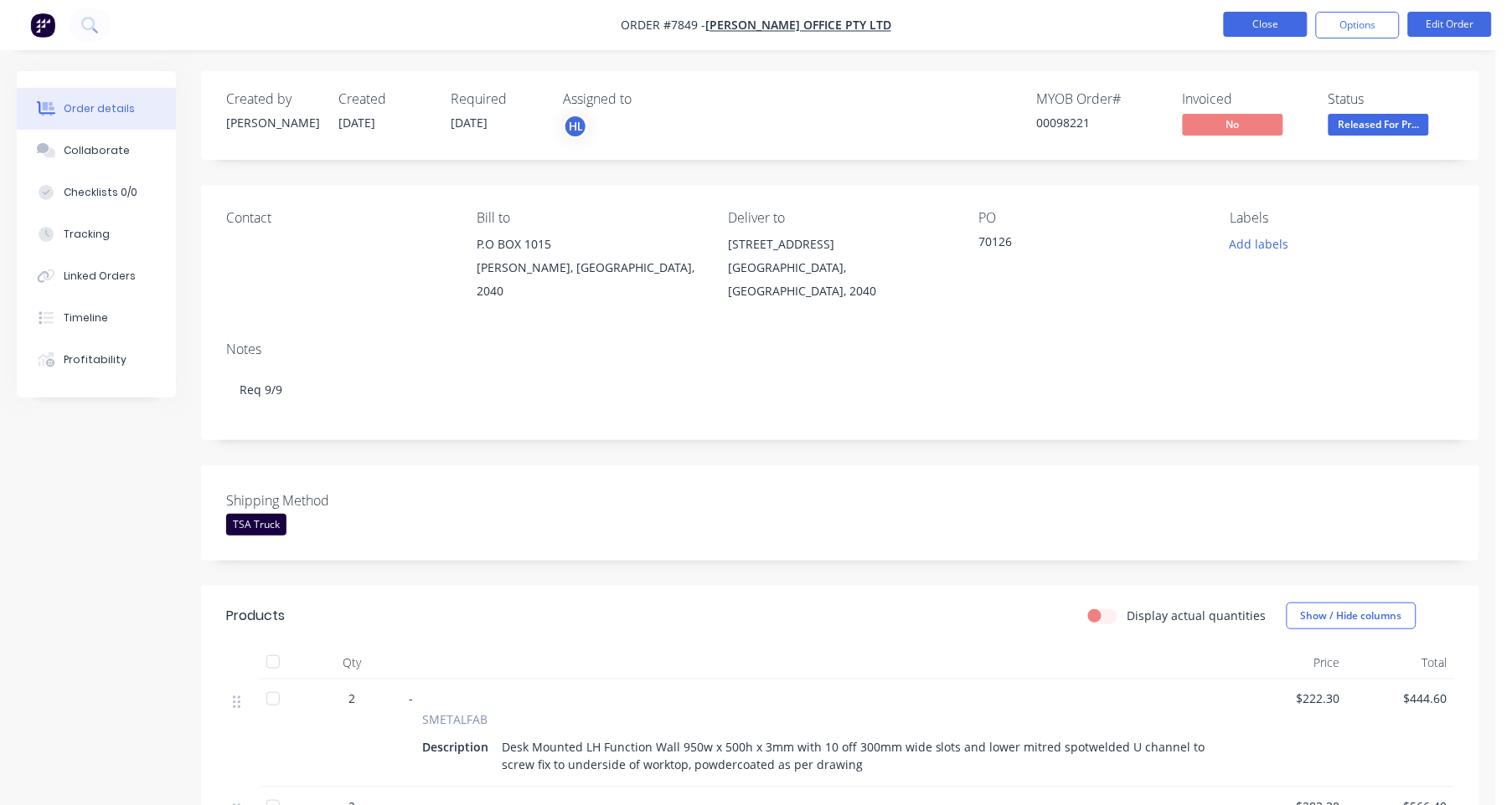
click at [1266, 23] on button "Close" at bounding box center [1265, 24] width 84 height 25
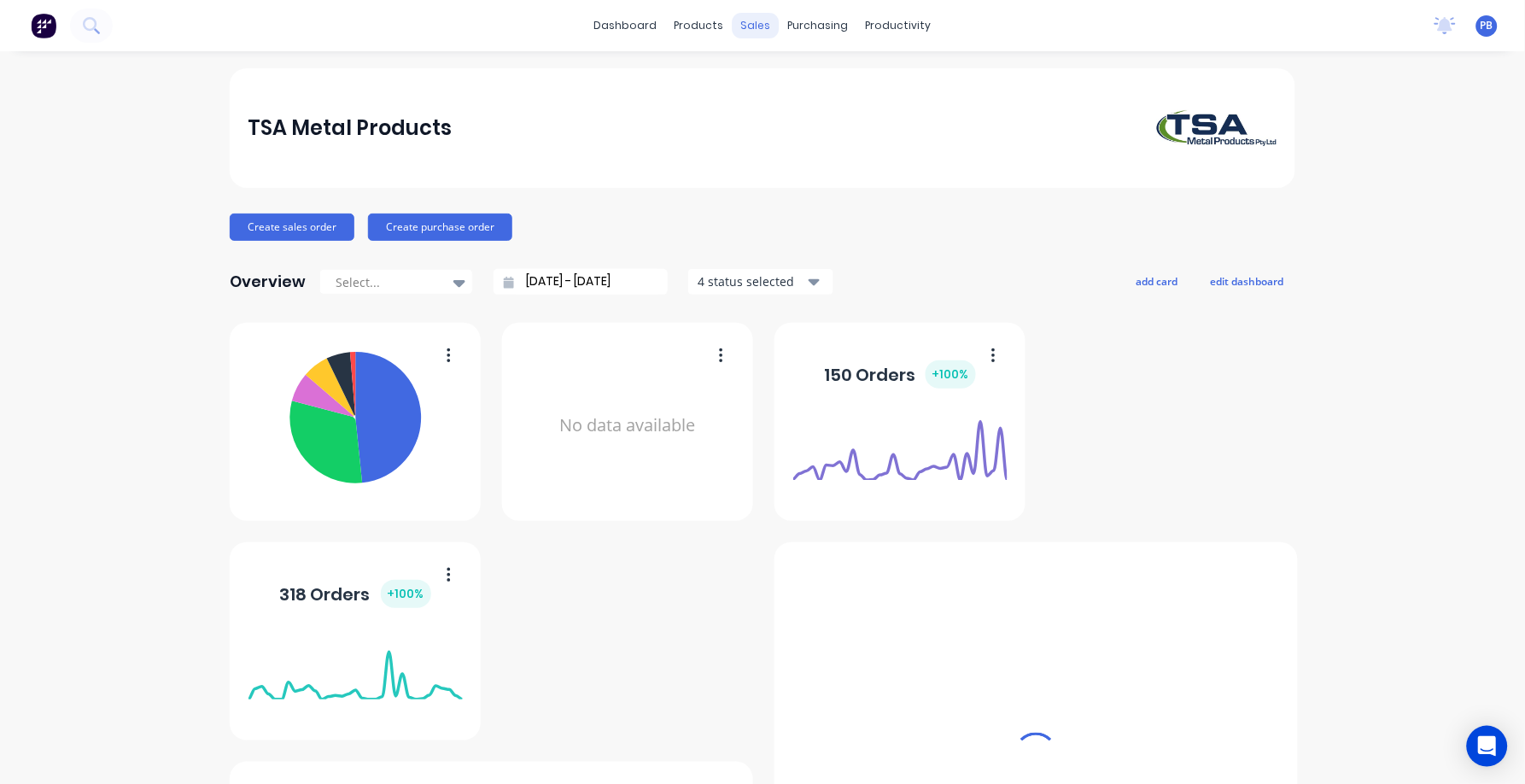
click at [753, 19] on div "sales" at bounding box center [756, 26] width 47 height 26
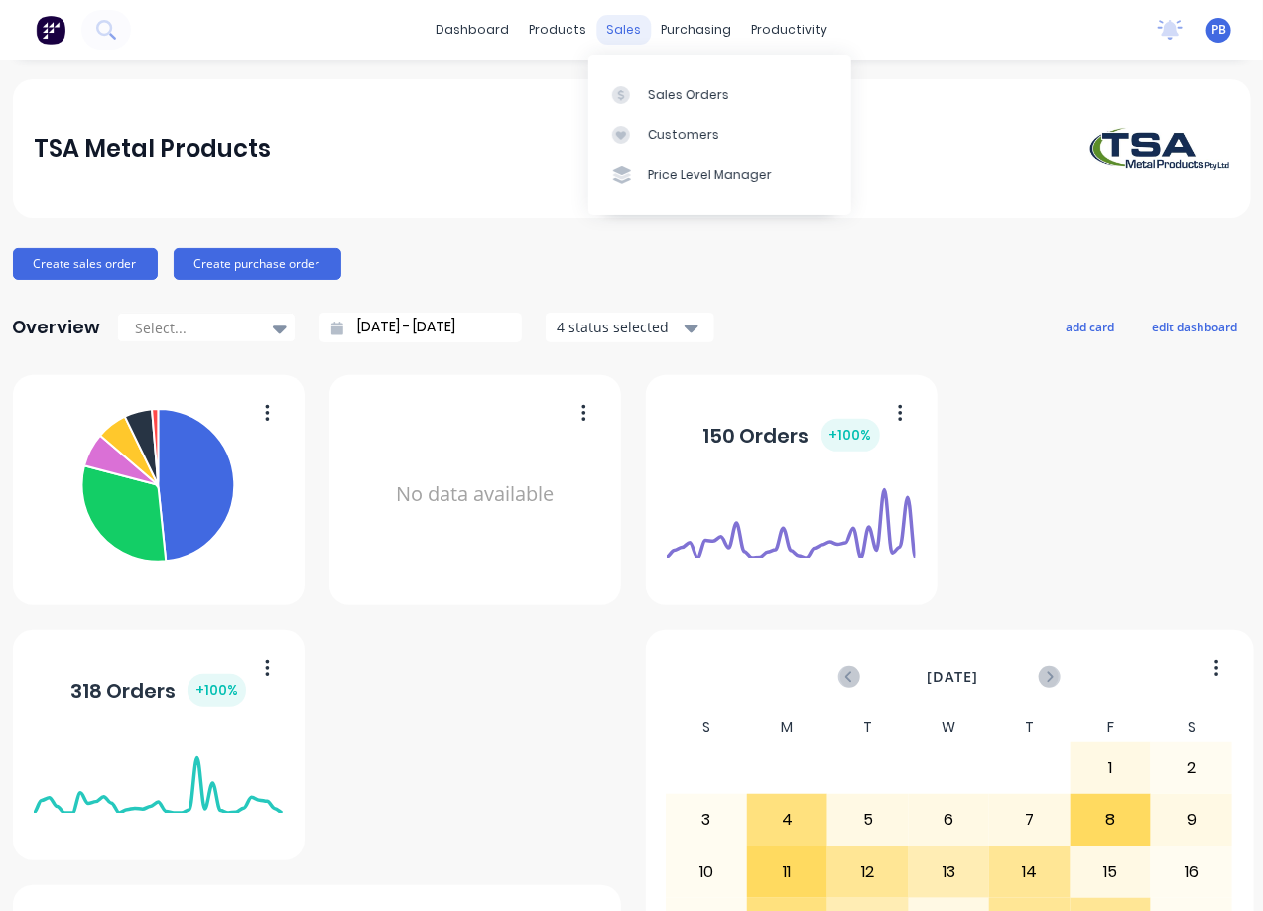
click at [611, 27] on div "sales" at bounding box center [623, 30] width 55 height 30
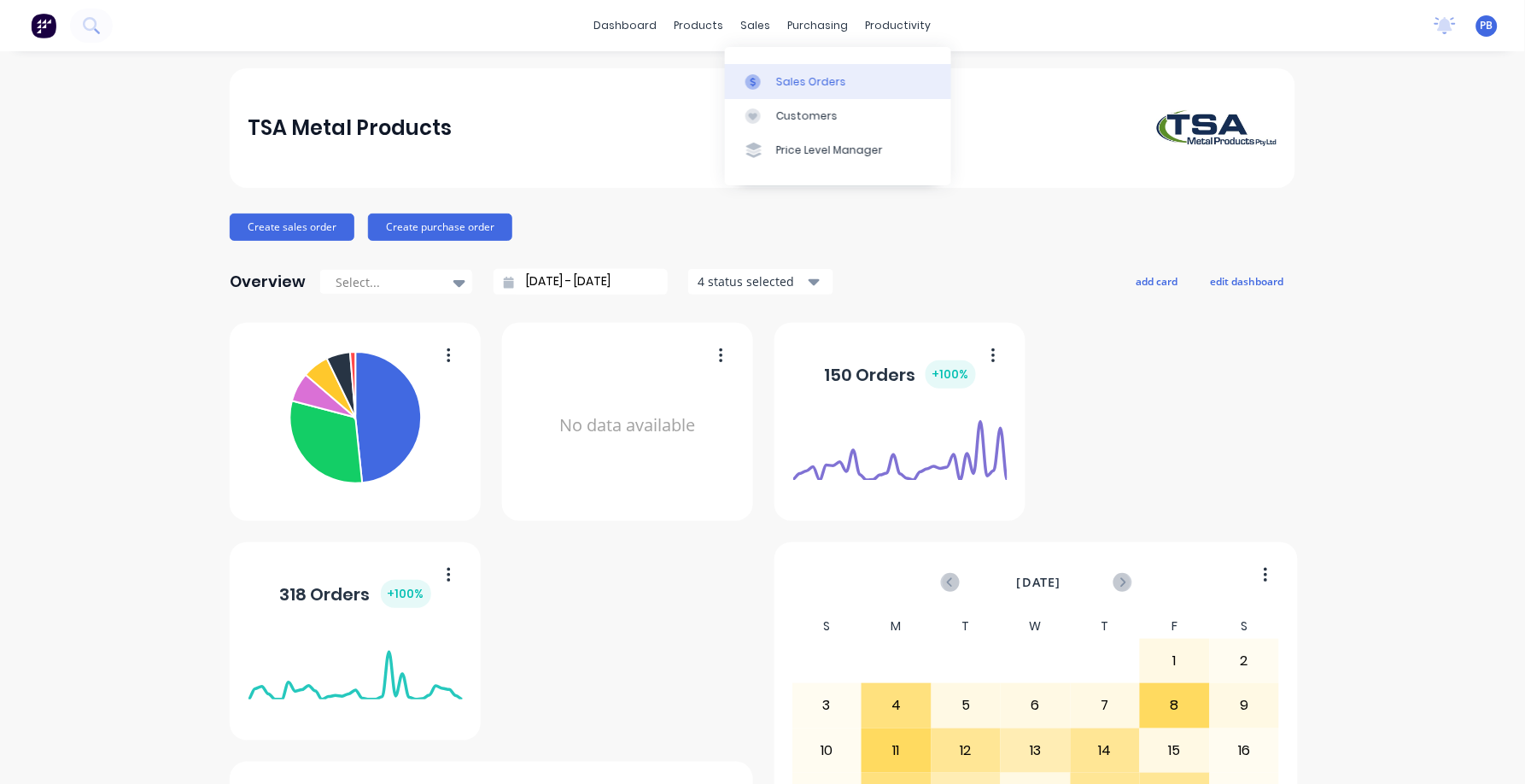
click at [808, 76] on div "Sales Orders" at bounding box center [811, 82] width 70 height 15
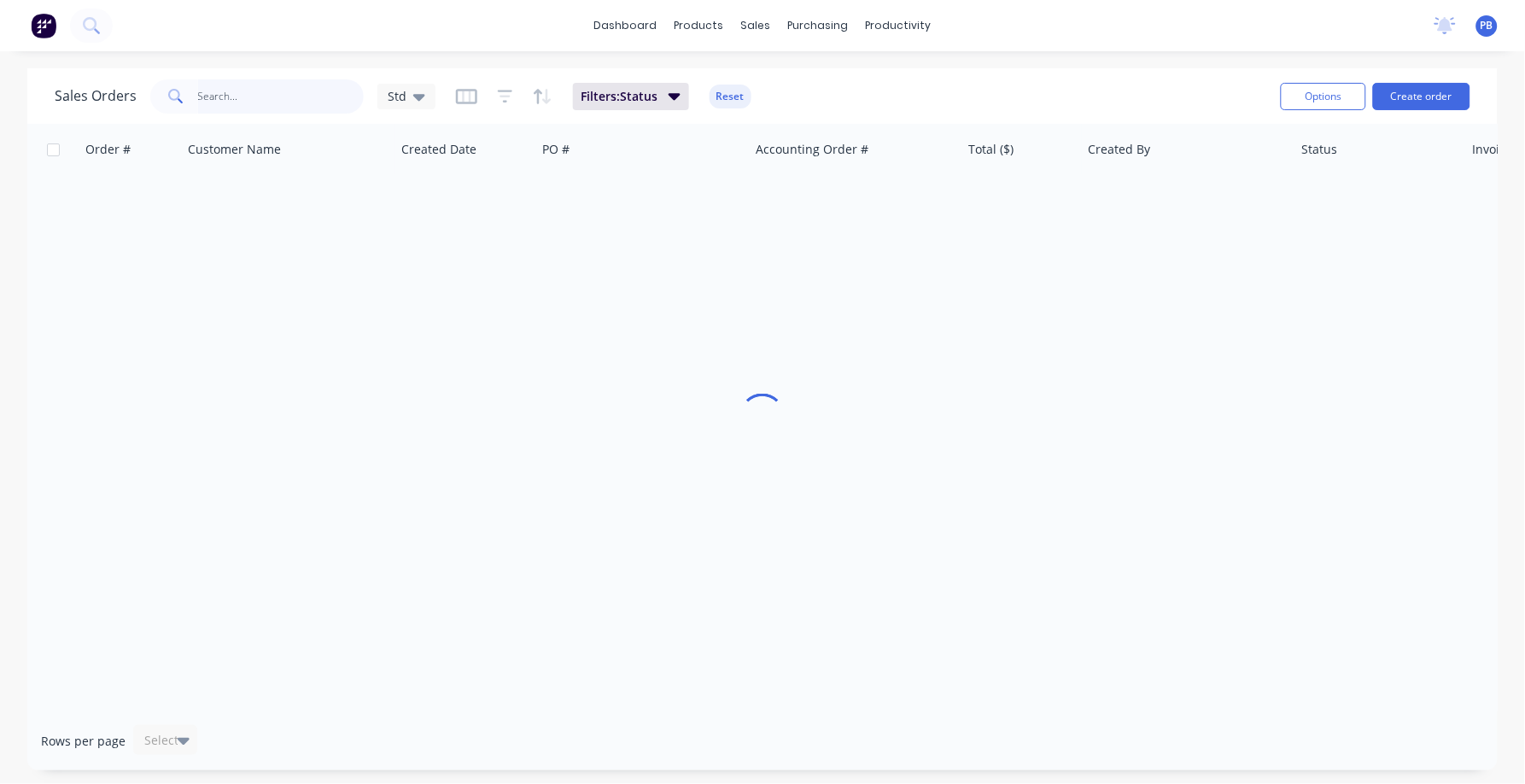
click at [257, 88] on input "text" at bounding box center [281, 96] width 166 height 34
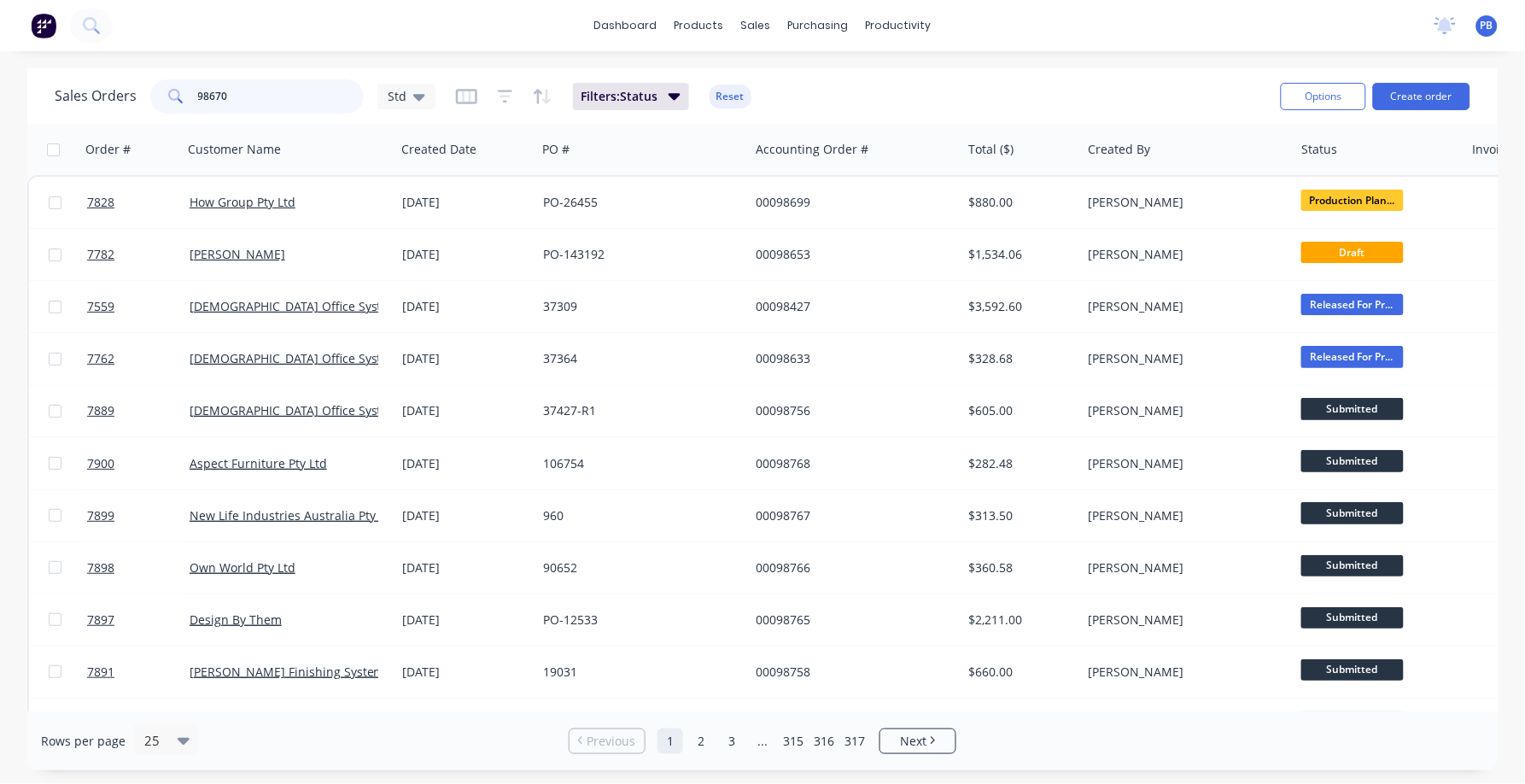
type input "98670"
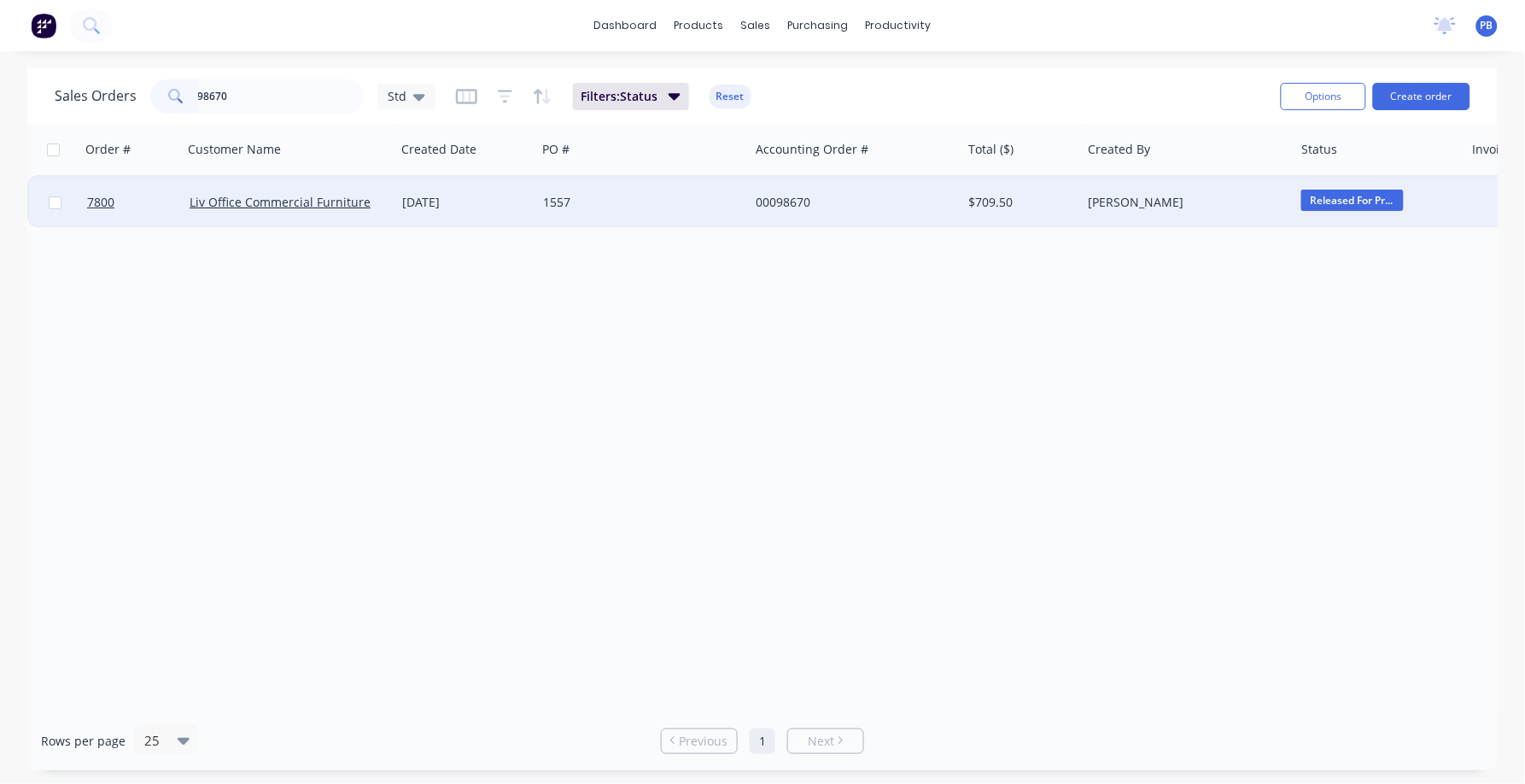
click at [779, 201] on div "00098670" at bounding box center [850, 202] width 189 height 17
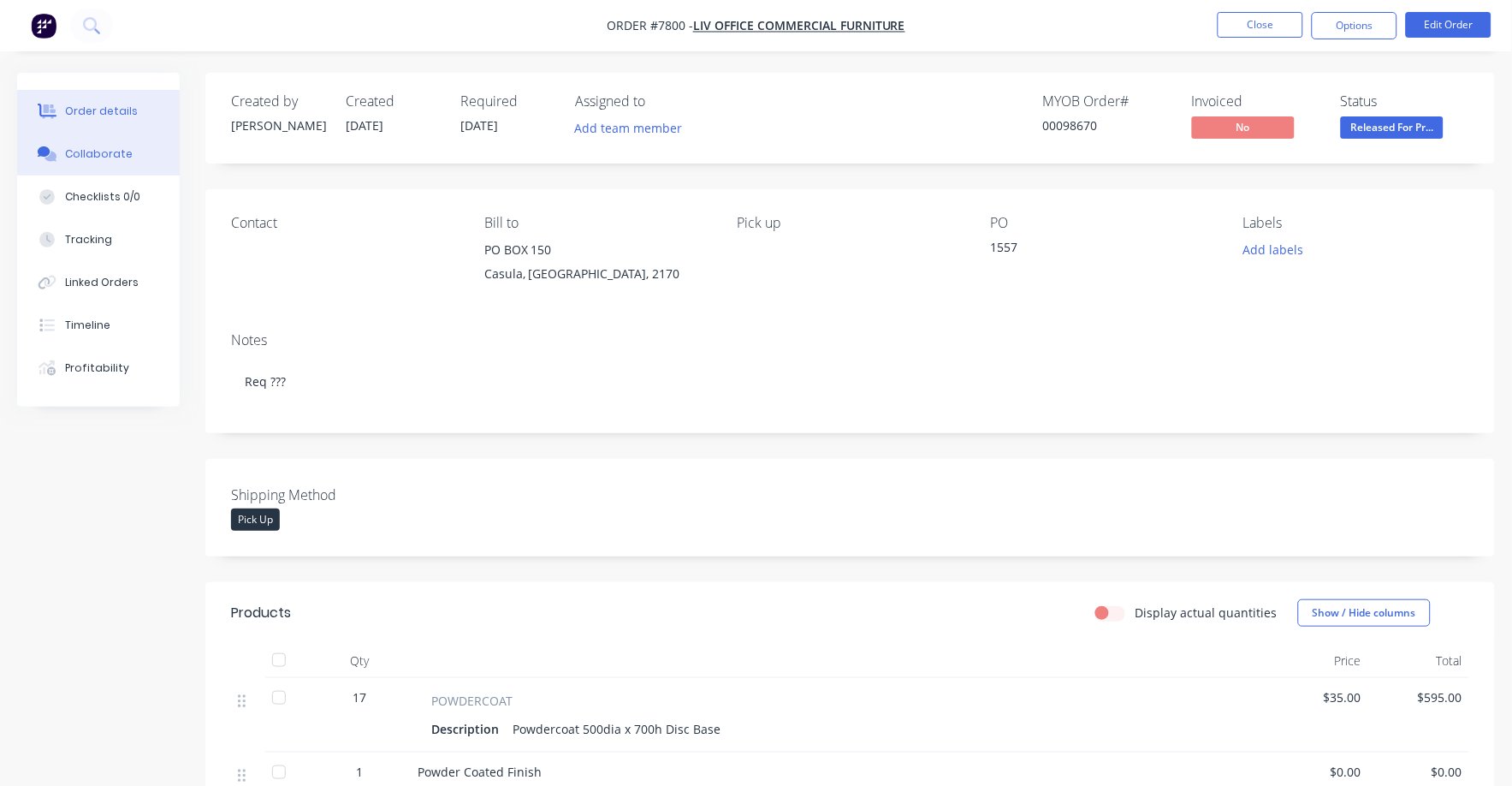
click at [101, 151] on div "Collaborate" at bounding box center [98, 154] width 67 height 16
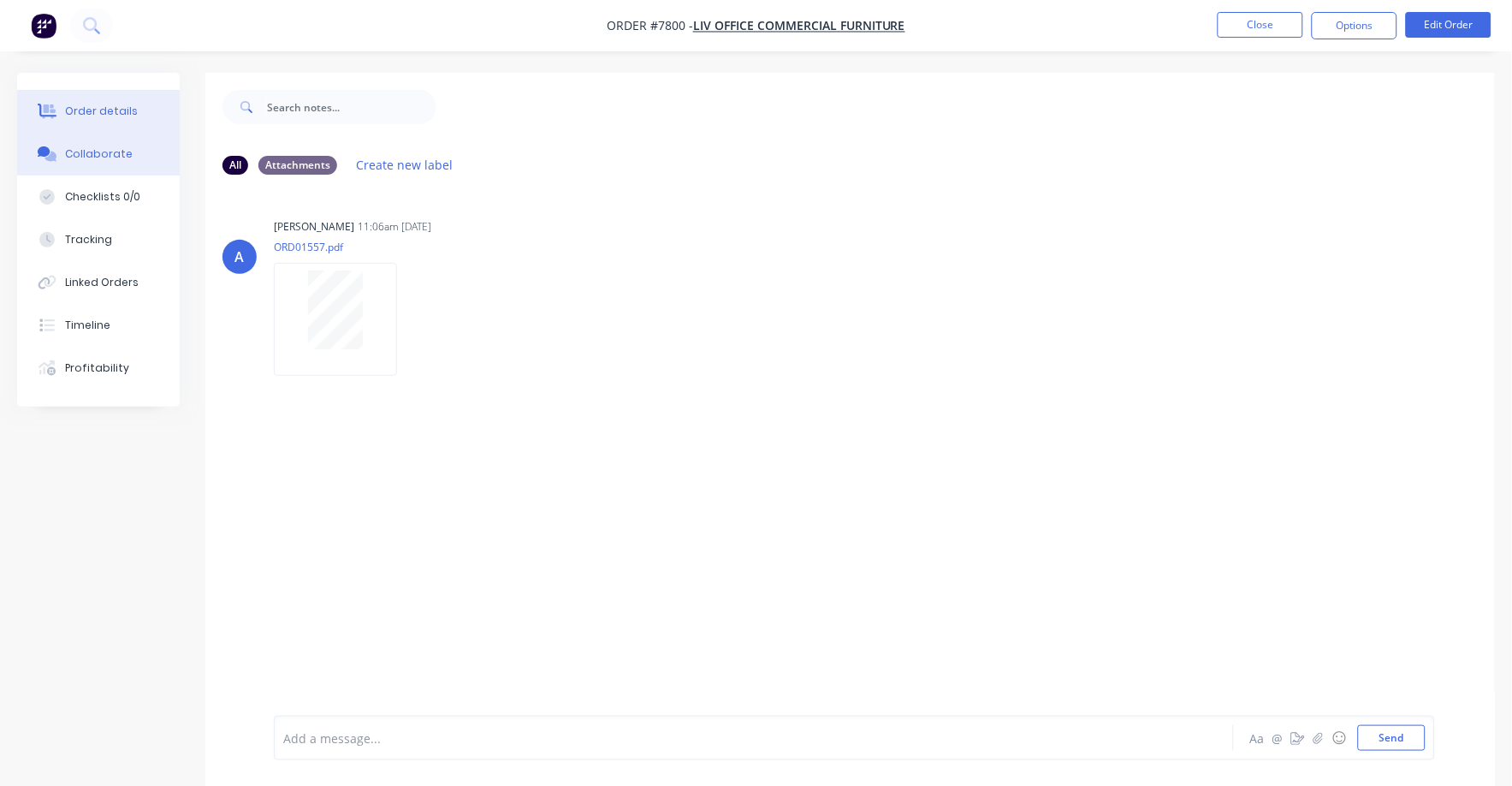
click at [88, 104] on div "Order details" at bounding box center [101, 111] width 72 height 16
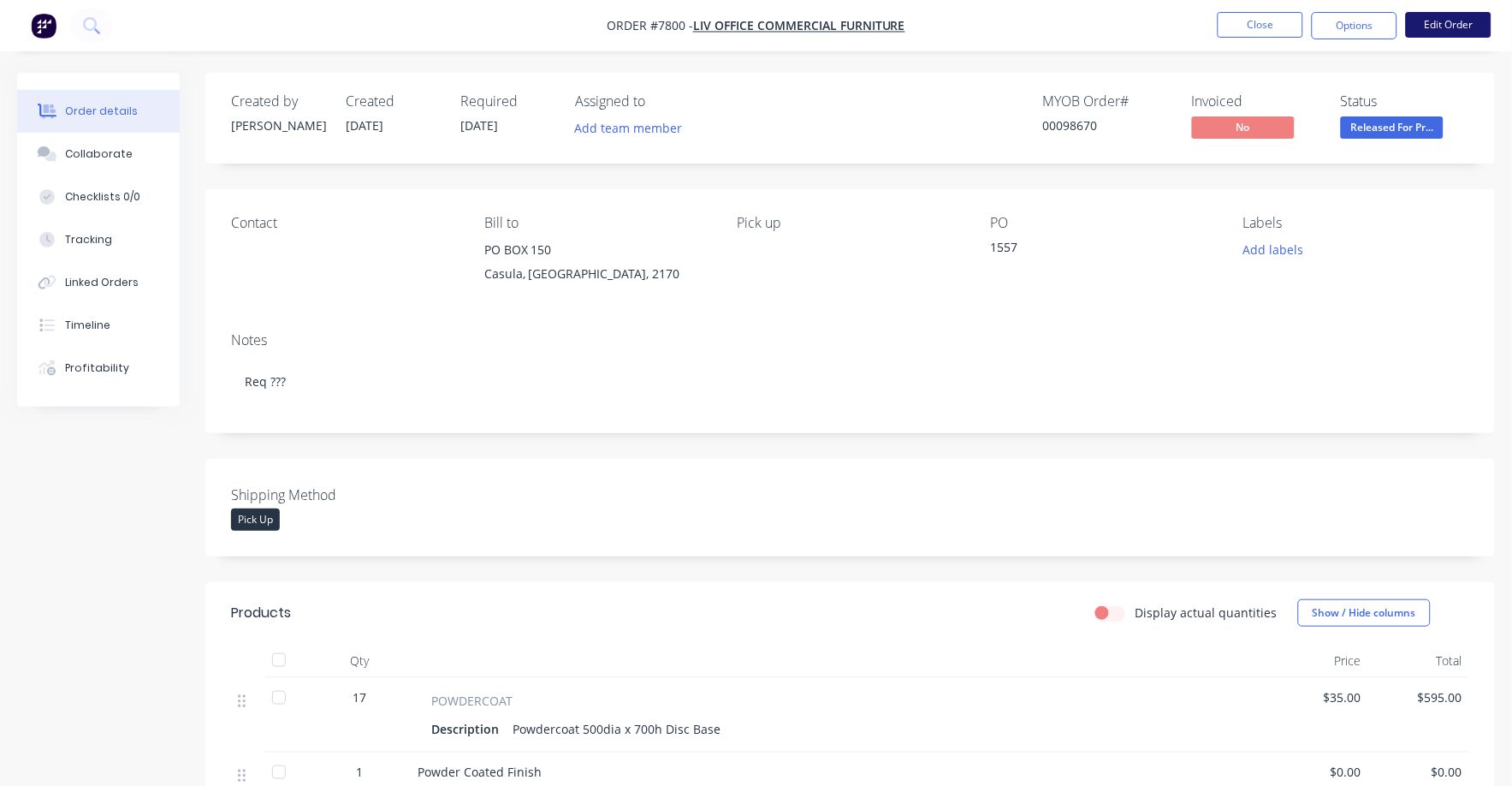
click at [1440, 28] on button "Edit Order" at bounding box center [1448, 25] width 85 height 26
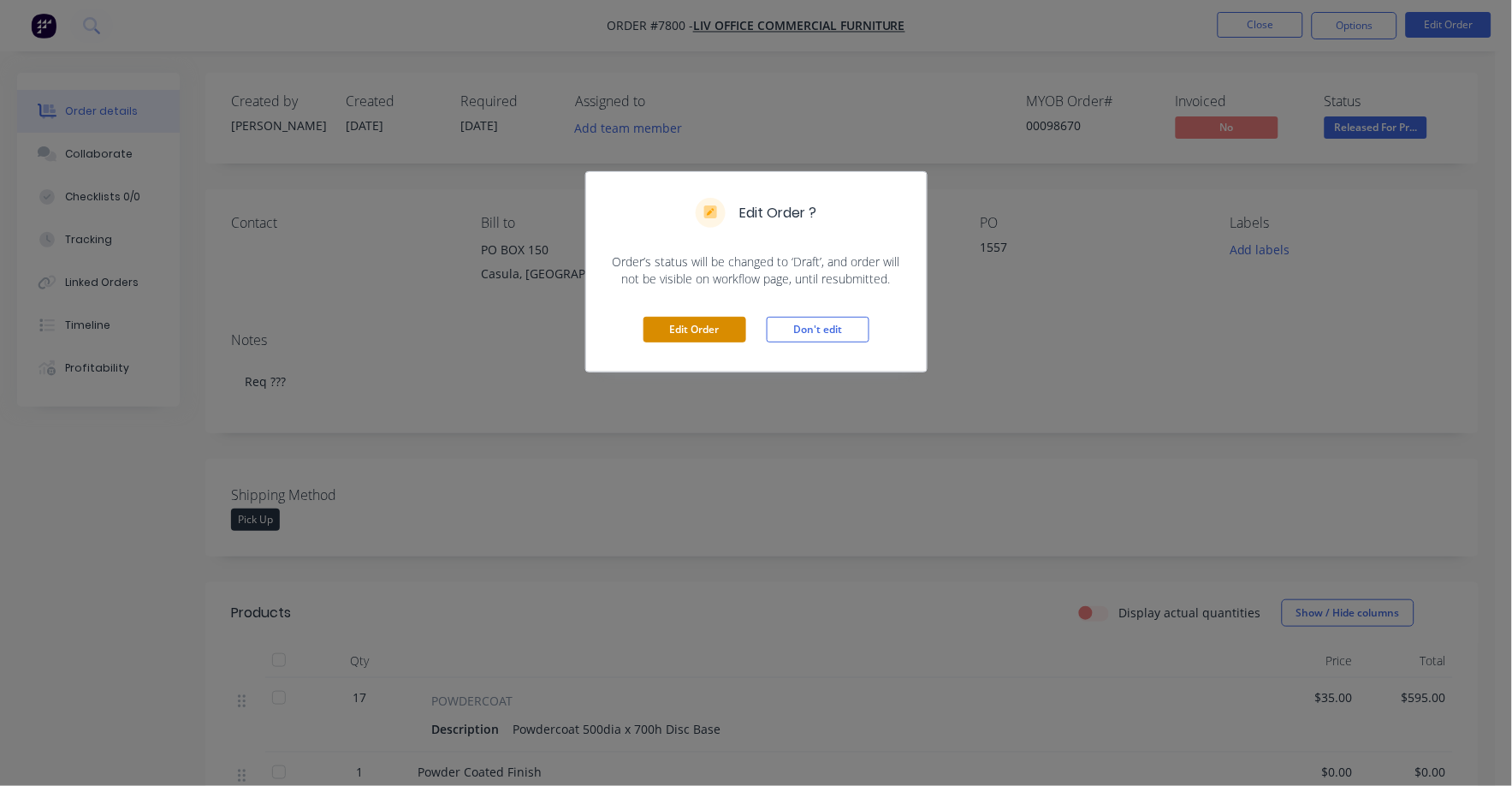
click at [704, 325] on button "Edit Order" at bounding box center [694, 330] width 103 height 26
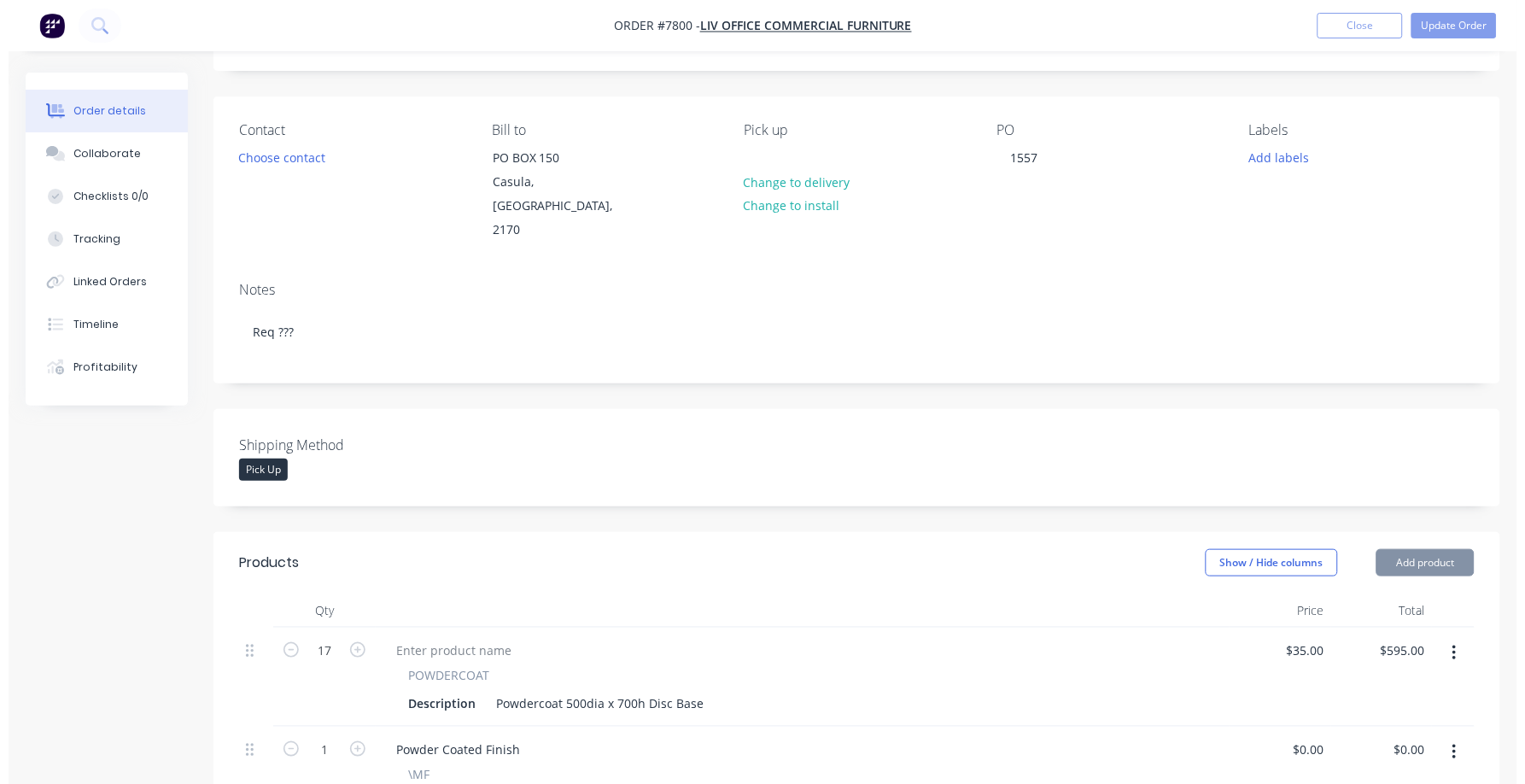
scroll to position [426, 0]
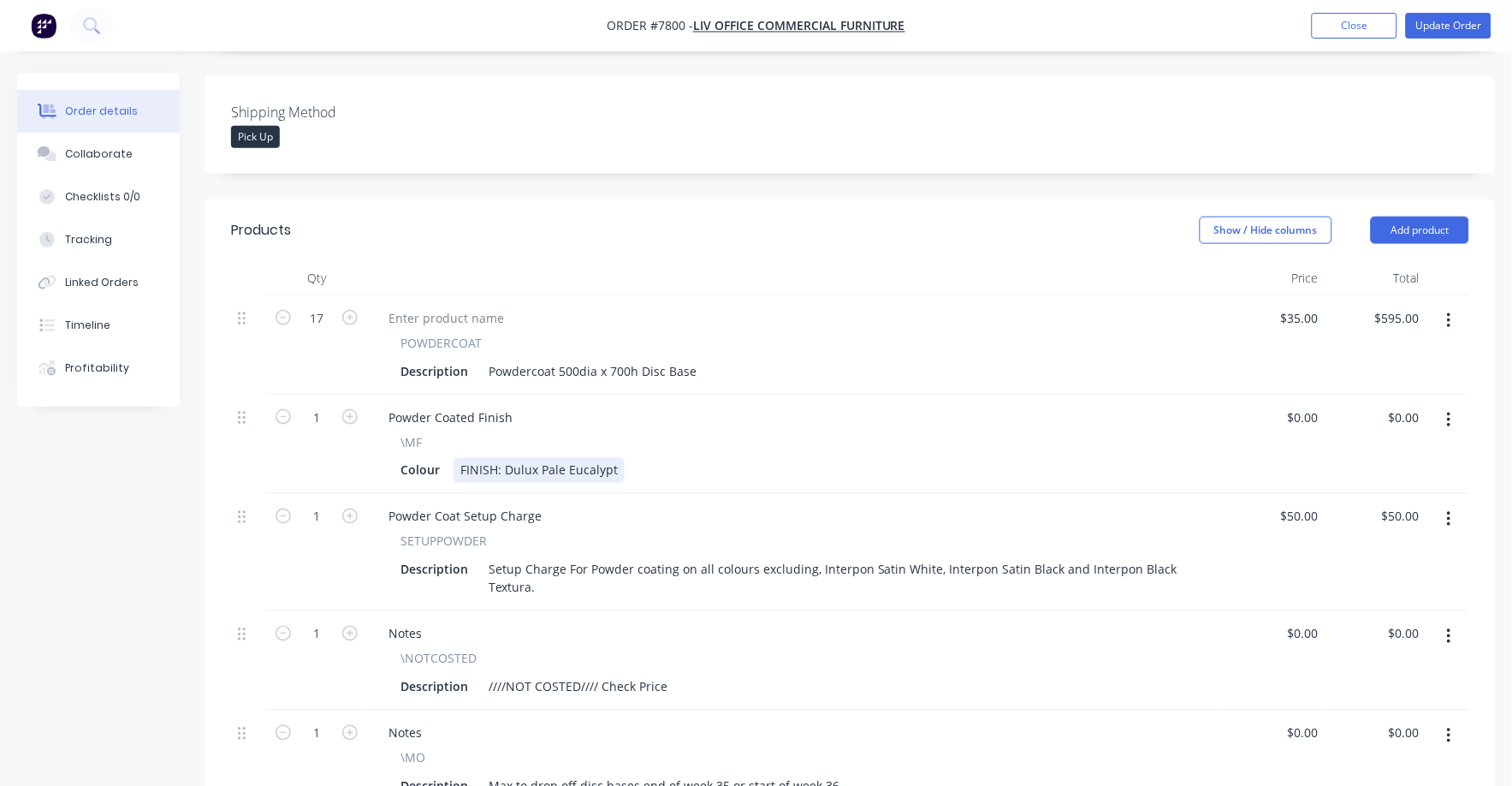
click at [623, 458] on div "Colour FINISH: Dulux Pale Eucalypt" at bounding box center [792, 470] width 798 height 25
click at [635, 458] on div "Colour FINISH: Dulux Pale Eucalypt" at bounding box center [792, 470] width 798 height 25
click at [627, 458] on div "Colour FINISH: Dulux Pale Eucalypt" at bounding box center [792, 470] width 798 height 25
click at [622, 458] on div "Colour FINISH: Dulux Pale Eucalypt" at bounding box center [792, 470] width 798 height 25
click at [619, 458] on div "Colour FINISH: Dulux Pale Eucalypt" at bounding box center [792, 470] width 798 height 25
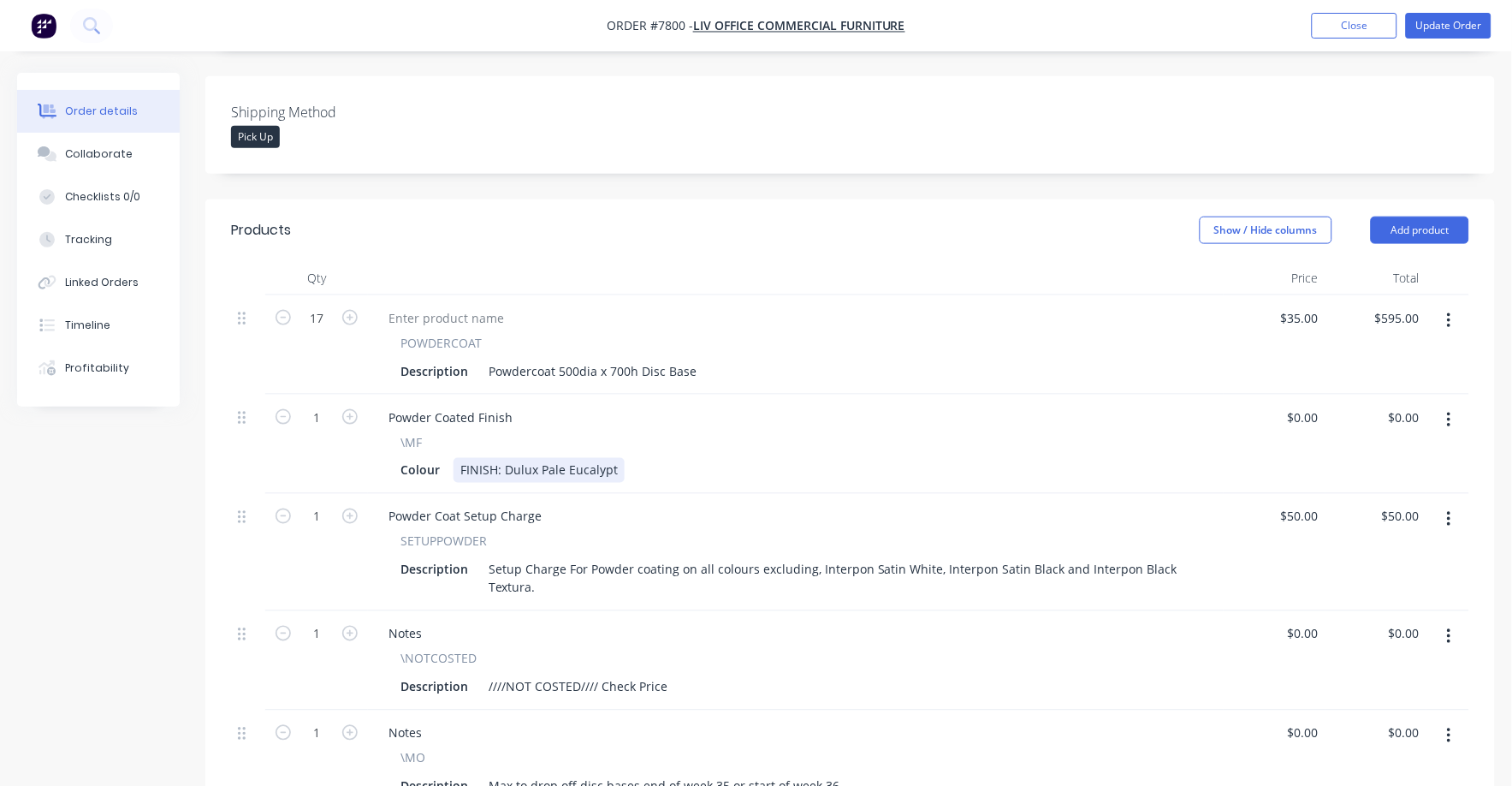
click at [614, 458] on div "FINISH: Dulux Pale Eucalypt" at bounding box center [539, 470] width 171 height 25
click at [620, 458] on div "Colour FINISH: Dulux Pale Eucalypt" at bounding box center [792, 470] width 798 height 25
click at [626, 458] on div "Colour FINISH: Dulux Pale Eucalypt" at bounding box center [792, 470] width 798 height 25
click at [618, 458] on div "FINISH: Dulux Pale Eucalypt" at bounding box center [539, 470] width 171 height 25
type input "$0.00"
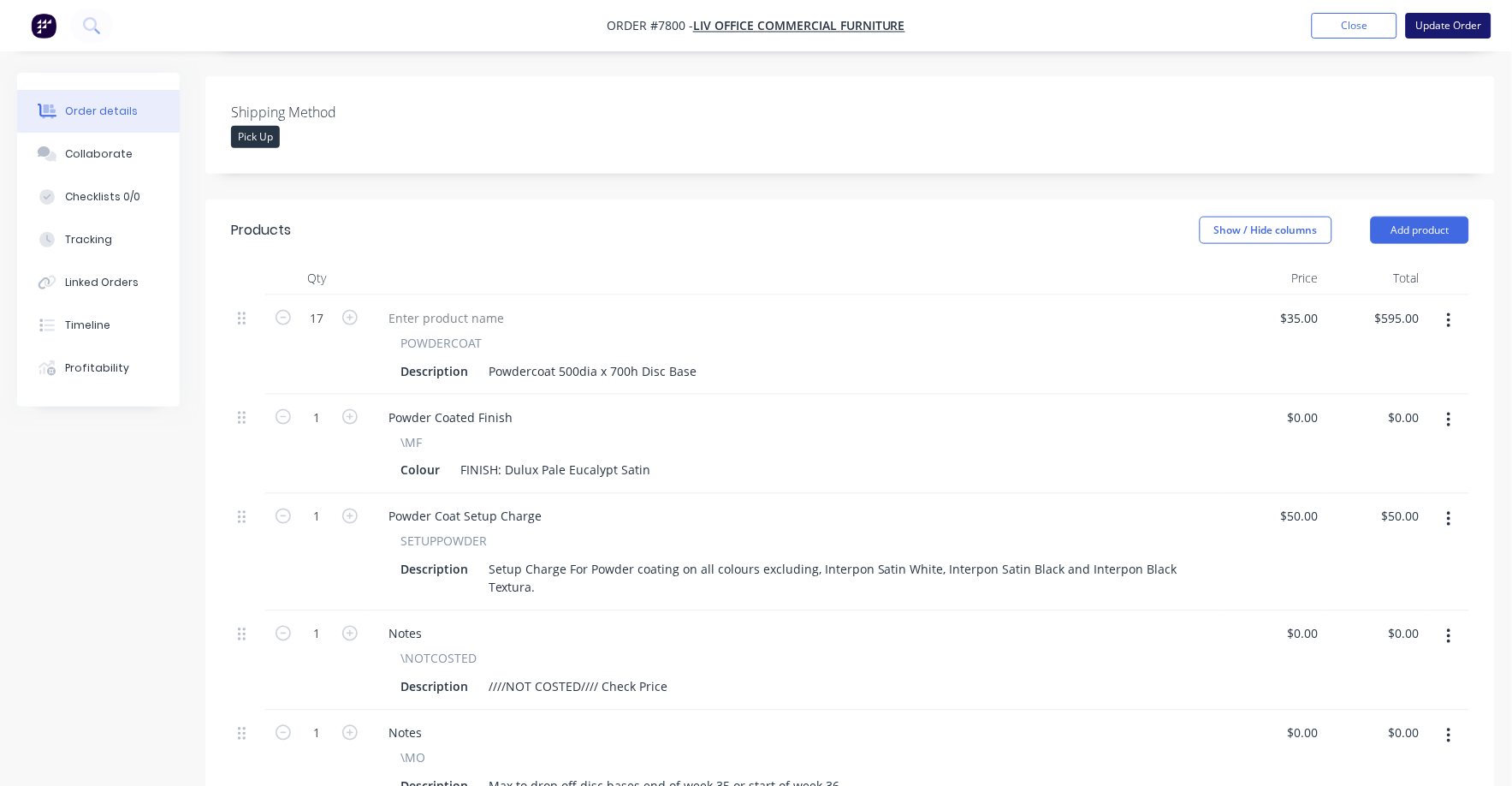
click at [1468, 28] on button "Update Order" at bounding box center [1448, 26] width 85 height 26
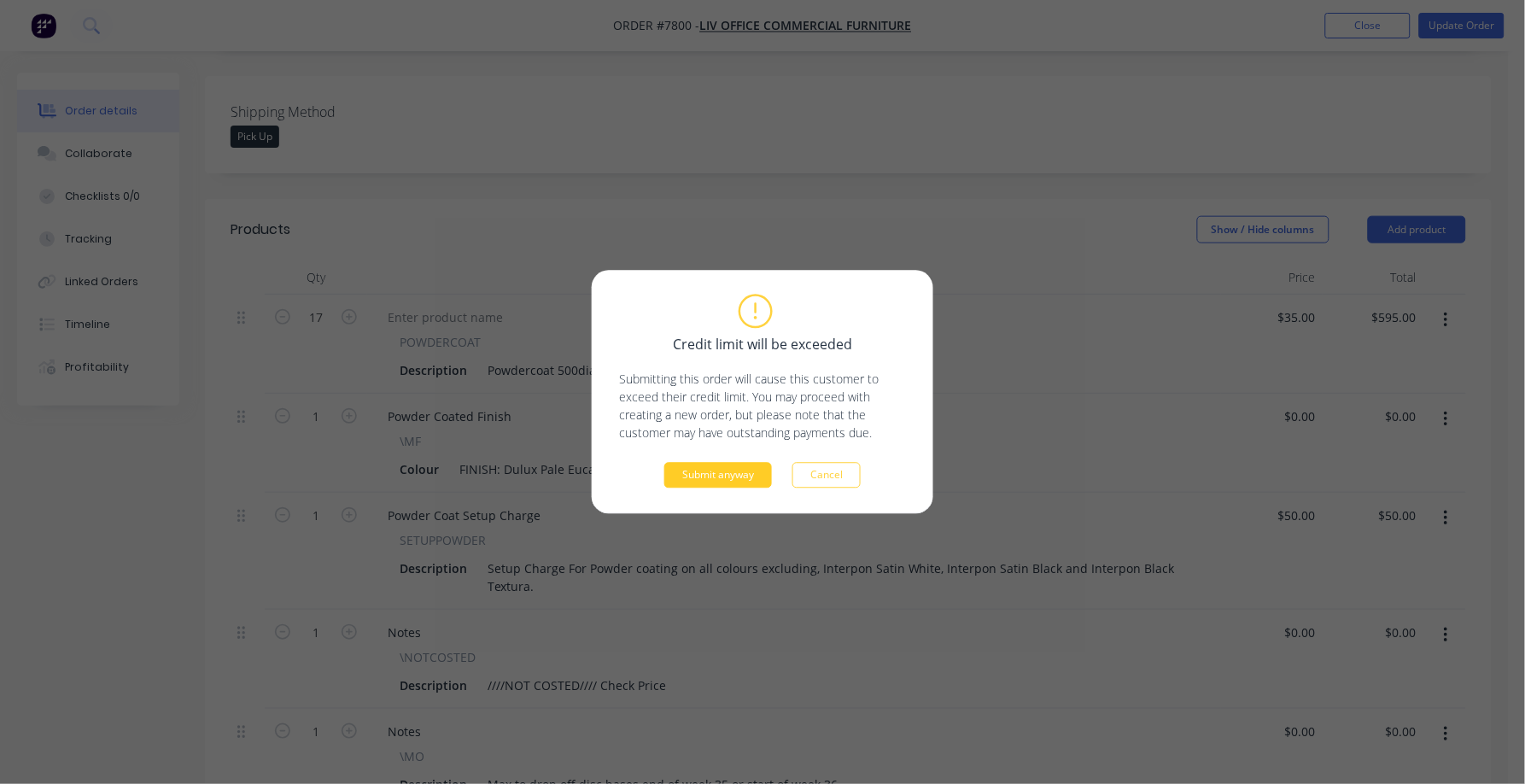
click at [732, 478] on button "Submit anyway" at bounding box center [718, 476] width 108 height 26
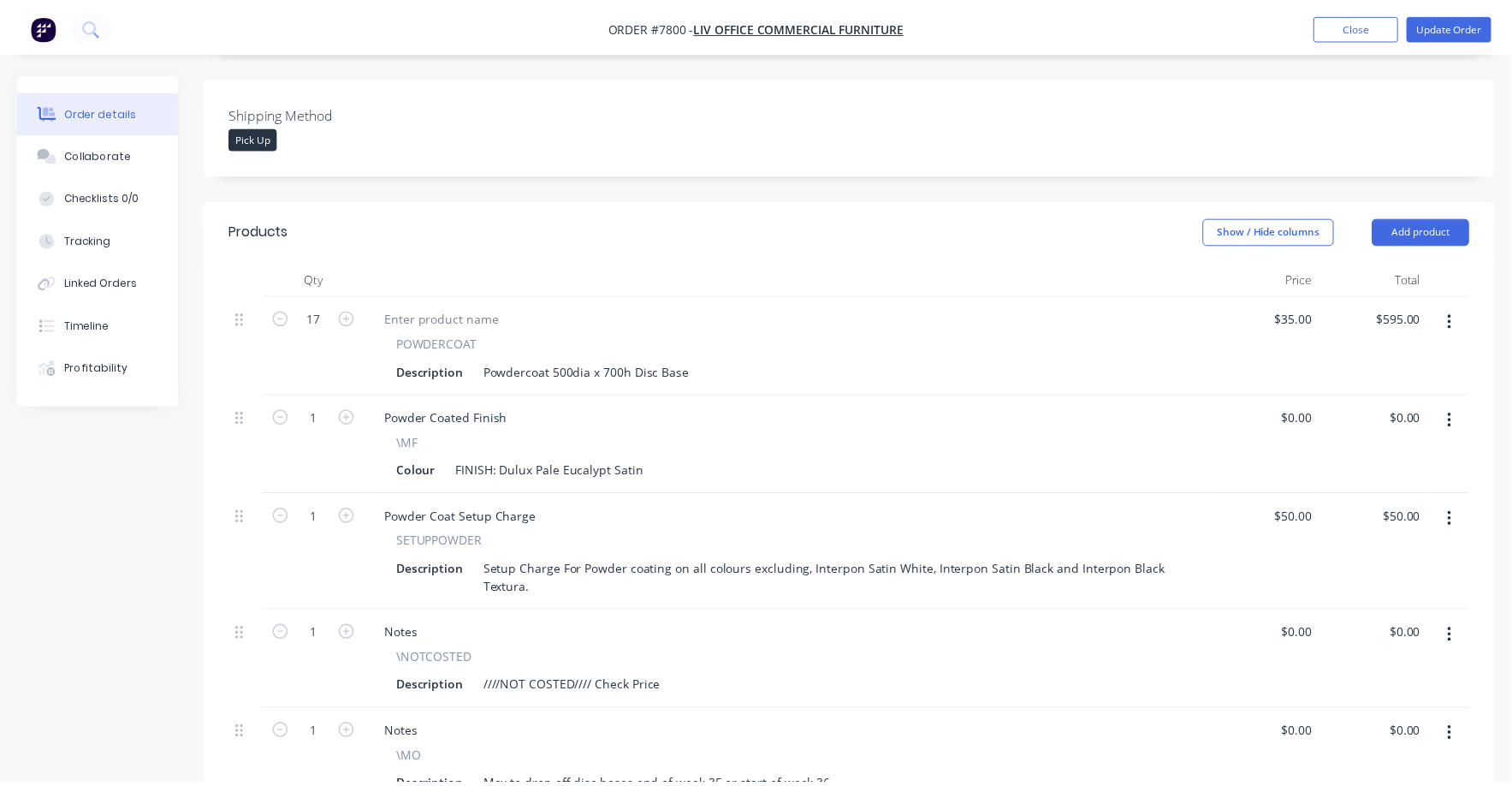
scroll to position [426, 0]
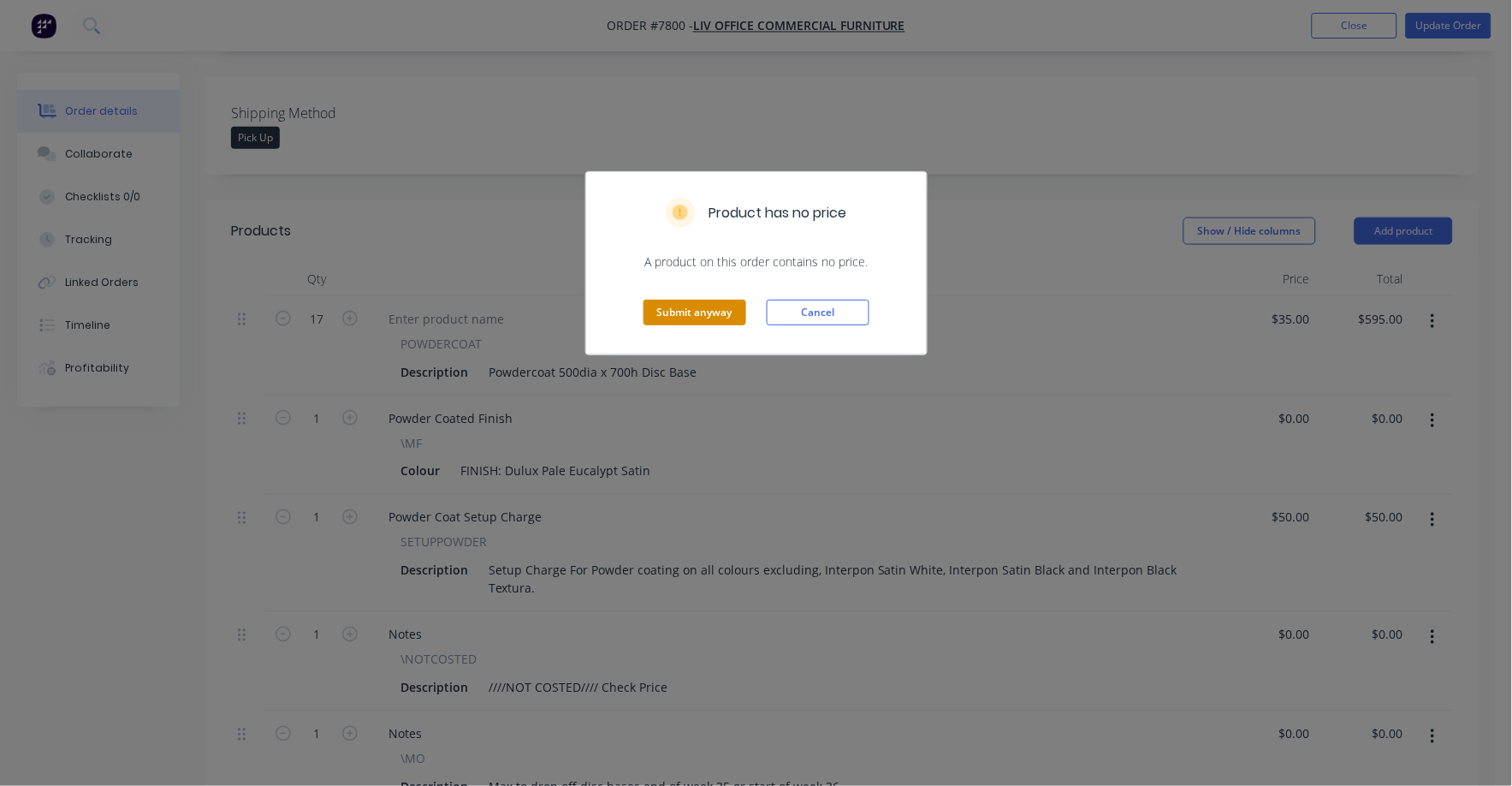
click at [703, 311] on button "Submit anyway" at bounding box center [694, 312] width 103 height 26
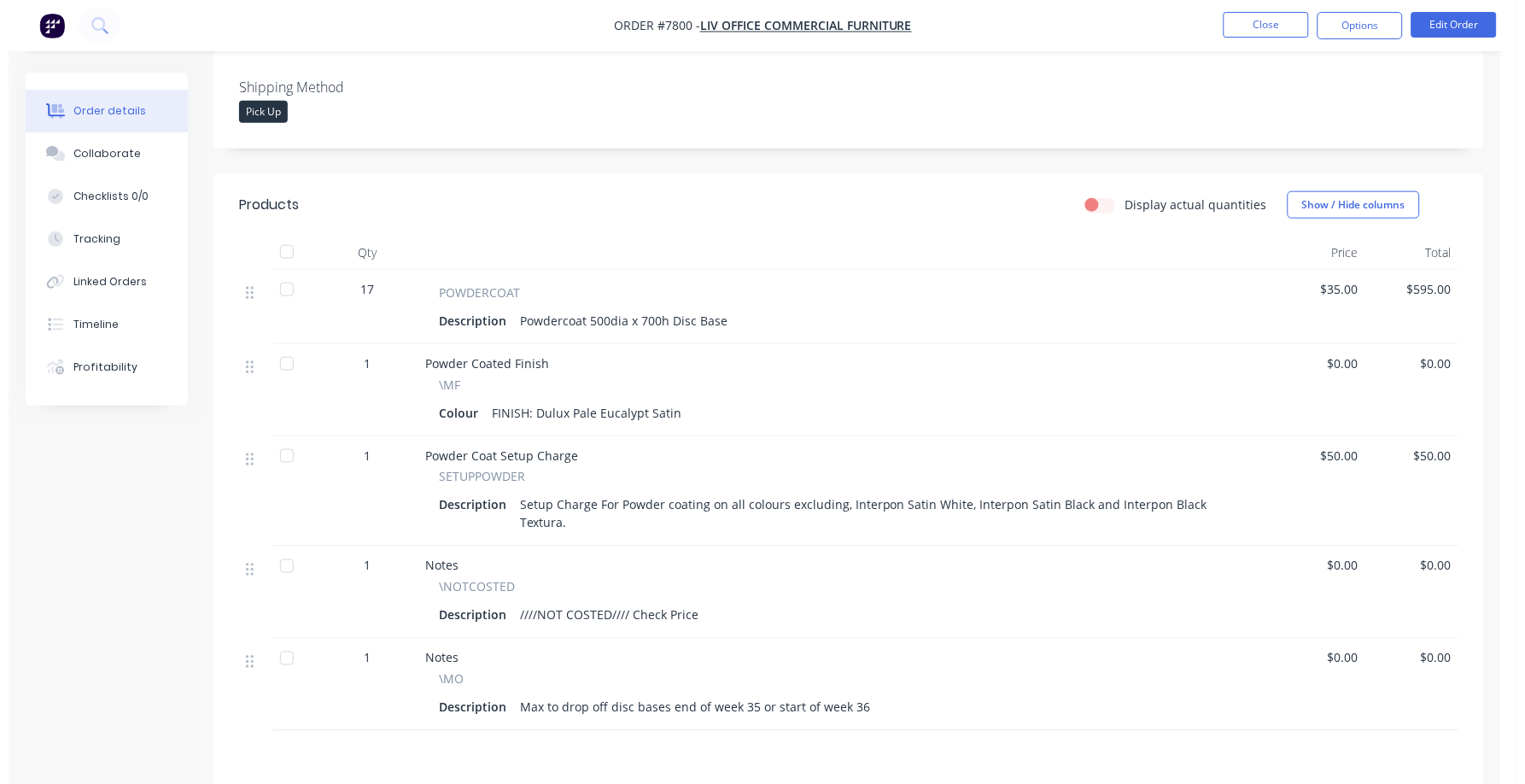
scroll to position [0, 0]
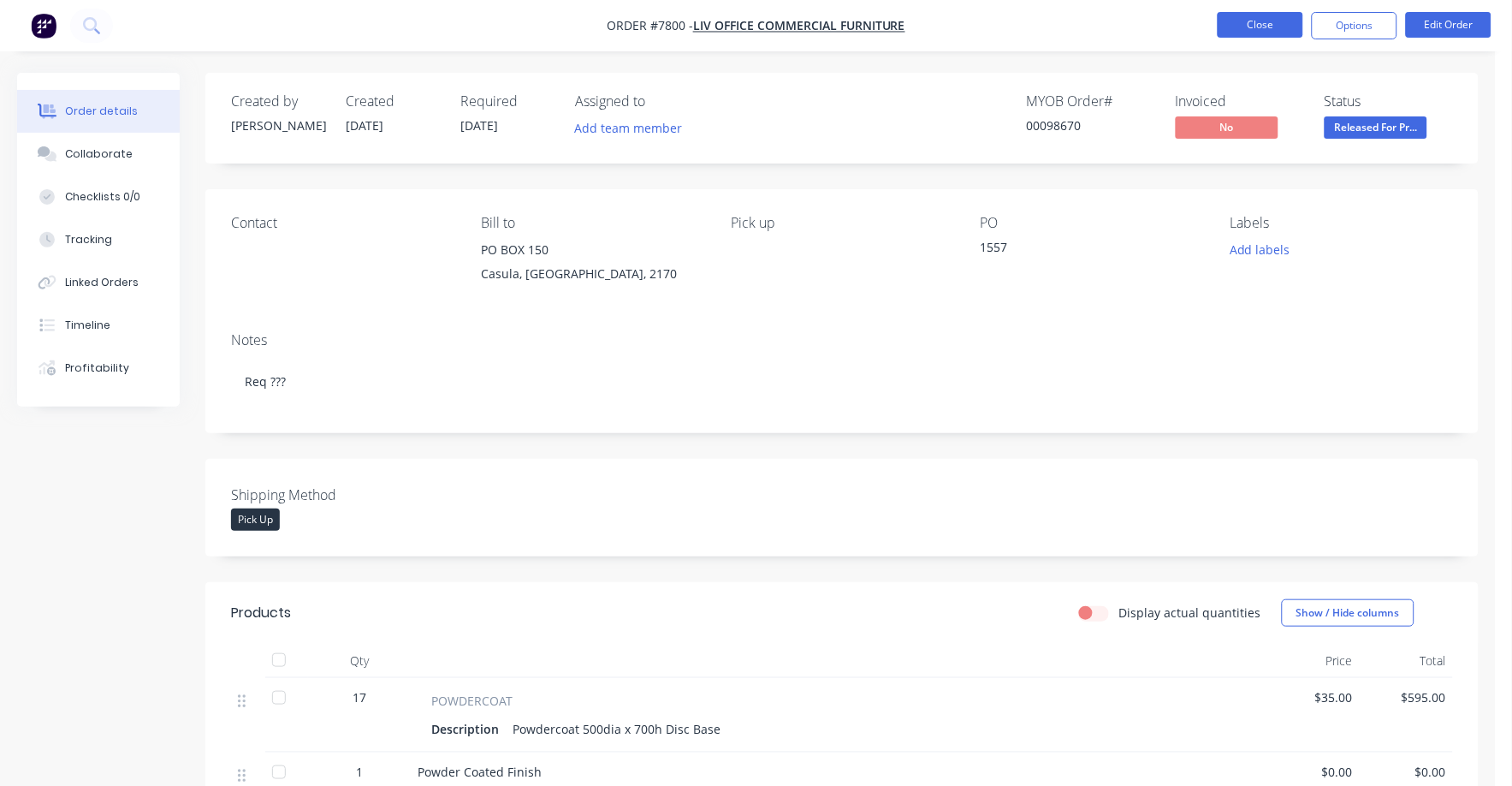
click at [1250, 24] on button "Close" at bounding box center [1260, 25] width 85 height 26
